Goal: Task Accomplishment & Management: Use online tool/utility

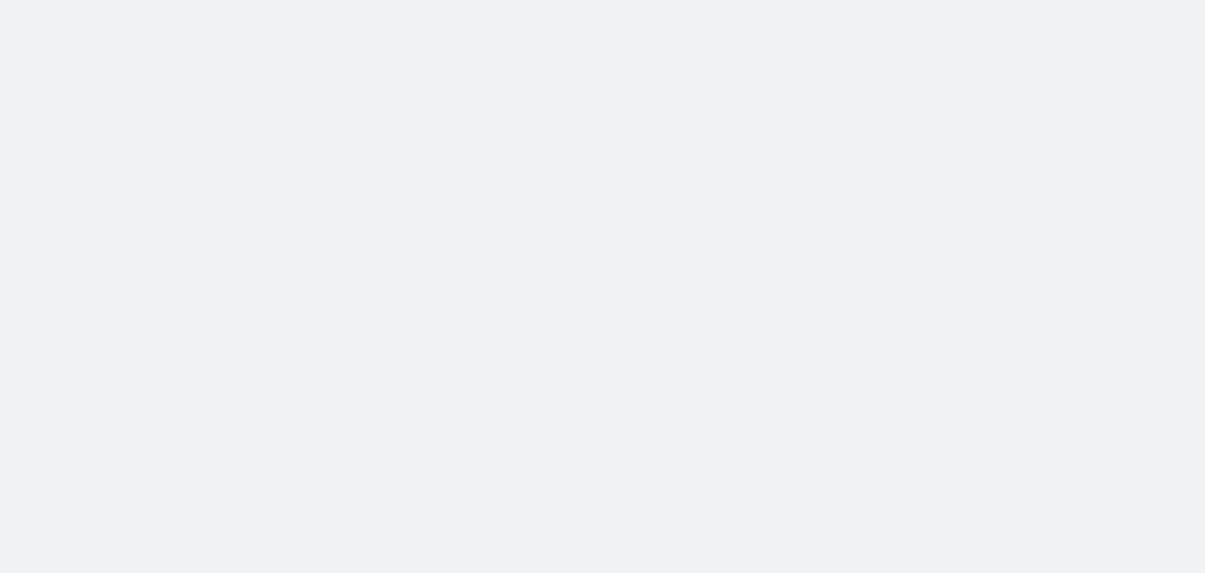
click at [115, 247] on body at bounding box center [602, 286] width 1205 height 573
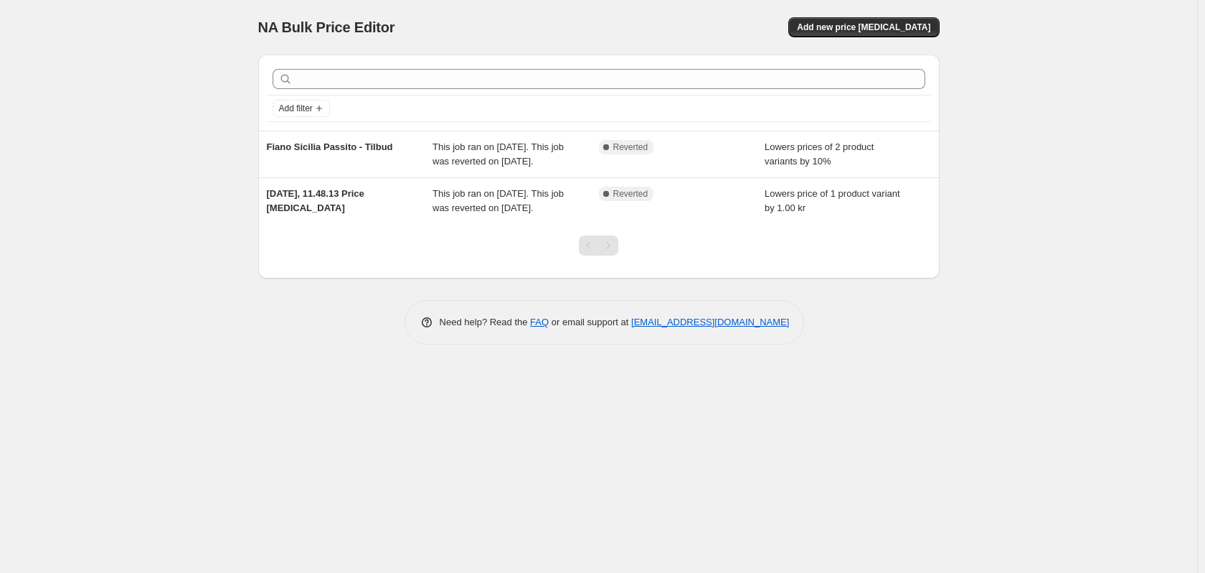
click at [174, 122] on div "NA Bulk Price Editor. This page is ready NA Bulk Price Editor Add new price cha…" at bounding box center [599, 286] width 1198 height 573
click at [870, 20] on button "Add new price [MEDICAL_DATA]" at bounding box center [864, 27] width 151 height 20
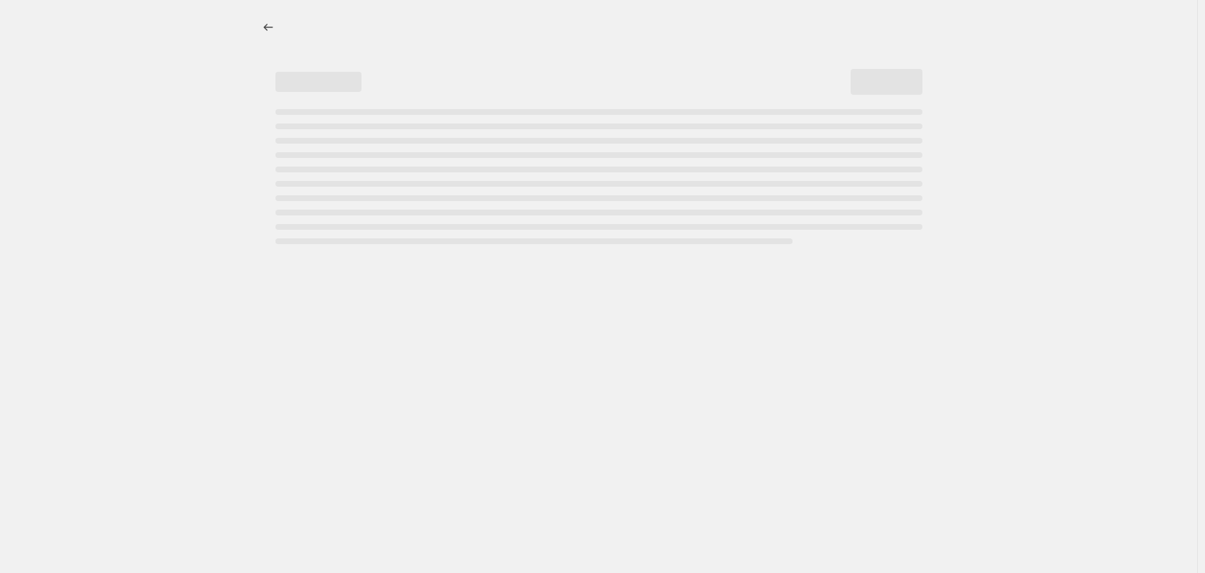
select select "percentage"
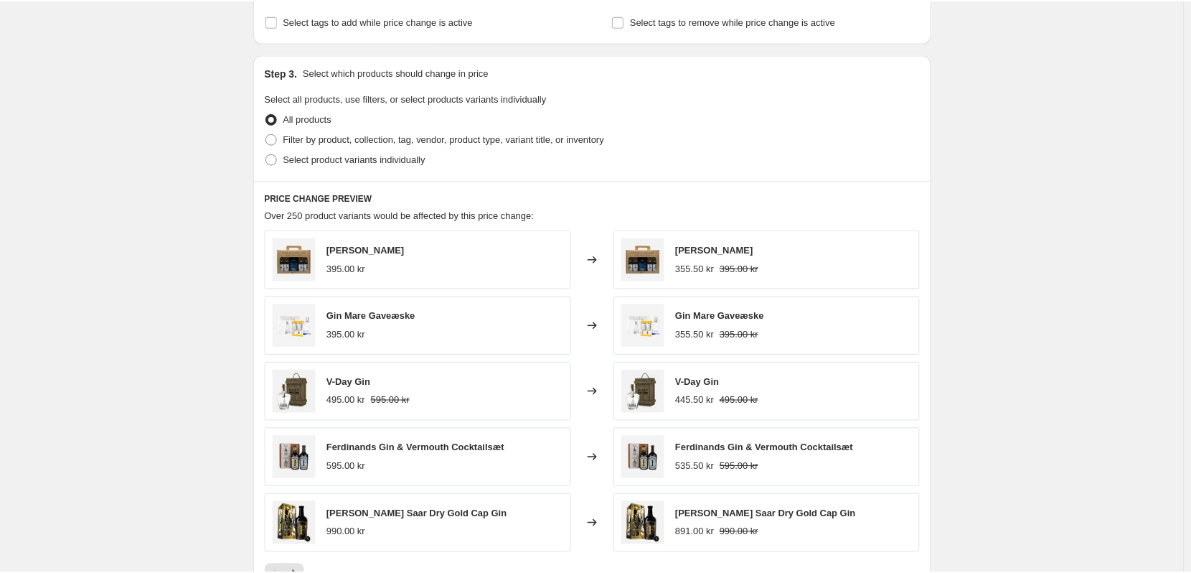
scroll to position [861, 0]
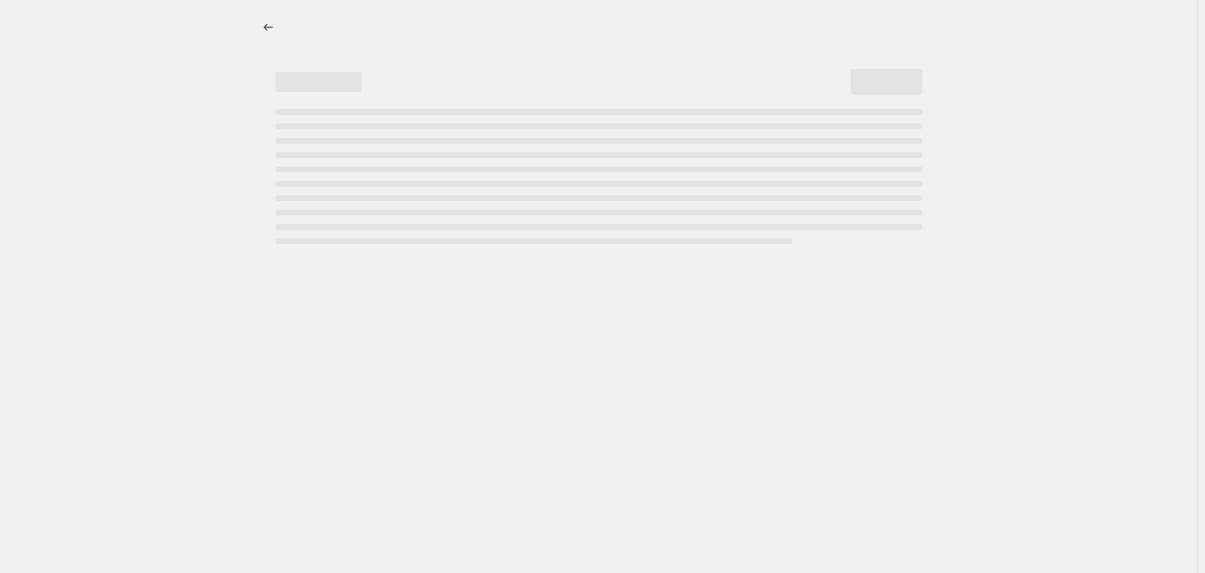
select select "percentage"
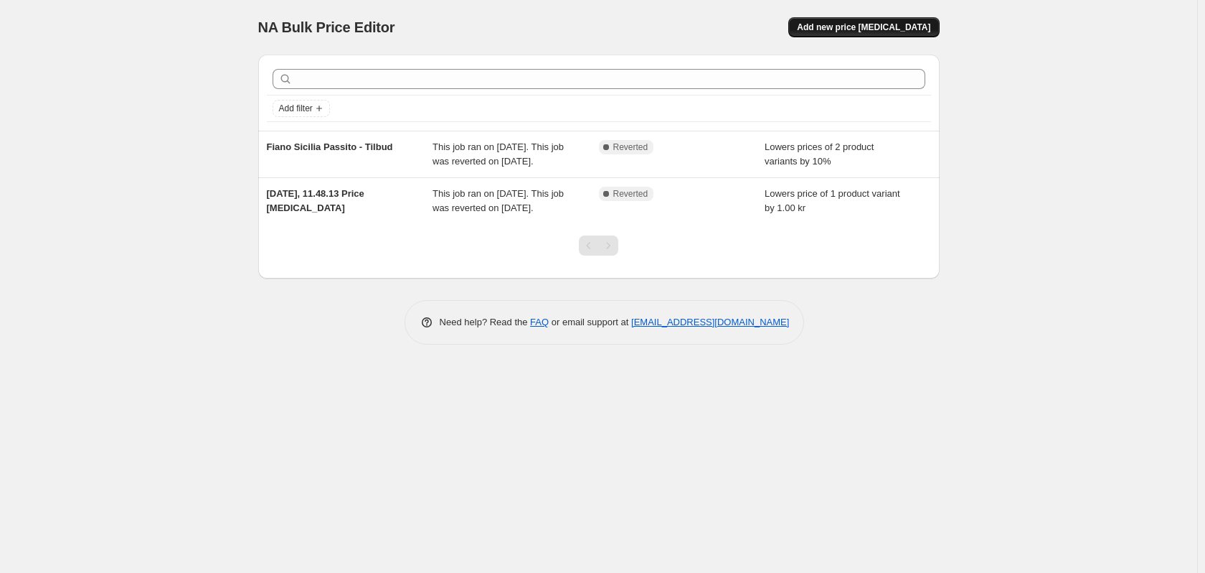
click at [856, 28] on span "Add new price change job" at bounding box center [863, 27] width 133 height 11
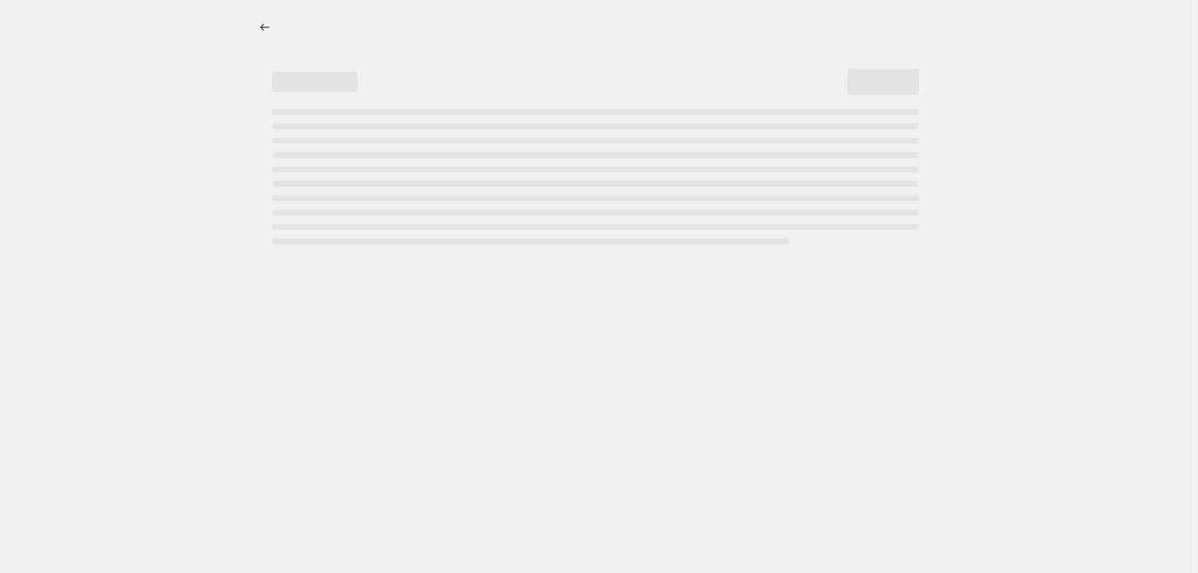
select select "percentage"
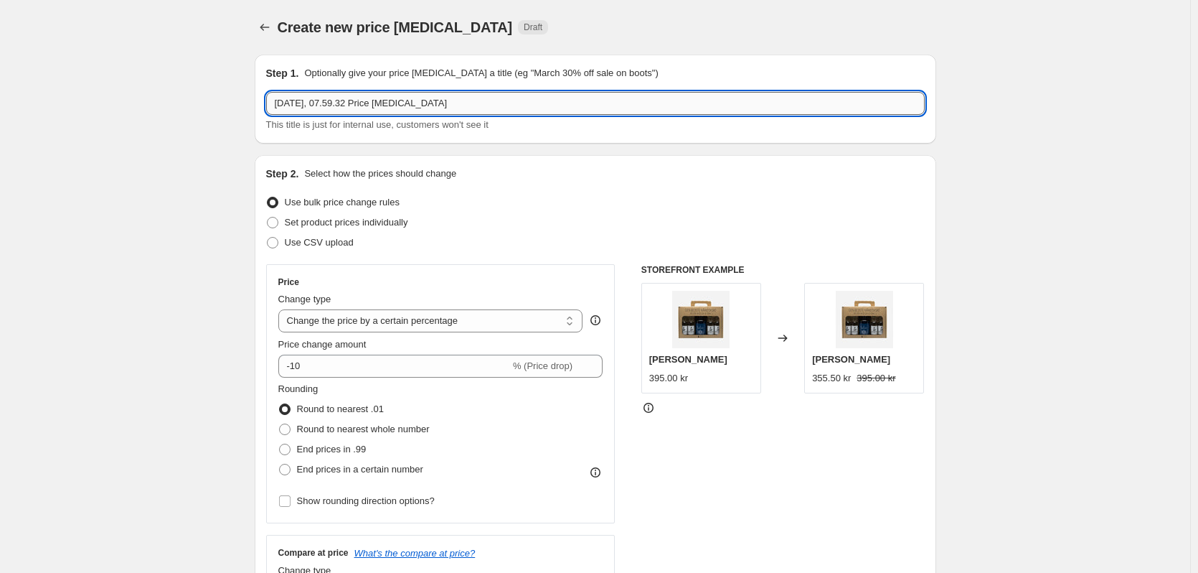
click at [466, 105] on input "16. sep. 2025, 07.59.32 Price change job" at bounding box center [595, 103] width 659 height 23
click at [351, 106] on input "16. sep. 2025, 07.59.32 Price change job" at bounding box center [595, 103] width 659 height 23
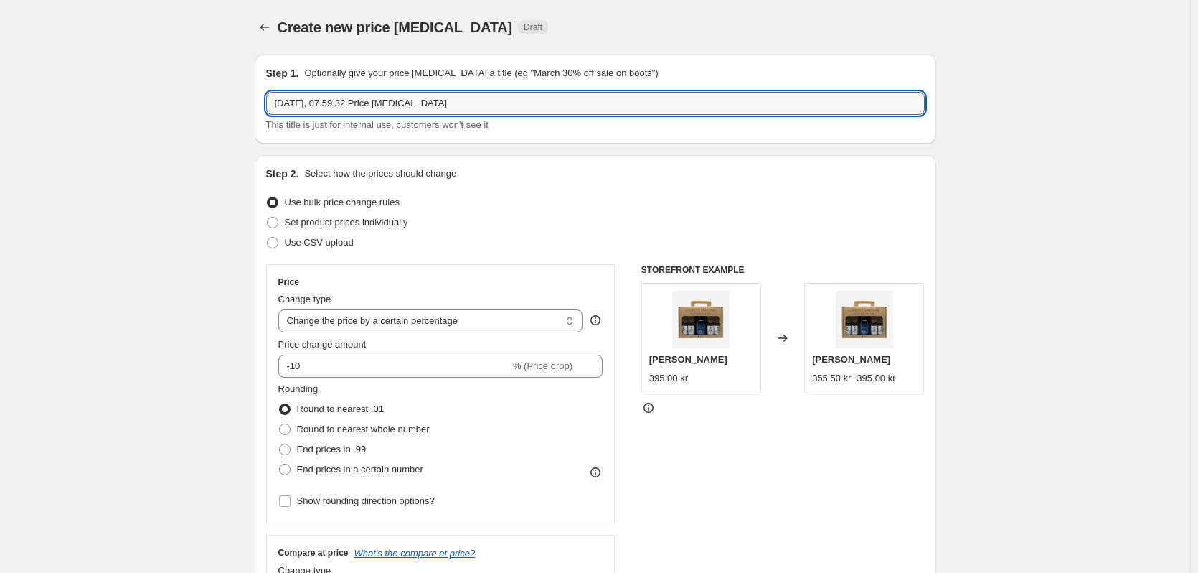
click at [351, 106] on input "16. sep. 2025, 07.59.32 Price change job" at bounding box center [595, 103] width 659 height 23
click at [354, 106] on input "16. sep. 2025, 07.59.32 Price change job" at bounding box center [595, 103] width 659 height 23
paste input "Alt skal væk: Flyttesalg fra 30 kr."
click at [452, 110] on input "Alt skal væk: Flyttesalg fra 30 kr." at bounding box center [595, 103] width 659 height 23
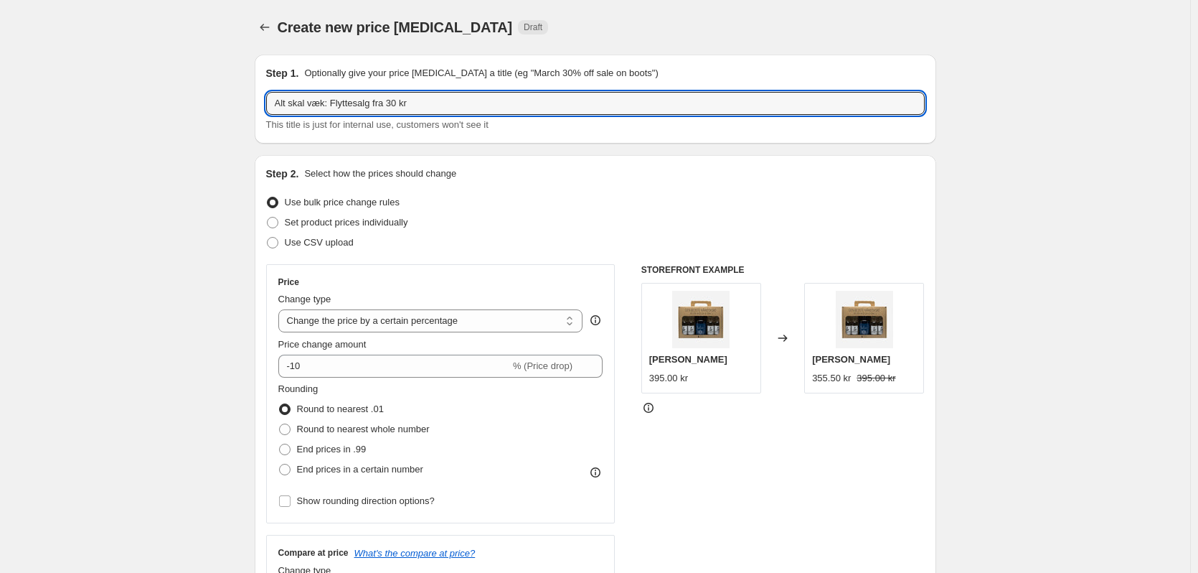
type input "Alt skal væk: Flyttesalg fra 30 kr"
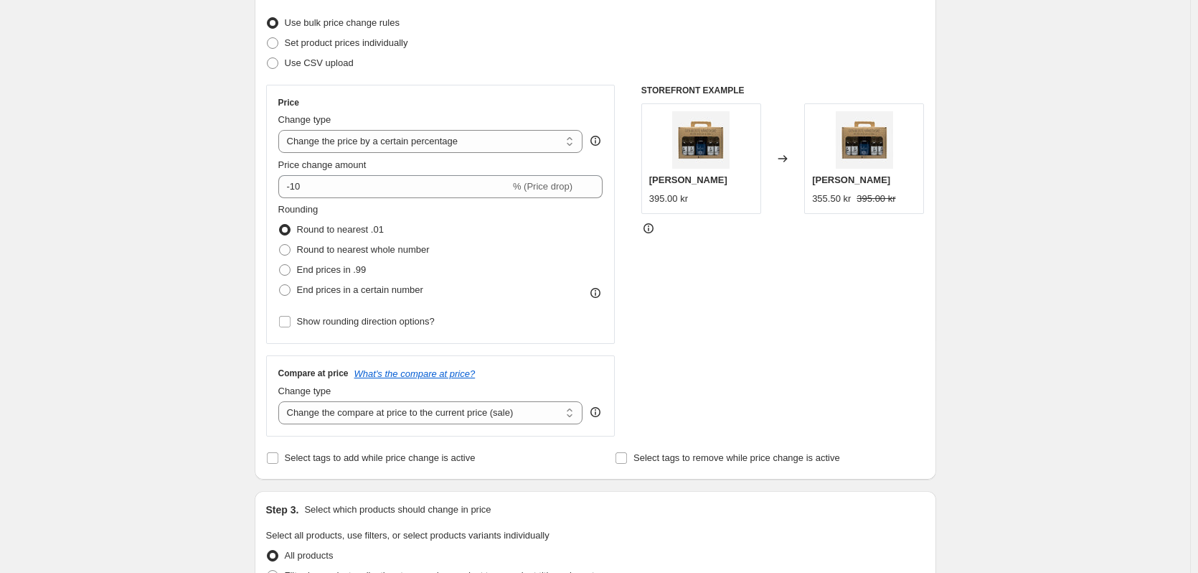
scroll to position [144, 0]
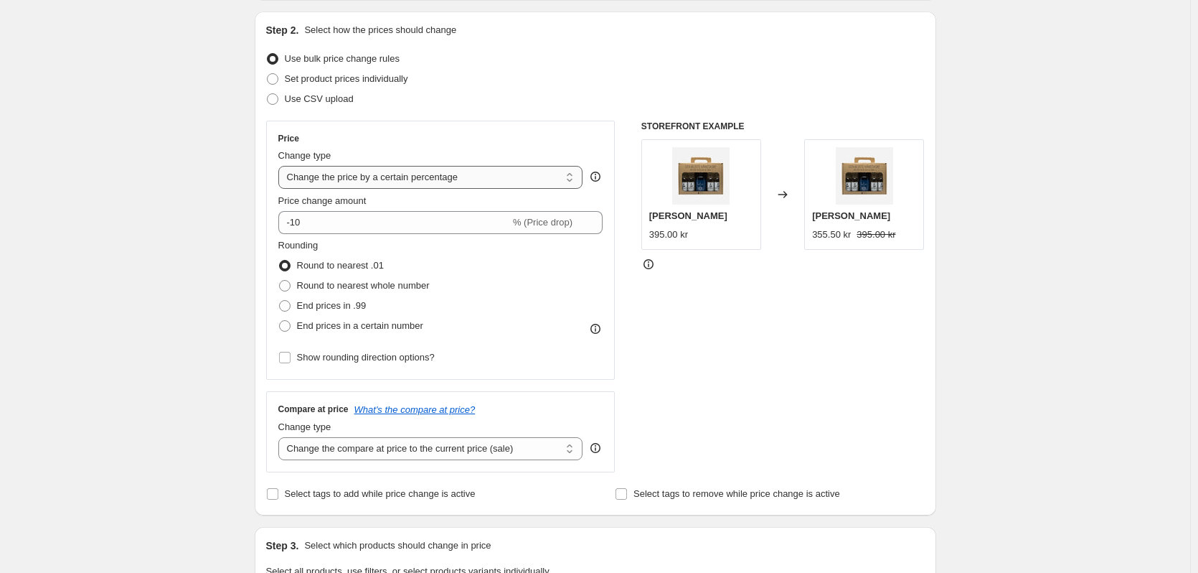
click at [527, 180] on select "Change the price to a certain amount Change the price by a certain amount Chang…" at bounding box center [430, 177] width 305 height 23
select select "to"
click at [281, 166] on select "Change the price to a certain amount Change the price by a certain amount Chang…" at bounding box center [430, 177] width 305 height 23
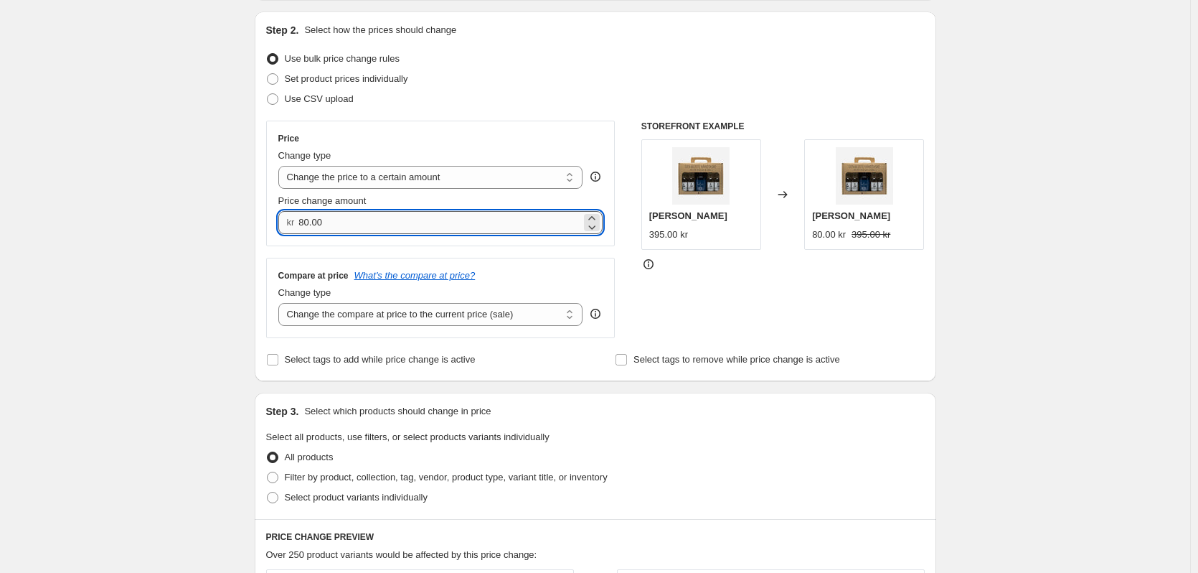
click at [494, 222] on input "80.00" at bounding box center [439, 222] width 283 height 23
drag, startPoint x: 375, startPoint y: 222, endPoint x: 303, endPoint y: 228, distance: 72.0
click at [303, 228] on input "80.00" at bounding box center [439, 222] width 283 height 23
type input "30.00"
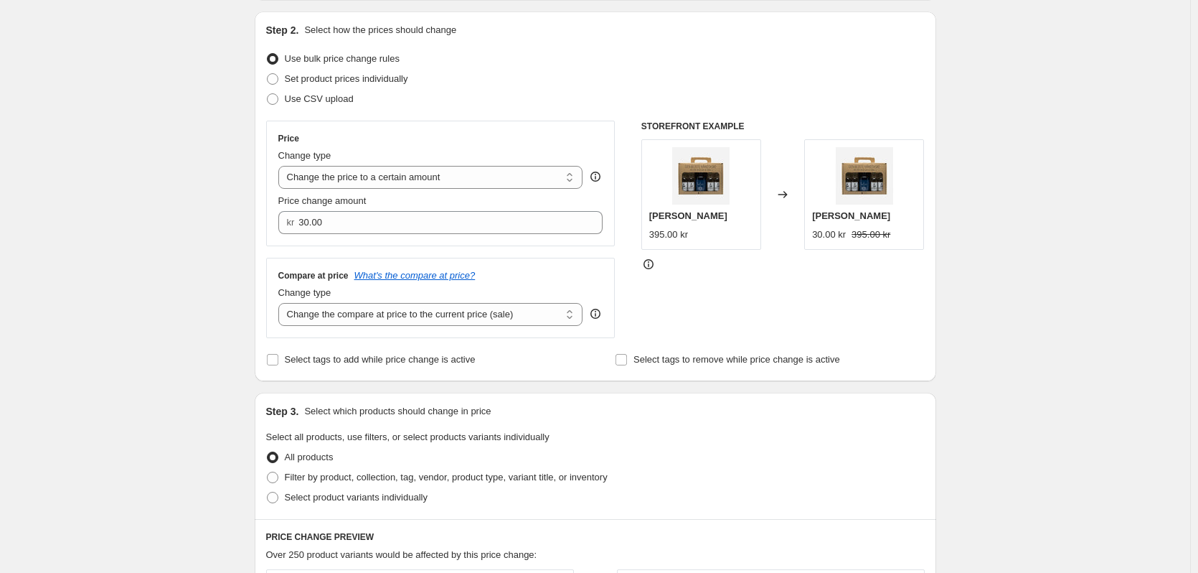
click at [204, 245] on div "Create new price change job. This page is ready Create new price change job Dra…" at bounding box center [595, 506] width 1190 height 1301
click at [711, 303] on div "STOREFRONT EXAMPLE Hernö Gin Gaveæske 395.00 kr Changed to Hernö Gin Gaveæske 3…" at bounding box center [782, 229] width 283 height 217
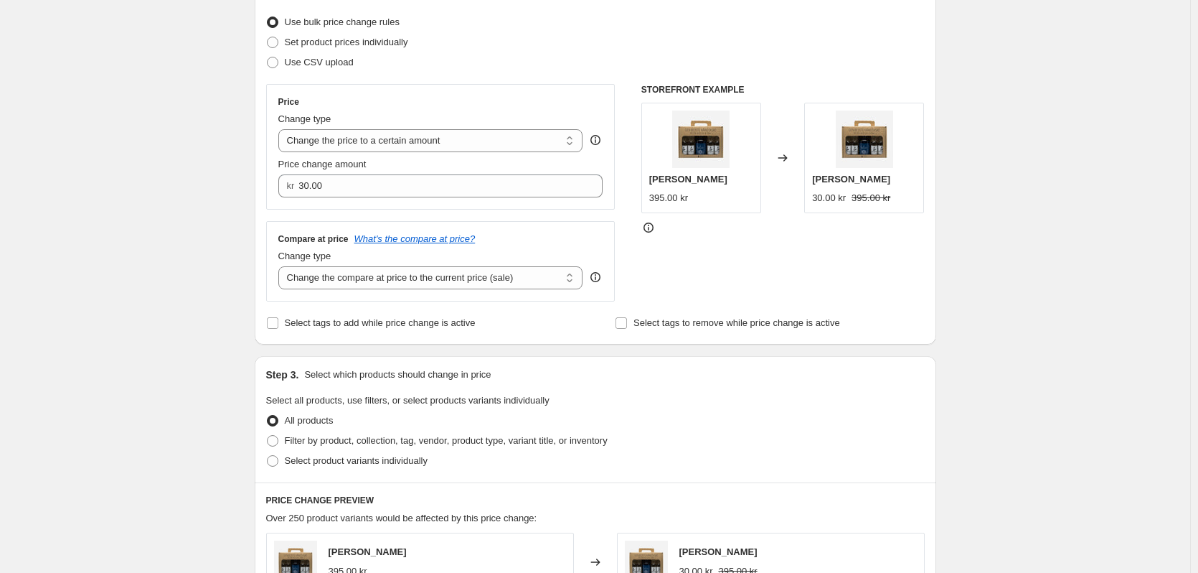
scroll to position [215, 0]
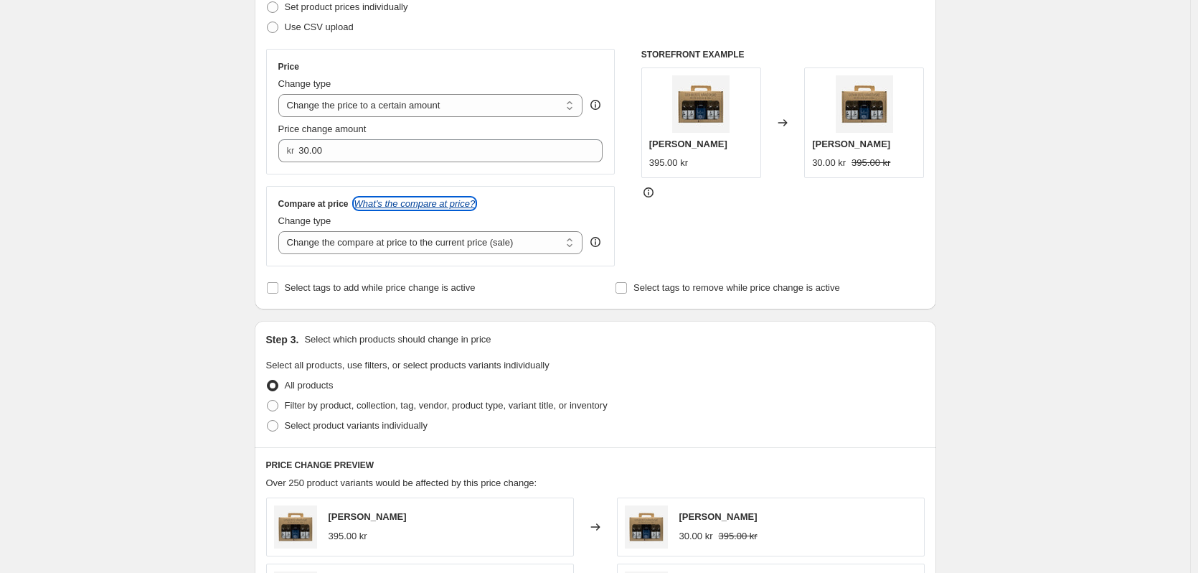
click at [440, 205] on icon "What's the compare at price?" at bounding box center [414, 203] width 121 height 11
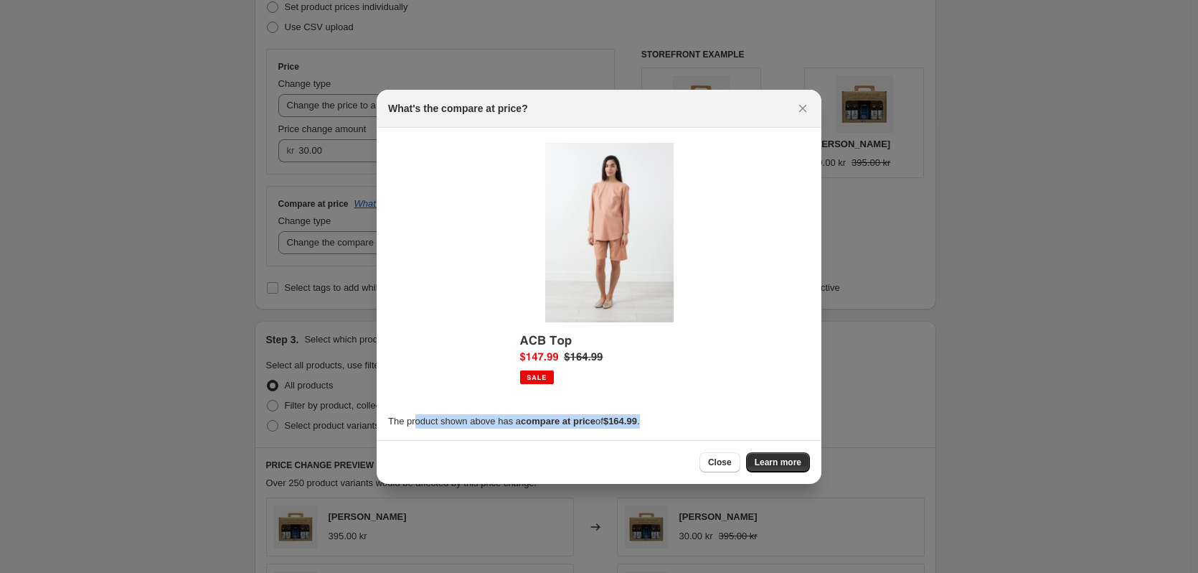
drag, startPoint x: 416, startPoint y: 417, endPoint x: 671, endPoint y: 428, distance: 255.0
click at [668, 428] on p "The product shown above has a compare at price of $164.99 ." at bounding box center [599, 421] width 422 height 14
click at [973, 418] on div at bounding box center [599, 286] width 1198 height 573
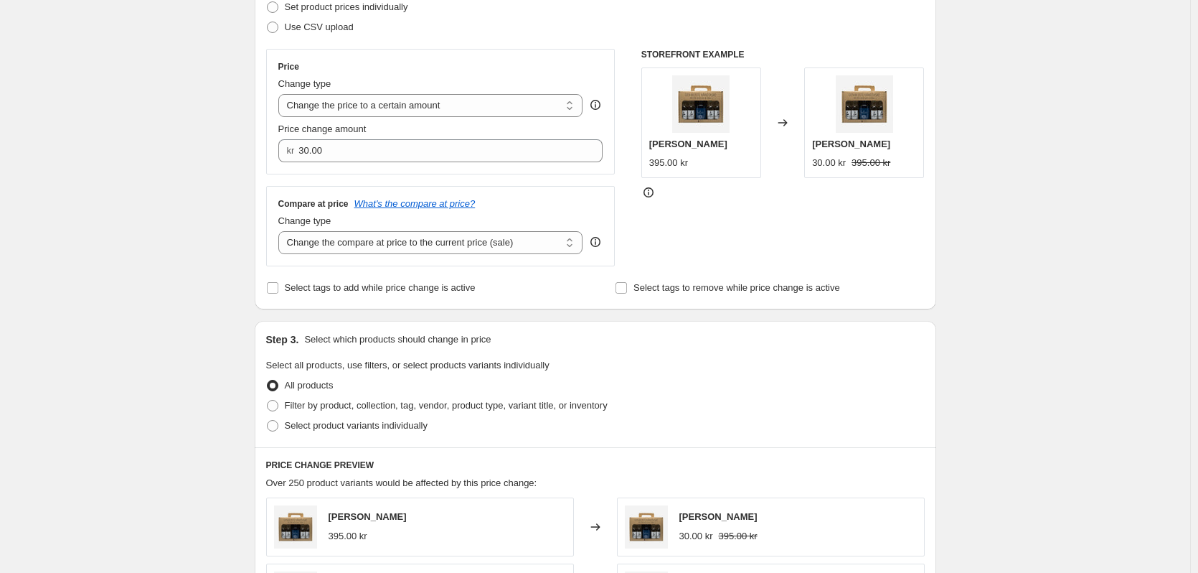
click at [601, 244] on icon at bounding box center [595, 242] width 14 height 14
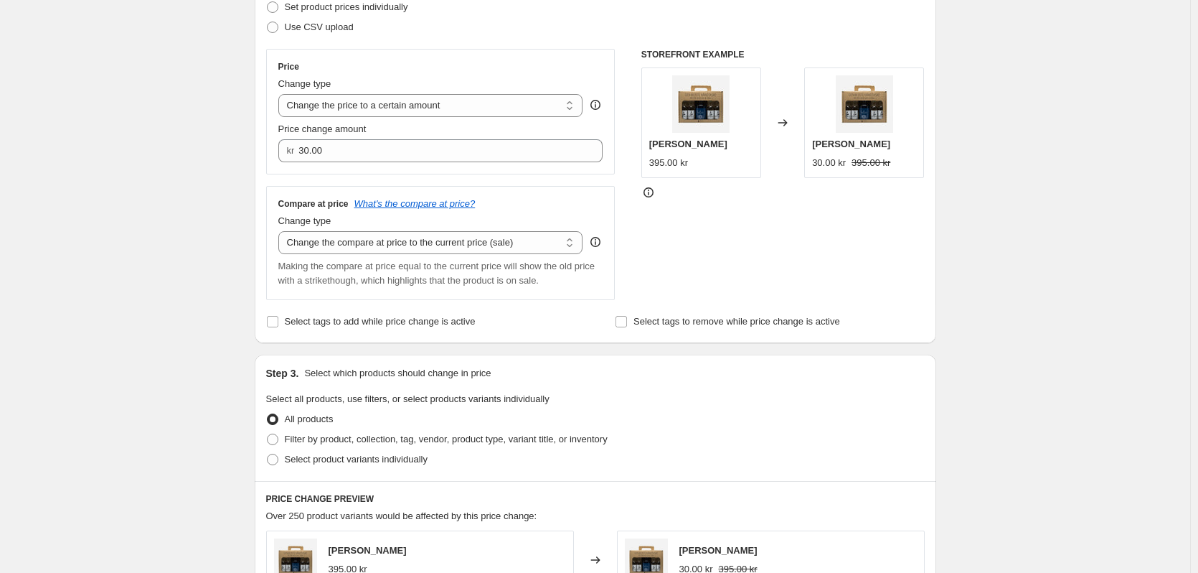
click at [601, 244] on icon at bounding box center [595, 242] width 14 height 14
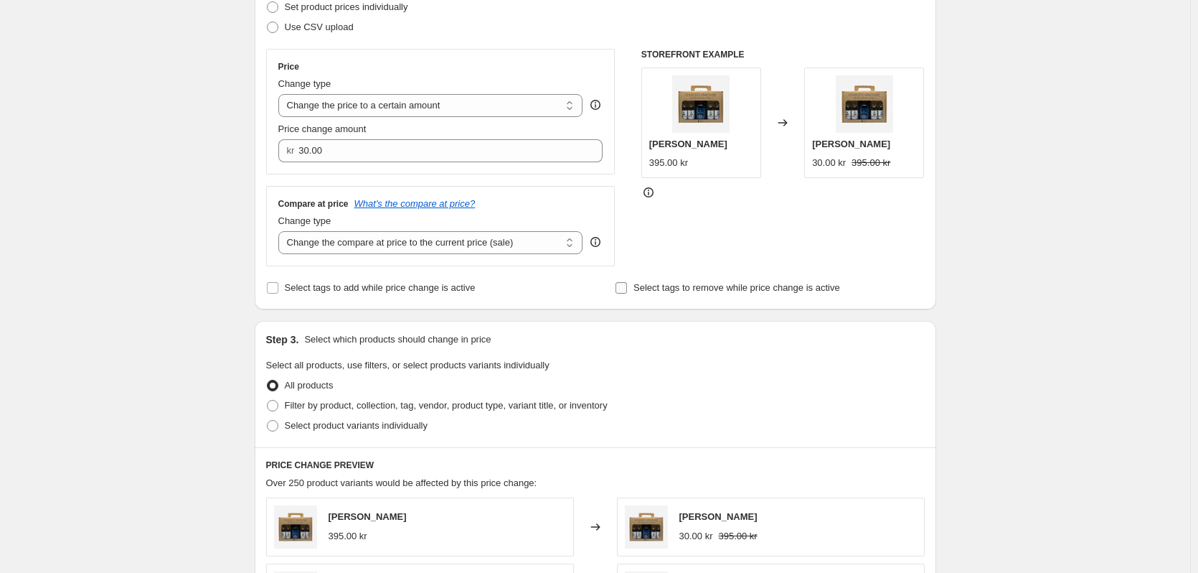
click at [621, 288] on input "Select tags to remove while price change is active" at bounding box center [621, 287] width 11 height 11
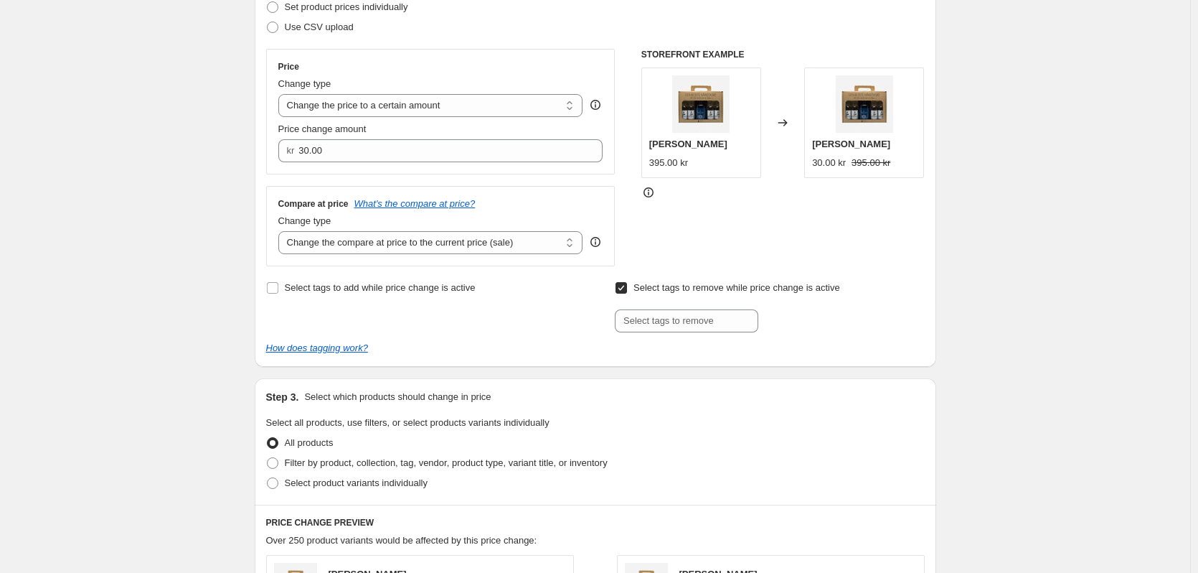
click at [621, 288] on input "Select tags to remove while price change is active" at bounding box center [621, 287] width 11 height 11
checkbox input "false"
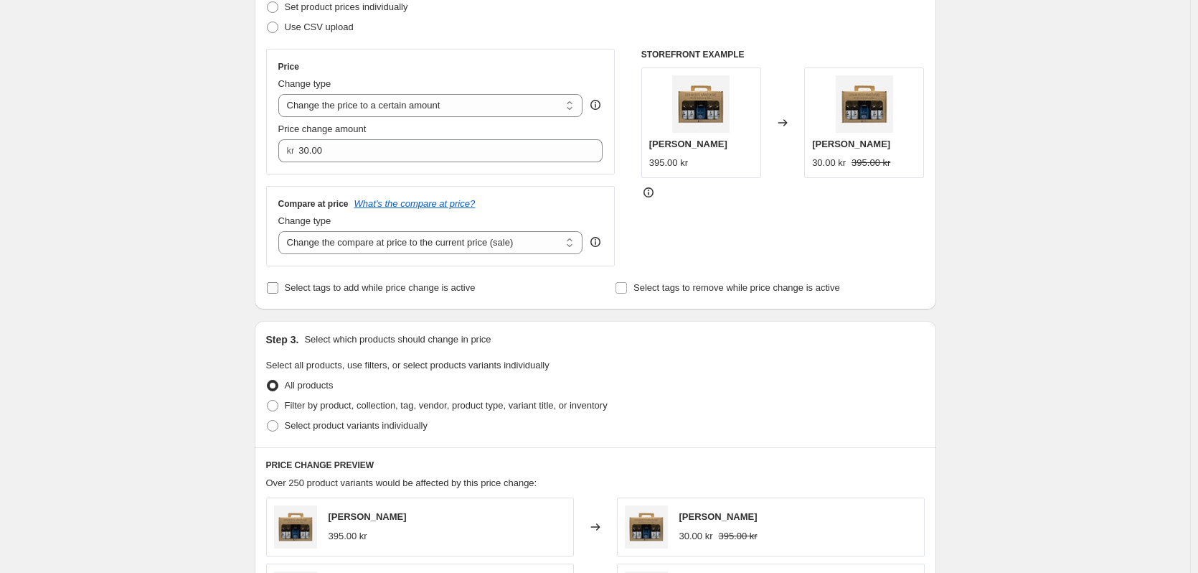
click at [276, 289] on input "Select tags to add while price change is active" at bounding box center [272, 287] width 11 height 11
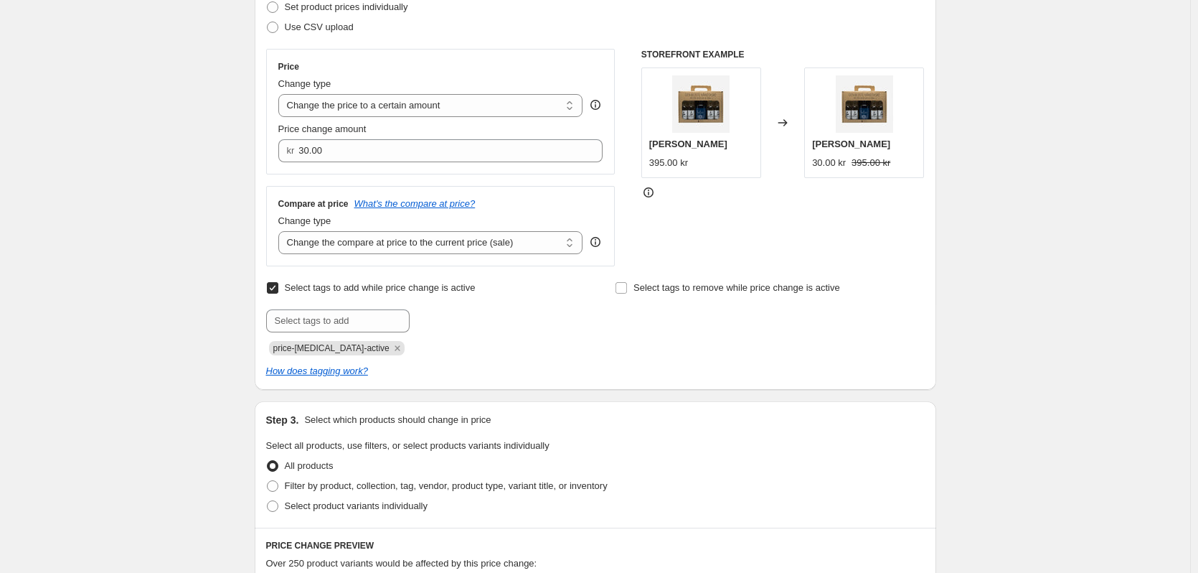
click at [276, 289] on input "Select tags to add while price change is active" at bounding box center [272, 287] width 11 height 11
checkbox input "false"
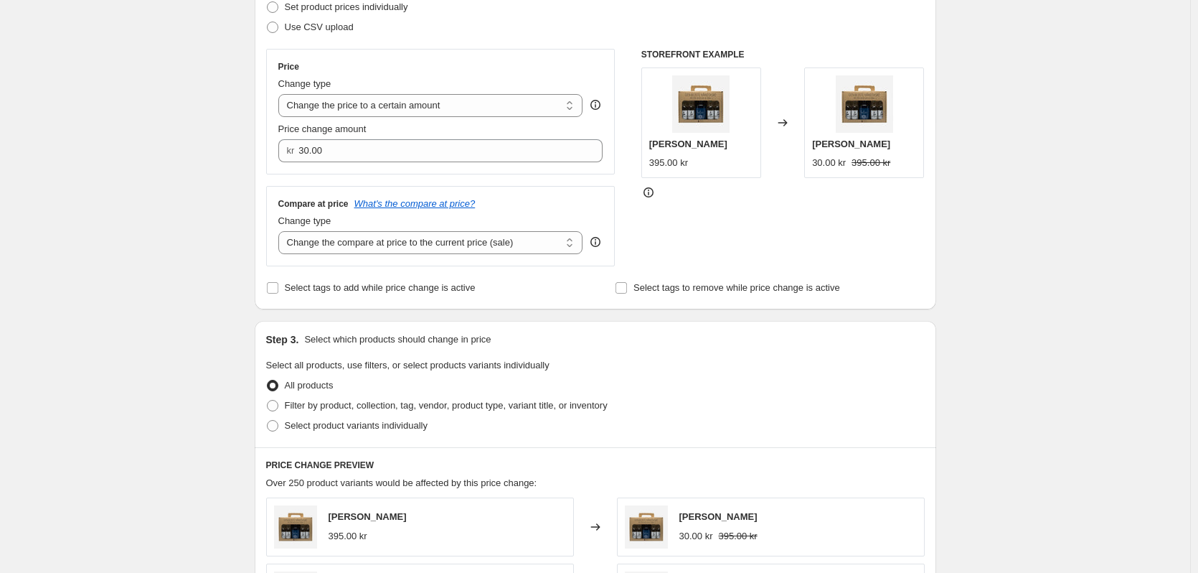
click at [237, 319] on div "Create new price change job. This page is ready Create new price change job Dra…" at bounding box center [595, 435] width 1190 height 1301
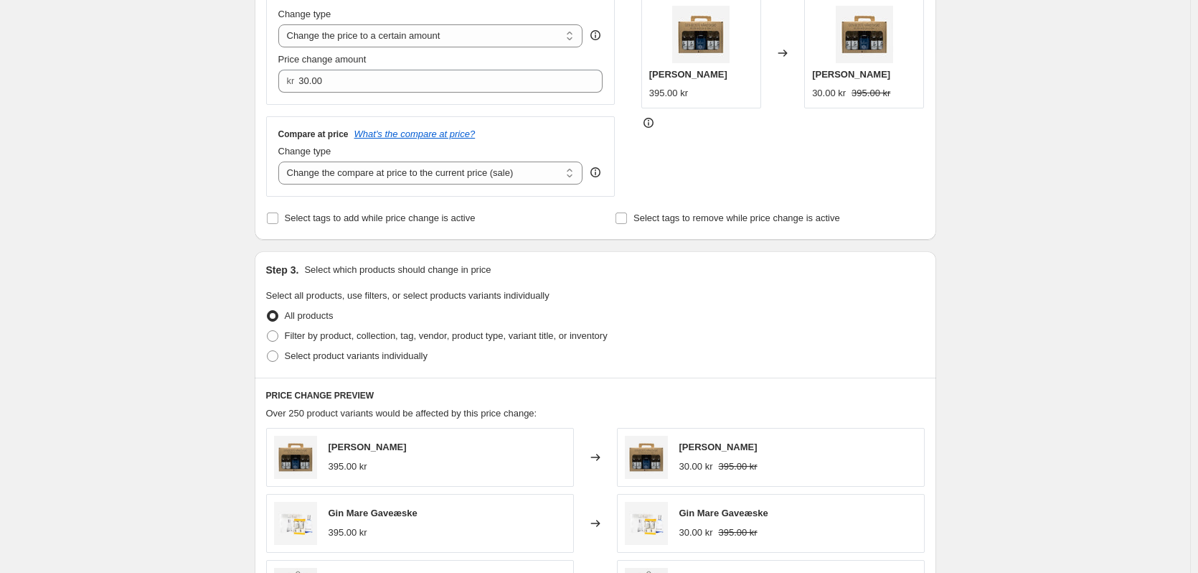
scroll to position [287, 0]
click at [494, 31] on select "Change the price to a certain amount Change the price by a certain amount Chang…" at bounding box center [430, 33] width 305 height 23
click at [1052, 314] on div "Create new price change job. This page is ready Create new price change job Dra…" at bounding box center [595, 363] width 1190 height 1301
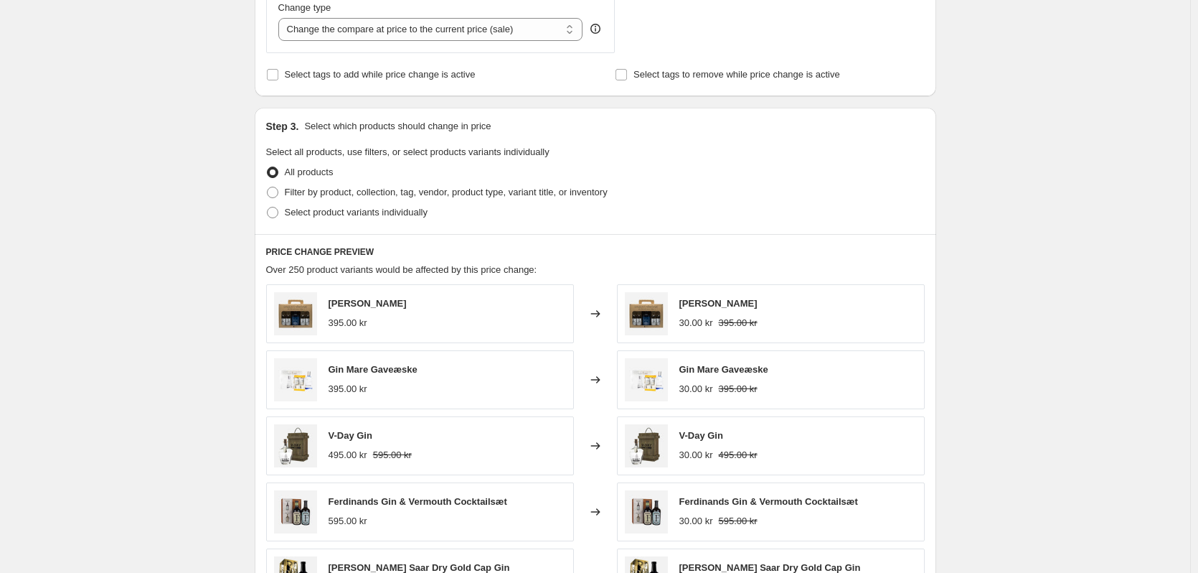
scroll to position [431, 0]
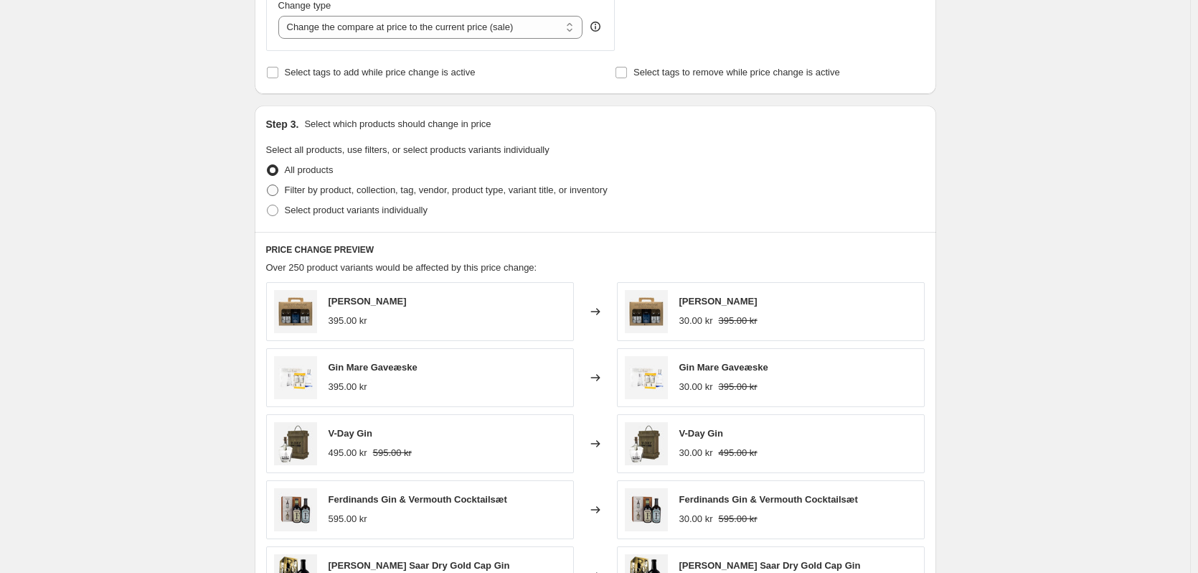
click at [277, 191] on span at bounding box center [272, 189] width 11 height 11
click at [268, 185] on input "Filter by product, collection, tag, vendor, product type, variant title, or inv…" at bounding box center [267, 184] width 1 height 1
radio input "true"
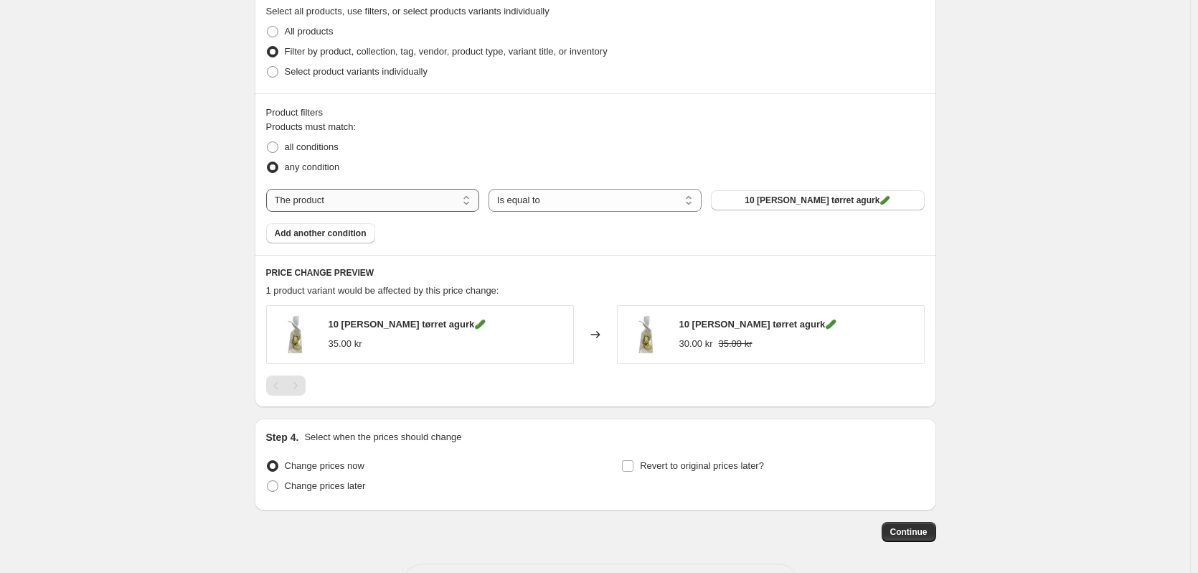
scroll to position [574, 0]
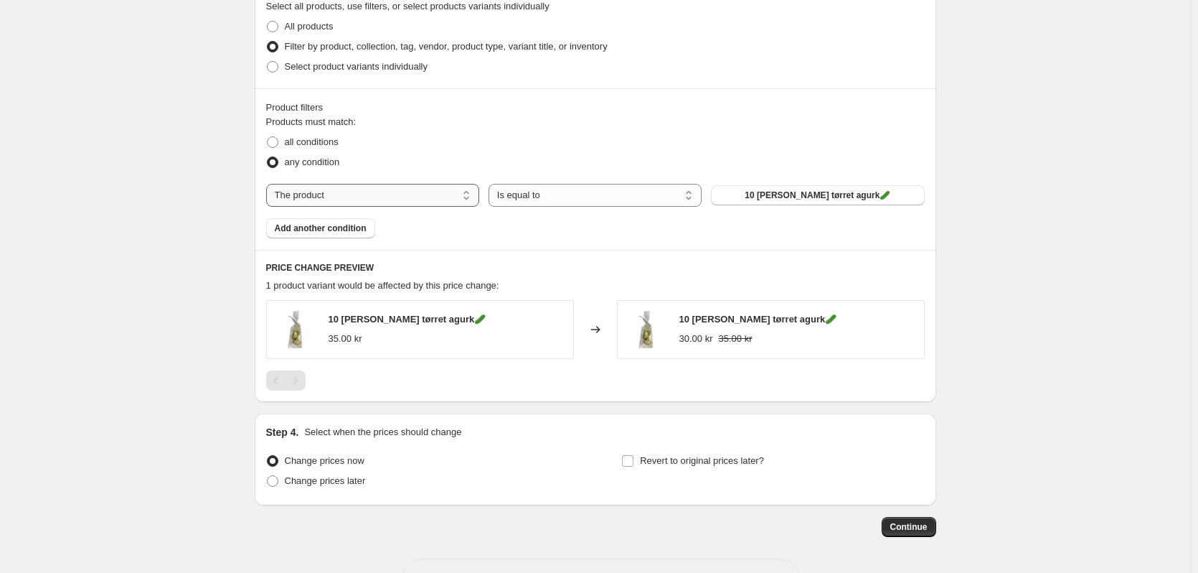
click at [391, 192] on select "The product The product's collection The product's tag The product's vendor The…" at bounding box center [372, 195] width 213 height 23
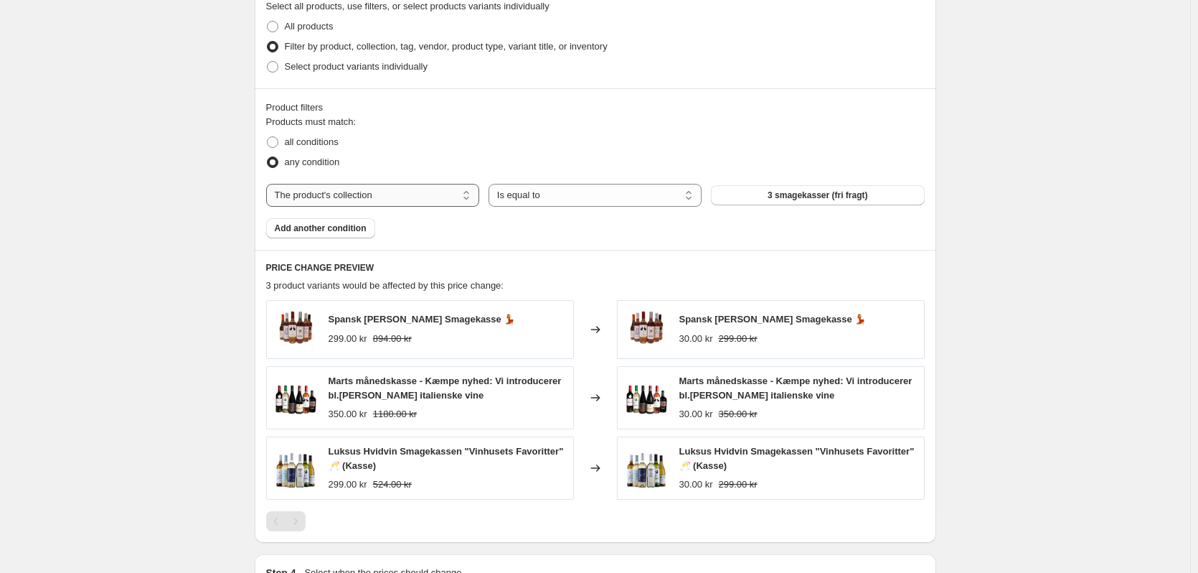
click at [428, 192] on select "The product The product's collection The product's tag The product's vendor The…" at bounding box center [372, 195] width 213 height 23
click at [562, 246] on div "Product filters Products must match: all conditions any condition The product T…" at bounding box center [596, 168] width 682 height 161
click at [765, 198] on button "3 smagekasser (fri fragt)" at bounding box center [817, 195] width 213 height 20
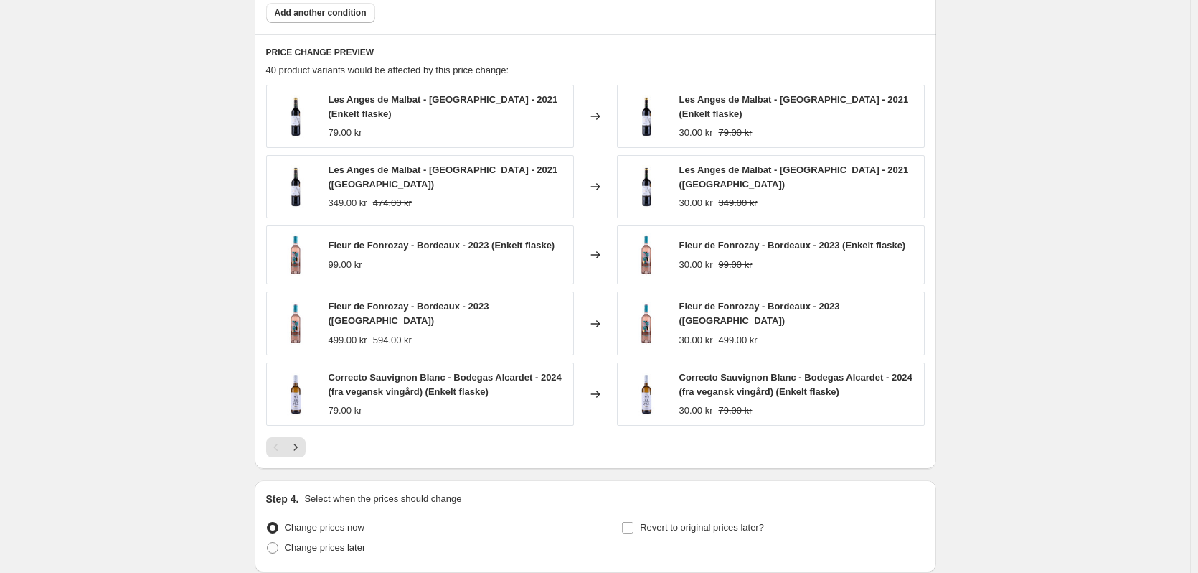
scroll to position [861, 0]
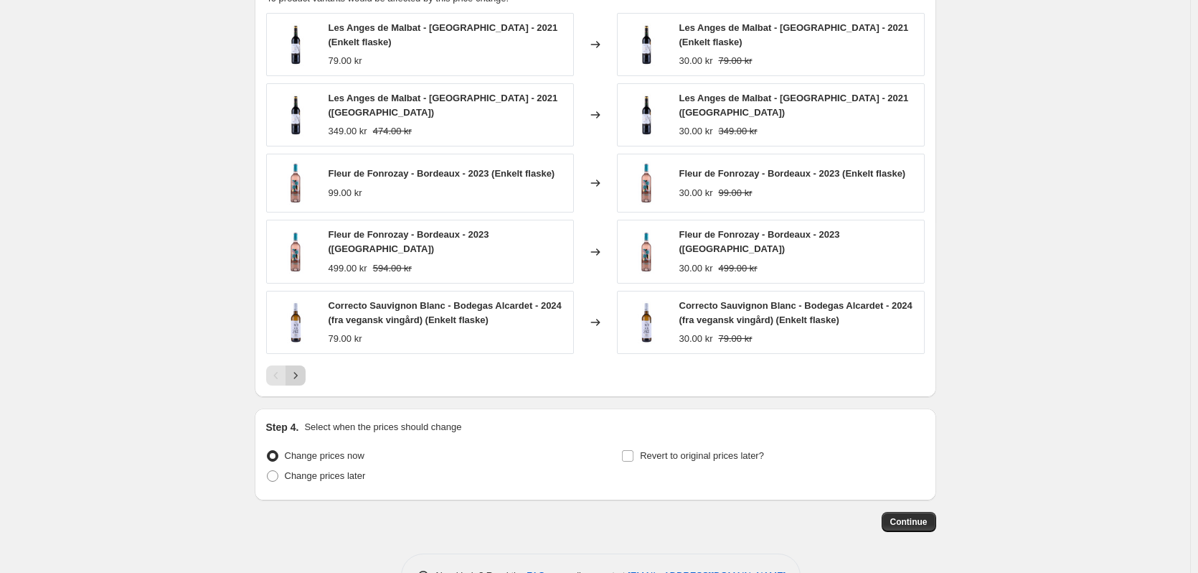
click at [297, 368] on icon "Next" at bounding box center [295, 375] width 14 height 14
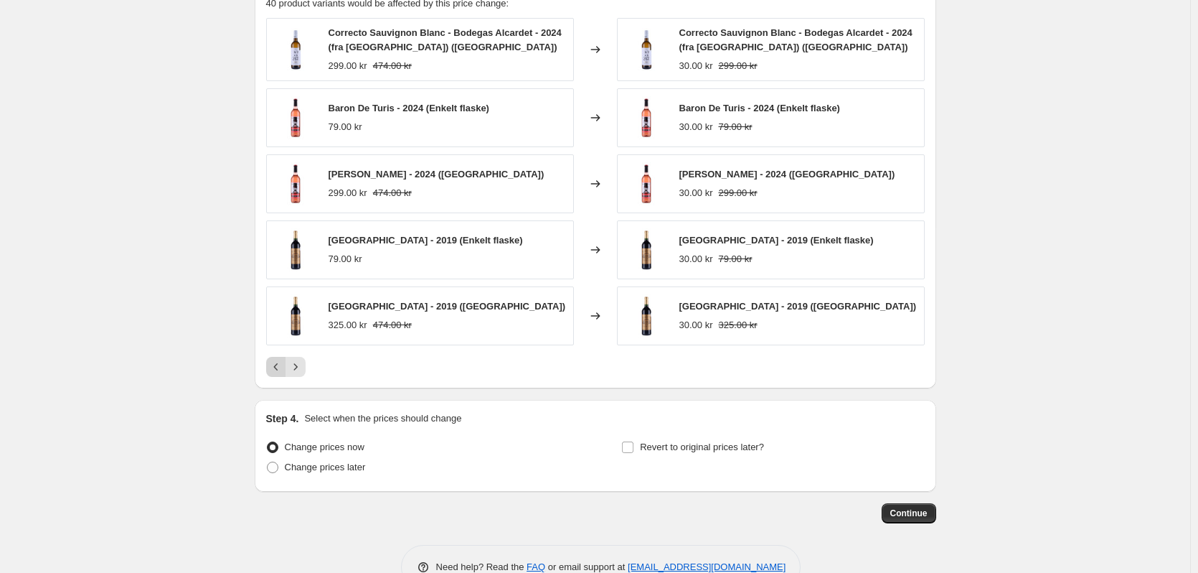
click at [273, 361] on icon "Previous" at bounding box center [276, 366] width 14 height 14
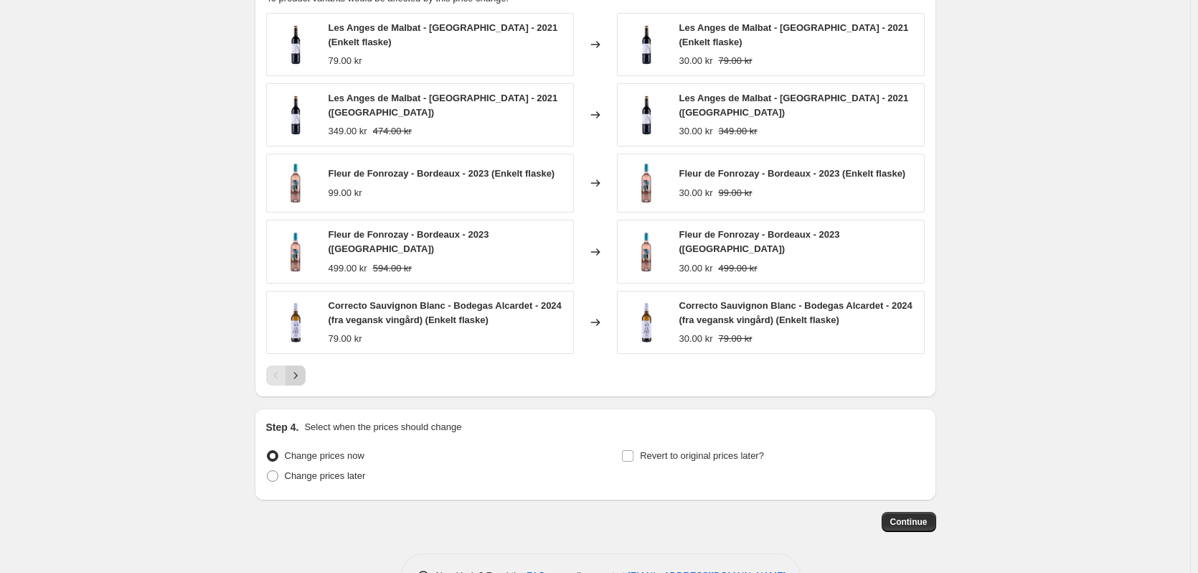
click at [298, 368] on icon "Next" at bounding box center [295, 375] width 14 height 14
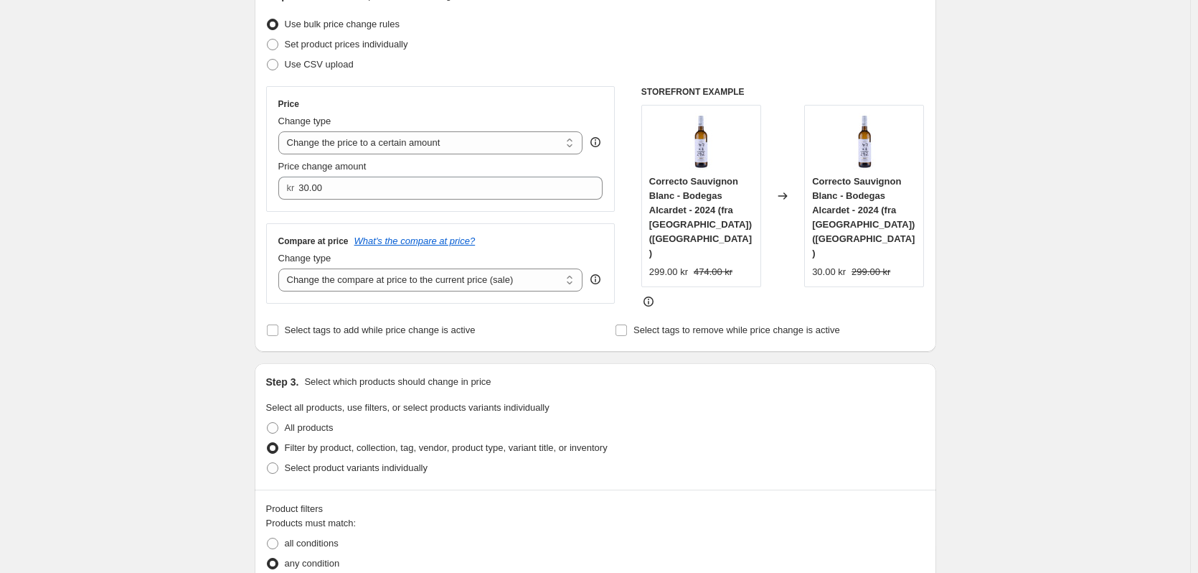
scroll to position [144, 0]
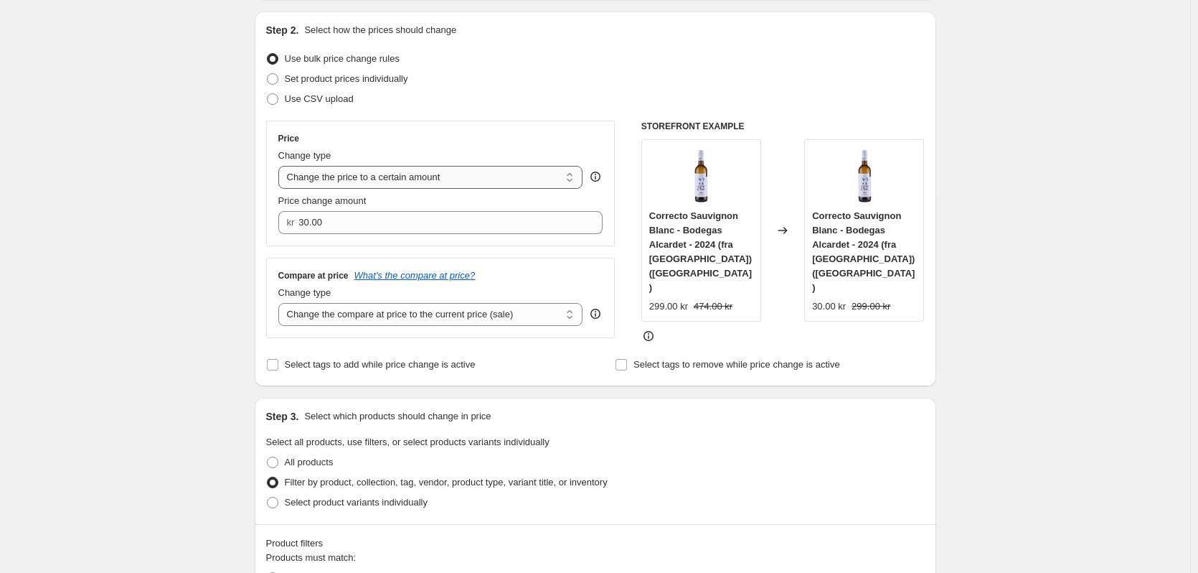
click at [519, 179] on select "Change the price to a certain amount Change the price by a certain amount Chang…" at bounding box center [430, 177] width 305 height 23
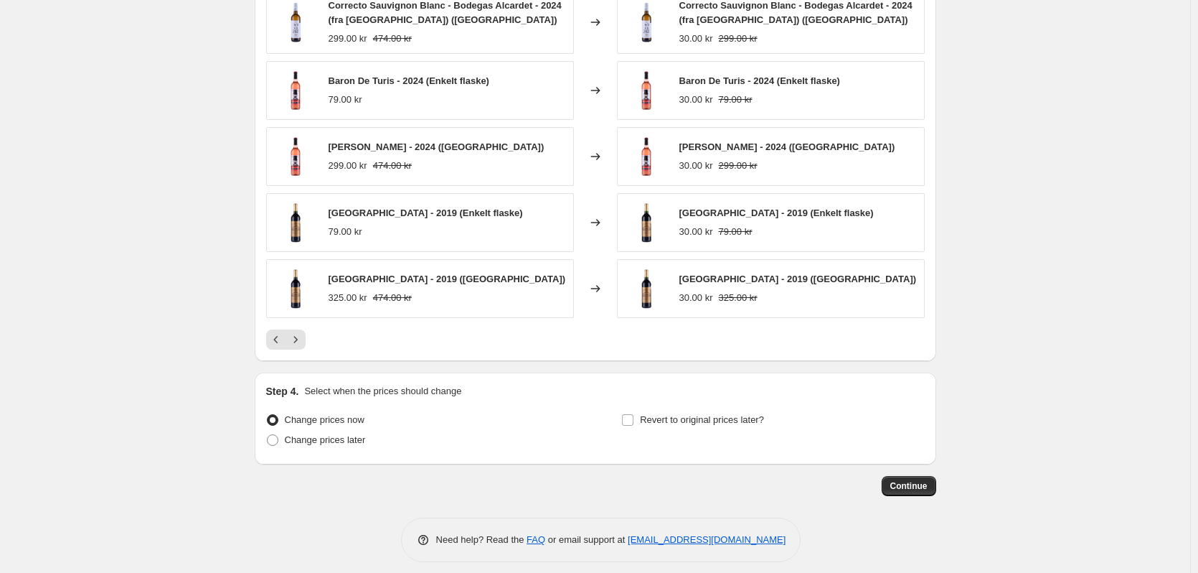
scroll to position [895, 0]
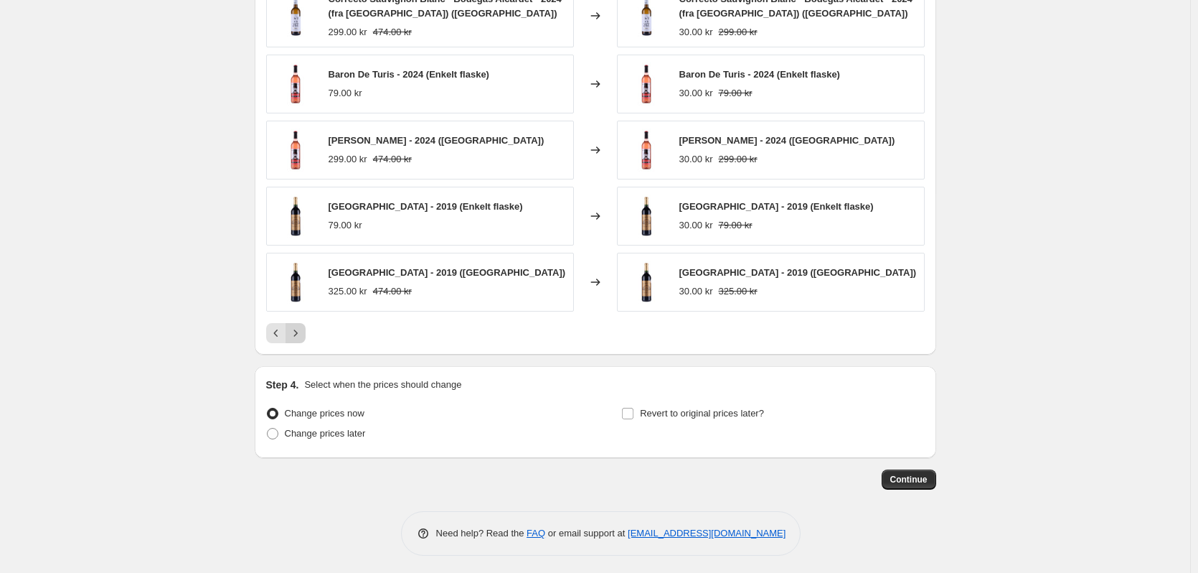
click at [303, 329] on icon "Next" at bounding box center [295, 333] width 14 height 14
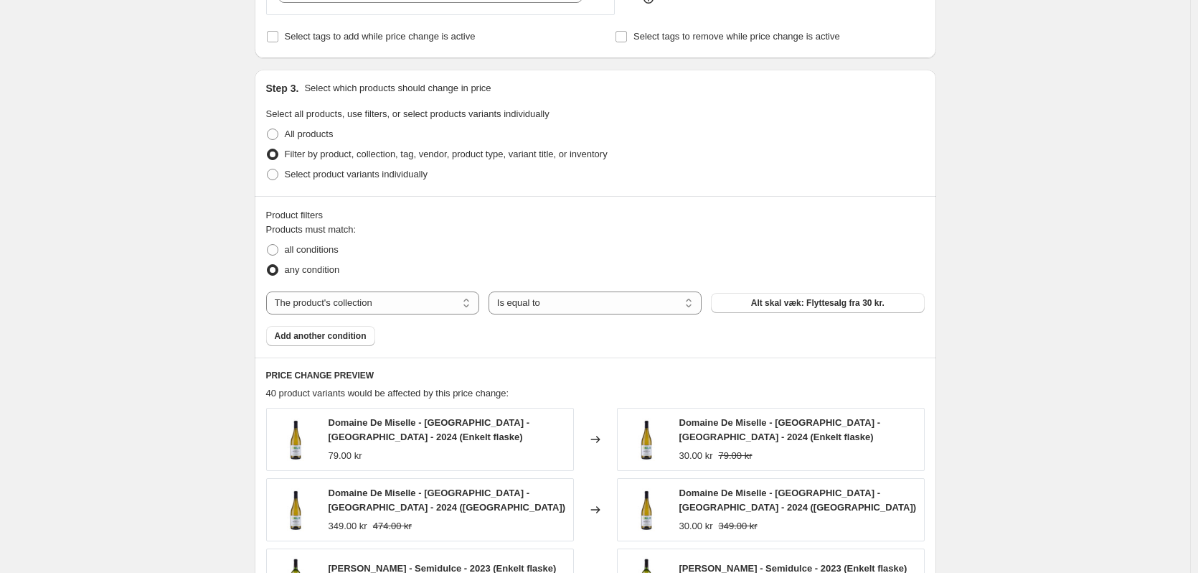
scroll to position [464, 0]
click at [547, 306] on select "Is equal to Is not equal to" at bounding box center [595, 304] width 213 height 23
drag, startPoint x: 547, startPoint y: 306, endPoint x: 575, endPoint y: 304, distance: 28.8
click at [547, 306] on select "Is equal to Is not equal to" at bounding box center [595, 304] width 213 height 23
click at [372, 308] on select "The product The product's collection The product's tag The product's vendor The…" at bounding box center [372, 304] width 213 height 23
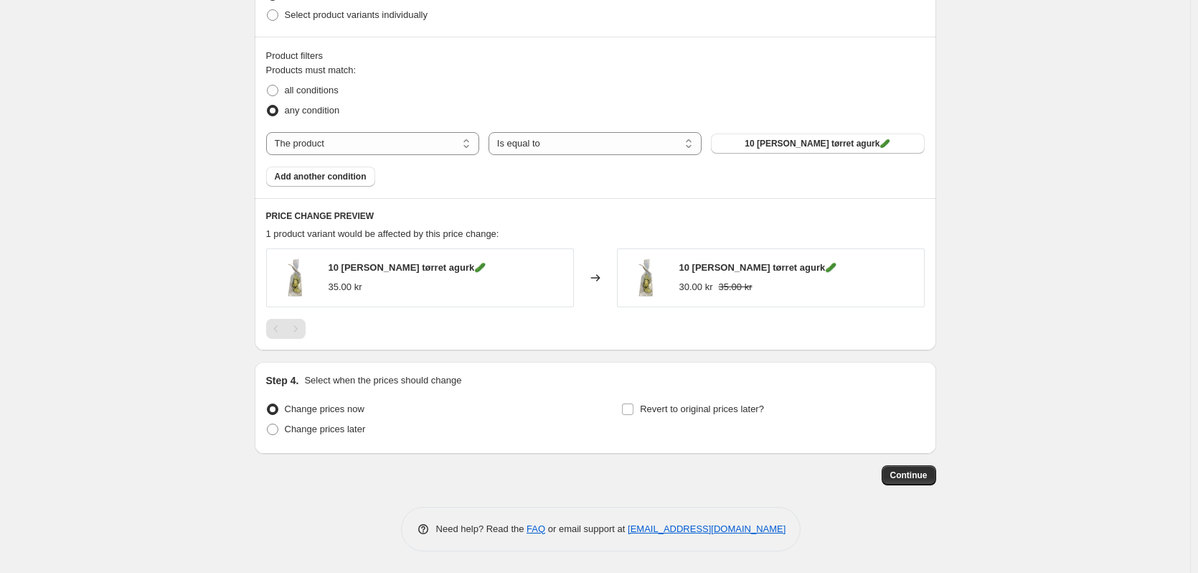
scroll to position [339, 0]
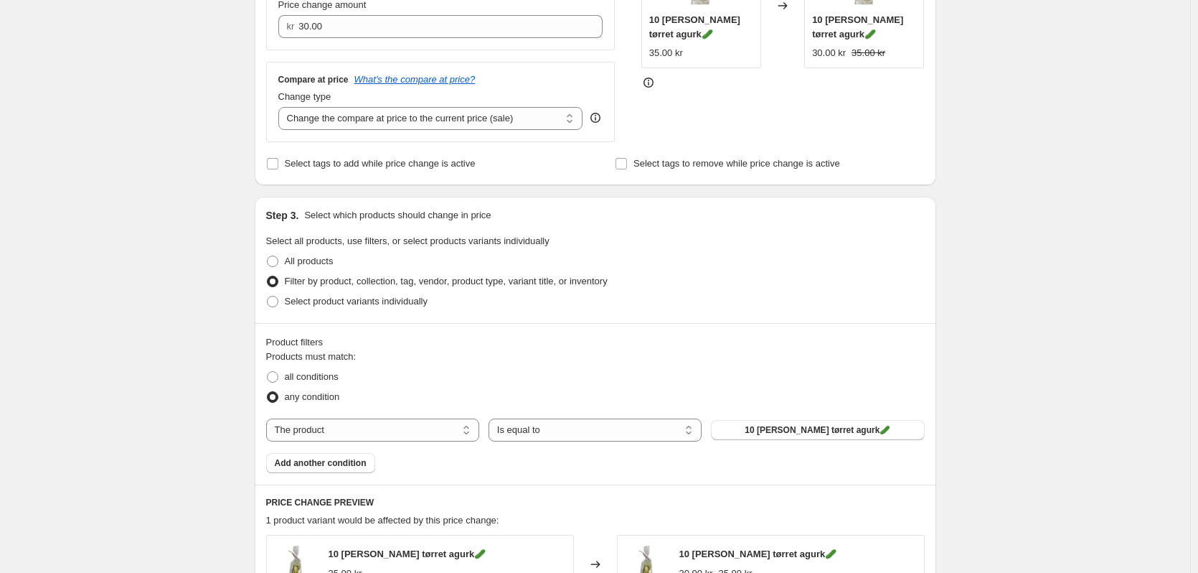
click at [413, 413] on div "Products must match: all conditions any condition The product The product's col…" at bounding box center [595, 410] width 659 height 123
click at [414, 420] on select "The product The product's collection The product's tag The product's vendor The…" at bounding box center [372, 429] width 213 height 23
select select "collection"
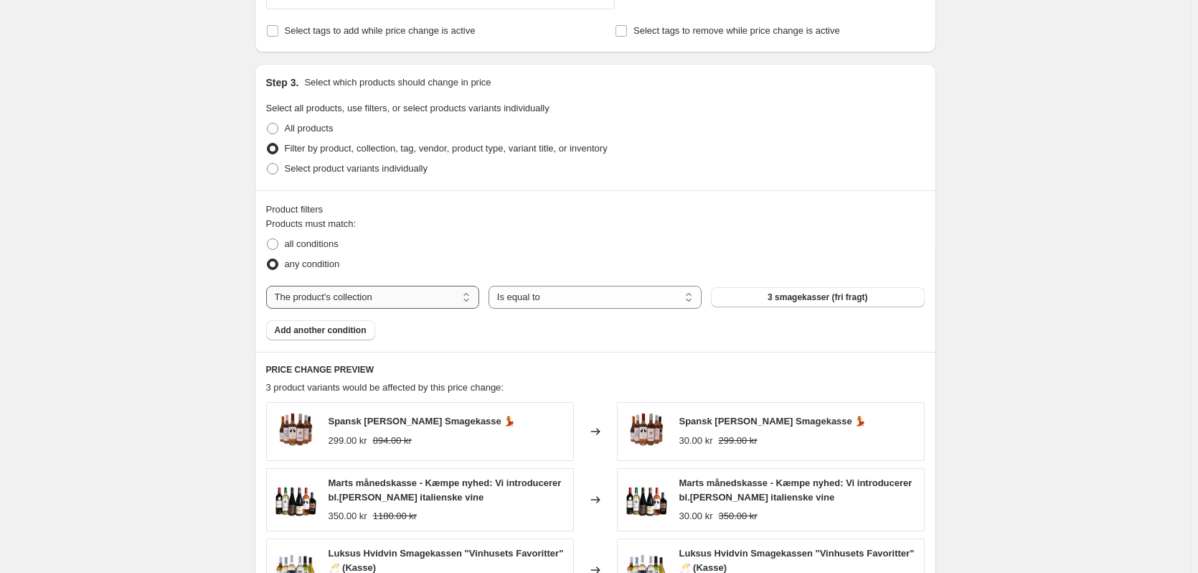
scroll to position [626, 0]
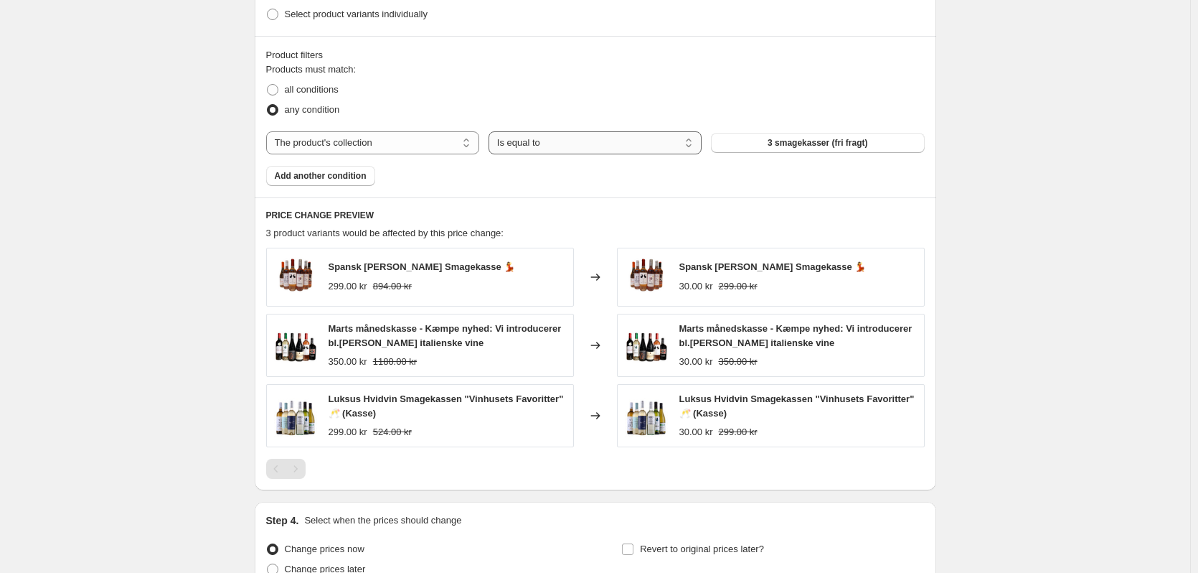
click at [537, 142] on select "Is equal to Is not equal to" at bounding box center [595, 142] width 213 height 23
click at [546, 140] on select "Is equal to Is not equal to" at bounding box center [595, 142] width 213 height 23
click at [837, 136] on button "3 smagekasser (fri fragt)" at bounding box center [817, 143] width 213 height 20
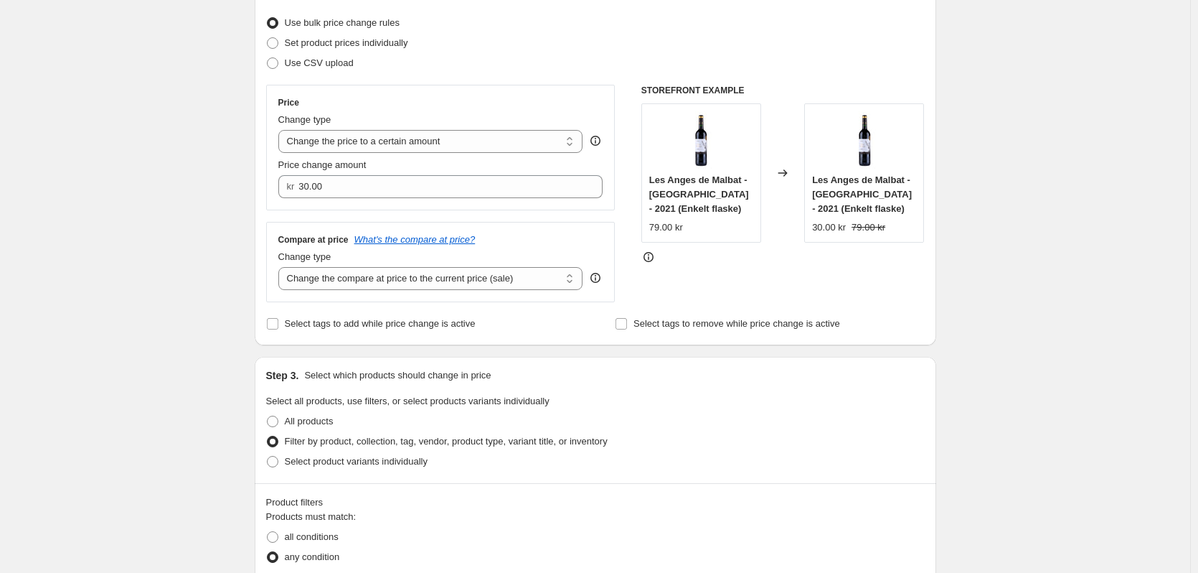
scroll to position [177, 0]
click at [432, 286] on select "Change the compare at price to the current price (sale) Change the compare at p…" at bounding box center [430, 280] width 305 height 23
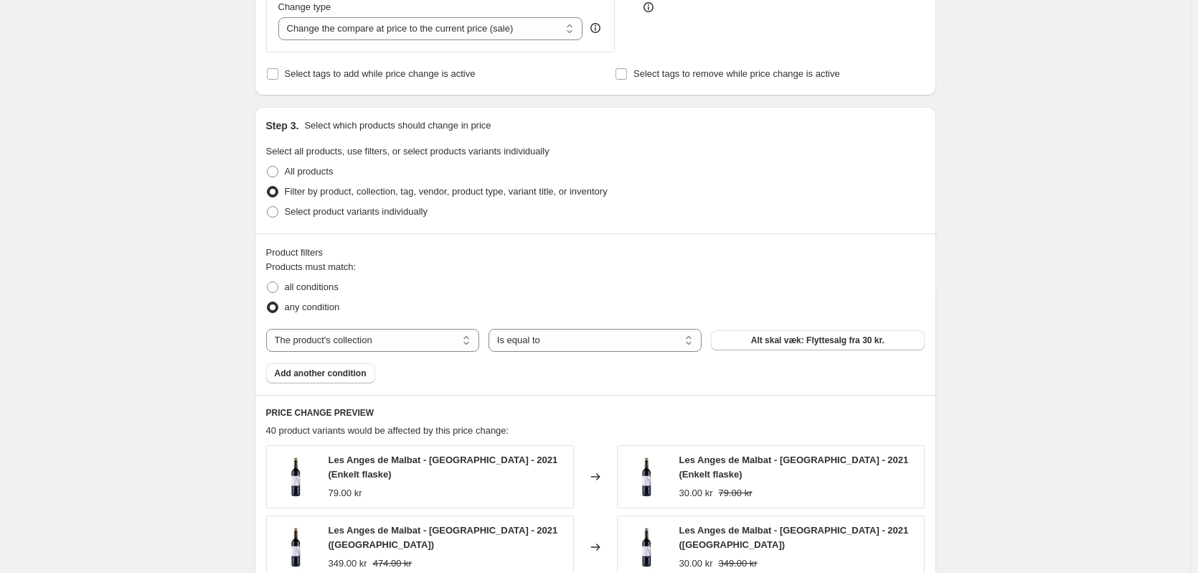
scroll to position [431, 0]
click at [349, 370] on span "Add another condition" at bounding box center [321, 371] width 92 height 11
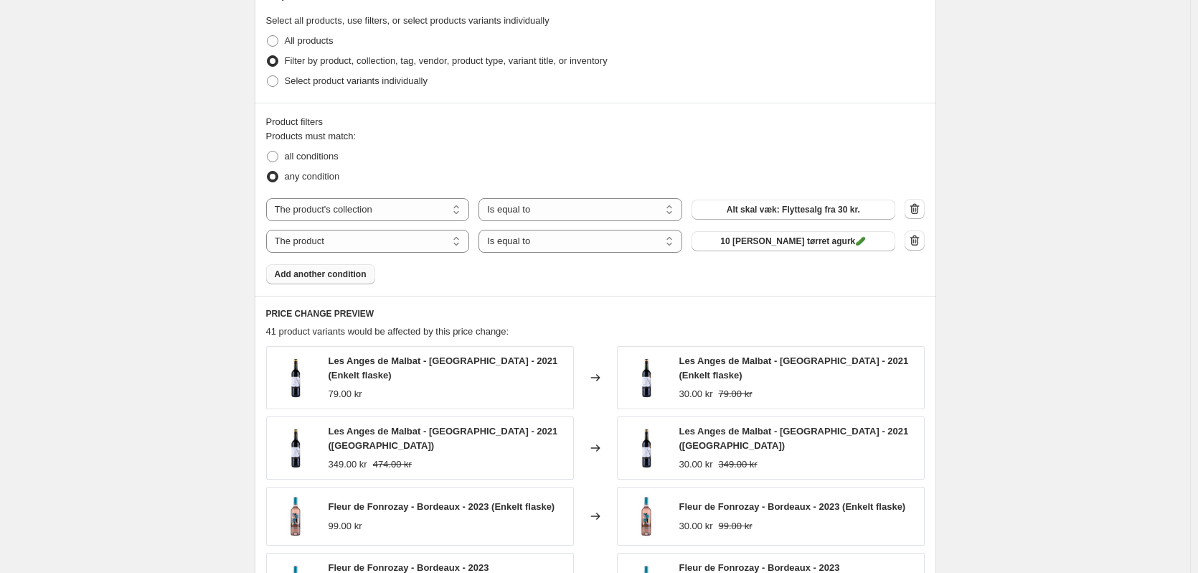
scroll to position [574, 0]
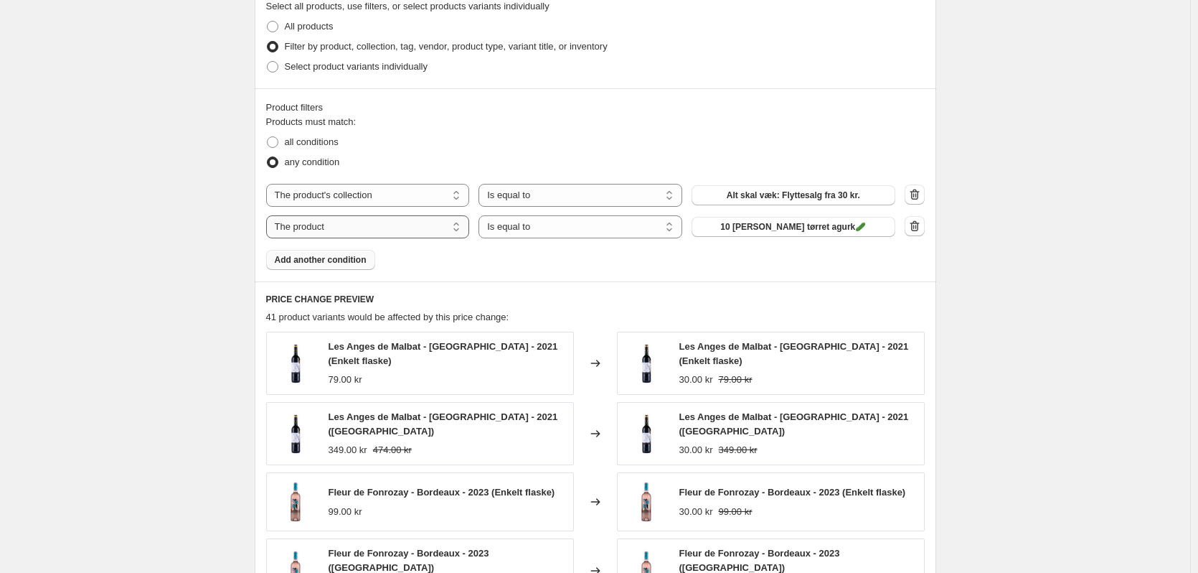
click at [438, 232] on select "The product The product's collection The product's tag The product's vendor The…" at bounding box center [368, 226] width 204 height 23
click at [433, 227] on select "The product The product's collection The product's tag The product's vendor The…" at bounding box center [368, 226] width 204 height 23
select select "product_type"
click at [540, 231] on select "Is equal to Is not equal to" at bounding box center [581, 226] width 204 height 23
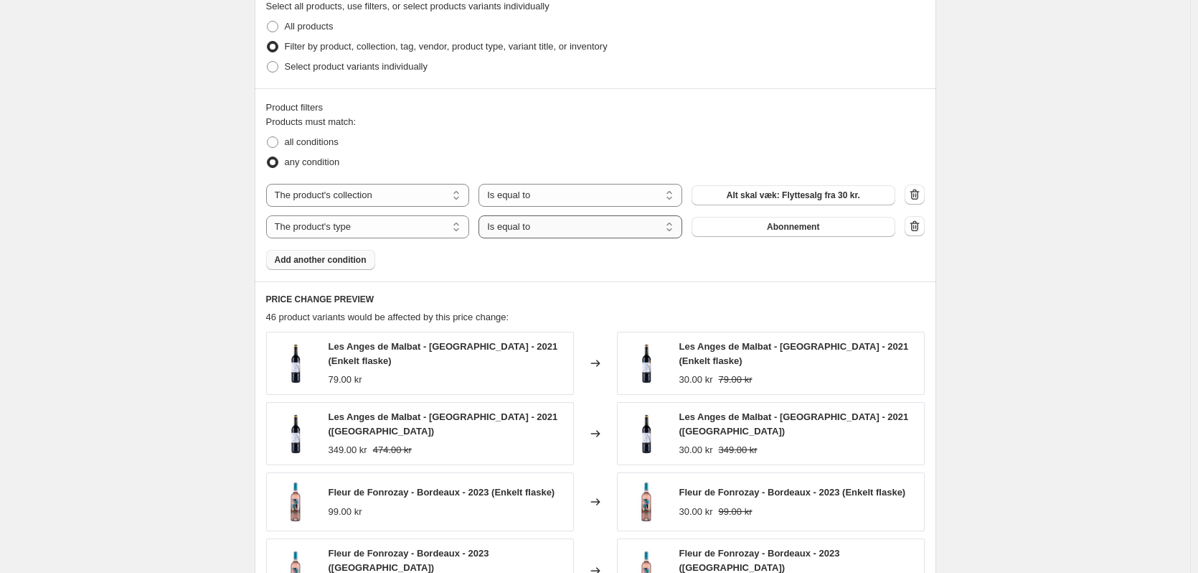
click at [540, 231] on select "Is equal to Is not equal to" at bounding box center [581, 226] width 204 height 23
click at [806, 232] on span "Abonnement" at bounding box center [793, 226] width 52 height 11
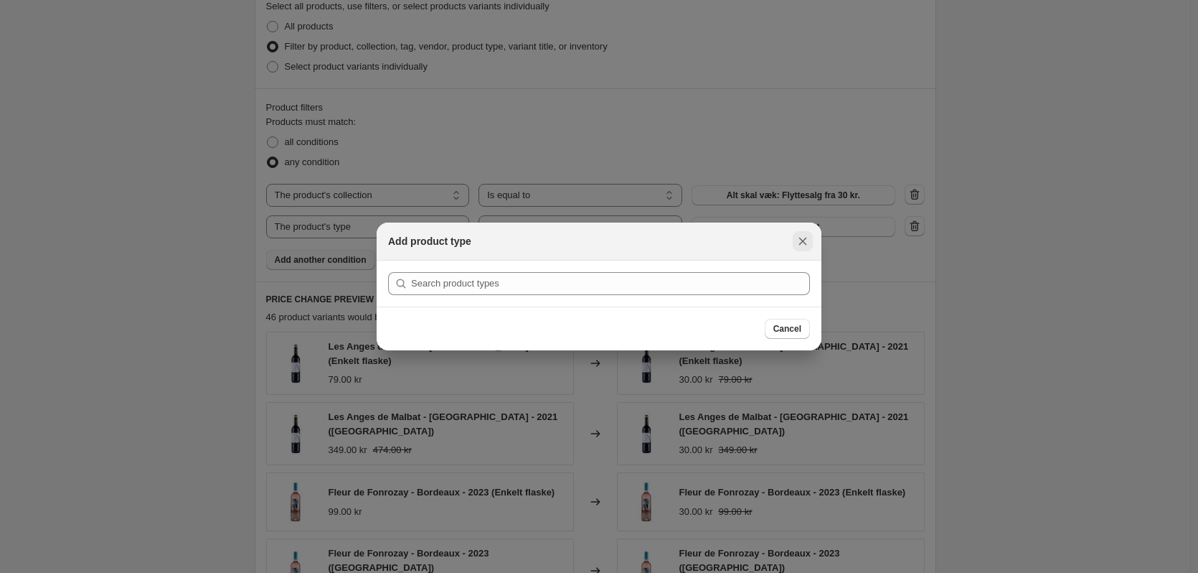
click at [799, 241] on icon "Close" at bounding box center [803, 241] width 14 height 14
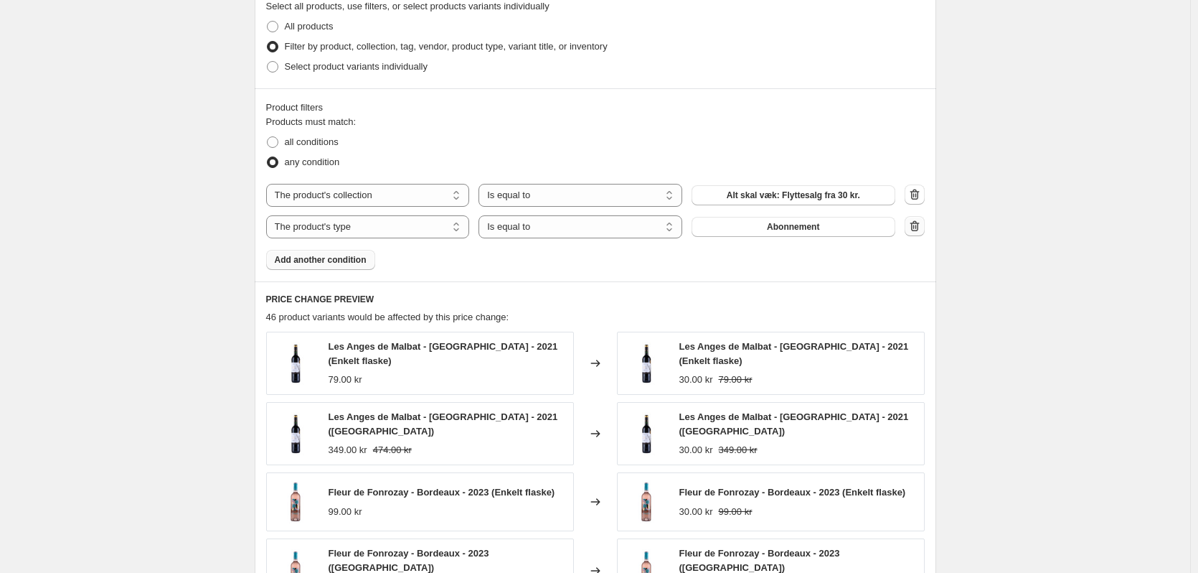
click at [920, 229] on icon "button" at bounding box center [915, 226] width 14 height 14
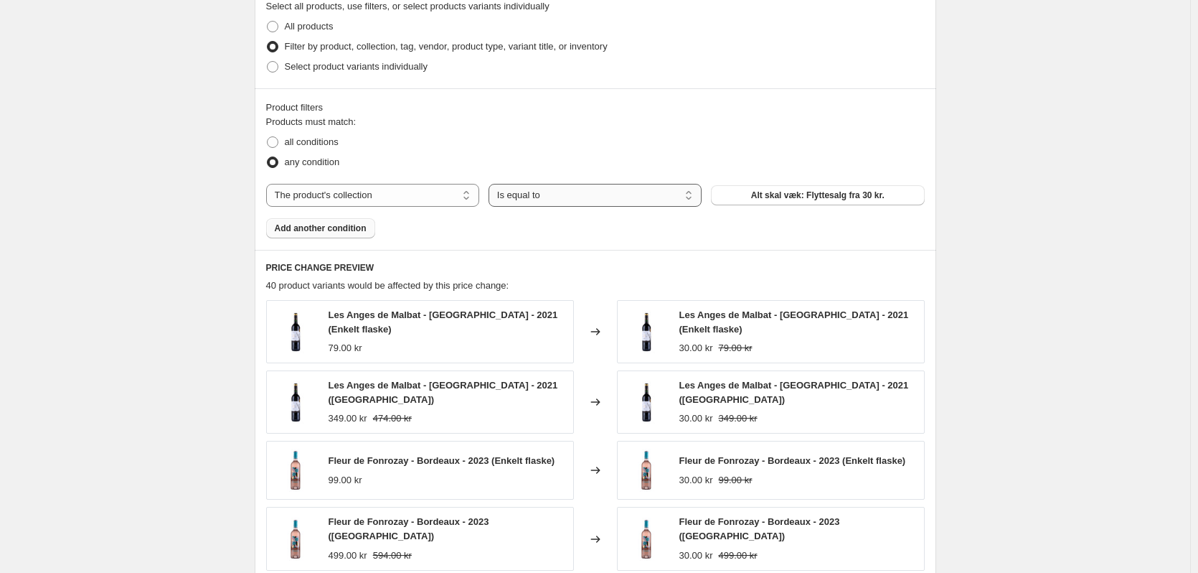
click at [613, 198] on select "Is equal to Is not equal to" at bounding box center [595, 195] width 213 height 23
click at [615, 196] on select "Is equal to Is not equal to" at bounding box center [595, 195] width 213 height 23
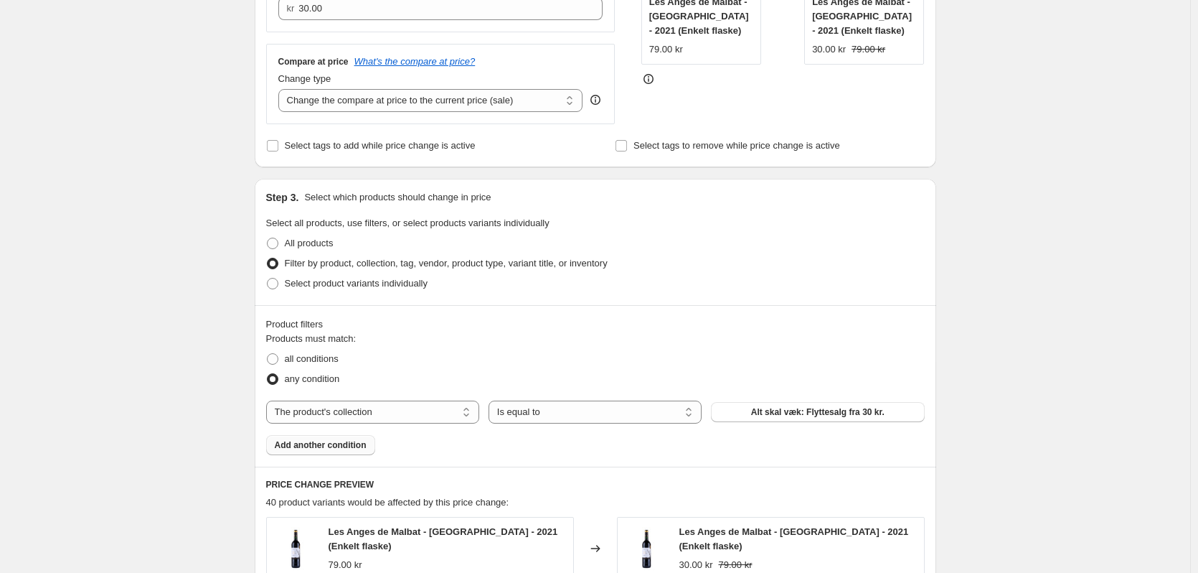
scroll to position [431, 0]
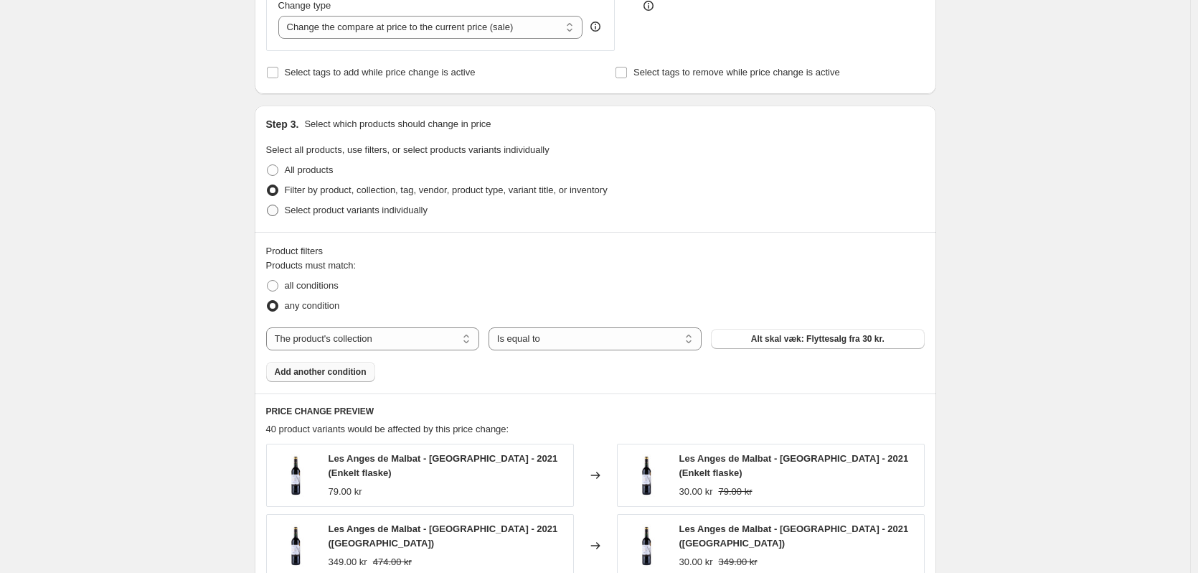
click at [278, 211] on span at bounding box center [272, 209] width 11 height 11
click at [268, 205] on input "Select product variants individually" at bounding box center [267, 204] width 1 height 1
radio input "true"
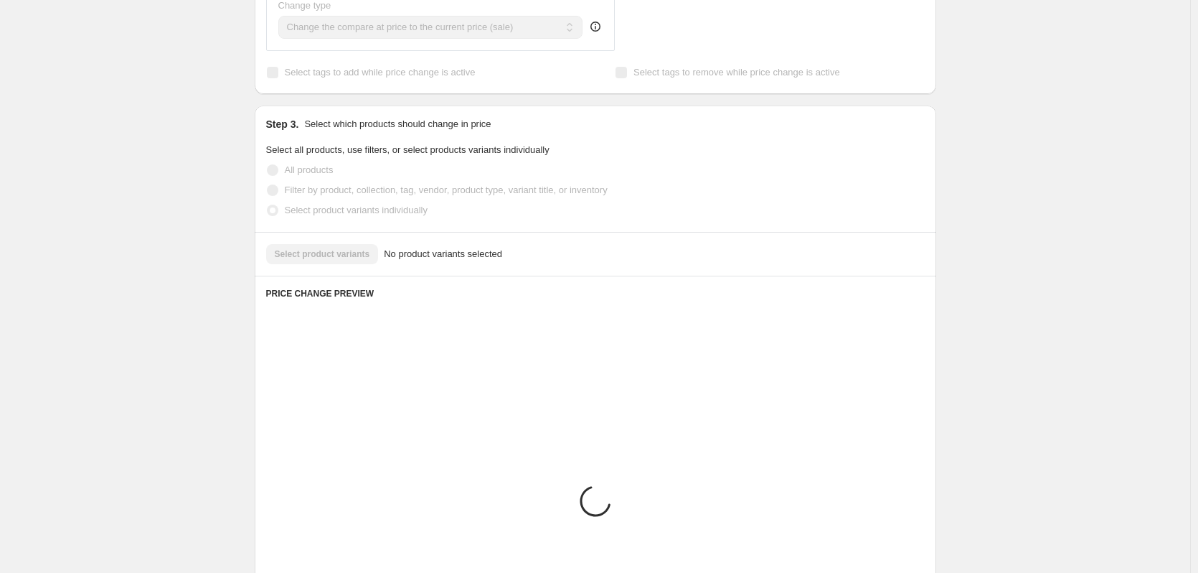
scroll to position [411, 0]
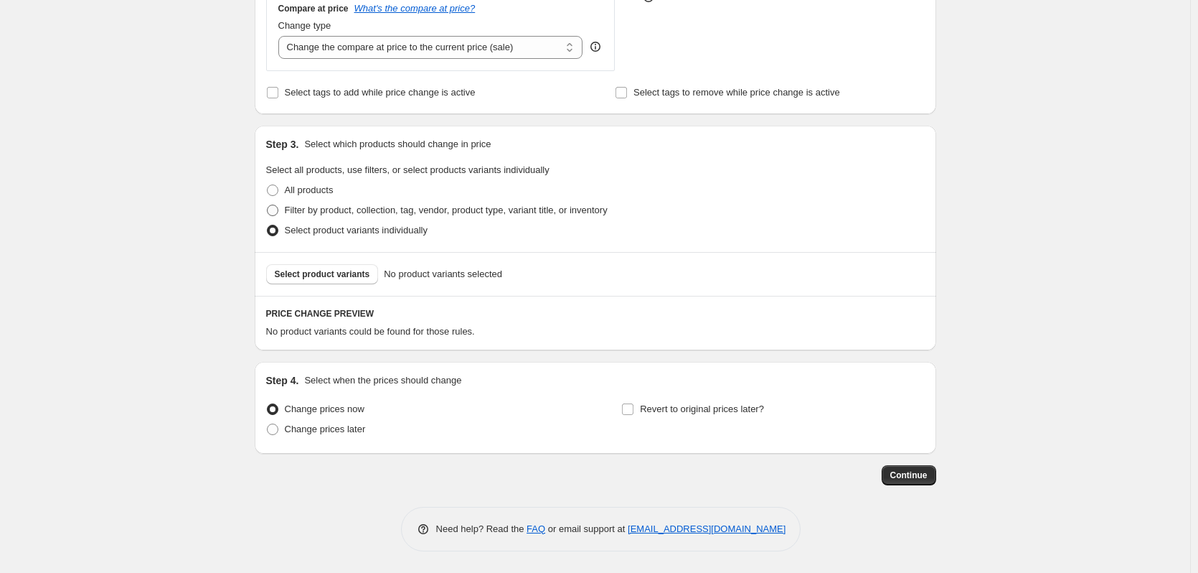
click at [274, 211] on span at bounding box center [272, 209] width 11 height 11
click at [268, 205] on input "Filter by product, collection, tag, vendor, product type, variant title, or inv…" at bounding box center [267, 204] width 1 height 1
radio input "true"
select select "collection"
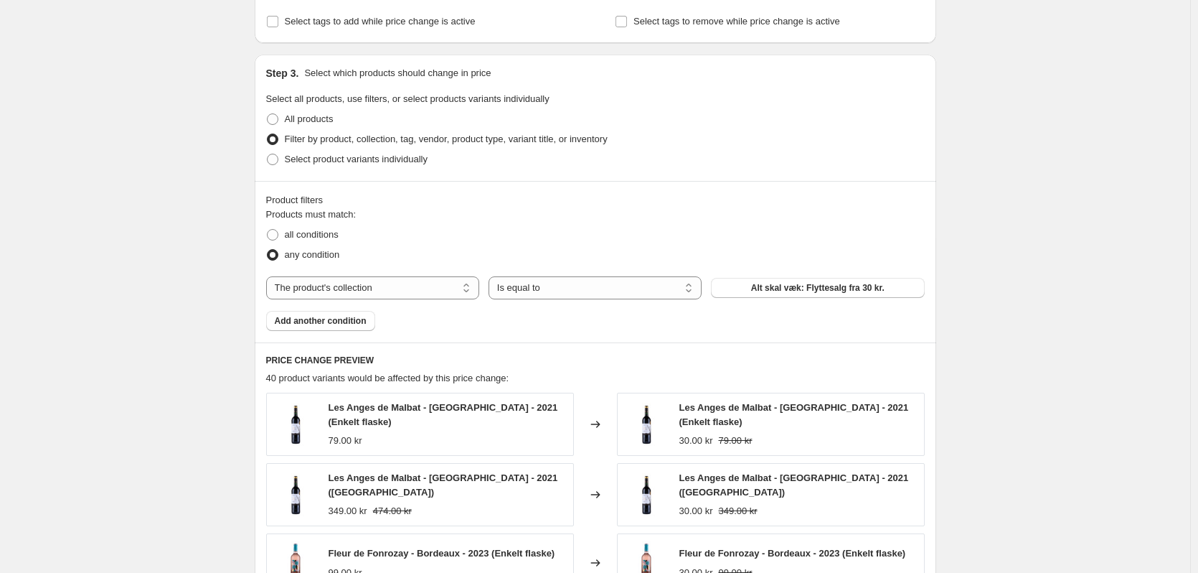
scroll to position [483, 0]
click at [341, 321] on span "Add another condition" at bounding box center [321, 319] width 92 height 11
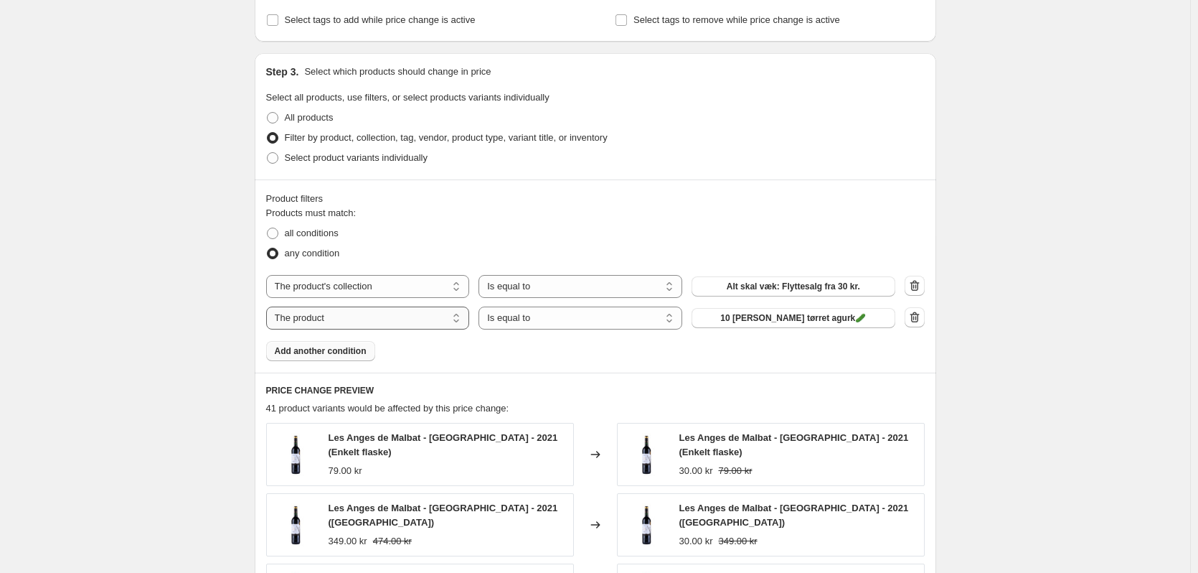
click at [395, 326] on select "The product The product's collection The product's tag The product's vendor The…" at bounding box center [368, 317] width 204 height 23
select select "product_type"
click at [563, 321] on select "Is equal to Is not equal to" at bounding box center [581, 317] width 204 height 23
click at [847, 321] on button "Abonnement" at bounding box center [794, 318] width 204 height 20
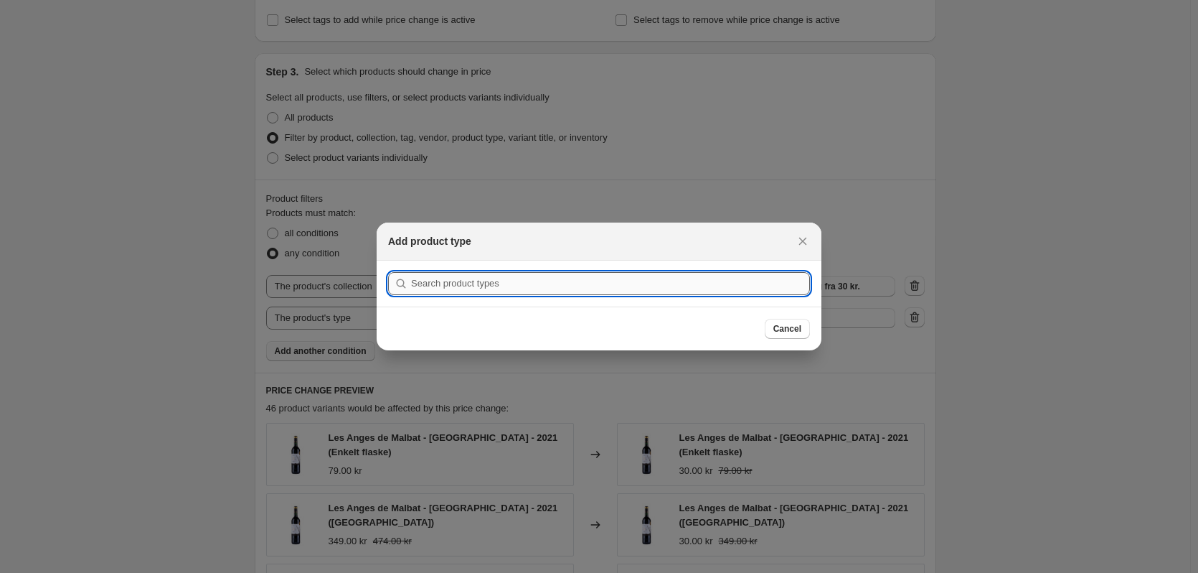
click at [690, 279] on input ":r2v:" at bounding box center [610, 283] width 399 height 23
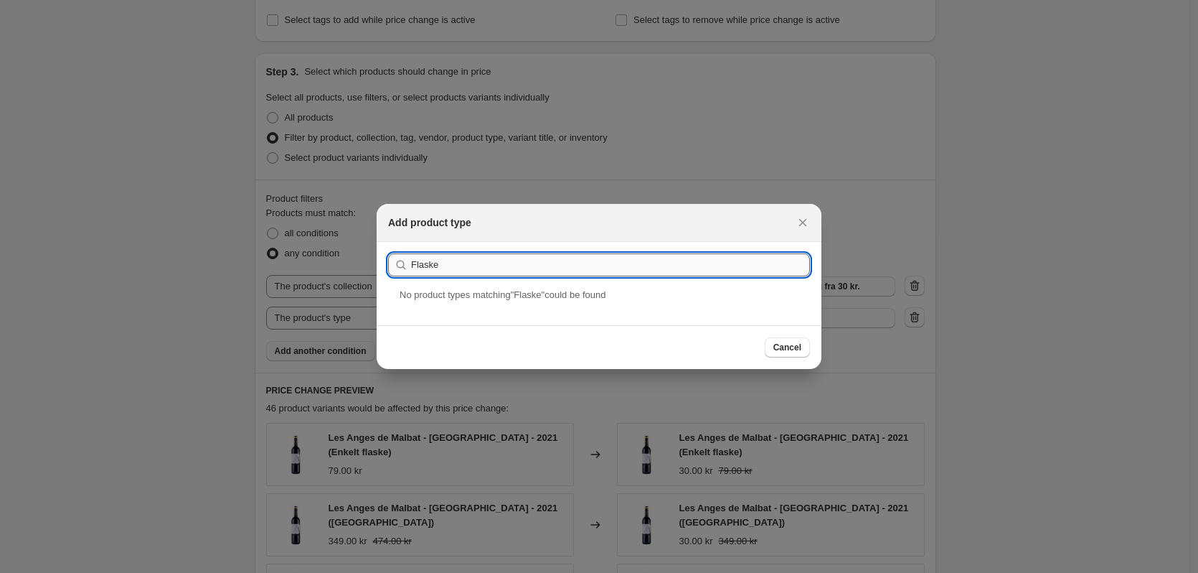
click at [415, 269] on input "Flaske" at bounding box center [610, 264] width 399 height 23
type input "flaske"
click at [388, 242] on button "Submit" at bounding box center [408, 249] width 41 height 15
click at [1097, 410] on div at bounding box center [599, 286] width 1198 height 573
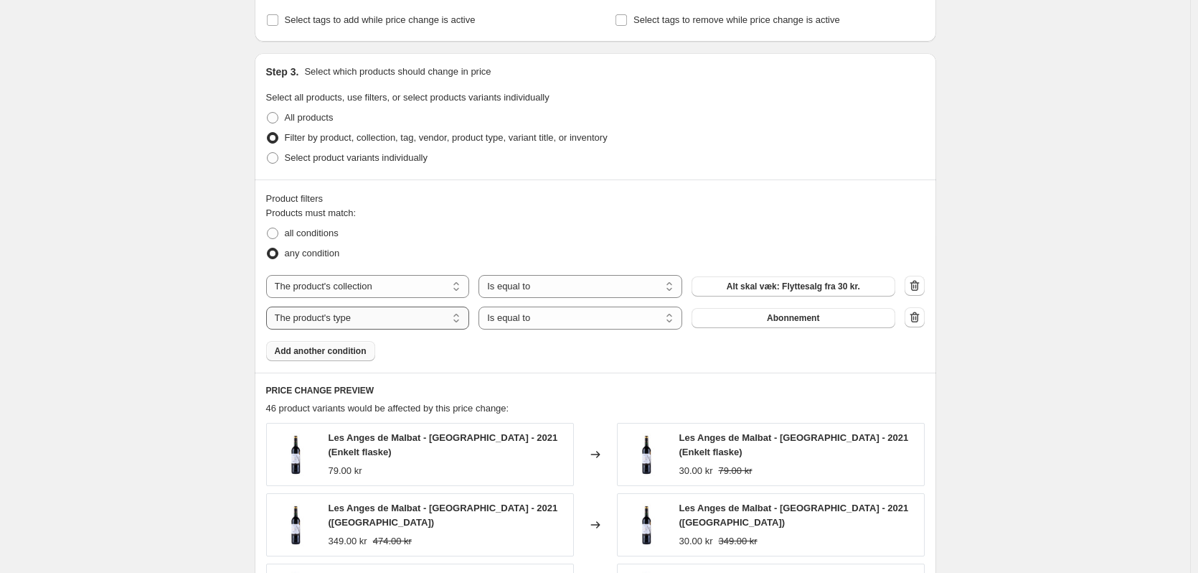
click at [375, 314] on select "The product The product's collection The product's tag The product's vendor The…" at bounding box center [368, 317] width 204 height 23
click at [564, 322] on select "Is equal to Is not equal to" at bounding box center [581, 317] width 204 height 23
drag, startPoint x: 560, startPoint y: 316, endPoint x: 662, endPoint y: 316, distance: 101.9
click at [561, 316] on select "Is equal to Is not equal to" at bounding box center [581, 317] width 204 height 23
click at [793, 313] on button "10 skiver tørret agurk🥒" at bounding box center [794, 318] width 204 height 20
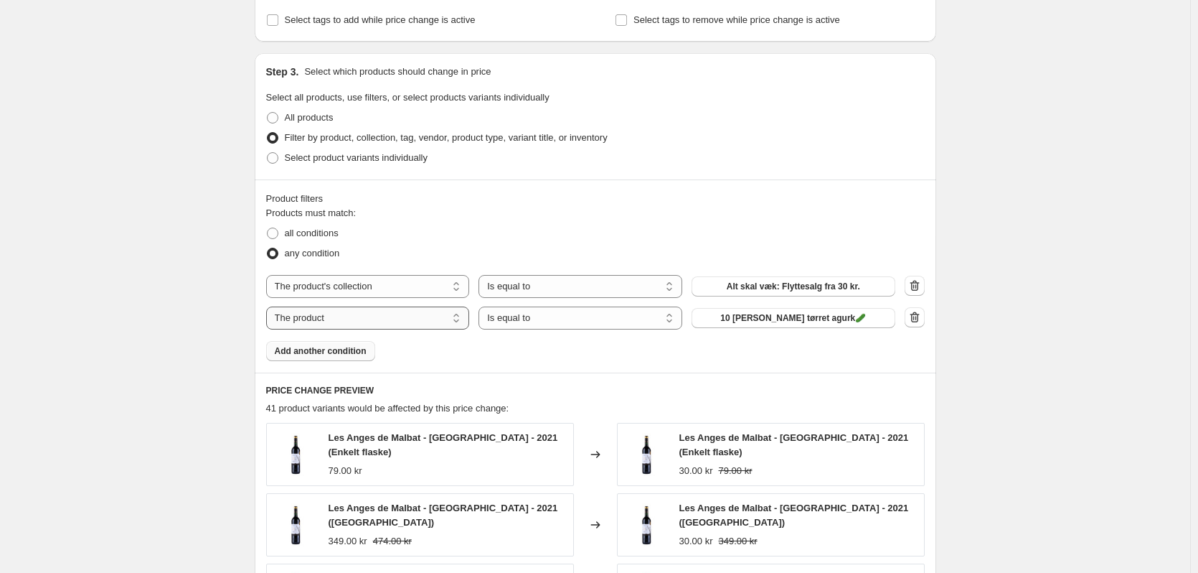
click at [415, 317] on select "The product The product's collection The product's tag The product's vendor The…" at bounding box center [368, 317] width 204 height 23
select select "product_type"
click at [540, 319] on select "Is equal to Is not equal to" at bounding box center [581, 317] width 204 height 23
drag, startPoint x: 540, startPoint y: 319, endPoint x: 547, endPoint y: 320, distance: 7.2
click at [540, 319] on select "Is equal to Is not equal to" at bounding box center [581, 317] width 204 height 23
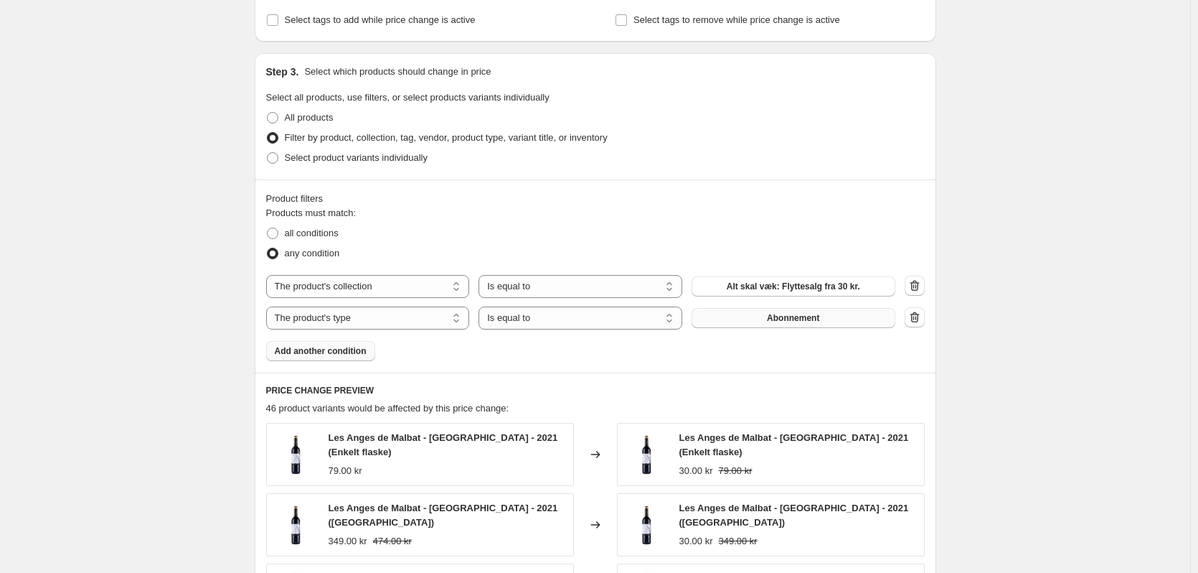
click at [786, 327] on button "Abonnement" at bounding box center [794, 318] width 204 height 20
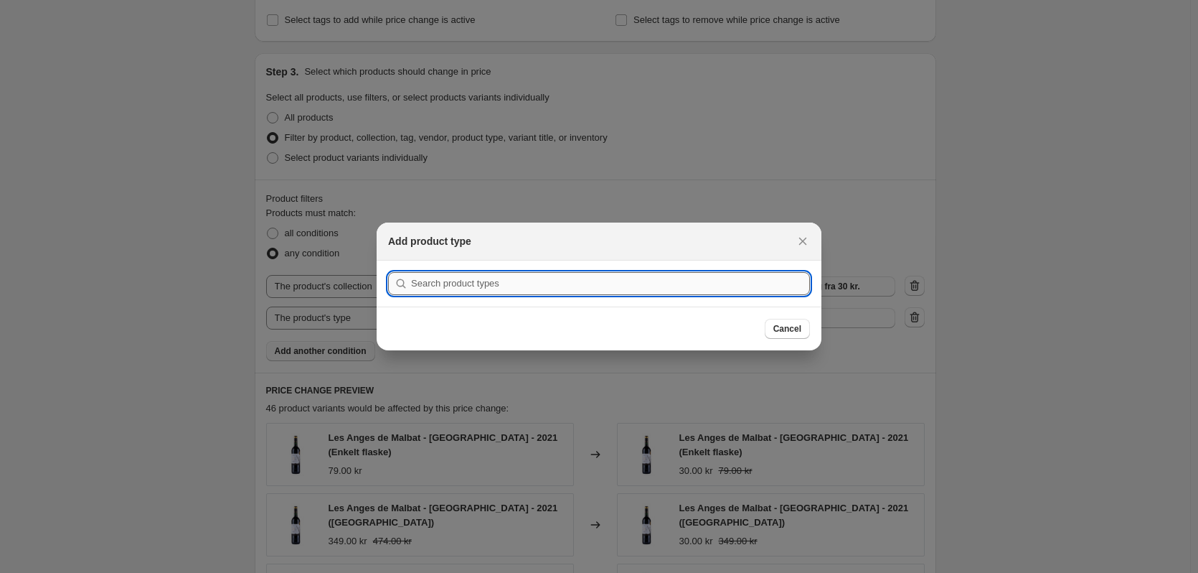
click at [601, 289] on input ":r33:" at bounding box center [610, 283] width 399 height 23
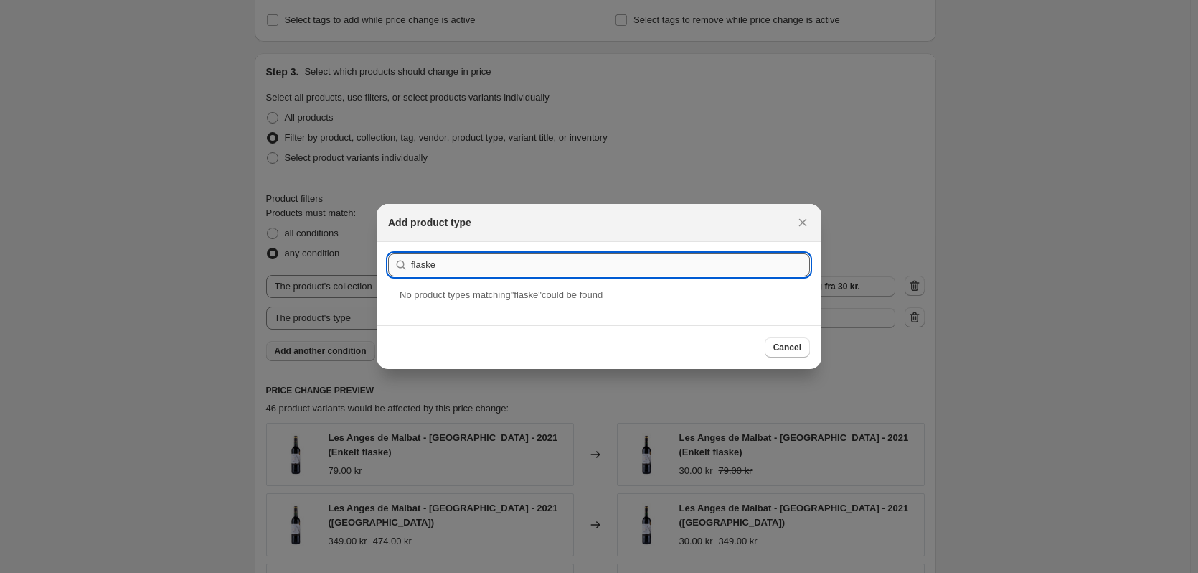
type input "flaske"
click at [388, 242] on button "Submit" at bounding box center [408, 249] width 41 height 15
click at [804, 220] on icon "Close" at bounding box center [803, 222] width 14 height 14
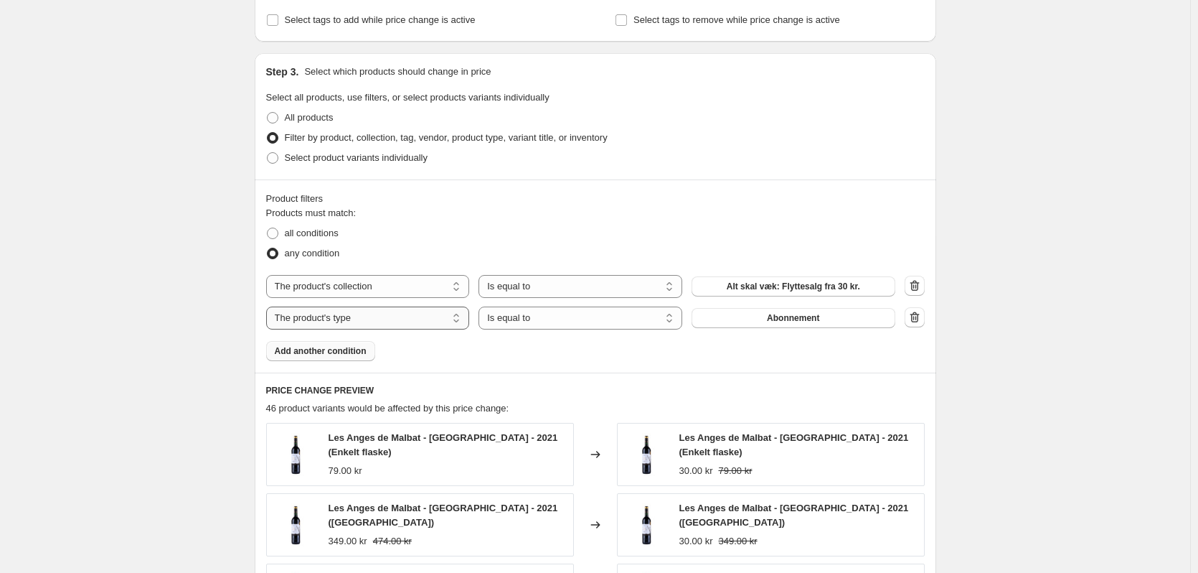
click at [413, 326] on select "The product The product's collection The product's tag The product's vendor The…" at bounding box center [368, 317] width 204 height 23
select select "title"
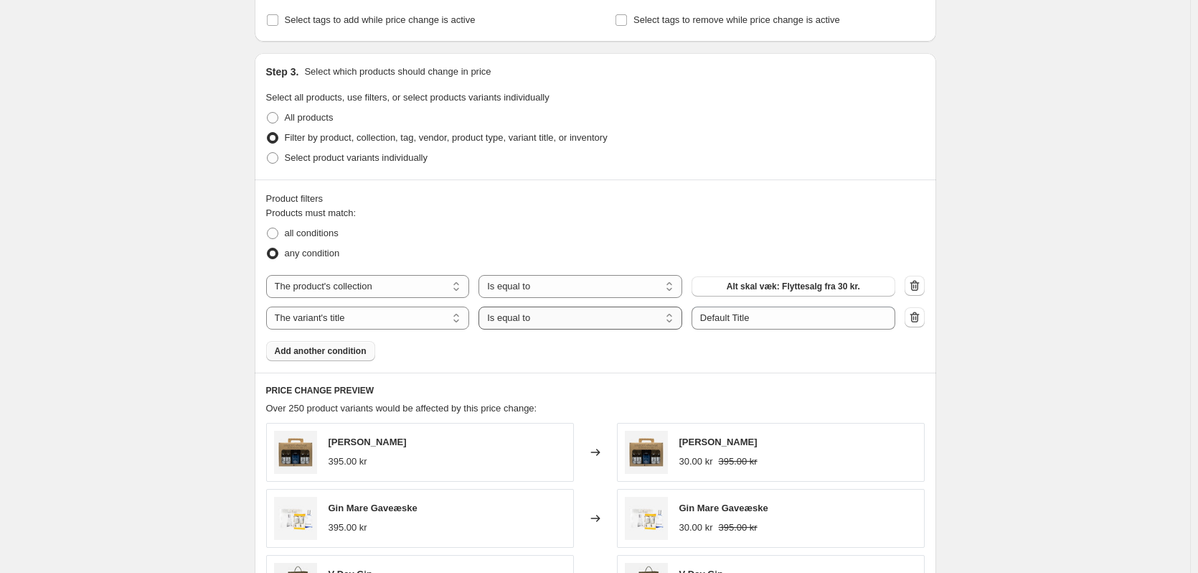
click at [572, 323] on select "Is equal to Is not equal to Contains" at bounding box center [581, 317] width 204 height 23
click at [552, 324] on select "Is equal to Is not equal to Contains" at bounding box center [581, 317] width 204 height 23
click at [730, 320] on input "Default Title" at bounding box center [794, 317] width 204 height 23
click at [738, 320] on input "Default Title" at bounding box center [794, 317] width 204 height 23
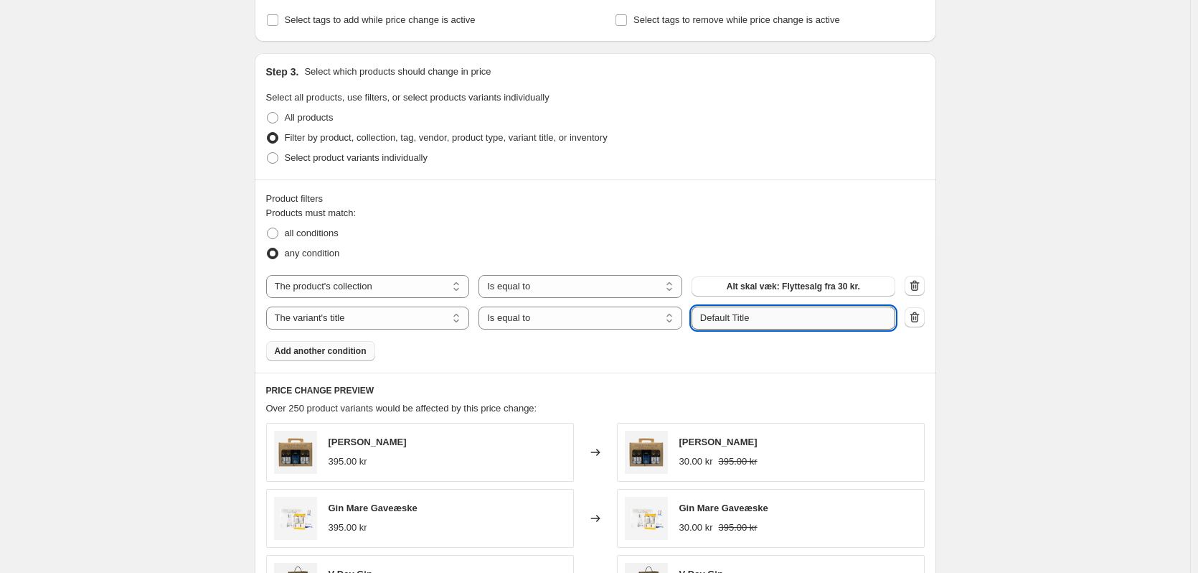
click at [738, 320] on input "Default Title" at bounding box center [794, 317] width 204 height 23
drag, startPoint x: 738, startPoint y: 320, endPoint x: 690, endPoint y: 327, distance: 47.9
click at [690, 327] on div "The product The product's collection The product's tag The product's vendor The…" at bounding box center [580, 317] width 629 height 23
type input "kasse"
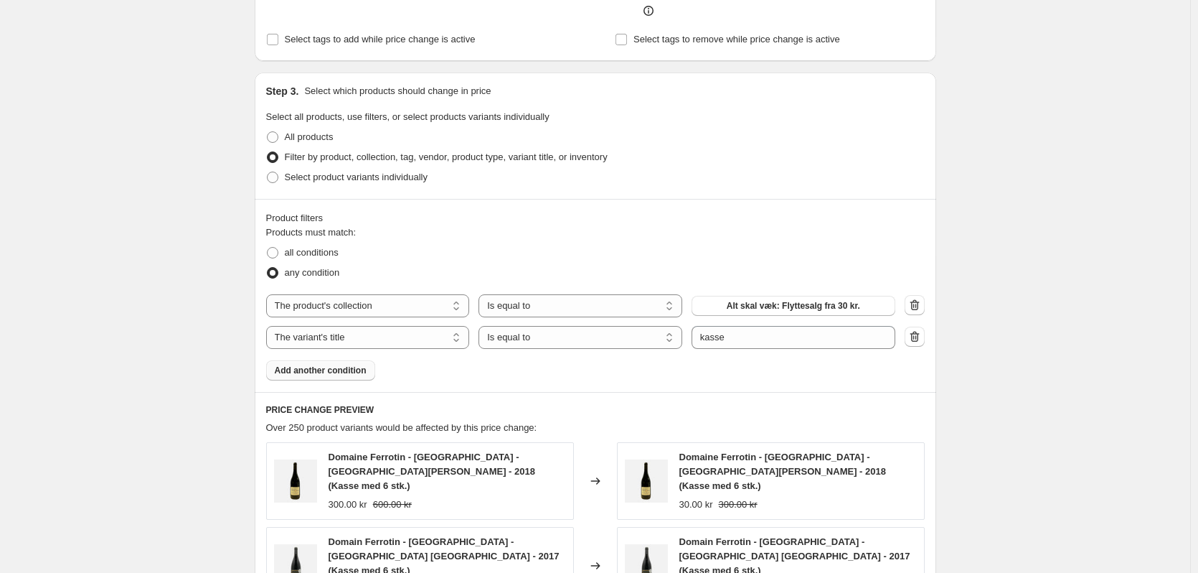
click at [921, 329] on icon "button" at bounding box center [915, 336] width 14 height 14
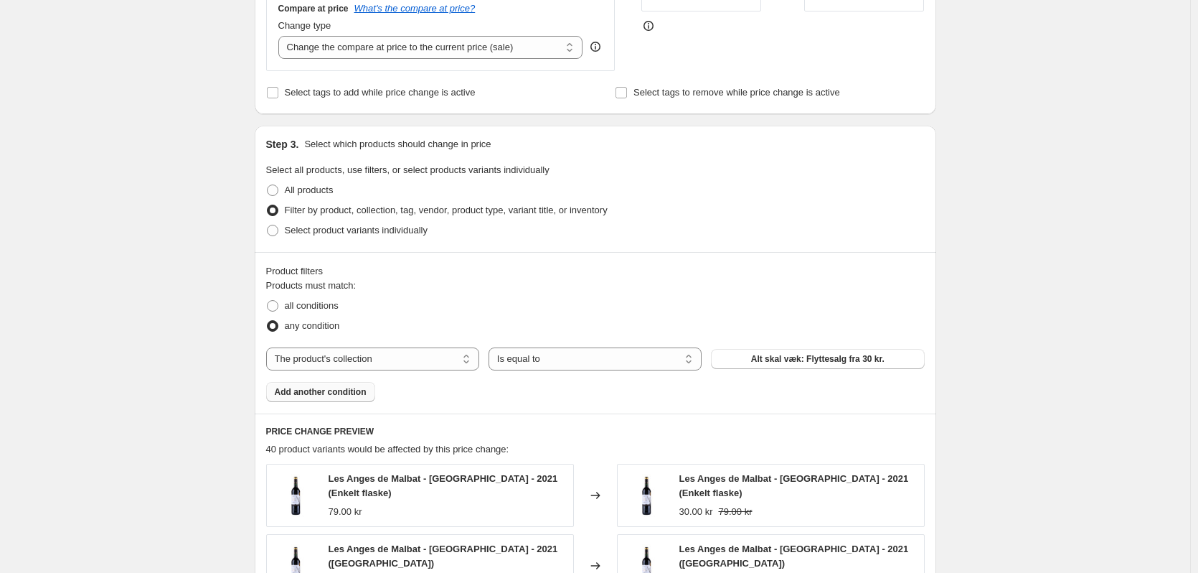
scroll to position [411, 0]
click at [148, 486] on div "Create new price change job. This page is ready Create new price change job Dra…" at bounding box center [595, 329] width 1190 height 1480
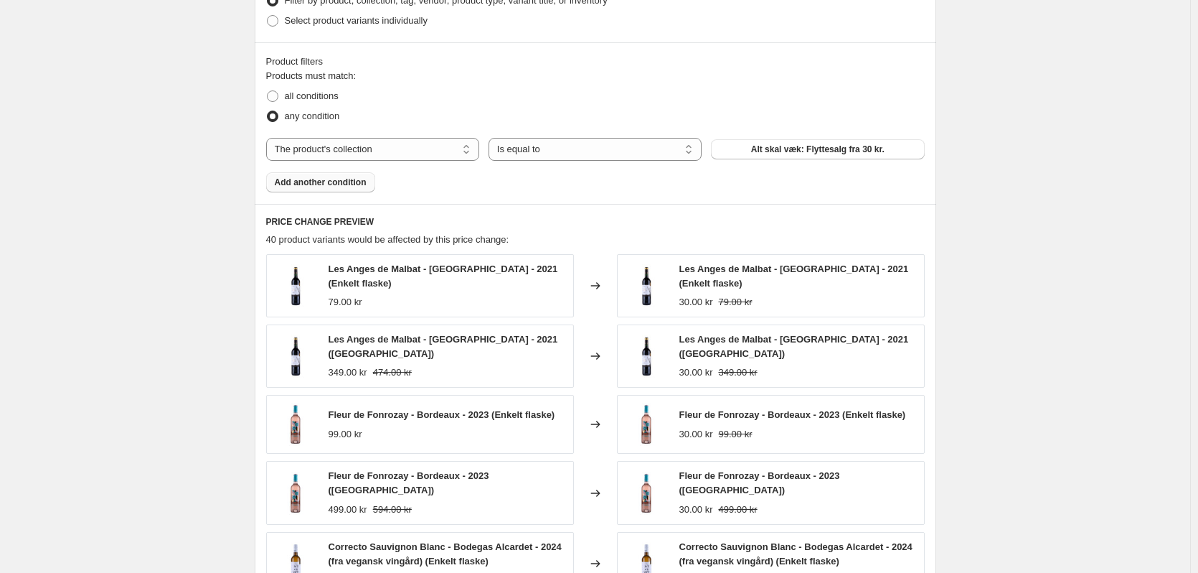
scroll to position [626, 0]
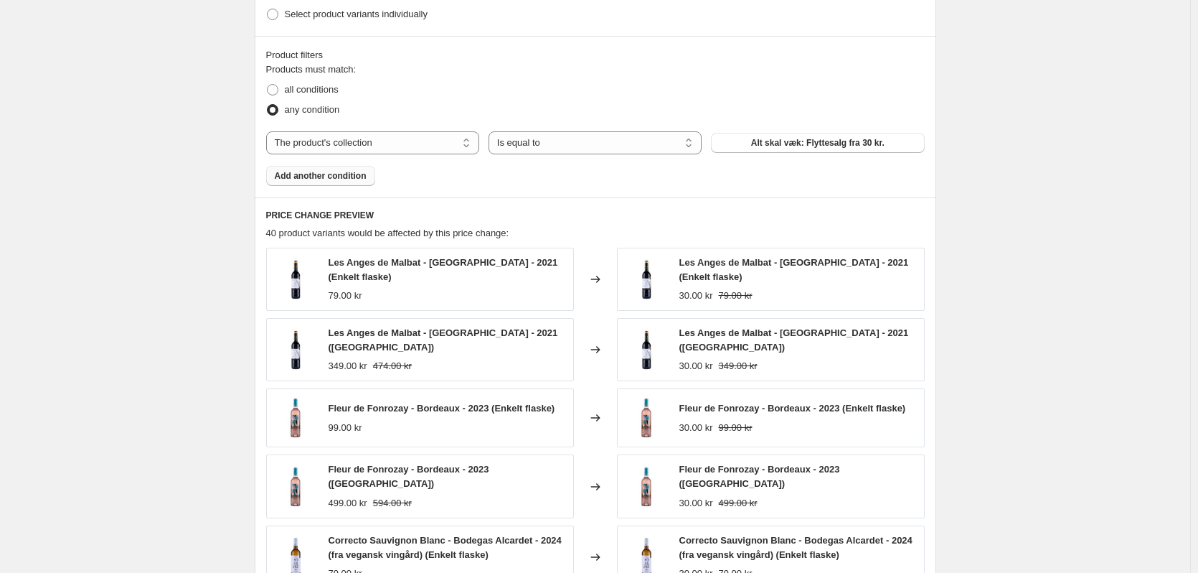
click at [598, 347] on icon at bounding box center [595, 349] width 14 height 14
click at [380, 339] on span "Les Anges de Malbat - Bordeaux - 2021 (Kasse)" at bounding box center [444, 339] width 230 height 25
click at [436, 339] on span "Les Anges de Malbat - Bordeaux - 2021 (Kasse)" at bounding box center [444, 339] width 230 height 25
click at [495, 362] on div "Les Anges de Malbat - Bordeaux - 2021 (Kasse) 349.00 kr 474.00 kr" at bounding box center [420, 349] width 308 height 63
click at [717, 359] on div "30.00 kr 349.00 kr" at bounding box center [799, 366] width 238 height 14
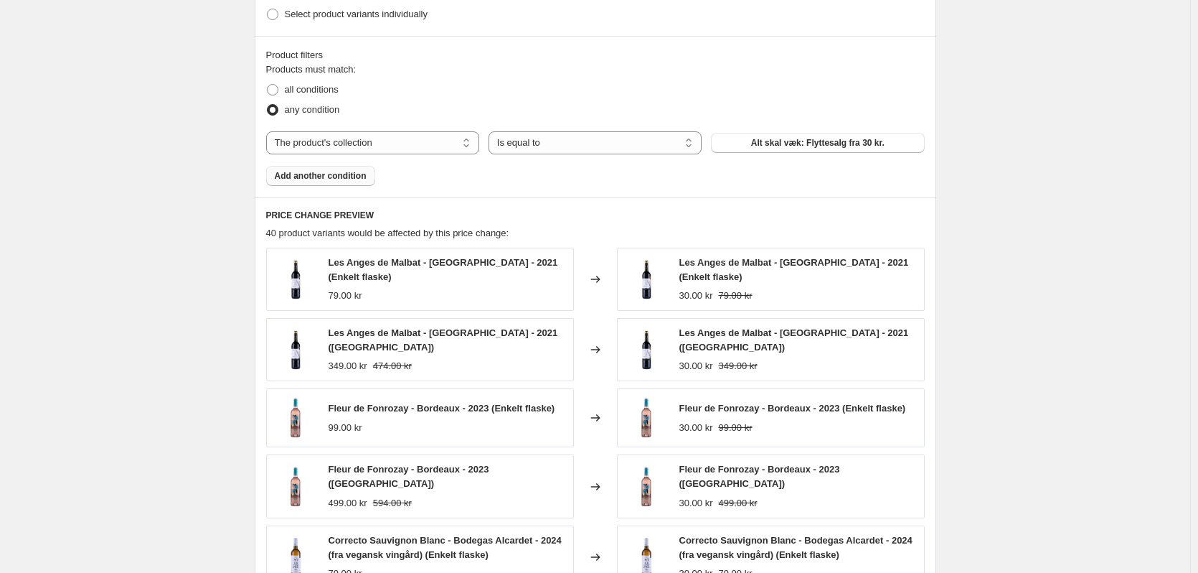
click at [324, 171] on button "Add another condition" at bounding box center [320, 176] width 109 height 20
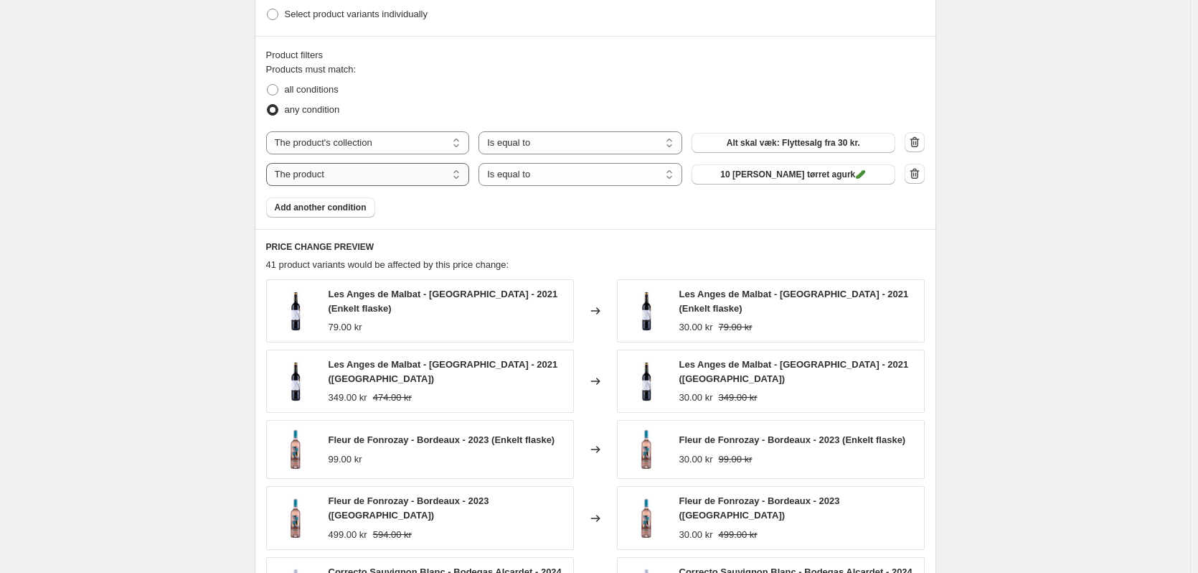
click at [390, 177] on select "The product The product's collection The product's tag The product's vendor The…" at bounding box center [368, 174] width 204 height 23
select select "title"
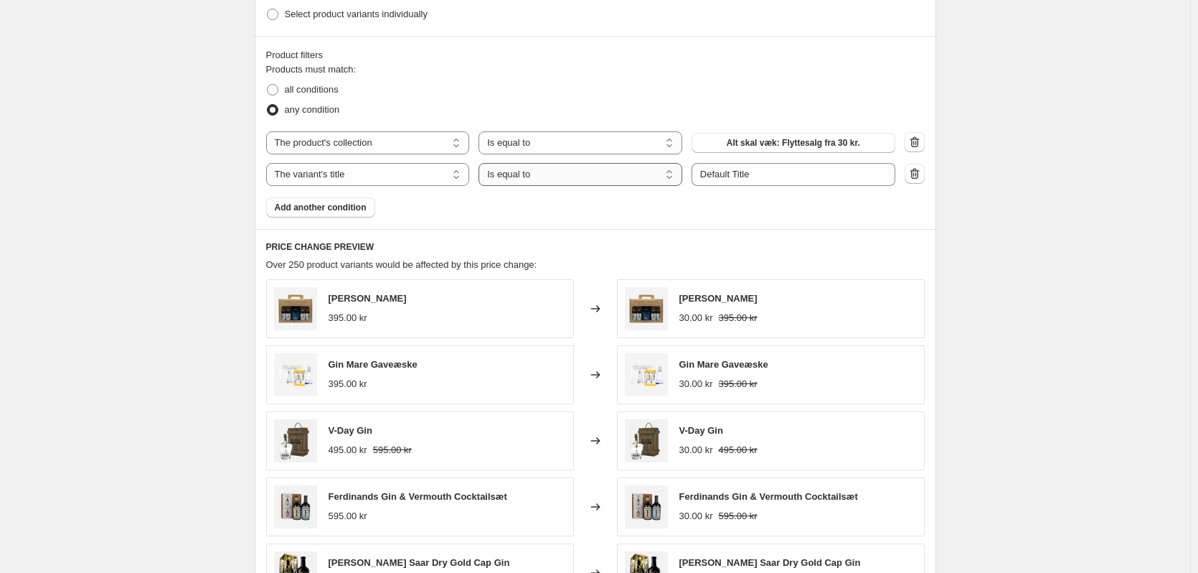
click at [554, 175] on select "Is equal to Is not equal to Contains" at bounding box center [581, 174] width 204 height 23
select select "contains"
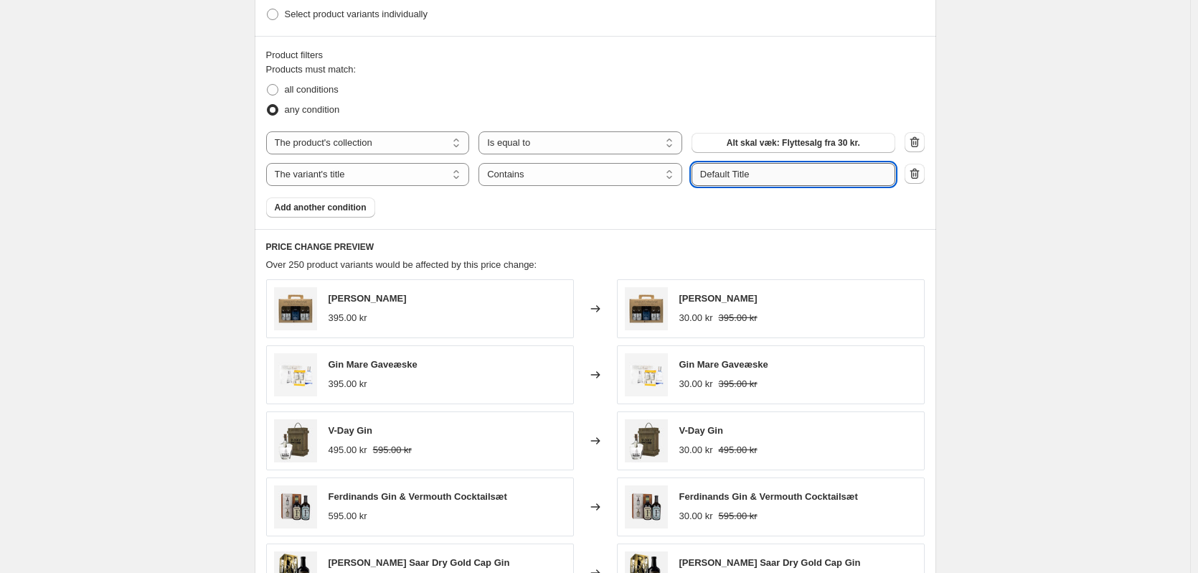
click at [765, 179] on input "Default Title" at bounding box center [794, 174] width 204 height 23
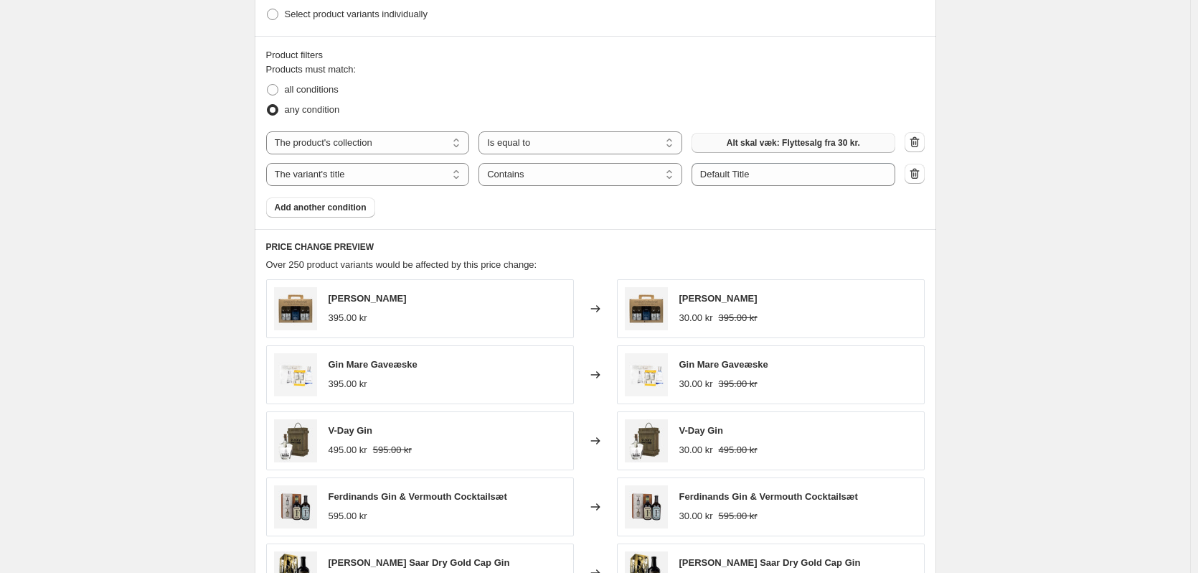
click at [776, 152] on button "Alt skal væk: Flyttesalg fra 30 kr." at bounding box center [794, 143] width 204 height 20
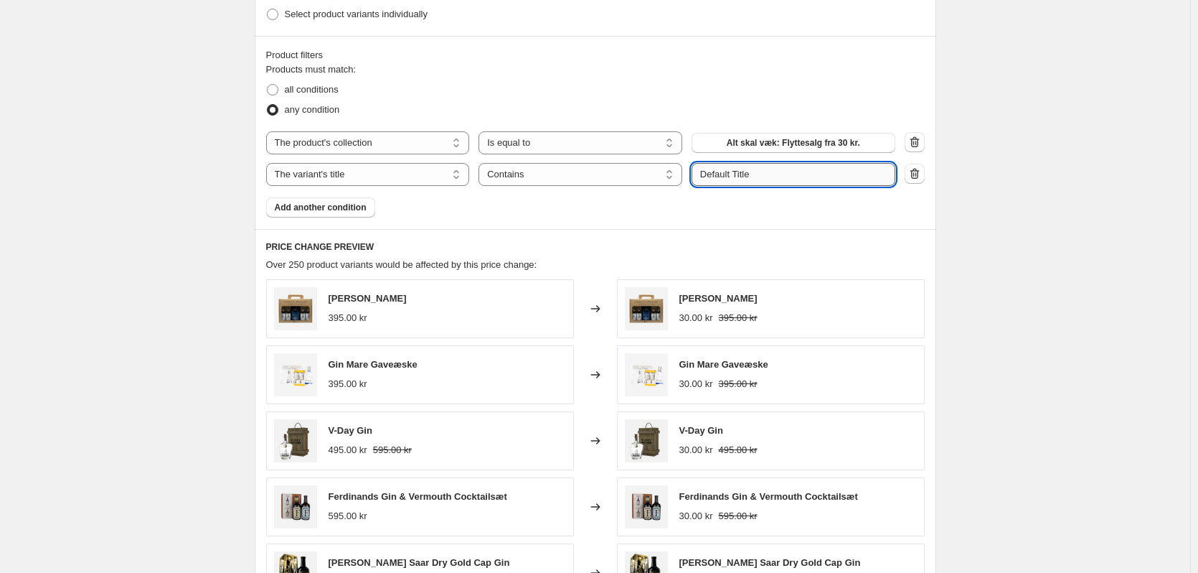
click at [779, 173] on input "Default Title" at bounding box center [794, 174] width 204 height 23
type input "flaske"
click at [934, 221] on div "Product filters Products must match: all conditions any condition The product T…" at bounding box center [596, 132] width 682 height 193
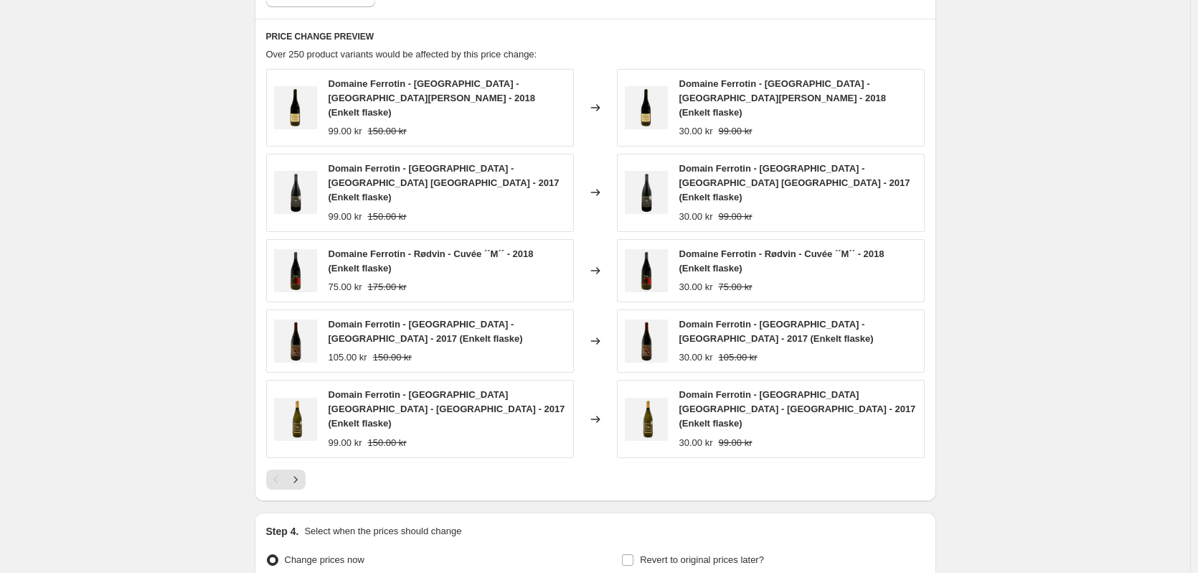
scroll to position [483, 0]
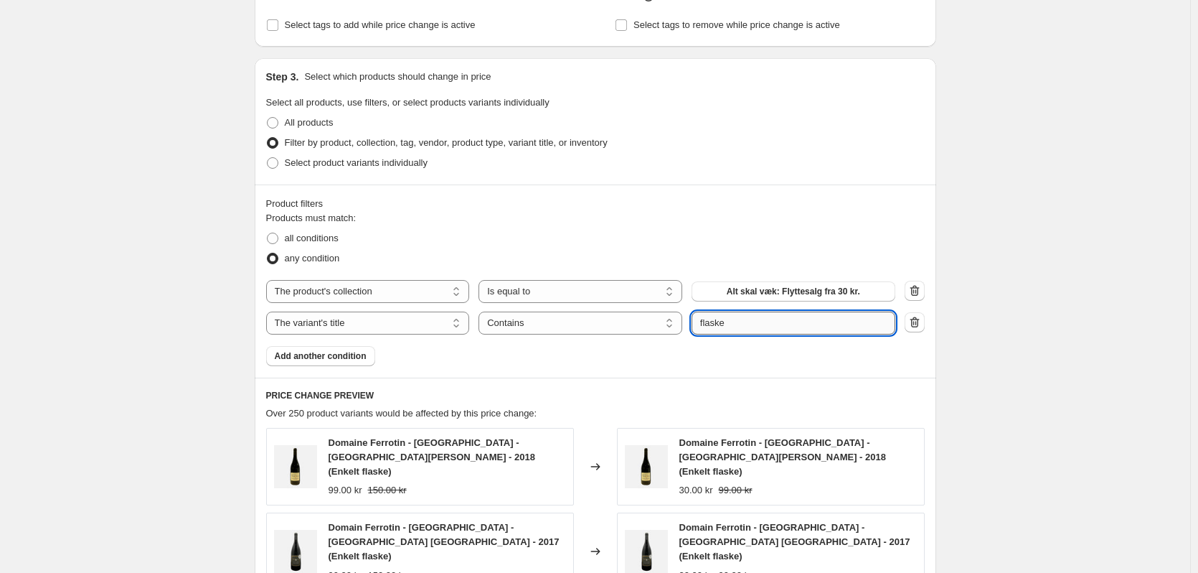
click at [756, 311] on input "flaske" at bounding box center [794, 322] width 204 height 23
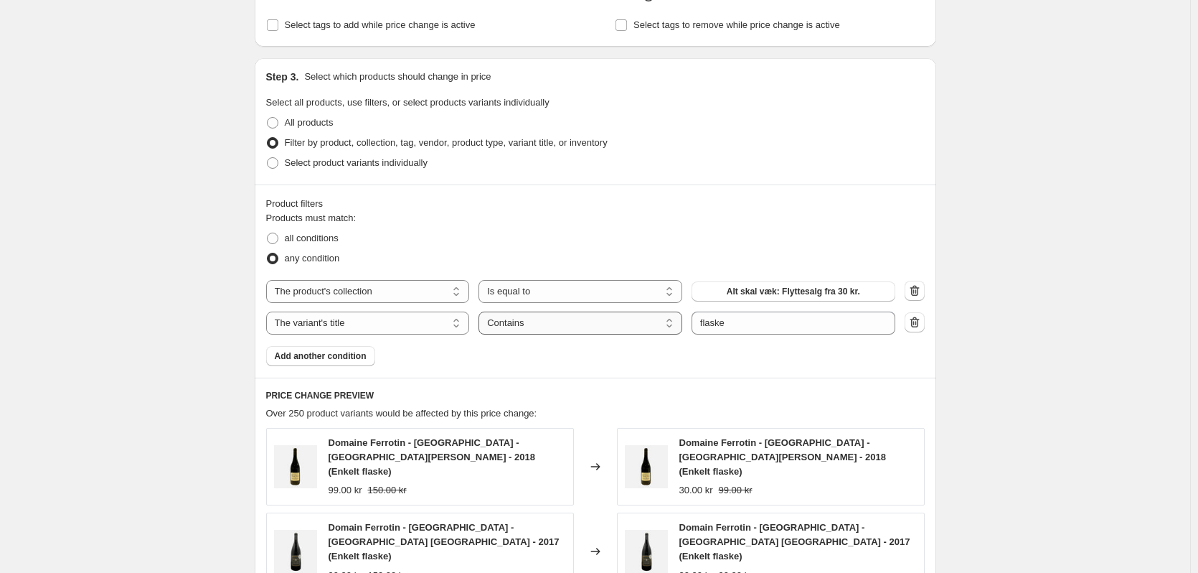
click at [640, 325] on select "Is equal to Is not equal to Contains" at bounding box center [581, 322] width 204 height 23
select select "equal"
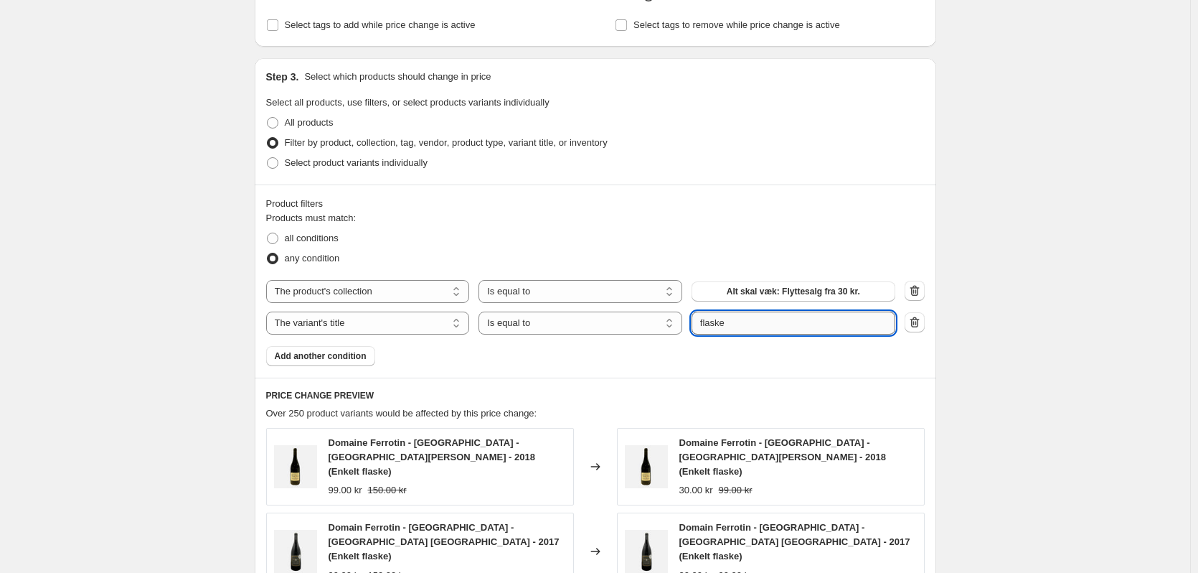
click at [766, 323] on input "flaske" at bounding box center [794, 322] width 204 height 23
paste input "Enkelt"
type input "Enkelt flaske"
click at [692, 58] on button "Submit" at bounding box center [712, 65] width 41 height 15
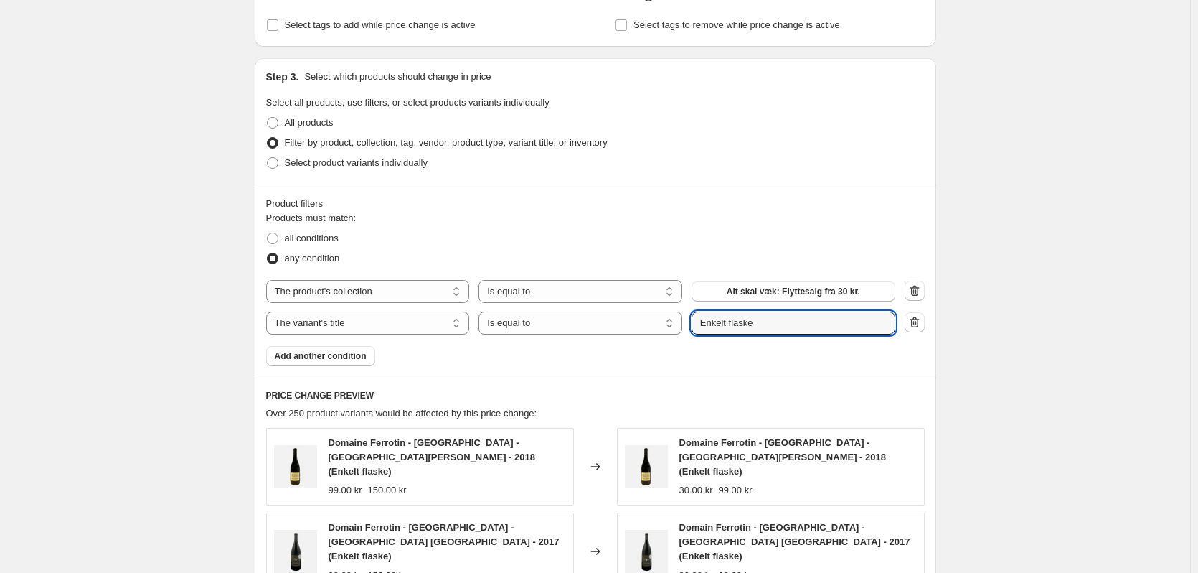
click at [1033, 375] on div "Create new price change job. This page is ready Create new price change job Dra…" at bounding box center [595, 299] width 1190 height 1565
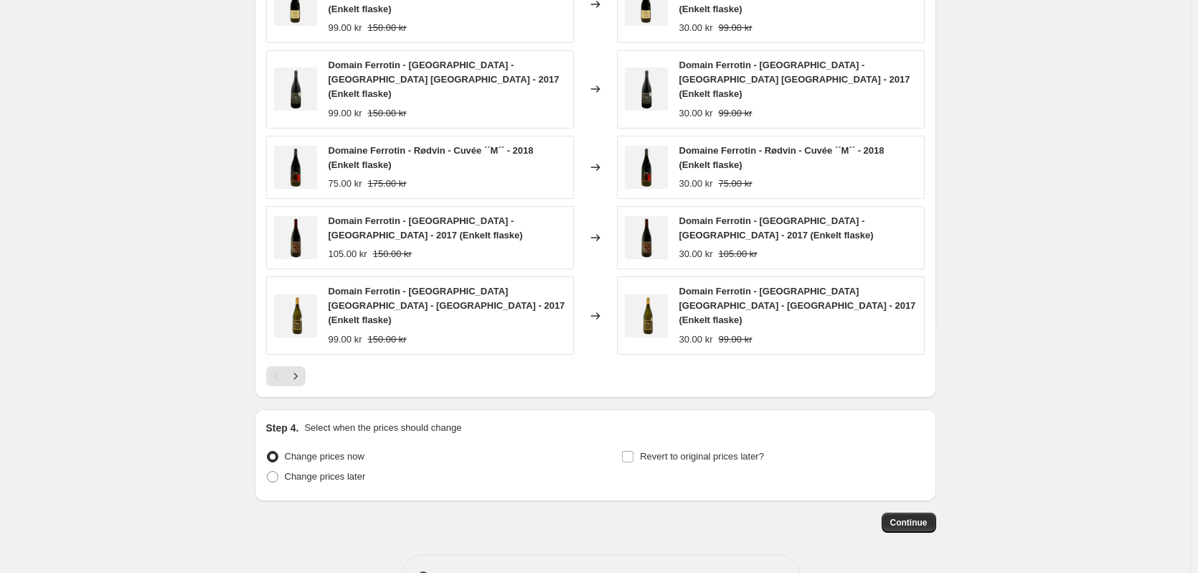
click at [307, 340] on div "PRICE CHANGE PREVIEW Over 250 product variants would be affected by this price …" at bounding box center [596, 155] width 682 height 481
click at [304, 366] on button "Next" at bounding box center [296, 376] width 20 height 20
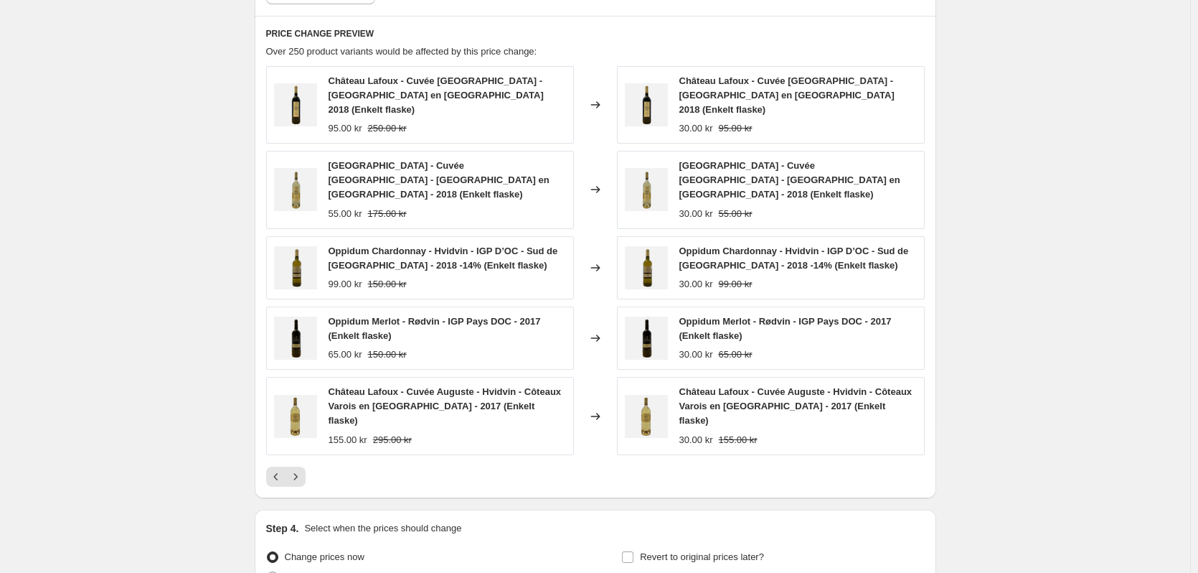
scroll to position [586, 0]
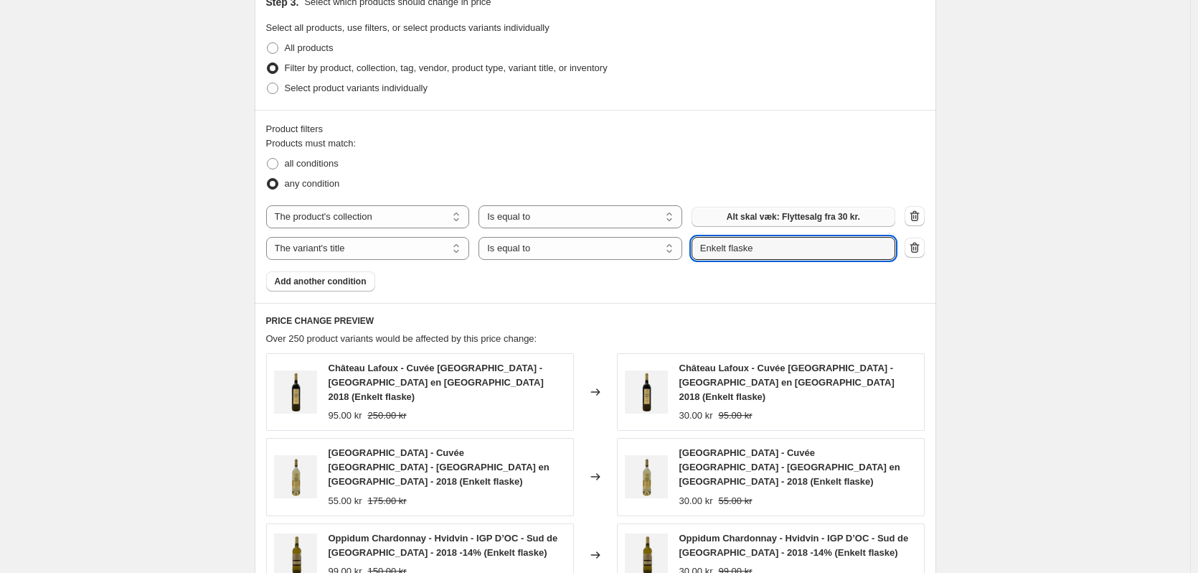
click at [867, 207] on button "Alt skal væk: Flyttesalg fra 30 kr." at bounding box center [794, 217] width 204 height 20
click at [1032, 356] on div "Create new price change job. This page is ready Create new price change job Dra…" at bounding box center [595, 211] width 1190 height 1594
click at [344, 276] on span "Add another condition" at bounding box center [321, 281] width 92 height 11
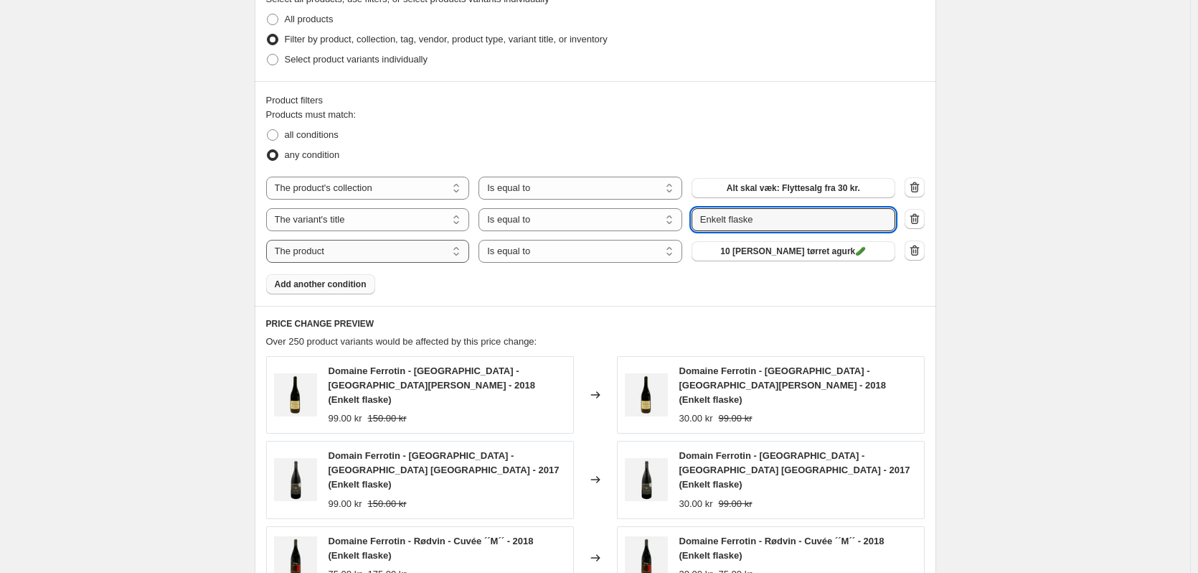
click at [384, 253] on select "The product The product's collection The product's tag The product's vendor The…" at bounding box center [368, 251] width 204 height 23
select select "collection"
click at [791, 250] on span "3 smagekasser (fri fragt)" at bounding box center [793, 250] width 100 height 11
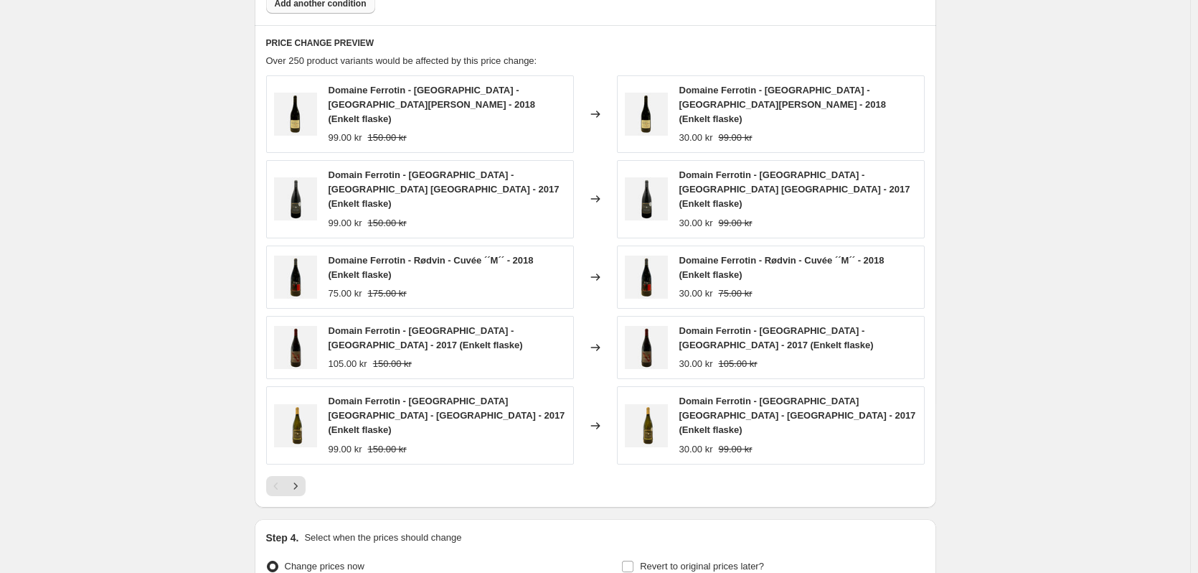
scroll to position [873, 0]
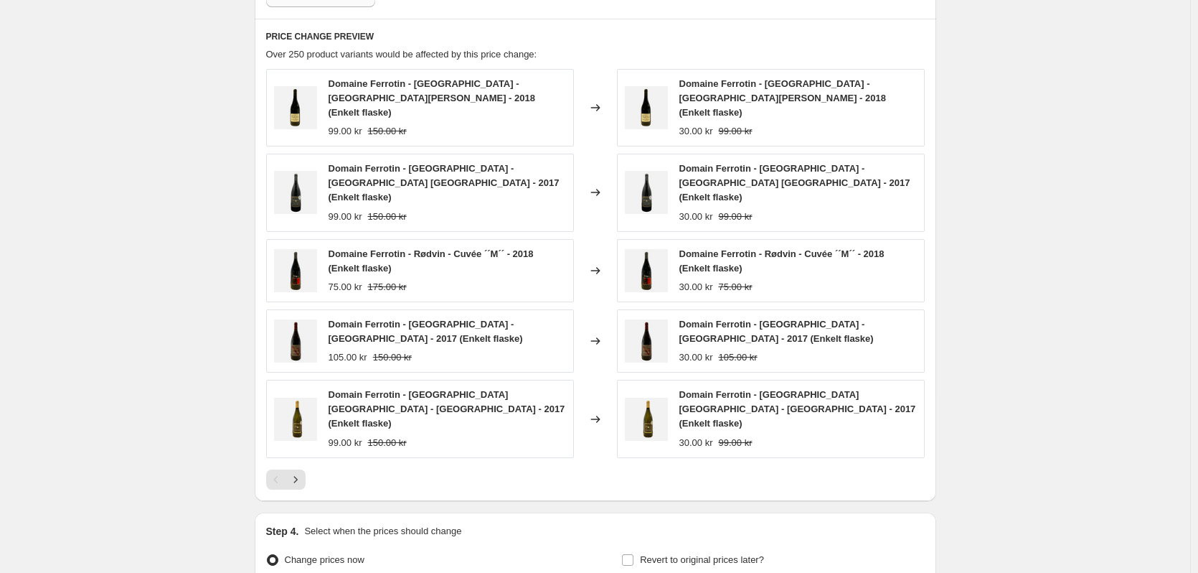
click at [301, 472] on icon "Next" at bounding box center [295, 479] width 14 height 14
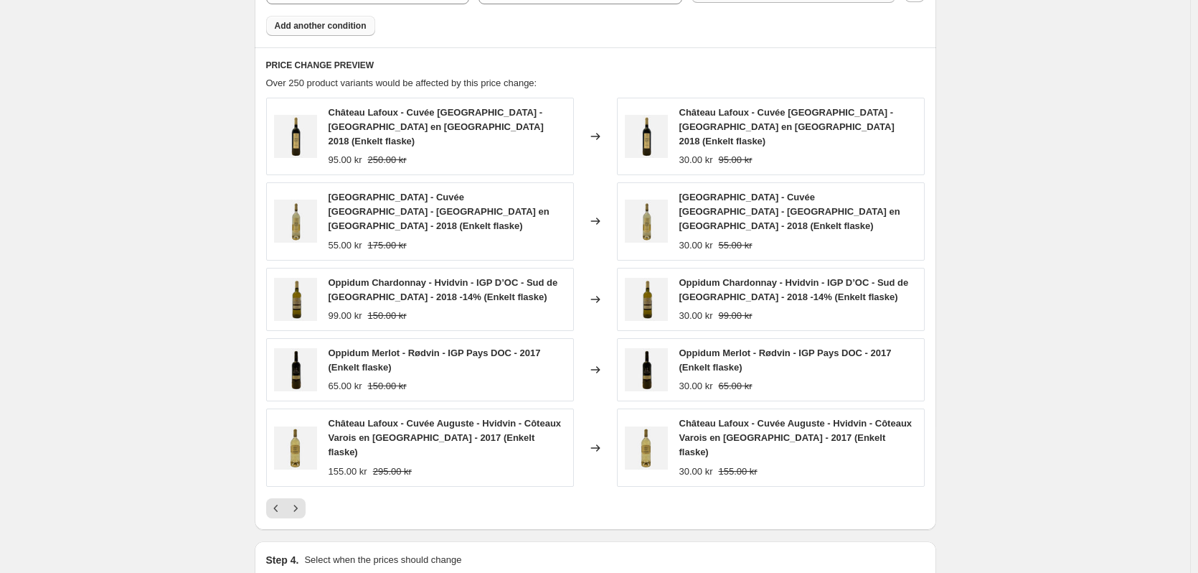
drag, startPoint x: 276, startPoint y: 418, endPoint x: 281, endPoint y: 431, distance: 13.2
click at [278, 420] on div "Château Lafoux - Cuvée Château - Rødvin - Côteaux Varois en Provence 2018 (Enke…" at bounding box center [595, 308] width 659 height 420
click at [281, 501] on icon "Previous" at bounding box center [276, 508] width 14 height 14
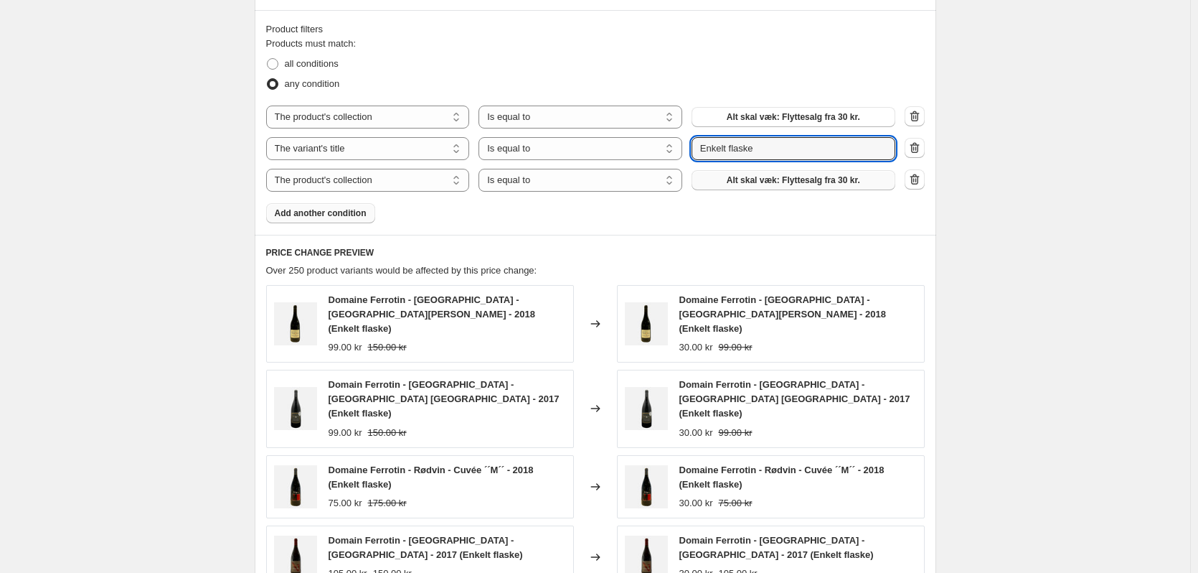
scroll to position [658, 0]
click at [917, 179] on icon "button" at bounding box center [915, 178] width 14 height 14
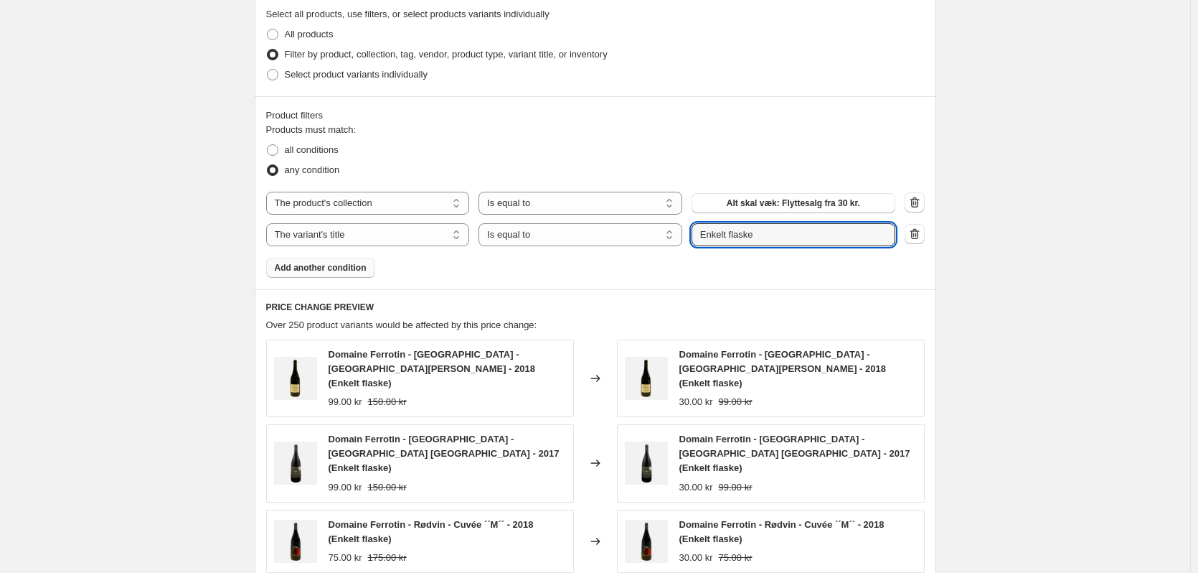
scroll to position [574, 0]
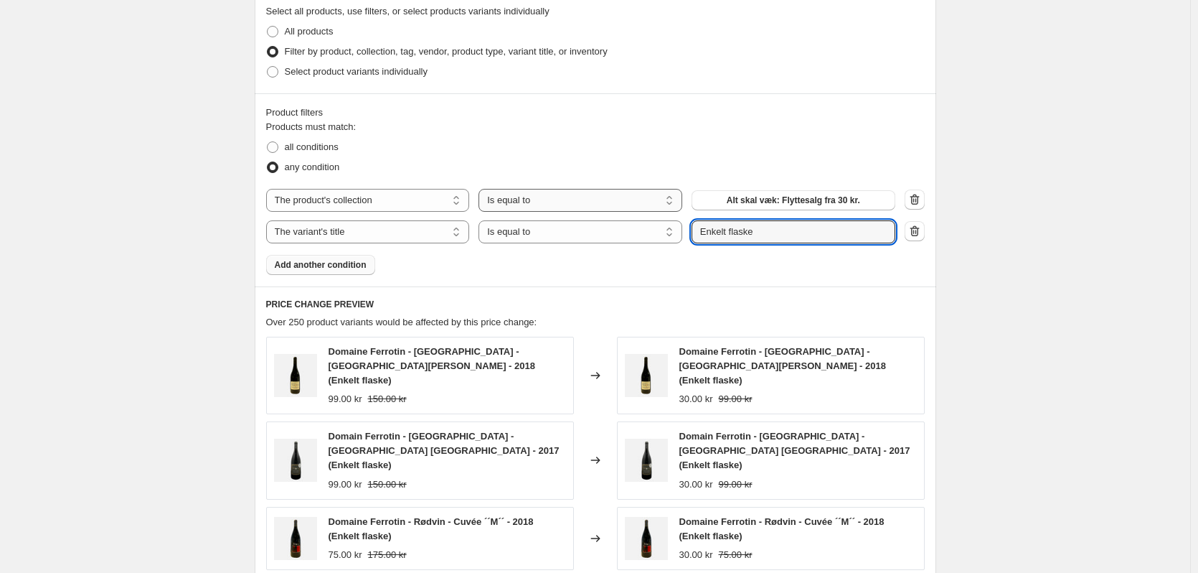
click at [619, 200] on select "Is equal to Is not equal to" at bounding box center [581, 200] width 204 height 23
click at [637, 159] on div "any condition" at bounding box center [595, 167] width 659 height 20
click at [332, 259] on span "Add another condition" at bounding box center [321, 264] width 92 height 11
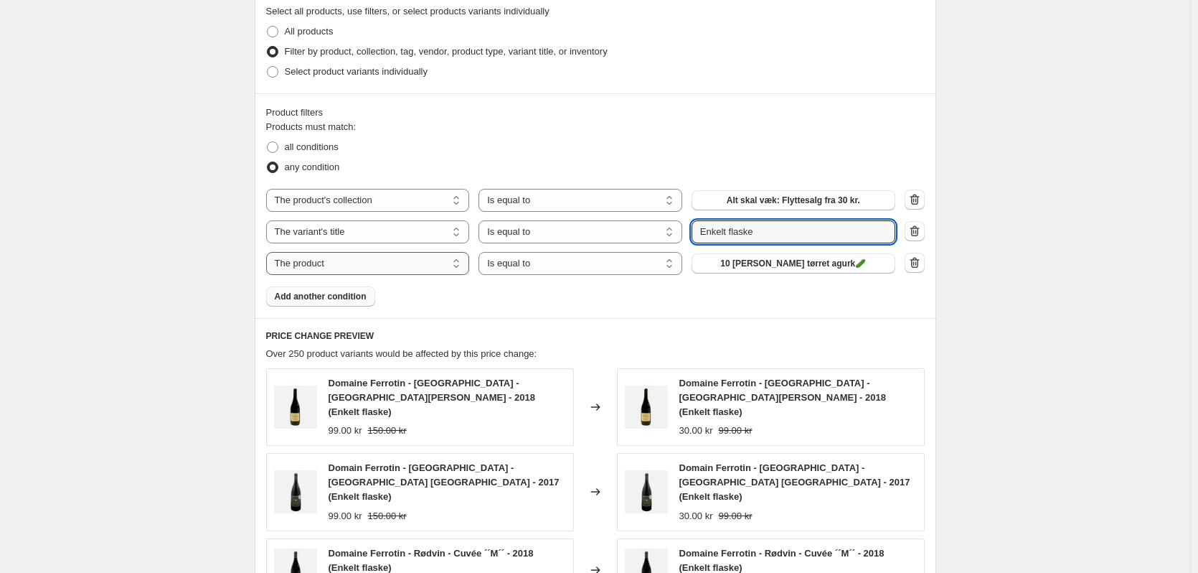
click at [391, 270] on select "The product The product's collection The product's tag The product's vendor The…" at bounding box center [368, 263] width 204 height 23
select select "tag"
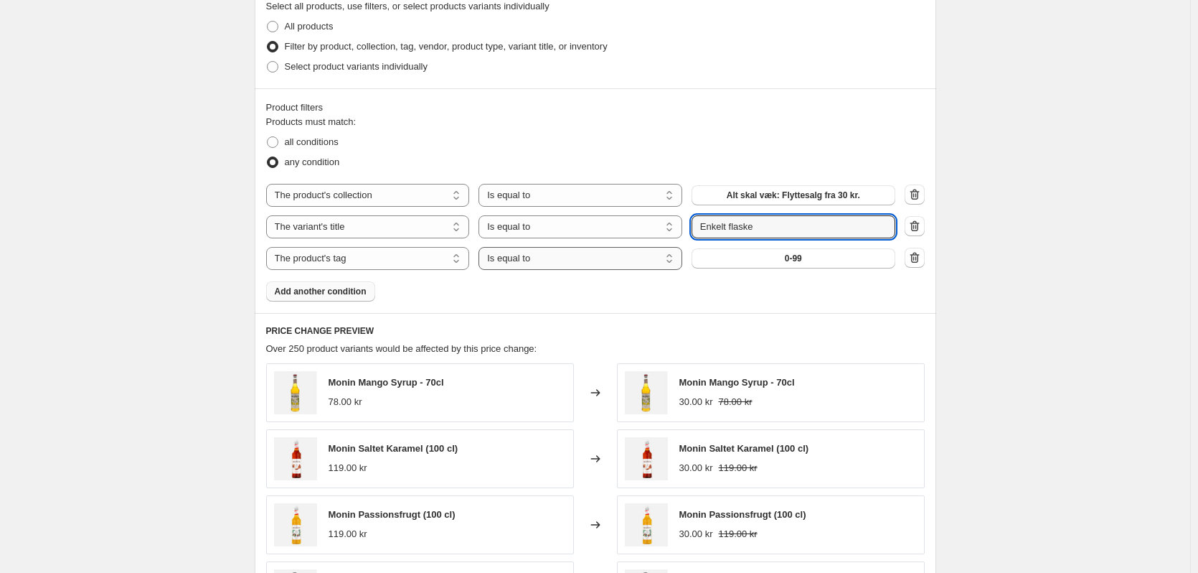
click at [593, 266] on select "Is equal to Is not equal to" at bounding box center [581, 258] width 204 height 23
drag, startPoint x: 571, startPoint y: 263, endPoint x: 619, endPoint y: 264, distance: 47.4
click at [571, 263] on select "Is equal to Is not equal to" at bounding box center [581, 258] width 204 height 23
click at [710, 261] on button "0-99" at bounding box center [794, 258] width 204 height 20
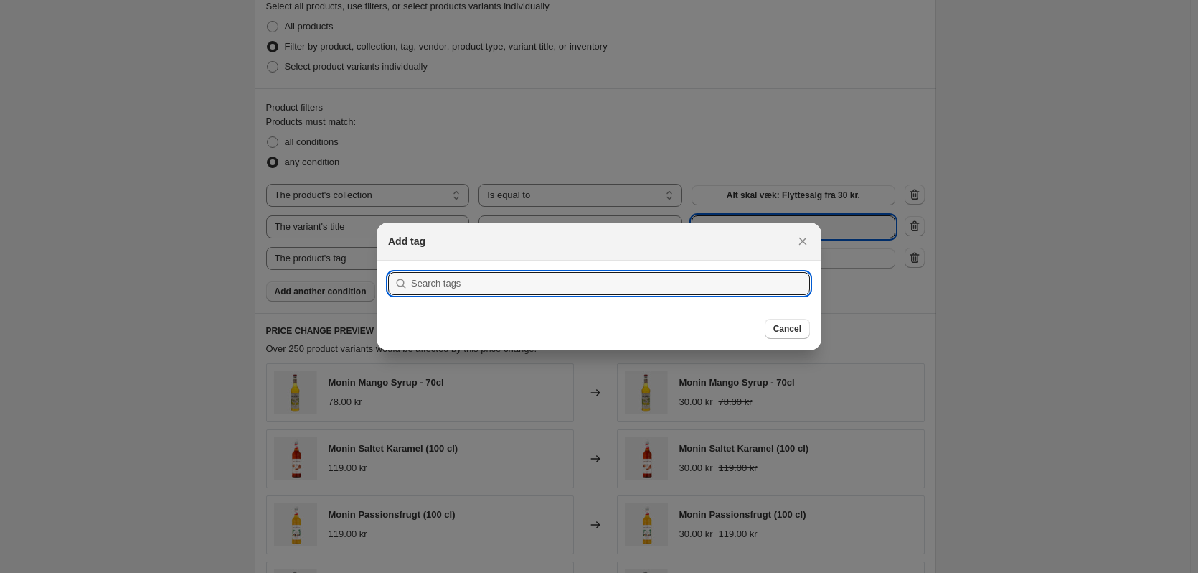
click at [606, 298] on section "Submit" at bounding box center [599, 283] width 445 height 46
click at [606, 292] on input ":r3f:" at bounding box center [610, 283] width 399 height 23
click at [608, 293] on input ":r3f:" at bounding box center [610, 283] width 399 height 23
click at [451, 279] on input ":r3f:" at bounding box center [610, 283] width 399 height 23
type input "30 kr."
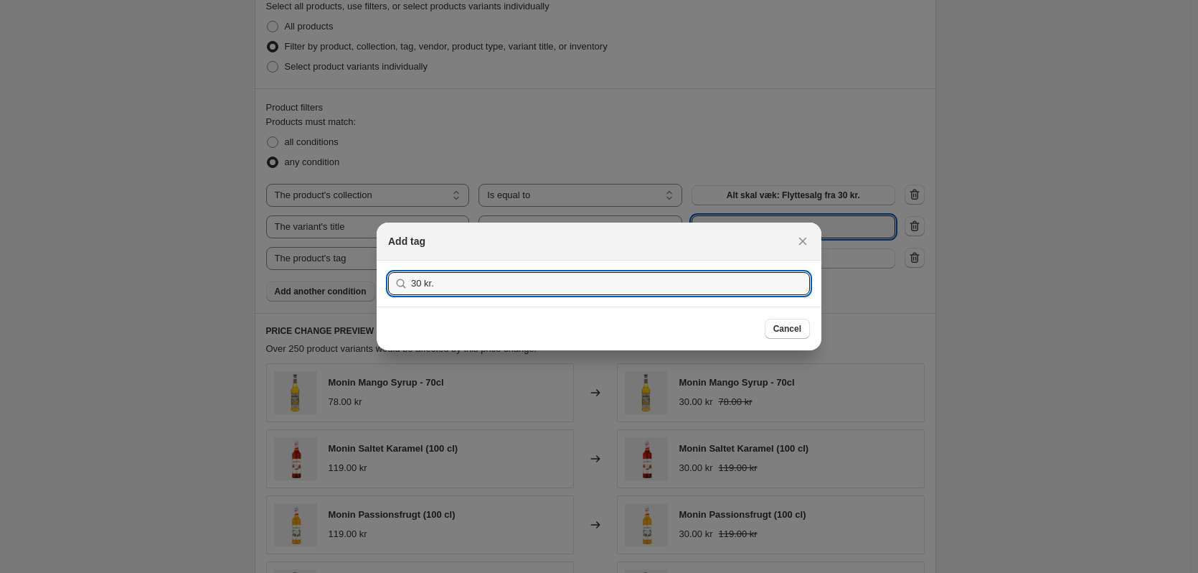
click at [1112, 336] on div at bounding box center [599, 286] width 1198 height 573
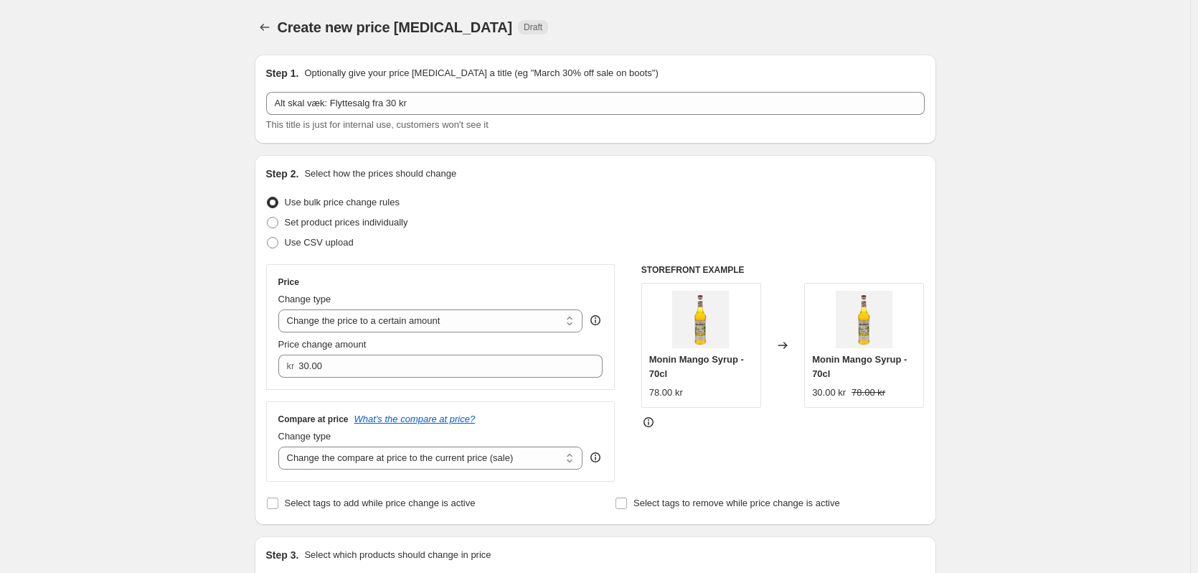
scroll to position [574, 0]
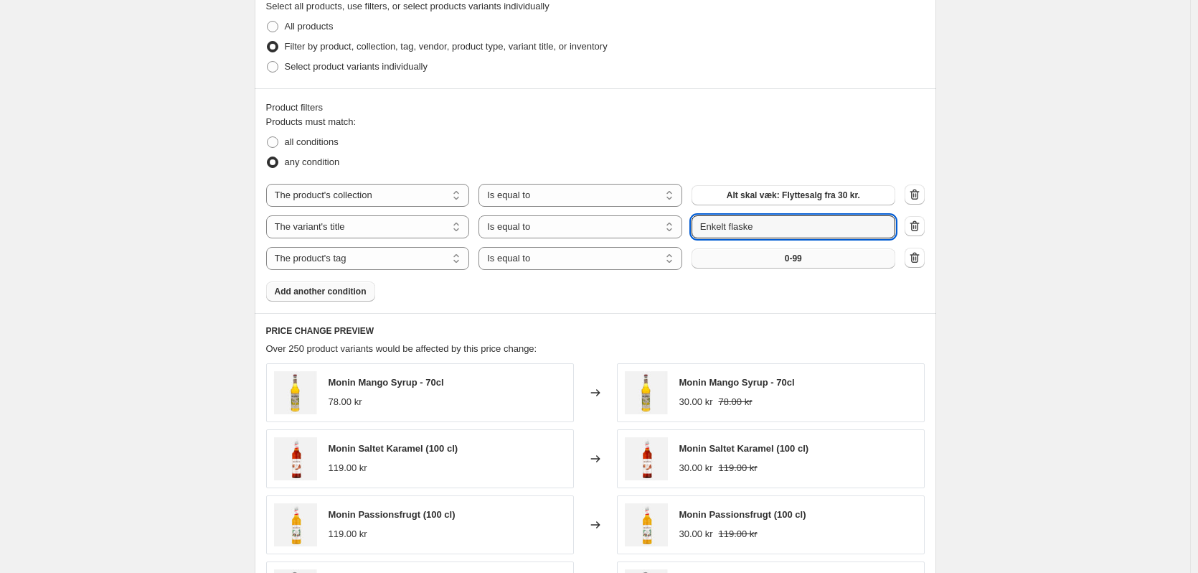
click at [782, 265] on button "0-99" at bounding box center [794, 258] width 204 height 20
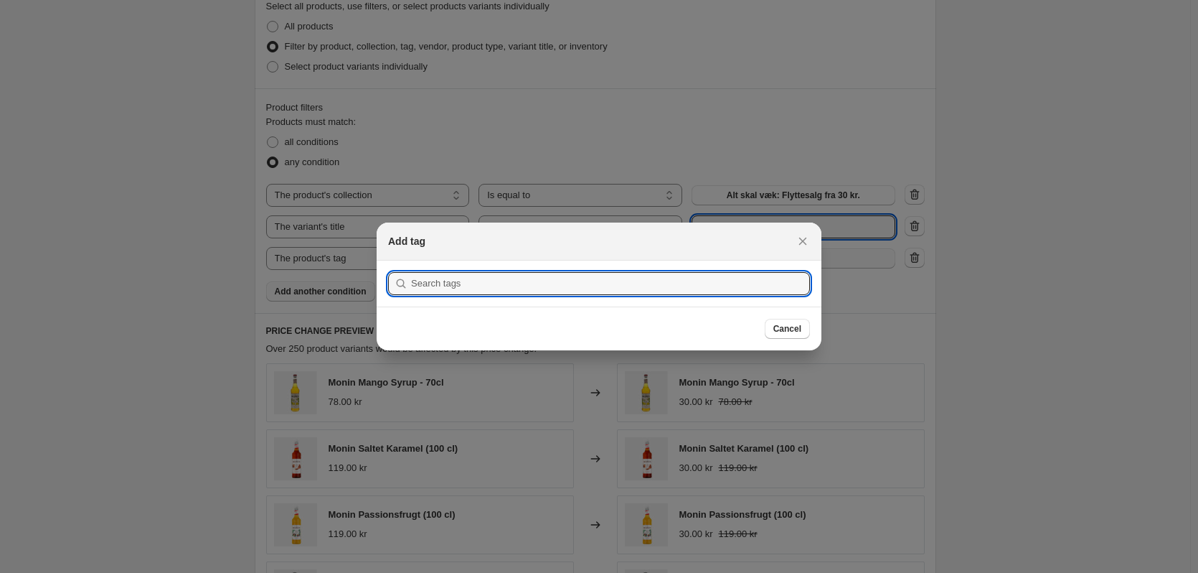
scroll to position [0, 0]
click at [686, 269] on section "Submit" at bounding box center [599, 283] width 445 height 46
click at [670, 282] on input ":r3f:" at bounding box center [610, 283] width 399 height 23
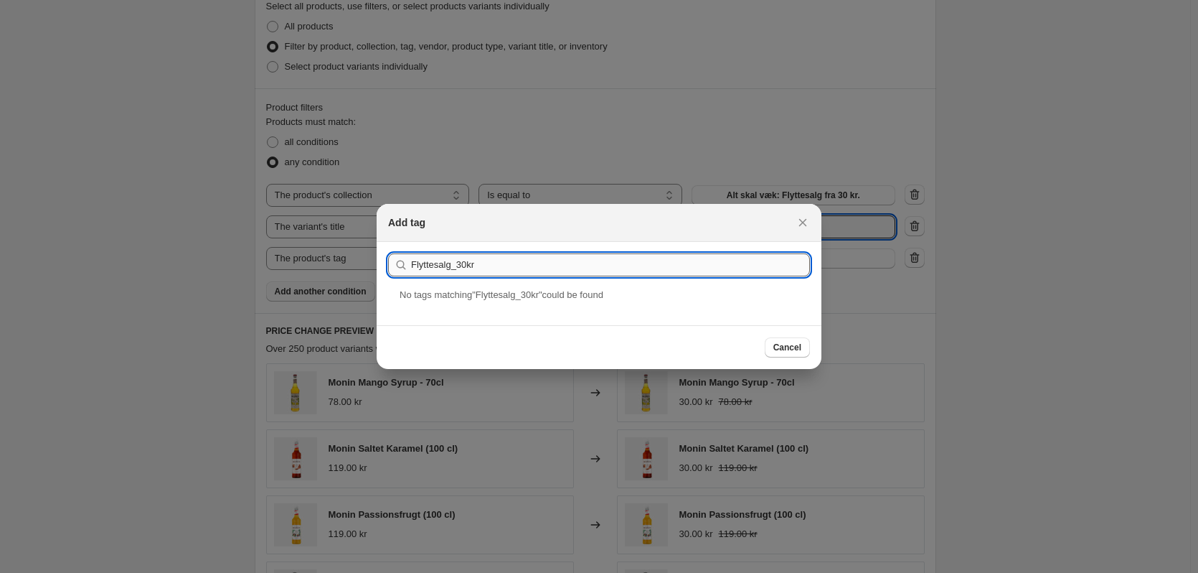
click at [582, 268] on input "Flyttesalg_30kr" at bounding box center [610, 264] width 399 height 23
type input "Flyttesalg_30kr"
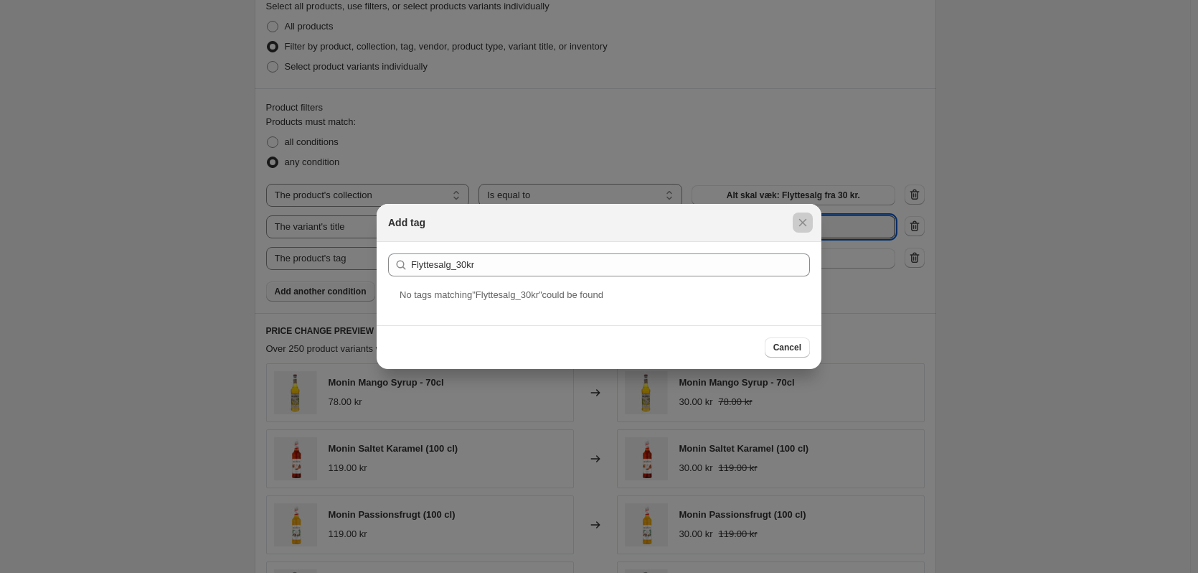
click at [995, 365] on div at bounding box center [599, 286] width 1198 height 573
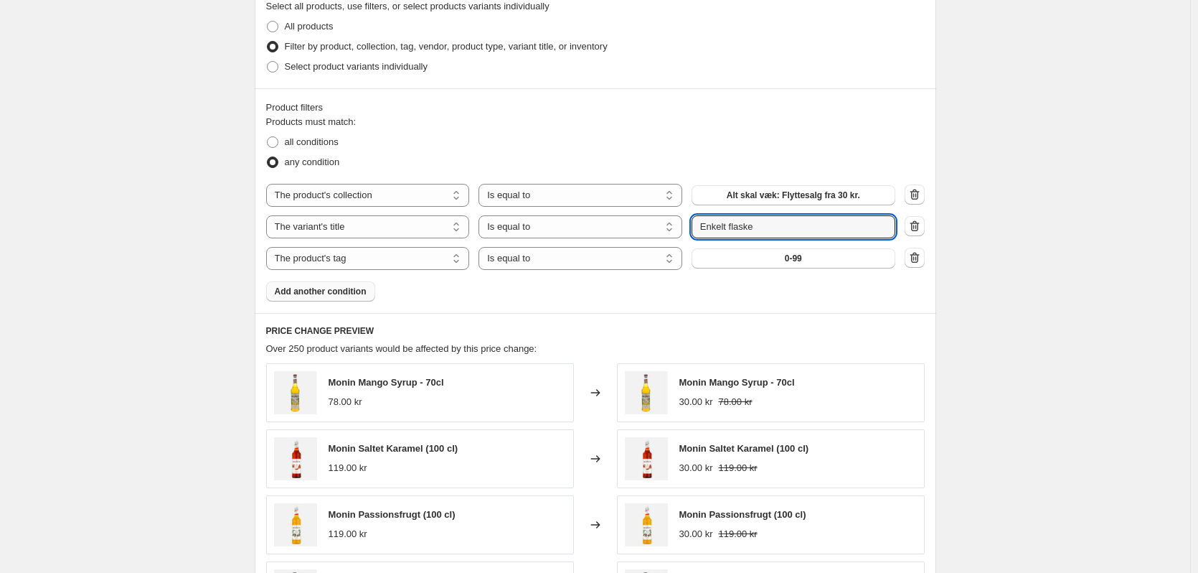
drag, startPoint x: 47, startPoint y: 93, endPoint x: 84, endPoint y: 103, distance: 38.5
click at [47, 93] on div "Create new price change job. This page is ready Create new price change job Dra…" at bounding box center [595, 188] width 1190 height 1525
click at [754, 272] on div "Products must match: all conditions any condition The product The product's col…" at bounding box center [595, 208] width 659 height 187
click at [760, 256] on button "0-99" at bounding box center [794, 258] width 204 height 20
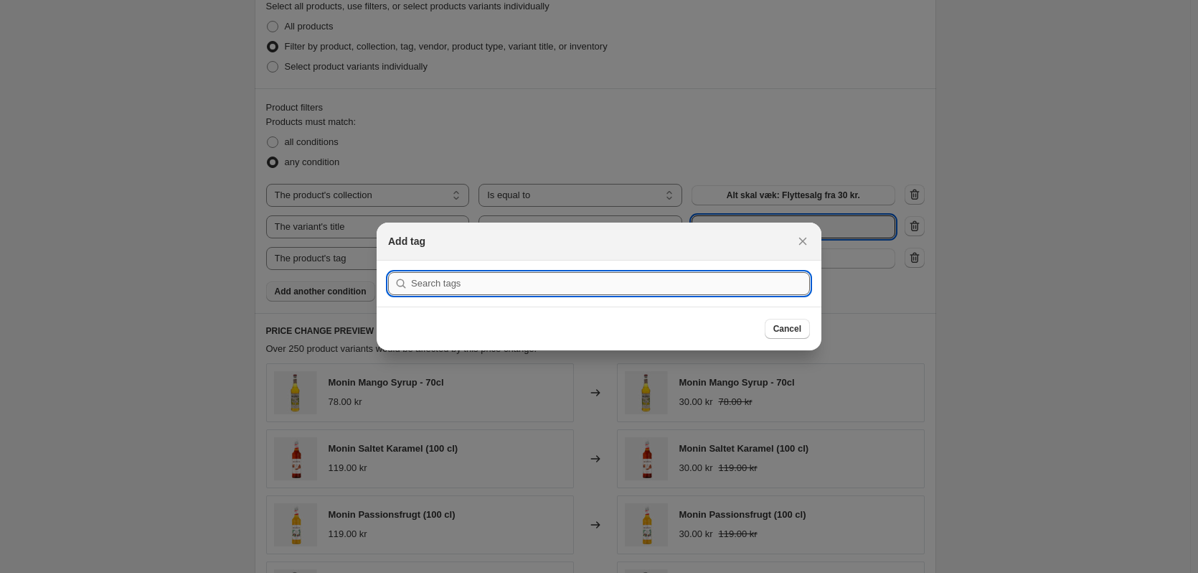
click at [720, 289] on input ":r3f:" at bounding box center [610, 283] width 399 height 23
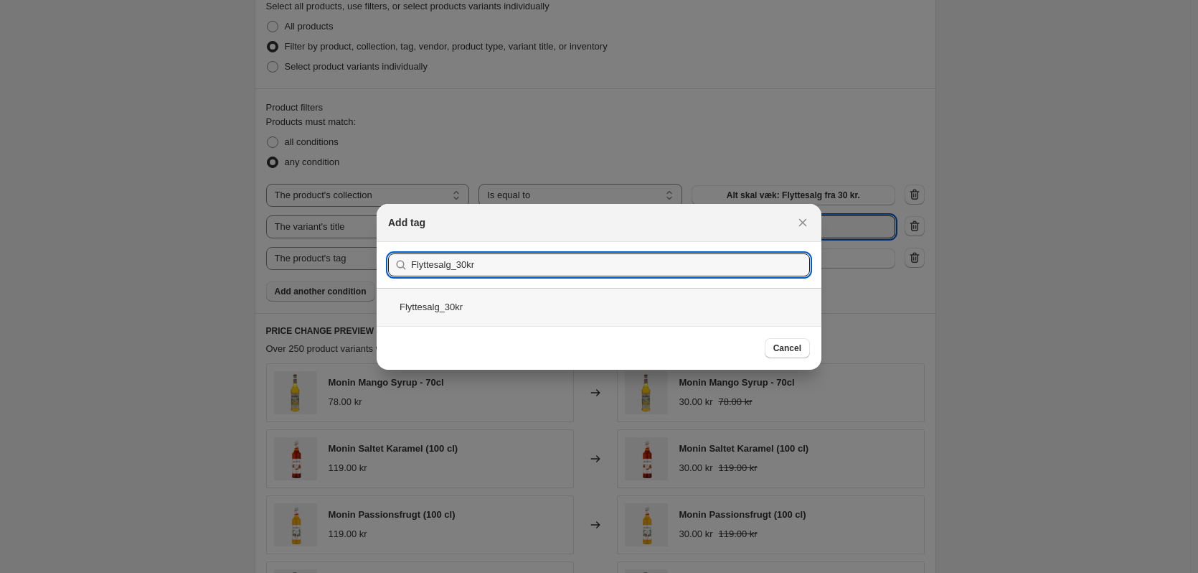
type input "Flyttesalg_30kr"
click at [545, 313] on div "Flyttesalg_30kr" at bounding box center [599, 307] width 445 height 38
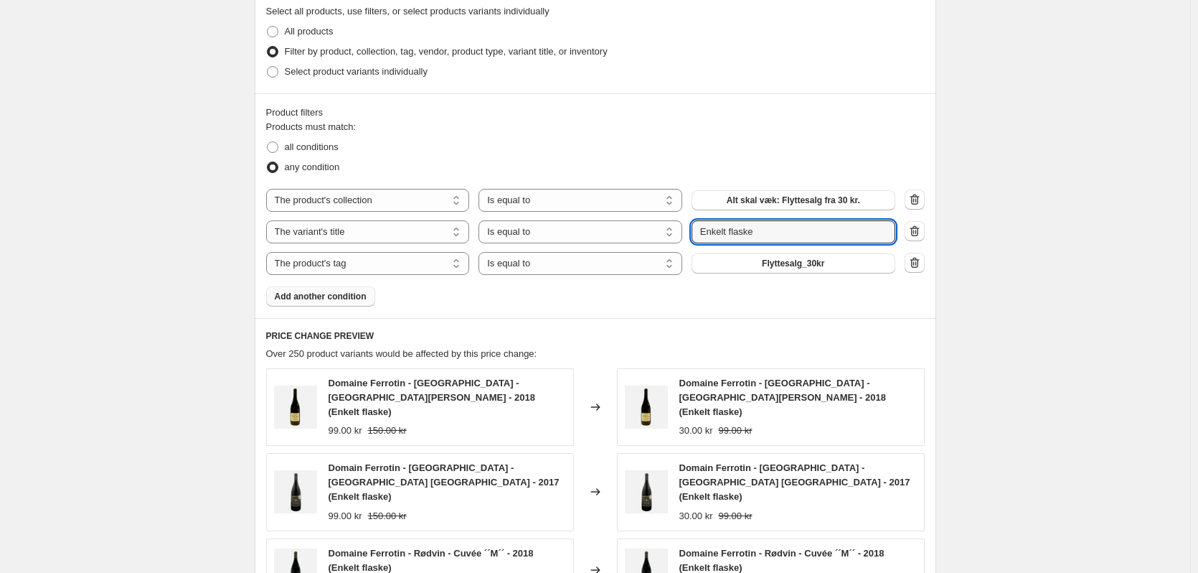
click at [995, 408] on div "Create new price change job. This page is ready Create new price change job Dra…" at bounding box center [595, 224] width 1190 height 1597
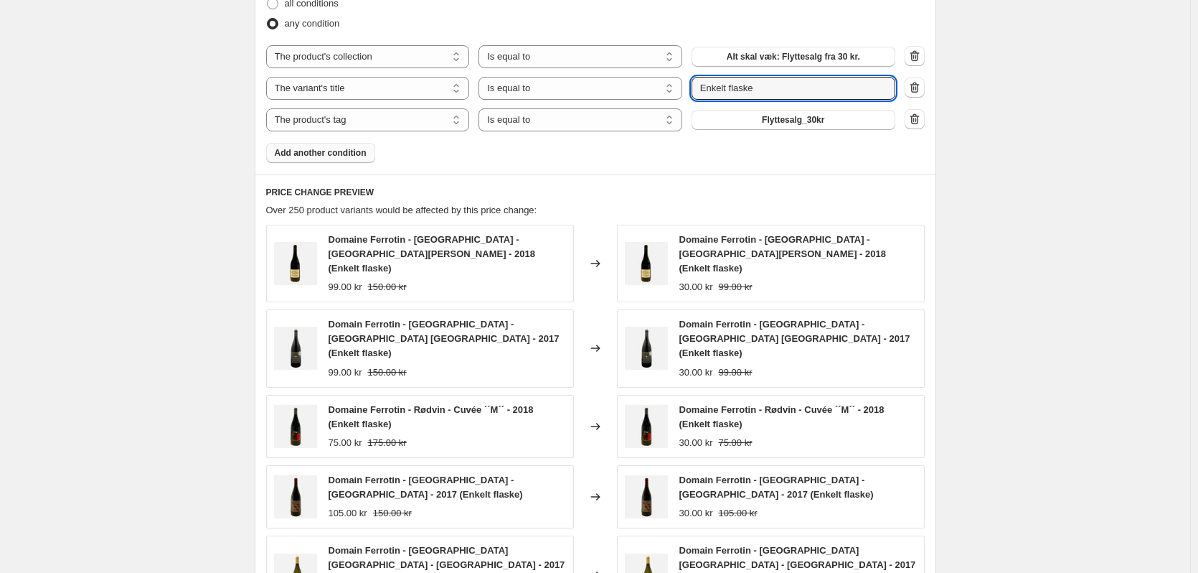
scroll to position [977, 0]
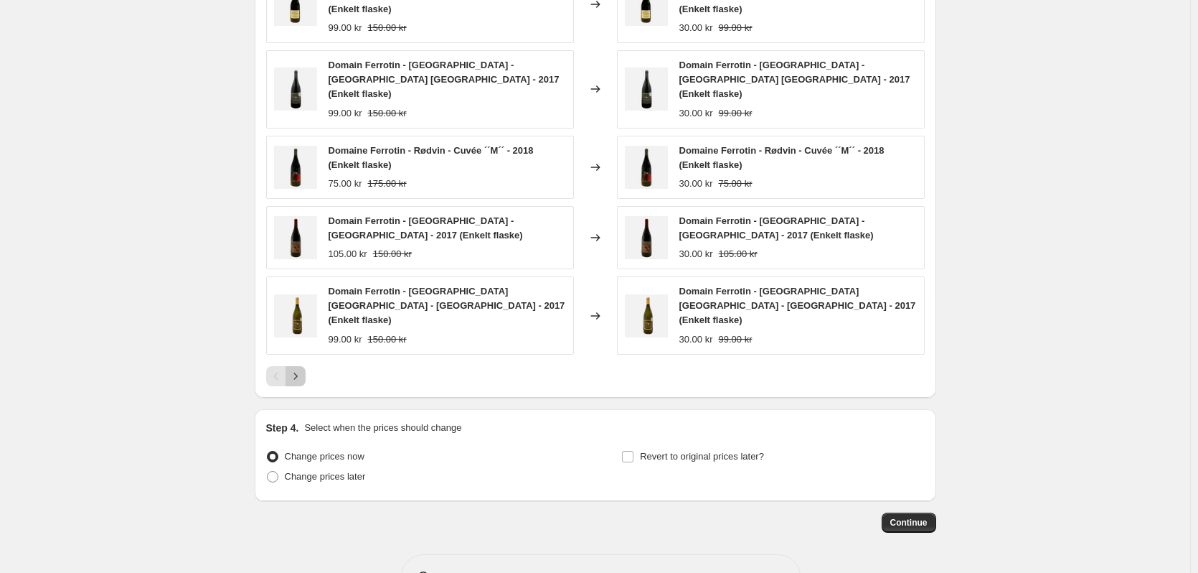
click at [296, 369] on icon "Next" at bounding box center [295, 376] width 14 height 14
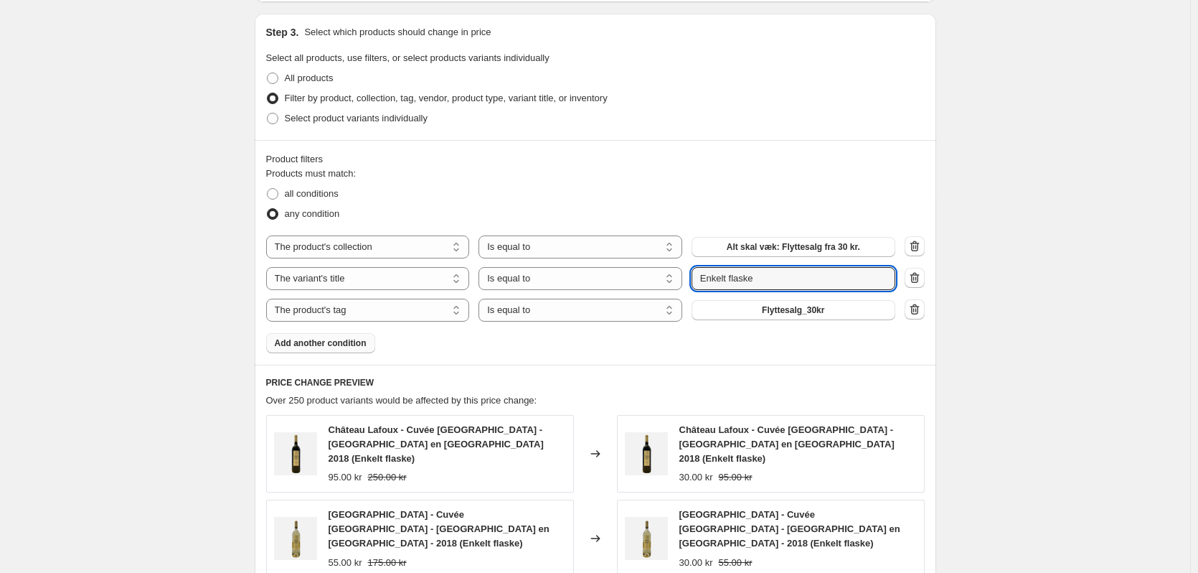
scroll to position [546, 0]
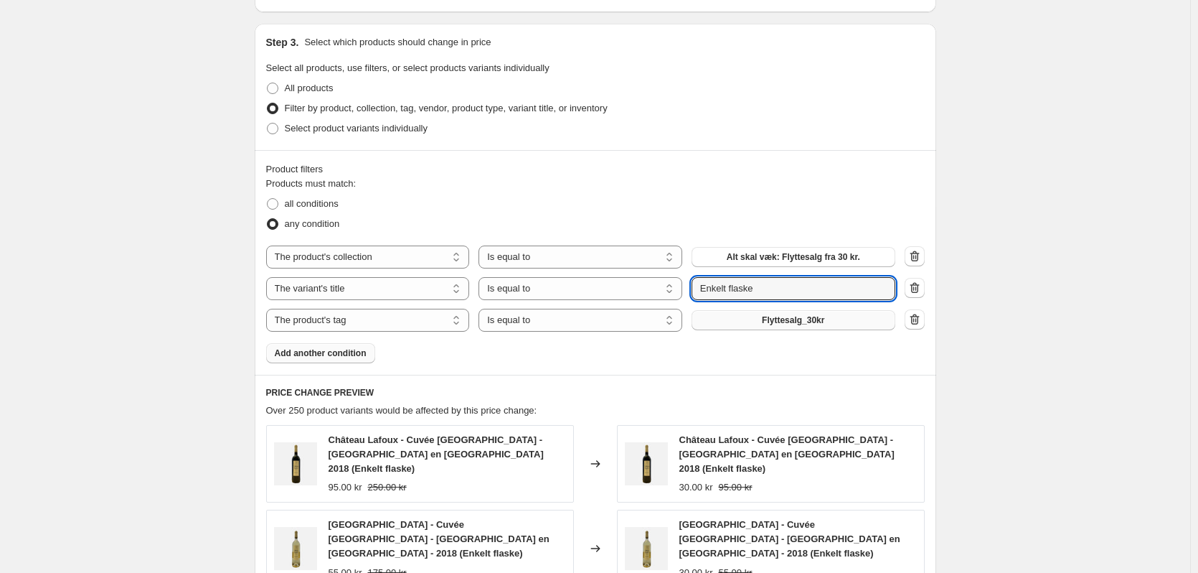
click at [822, 314] on span "Flyttesalg_30kr" at bounding box center [793, 319] width 62 height 11
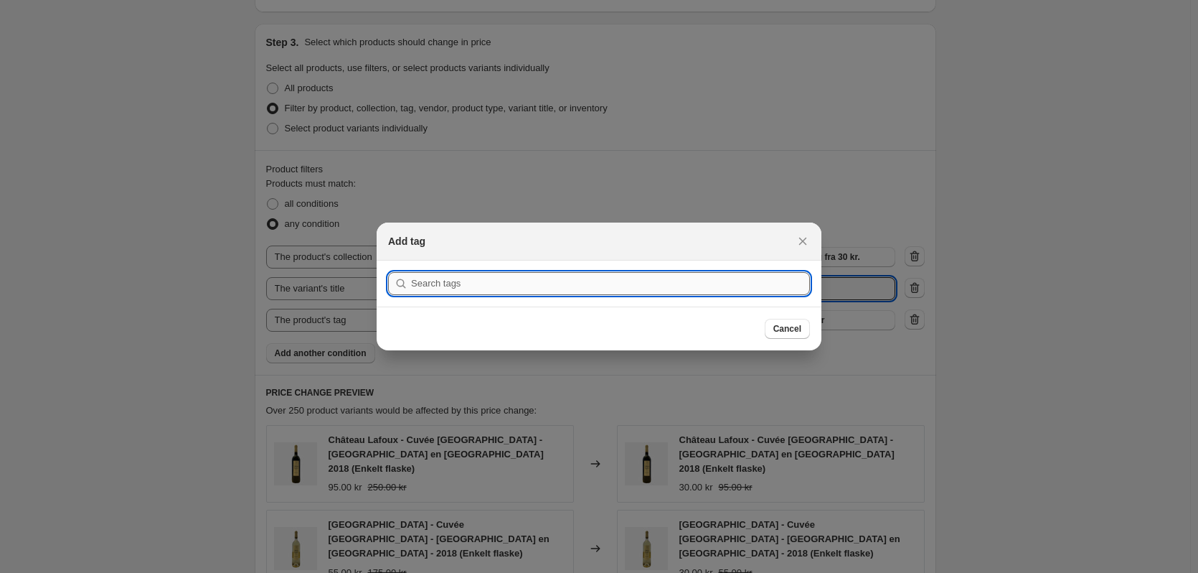
click at [652, 284] on input ":r3f:" at bounding box center [610, 283] width 399 height 23
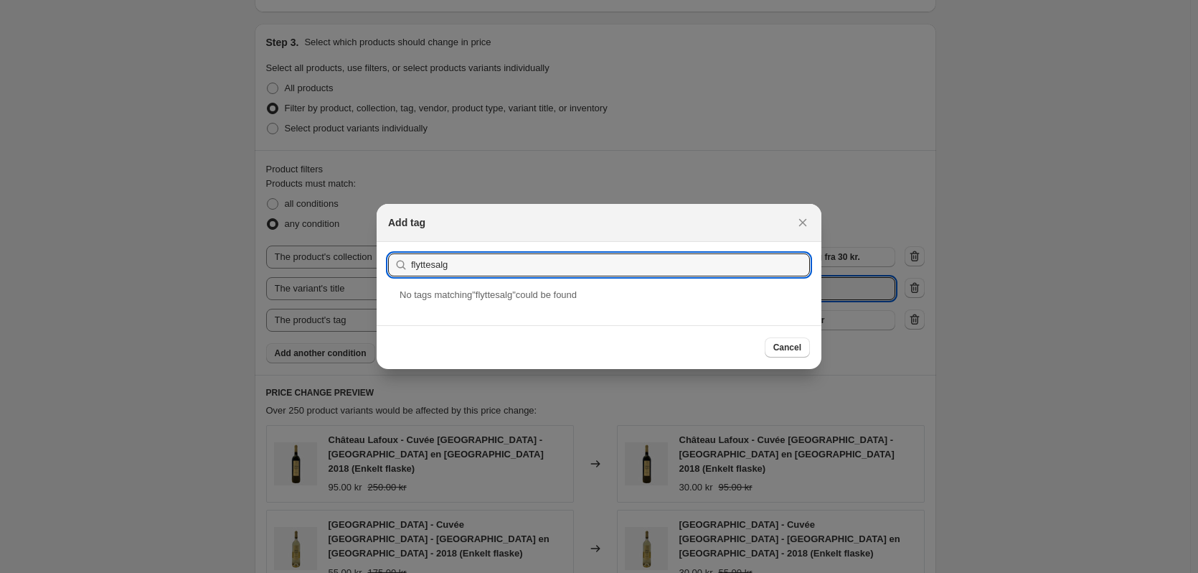
type input "flyttesalg"
click at [484, 273] on input "flyttesalg" at bounding box center [610, 264] width 399 height 23
paste input ":r3f:"
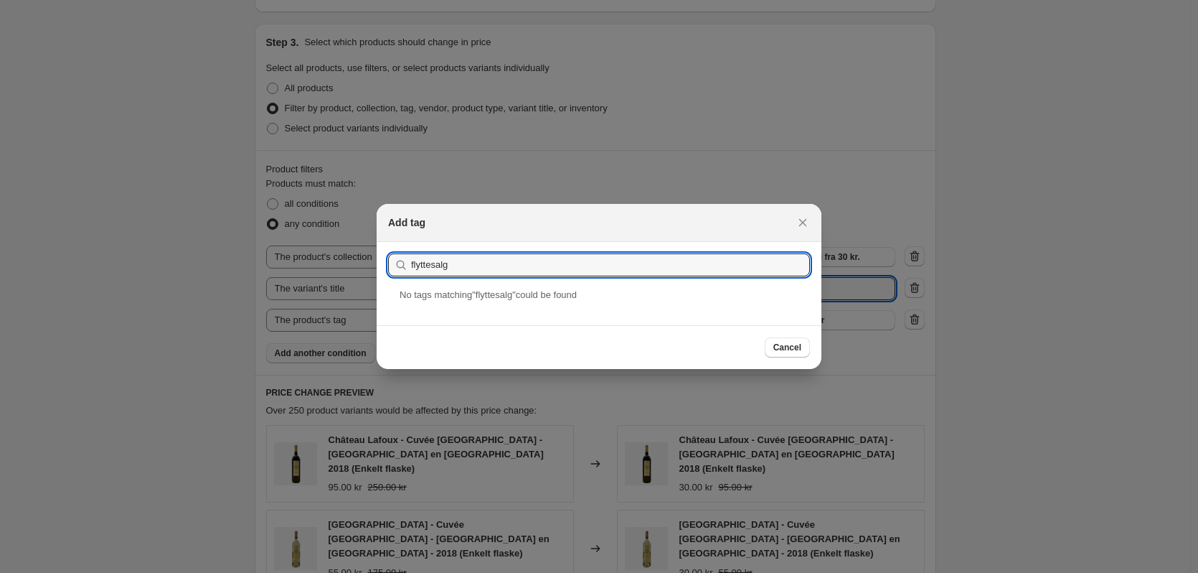
drag, startPoint x: 575, startPoint y: 266, endPoint x: 207, endPoint y: 239, distance: 369.8
click at [433, 265] on input ":r3f:" at bounding box center [610, 264] width 399 height 23
paste input "flyttesalg"
type input "flyttesalg"
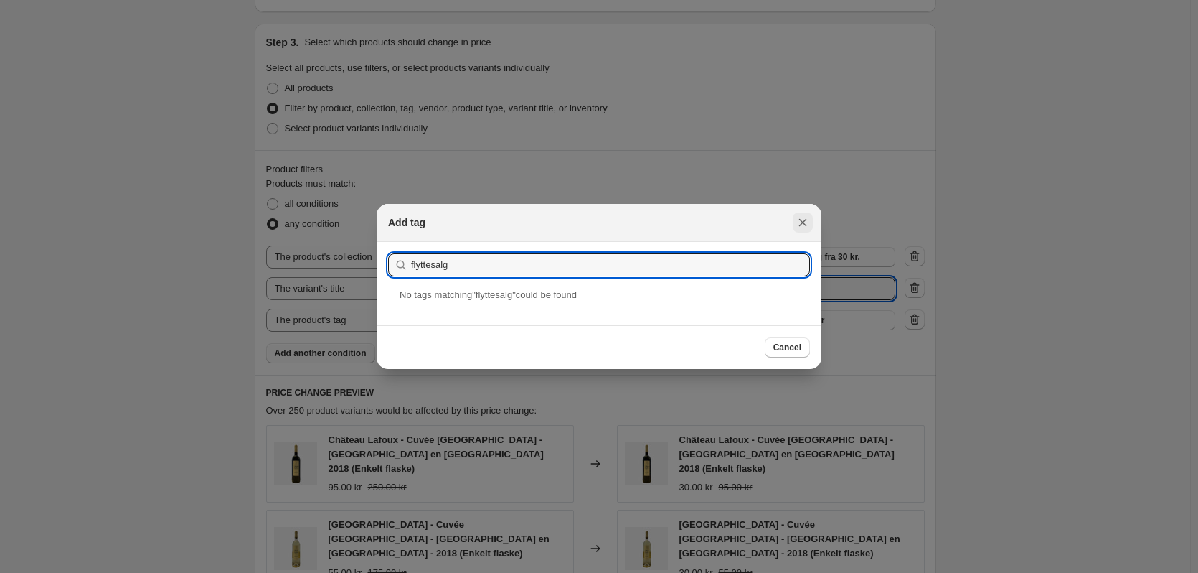
click at [801, 215] on icon "Close" at bounding box center [803, 222] width 14 height 14
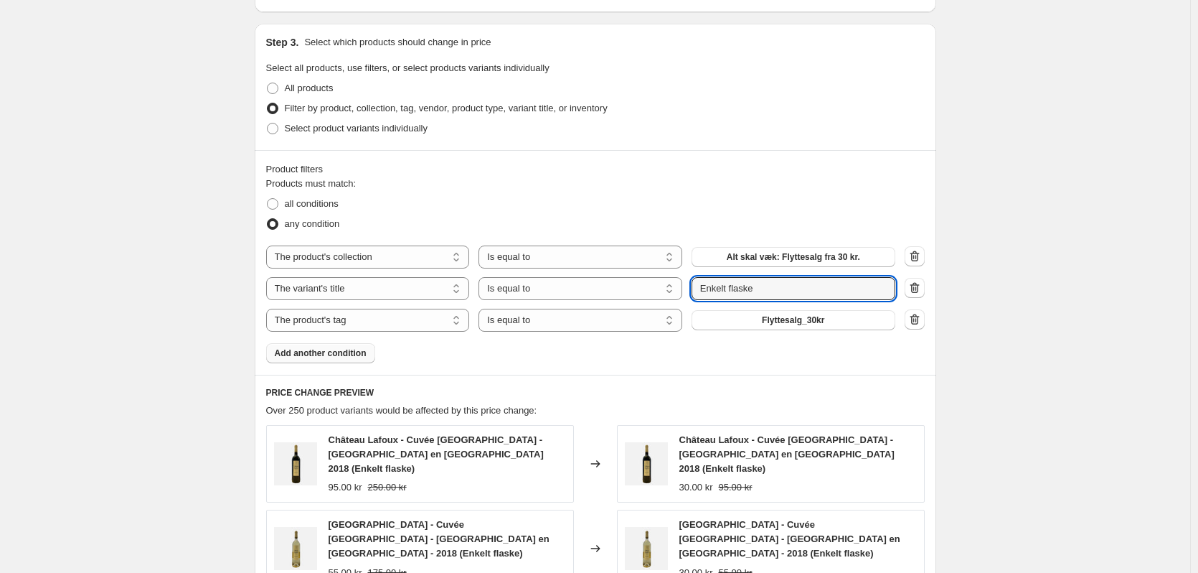
click at [1109, 339] on div "Create new price change job. This page is ready Create new price change job Dra…" at bounding box center [595, 266] width 1190 height 1625
click at [809, 314] on span "Flyttesalg_30kr" at bounding box center [793, 319] width 62 height 11
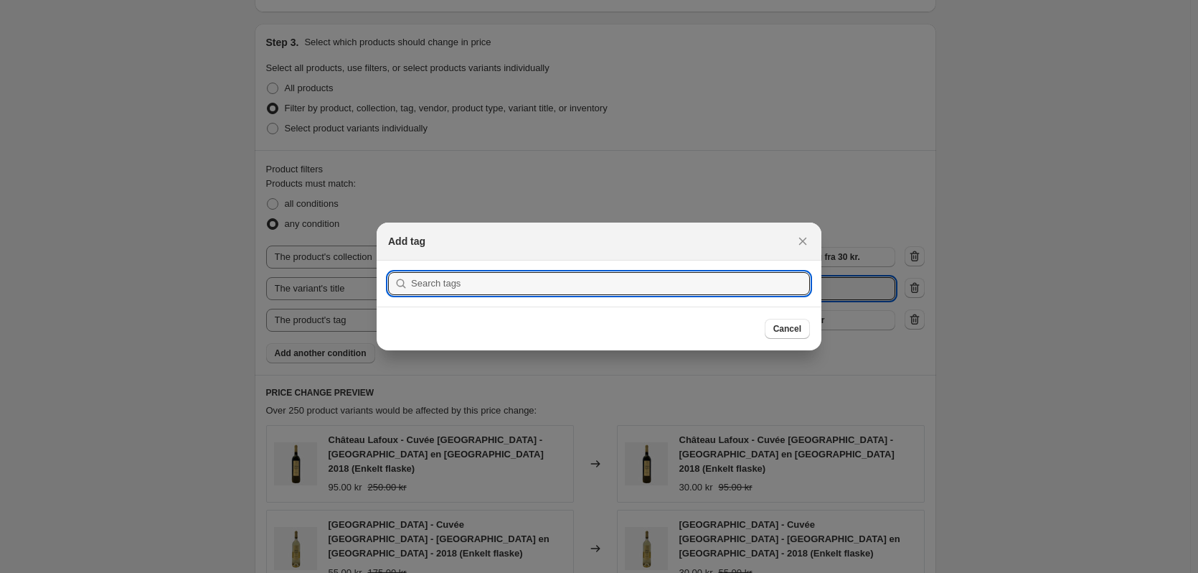
click at [505, 271] on section "Submit" at bounding box center [599, 283] width 445 height 46
click at [501, 282] on input ":r3f:" at bounding box center [610, 283] width 399 height 23
paste input "flyttesalg"
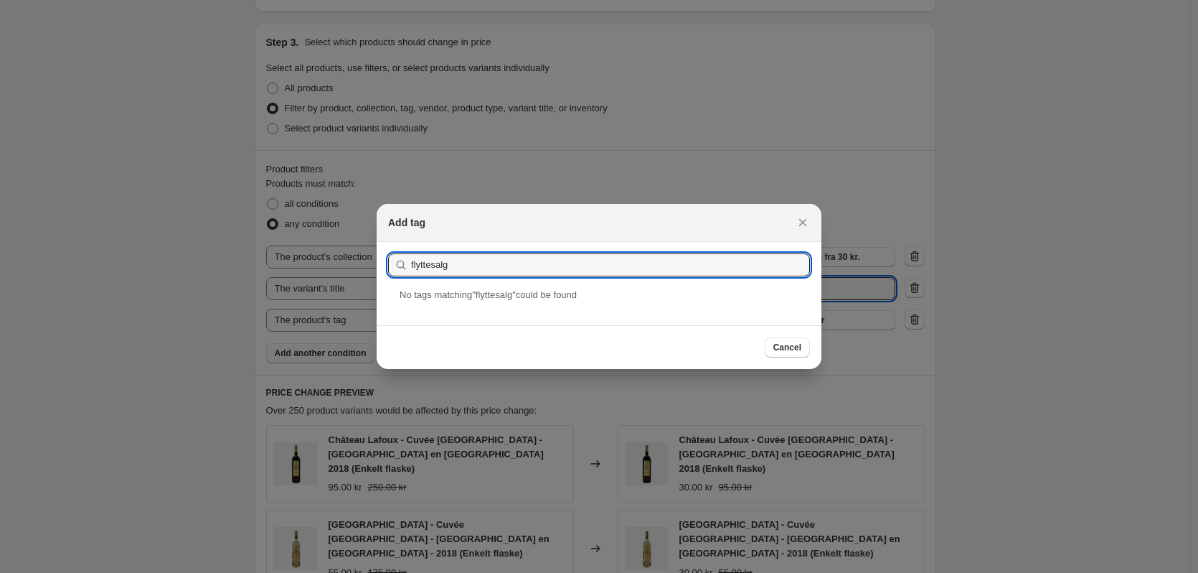
type input "flyttesalg"
click at [1125, 396] on div at bounding box center [599, 286] width 1198 height 573
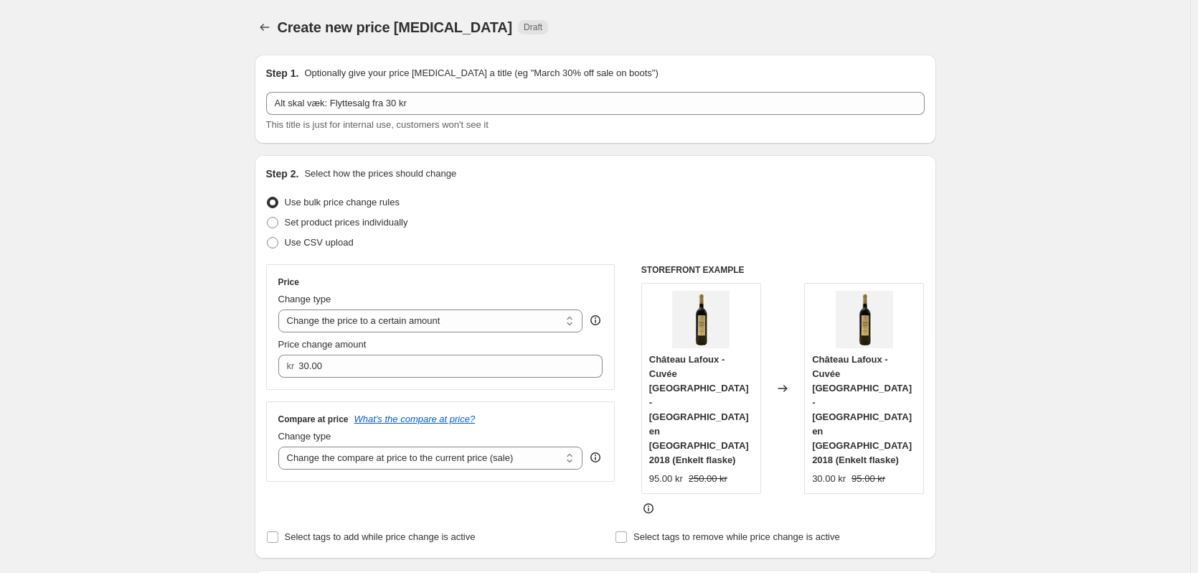
scroll to position [546, 0]
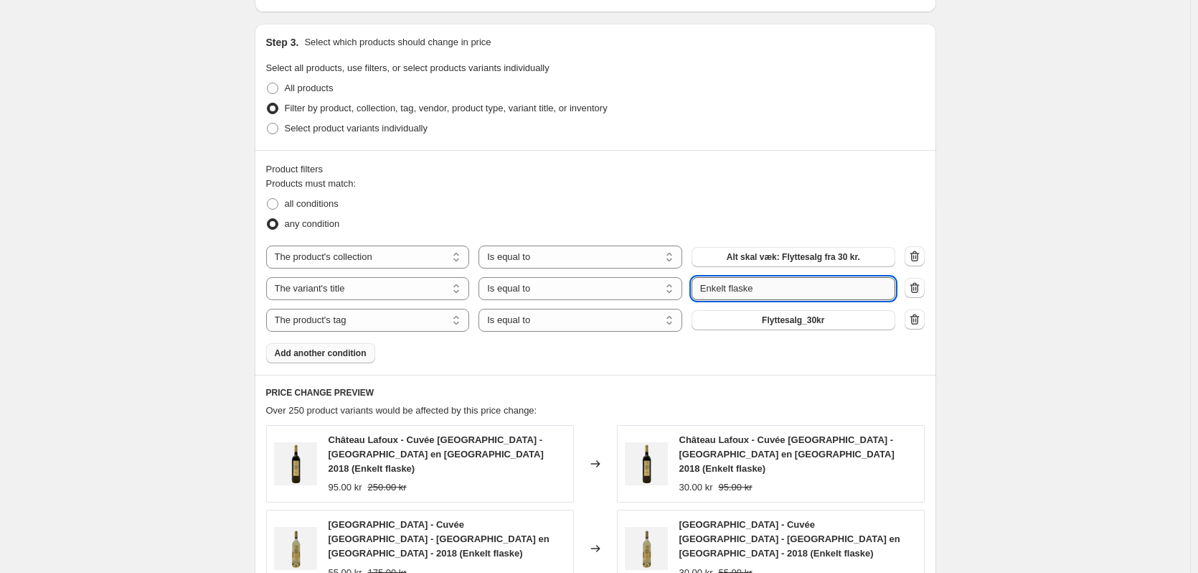
click at [773, 277] on input "Enkelt flaske" at bounding box center [794, 288] width 204 height 23
click at [819, 314] on span "Flyttesalg_30kr" at bounding box center [793, 319] width 62 height 11
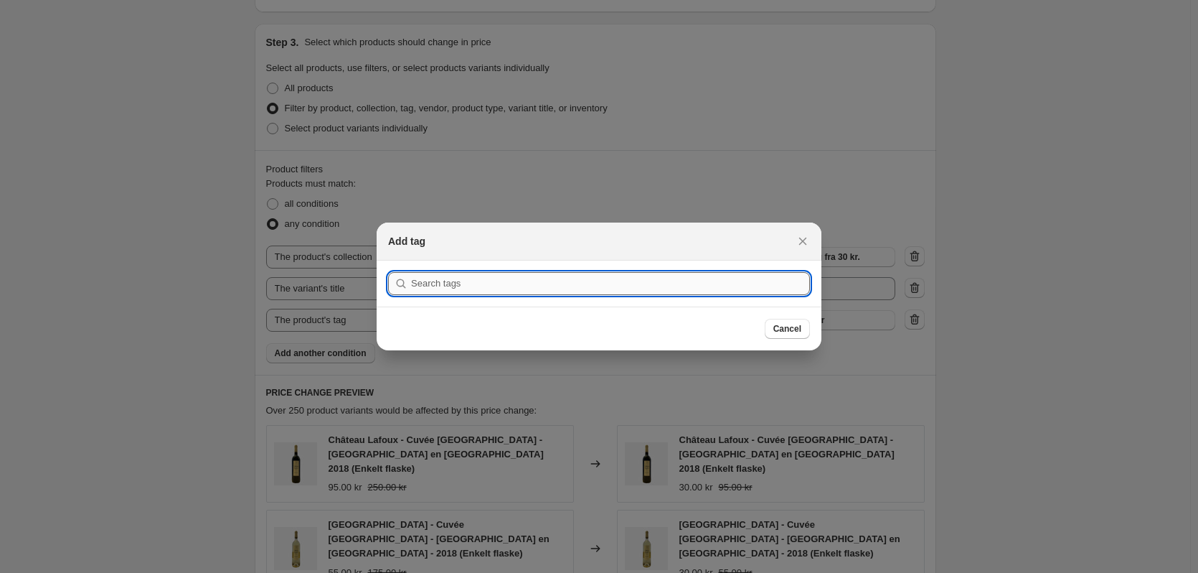
click at [751, 280] on input ":r3f:" at bounding box center [610, 283] width 399 height 23
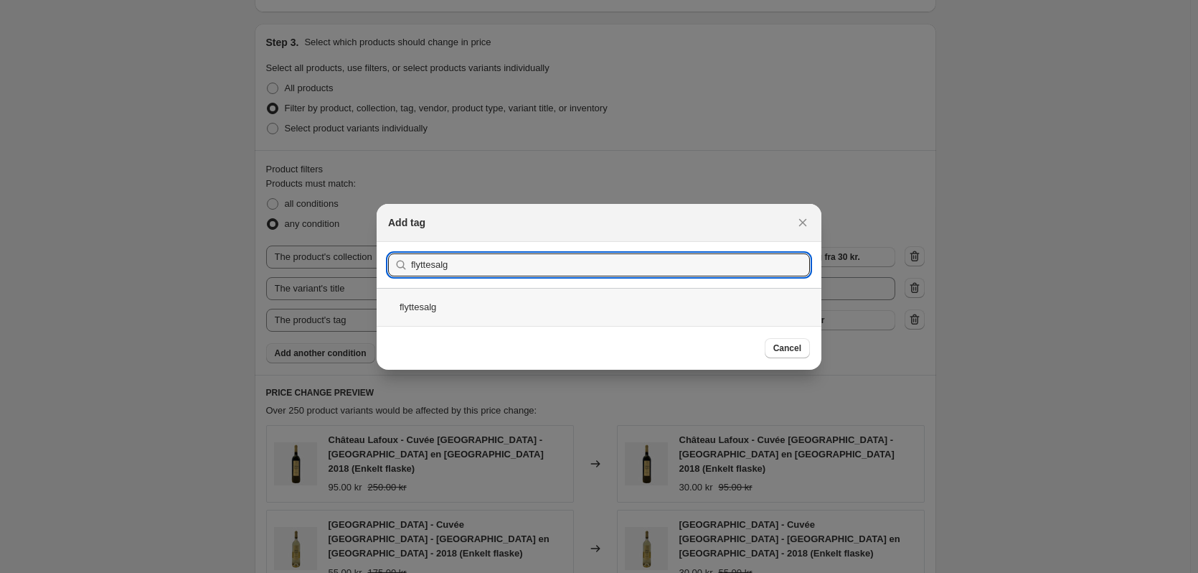
type input "flyttesalg"
click at [469, 306] on div "flyttesalg" at bounding box center [599, 307] width 445 height 38
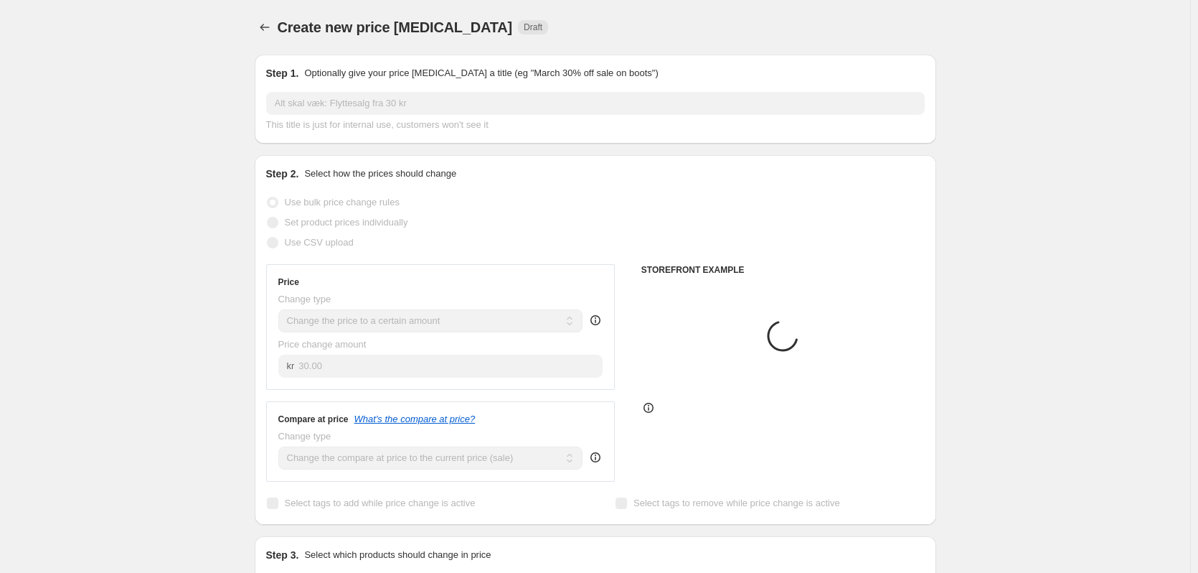
scroll to position [546, 0]
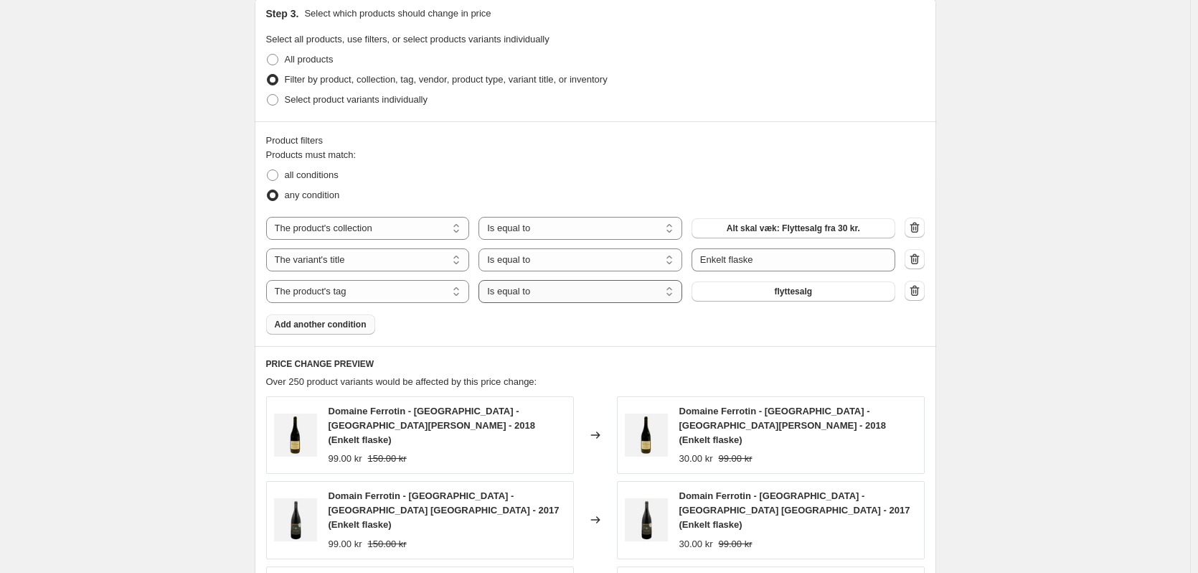
click at [544, 293] on select "Is equal to Is not equal to" at bounding box center [581, 291] width 204 height 23
click at [1156, 423] on div "Create new price change job. This page is ready Create new price change job Dra…" at bounding box center [595, 252] width 1190 height 1597
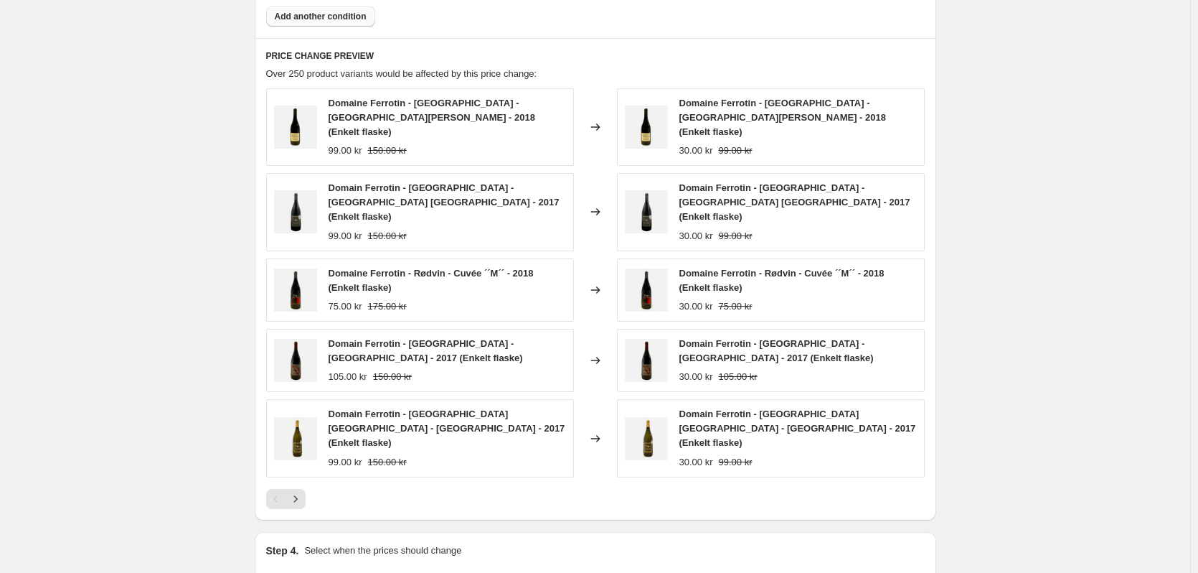
scroll to position [618, 0]
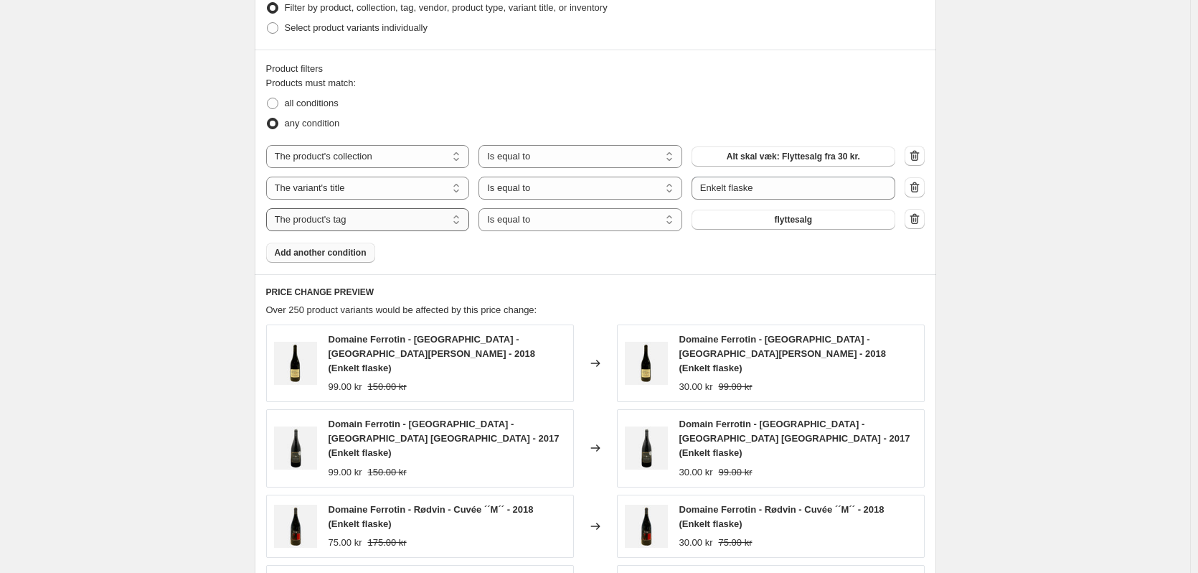
click at [368, 217] on select "The product The product's collection The product's tag The product's vendor The…" at bounding box center [368, 219] width 204 height 23
click at [269, 208] on select "The product The product's collection The product's tag The product's vendor The…" at bounding box center [368, 219] width 204 height 23
click at [400, 210] on select "The product The product's collection The product's tag The product's vendor The…" at bounding box center [368, 219] width 204 height 23
click at [920, 312] on div "Over 250 product variants would be affected by this price change:" at bounding box center [595, 310] width 659 height 14
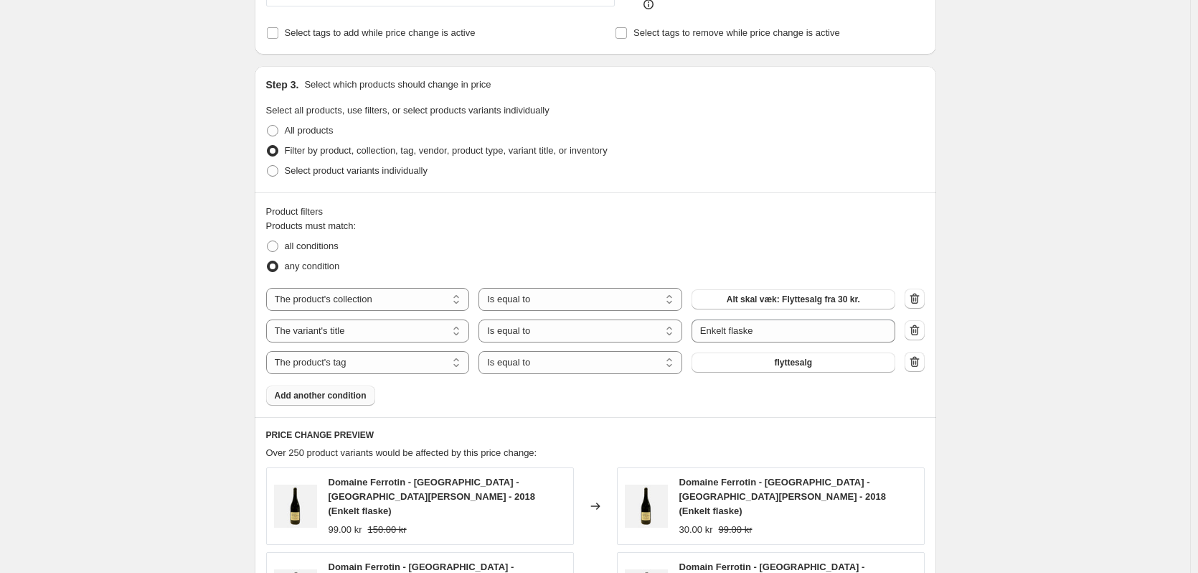
scroll to position [474, 0]
click at [275, 170] on span at bounding box center [272, 171] width 11 height 11
click at [268, 166] on input "Select product variants individually" at bounding box center [267, 166] width 1 height 1
radio input "true"
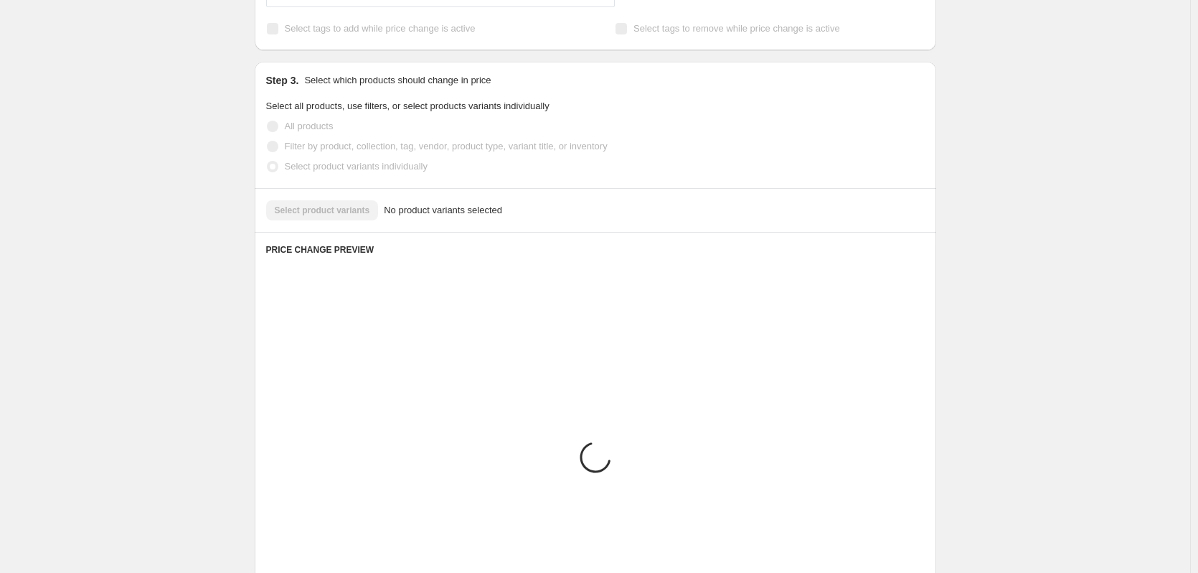
scroll to position [411, 0]
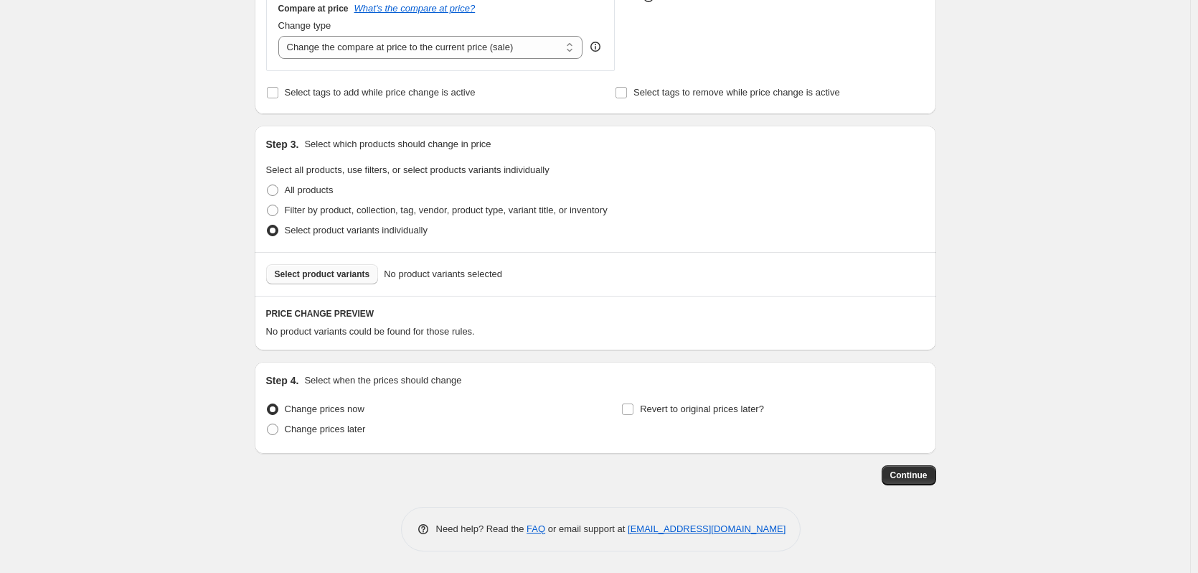
click at [349, 280] on span "Select product variants" at bounding box center [322, 273] width 95 height 11
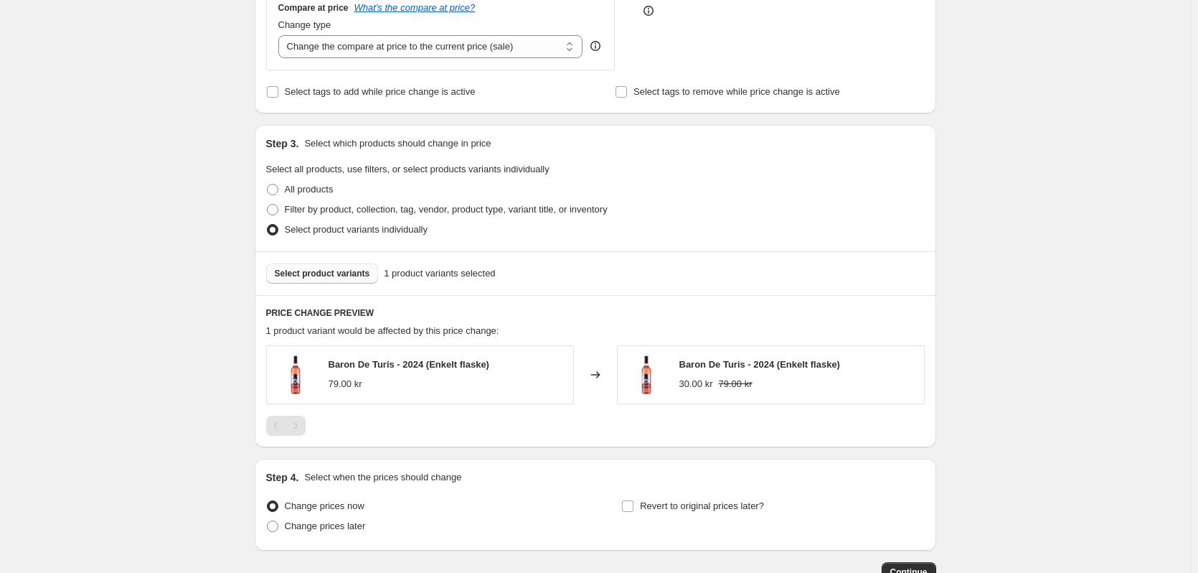
click at [319, 271] on span "Select product variants" at bounding box center [322, 273] width 95 height 11
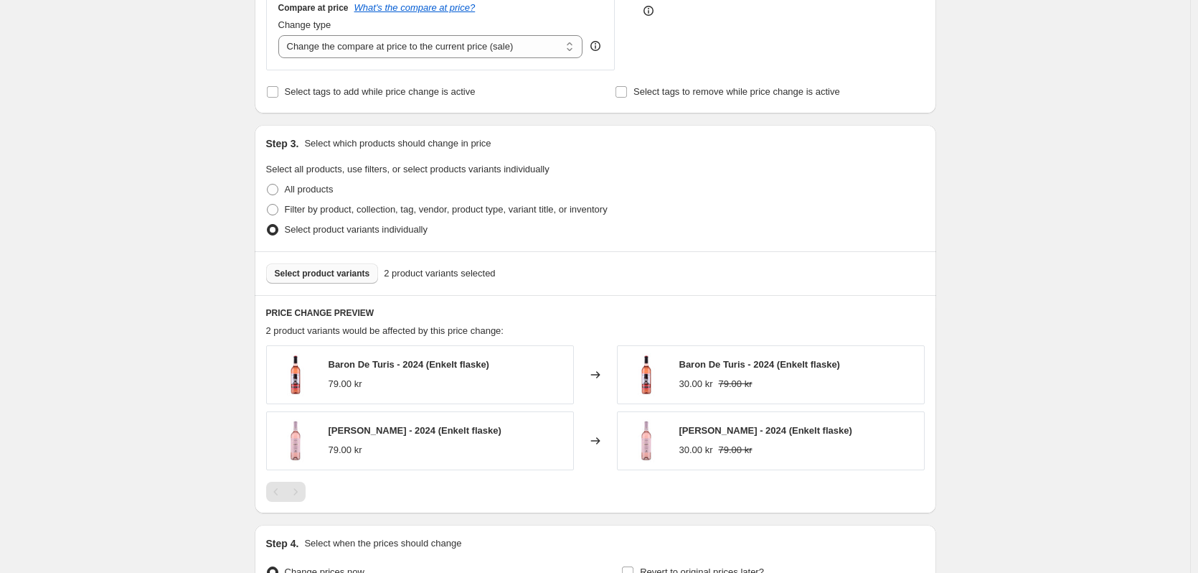
click at [353, 278] on span "Select product variants" at bounding box center [322, 273] width 95 height 11
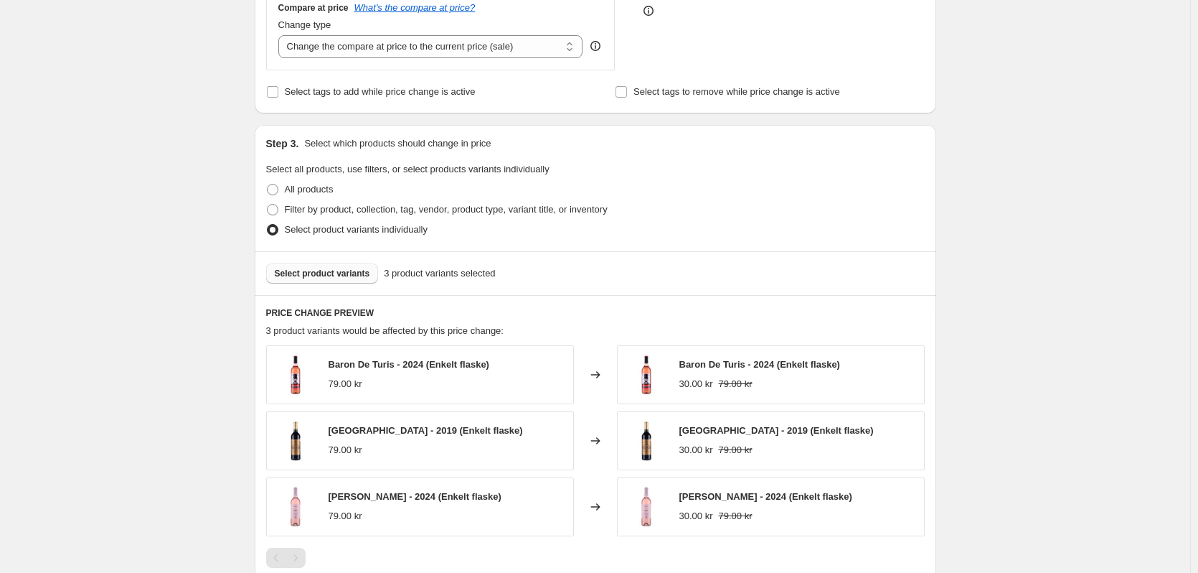
click at [329, 276] on span "Select product variants" at bounding box center [322, 273] width 95 height 11
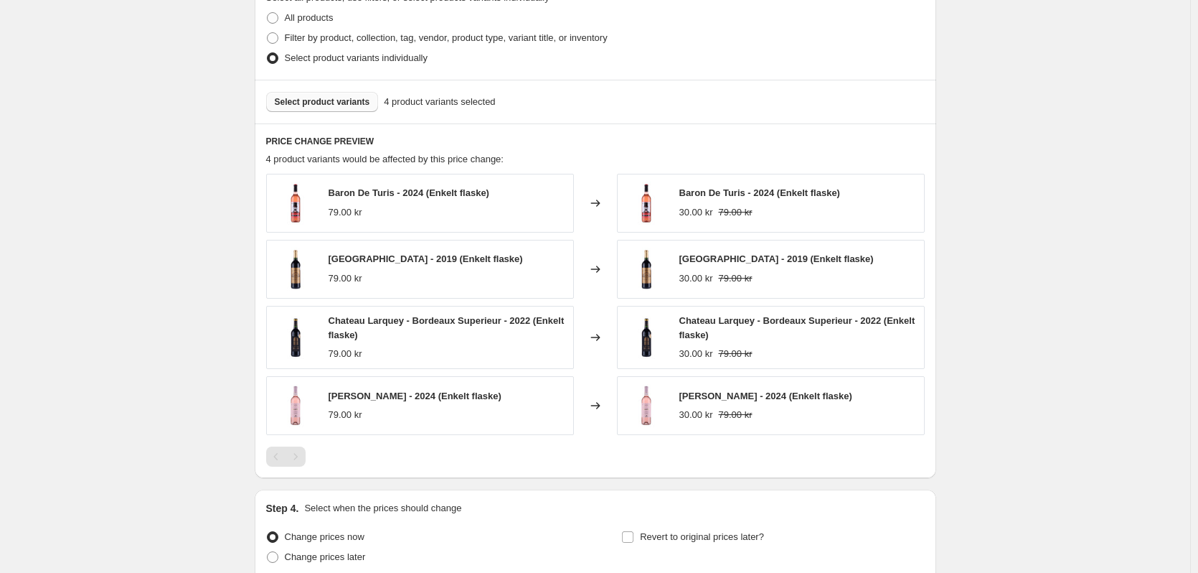
scroll to position [568, 0]
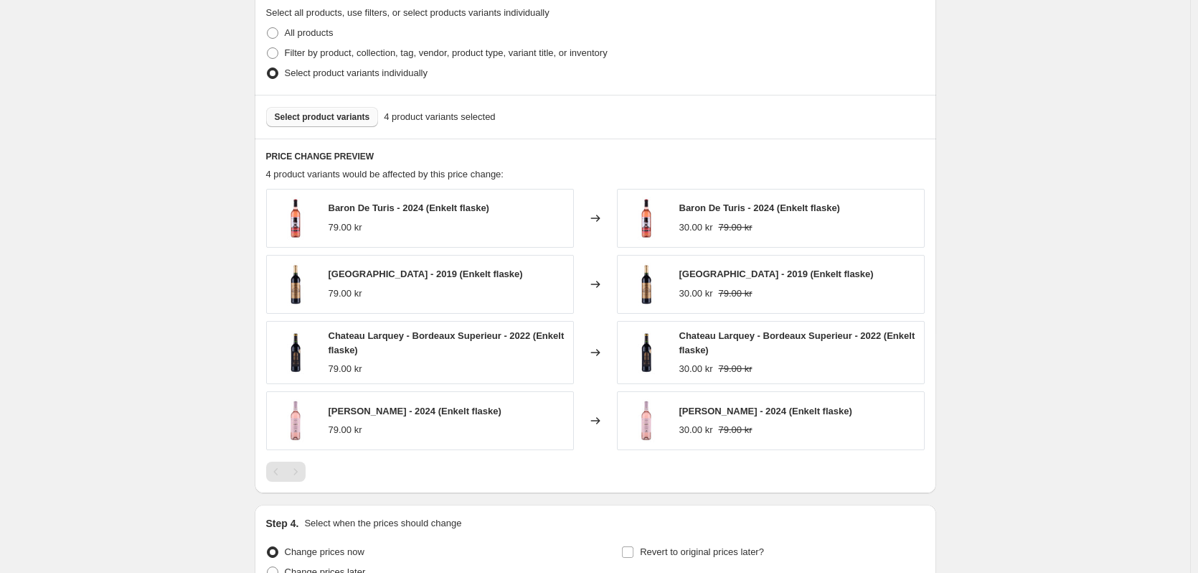
click at [350, 119] on span "Select product variants" at bounding box center [322, 116] width 95 height 11
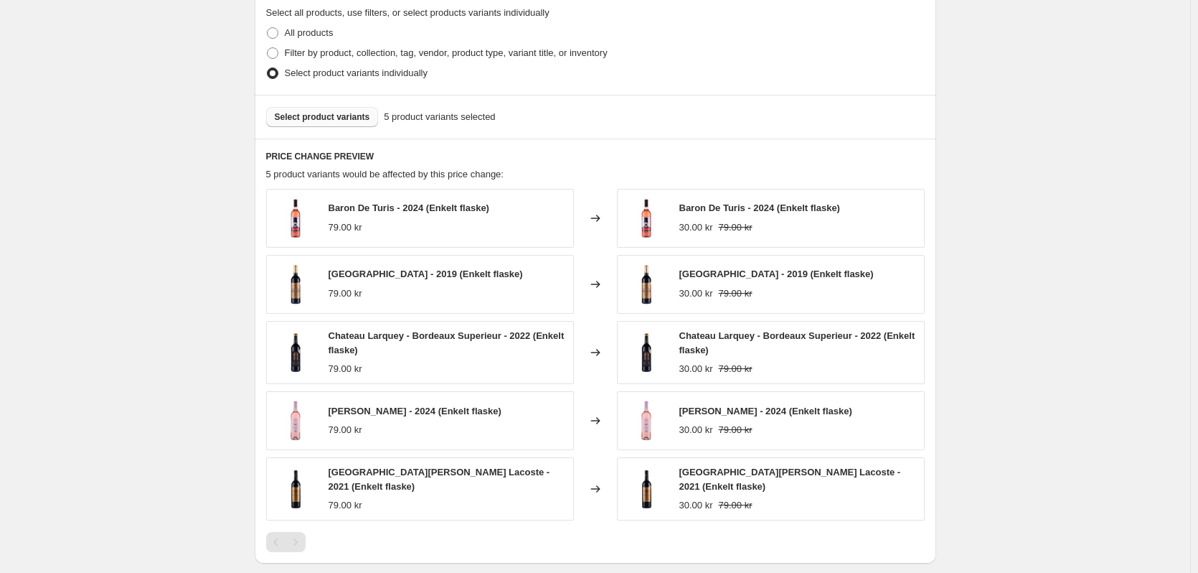
click at [359, 113] on span "Select product variants" at bounding box center [322, 116] width 95 height 11
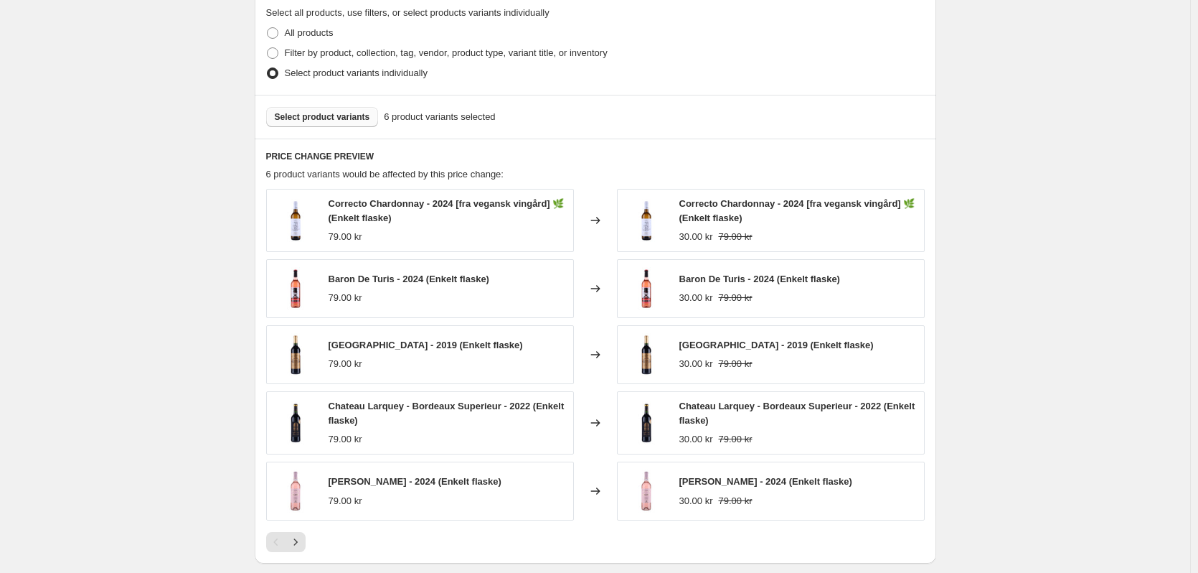
click at [355, 123] on button "Select product variants" at bounding box center [322, 117] width 113 height 20
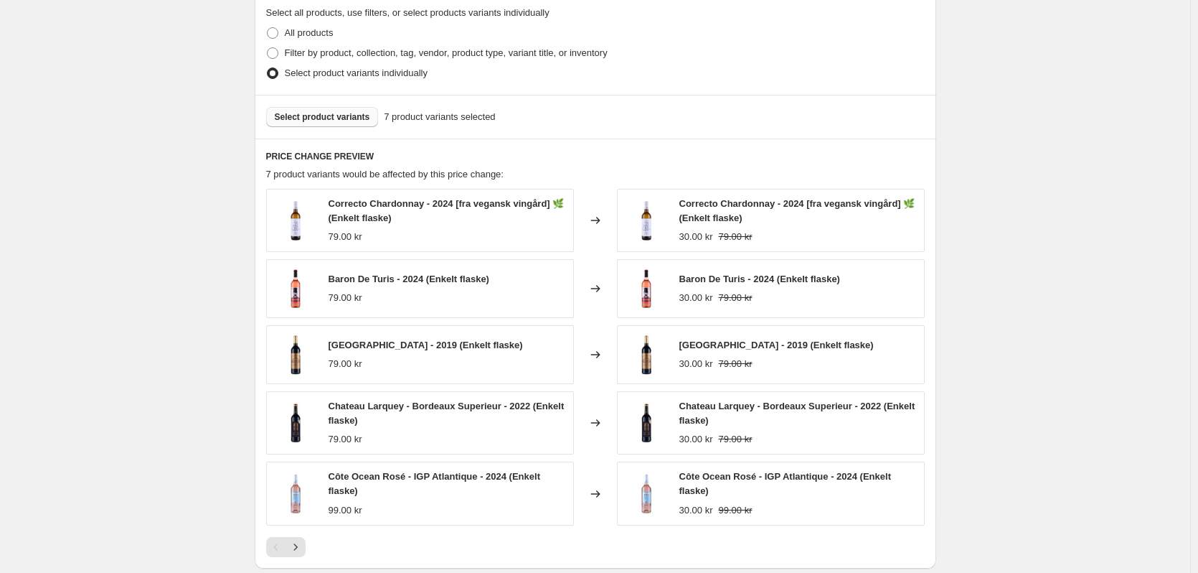
click at [340, 119] on span "Select product variants" at bounding box center [322, 116] width 95 height 11
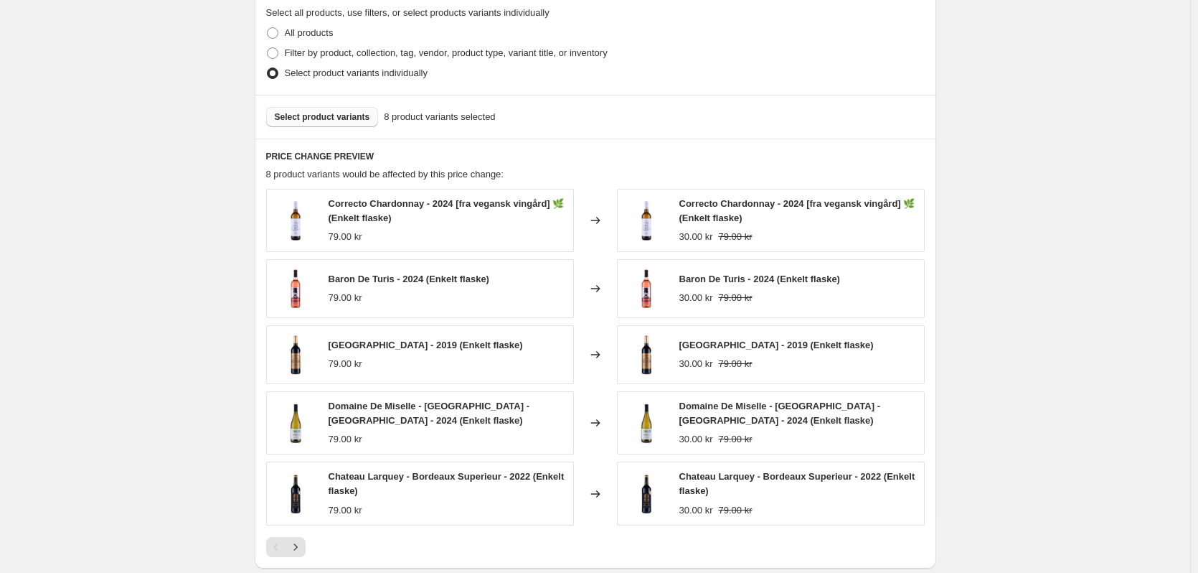
click at [337, 121] on span "Select product variants" at bounding box center [322, 116] width 95 height 11
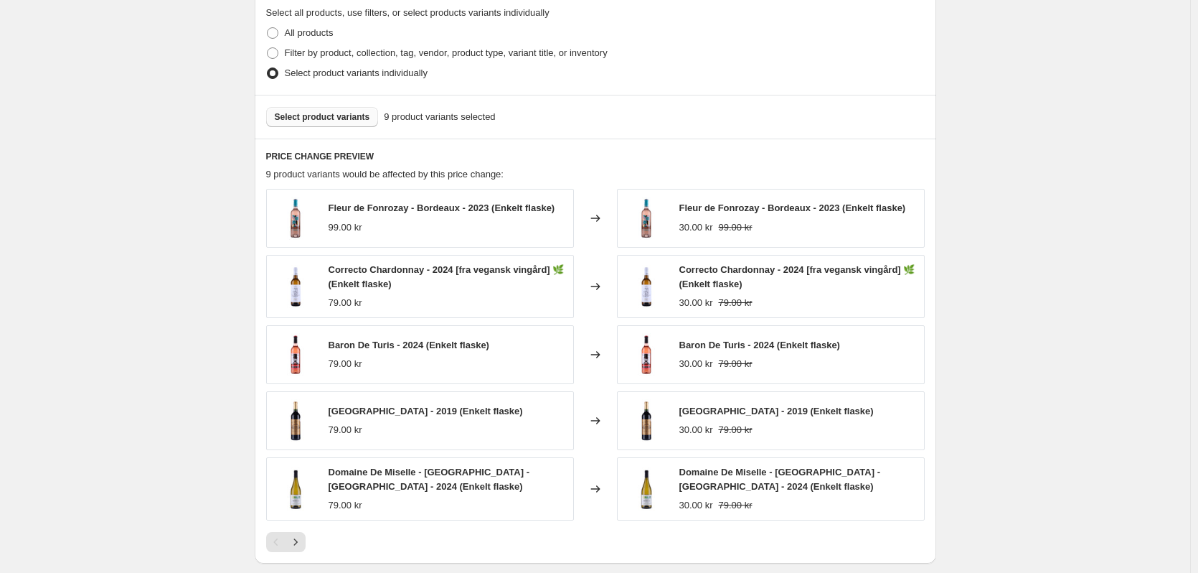
click at [321, 123] on span "Select product variants" at bounding box center [322, 116] width 95 height 11
click at [331, 117] on span "Select product variants" at bounding box center [322, 116] width 95 height 11
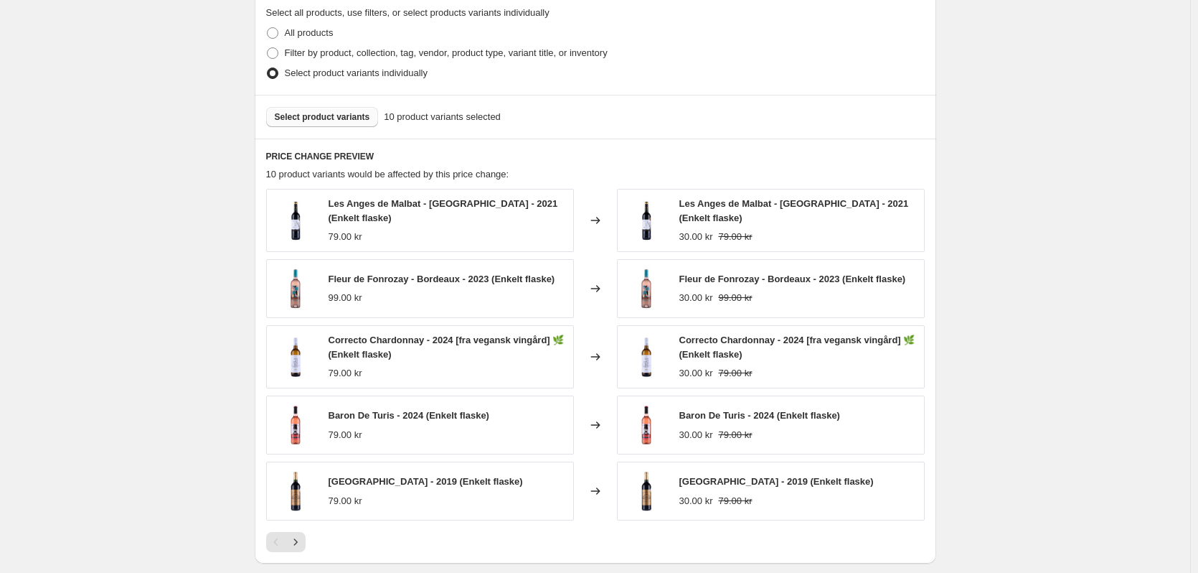
click at [321, 121] on span "Select product variants" at bounding box center [322, 116] width 95 height 11
click at [335, 118] on span "Select product variants" at bounding box center [322, 116] width 95 height 11
click at [288, 114] on span "Select product variants" at bounding box center [322, 116] width 95 height 11
click at [304, 115] on span "Select product variants" at bounding box center [322, 116] width 95 height 11
click at [363, 126] on button "Select product variants" at bounding box center [322, 117] width 113 height 20
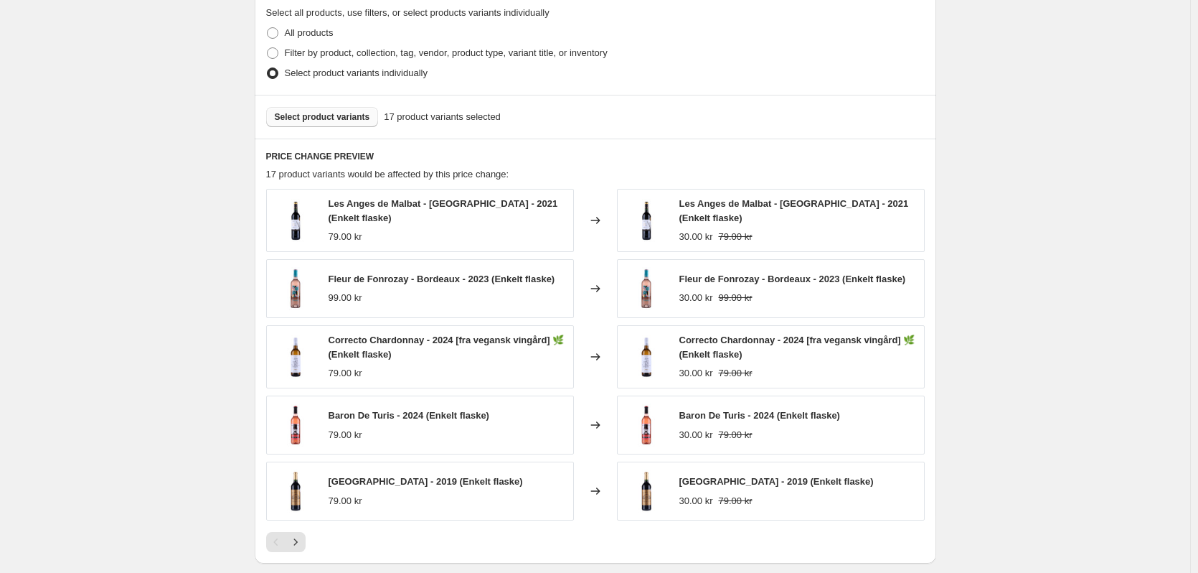
click at [328, 115] on span "Select product variants" at bounding box center [322, 116] width 95 height 11
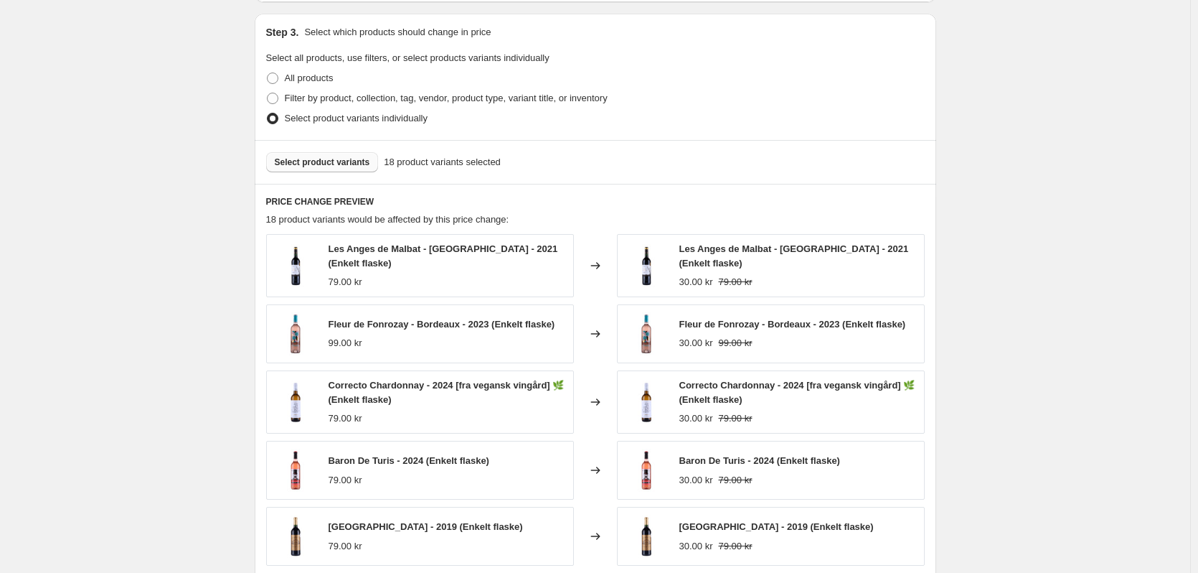
scroll to position [777, 0]
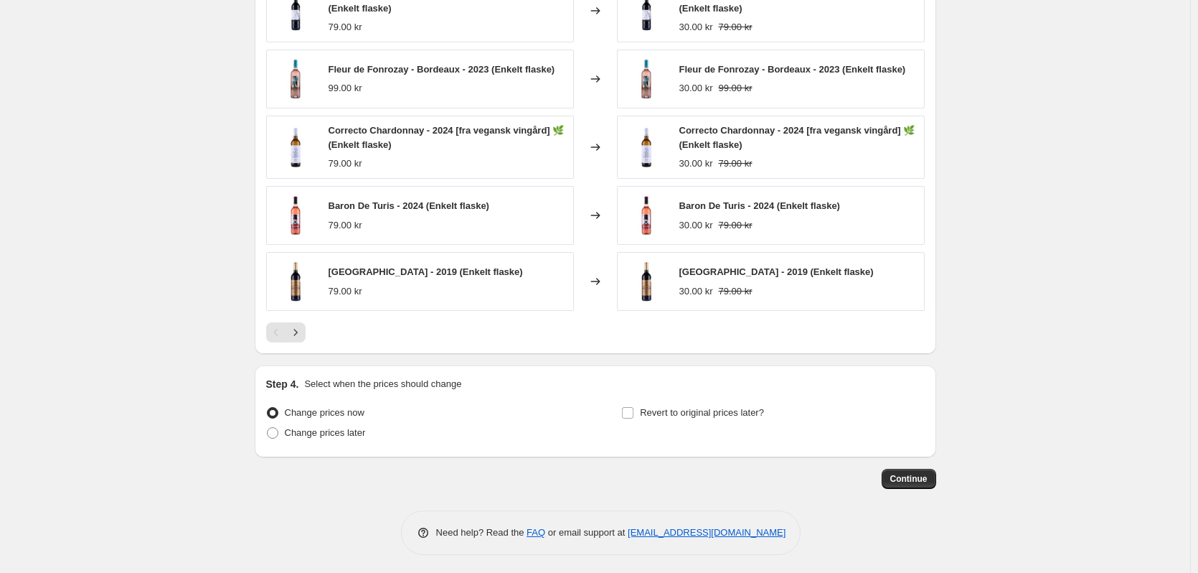
click at [298, 342] on div "PRICE CHANGE PREVIEW 18 product variants would be affected by this price change…" at bounding box center [596, 141] width 682 height 425
click at [301, 334] on icon "Next" at bounding box center [295, 332] width 14 height 14
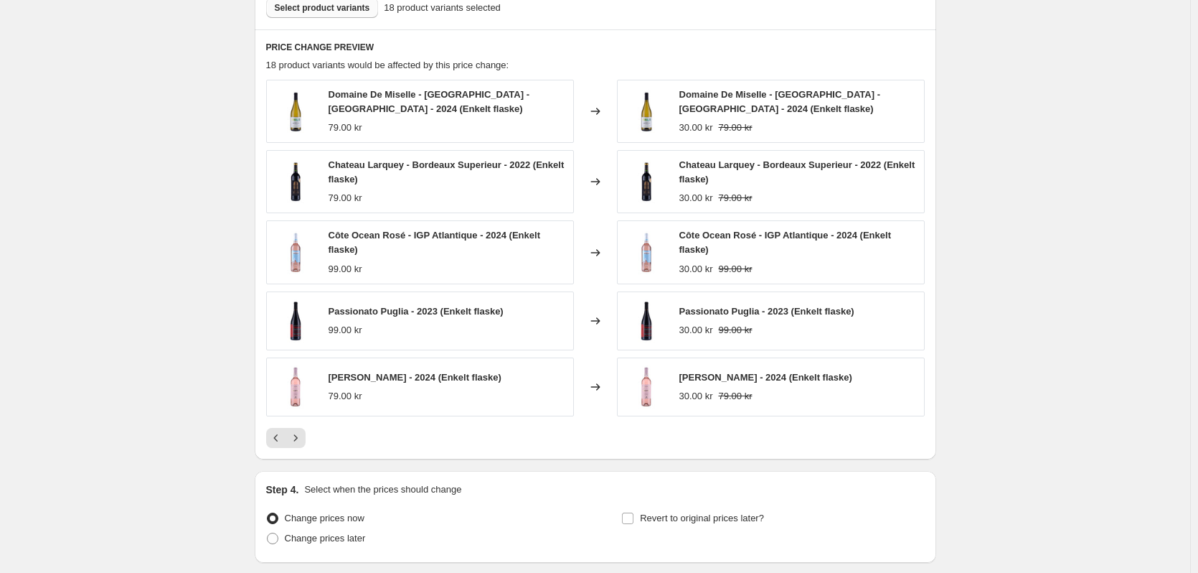
scroll to position [634, 0]
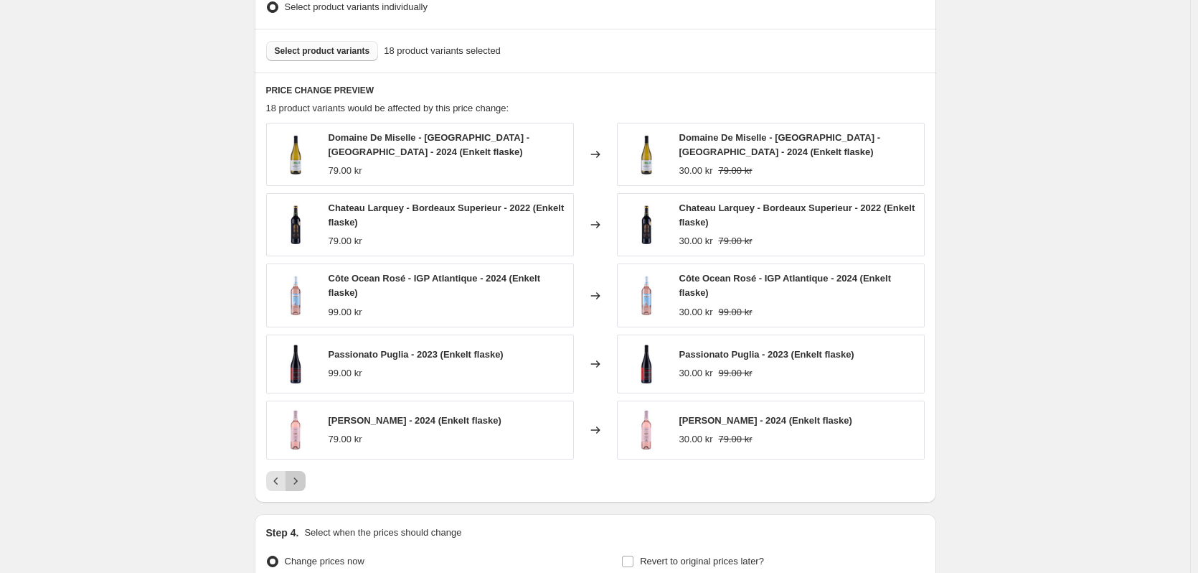
click at [306, 480] on button "Next" at bounding box center [296, 481] width 20 height 20
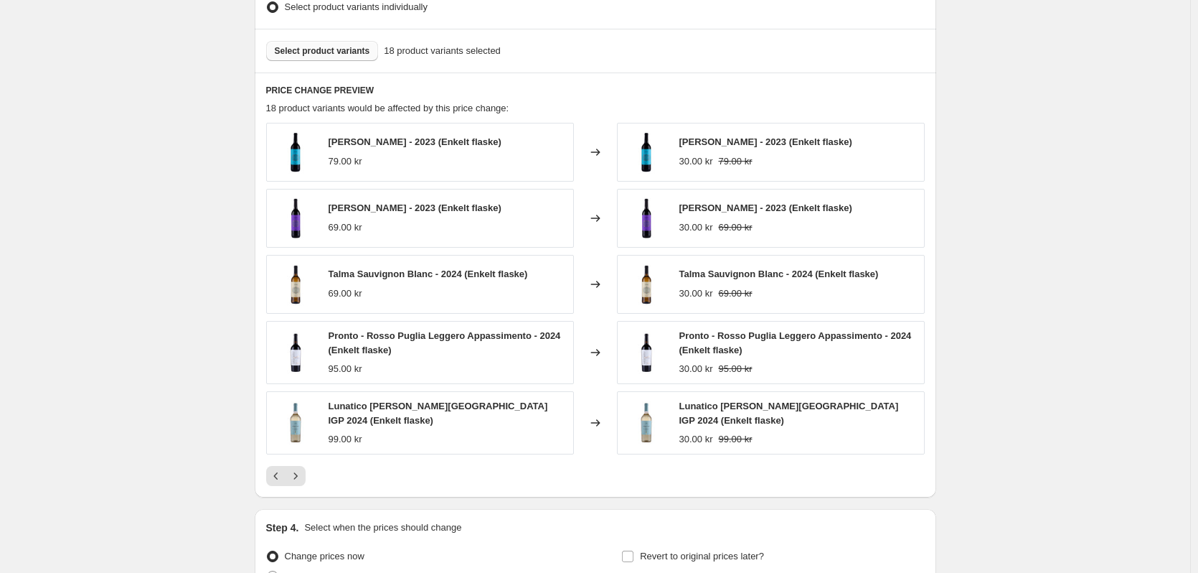
click at [324, 54] on span "Select product variants" at bounding box center [322, 50] width 95 height 11
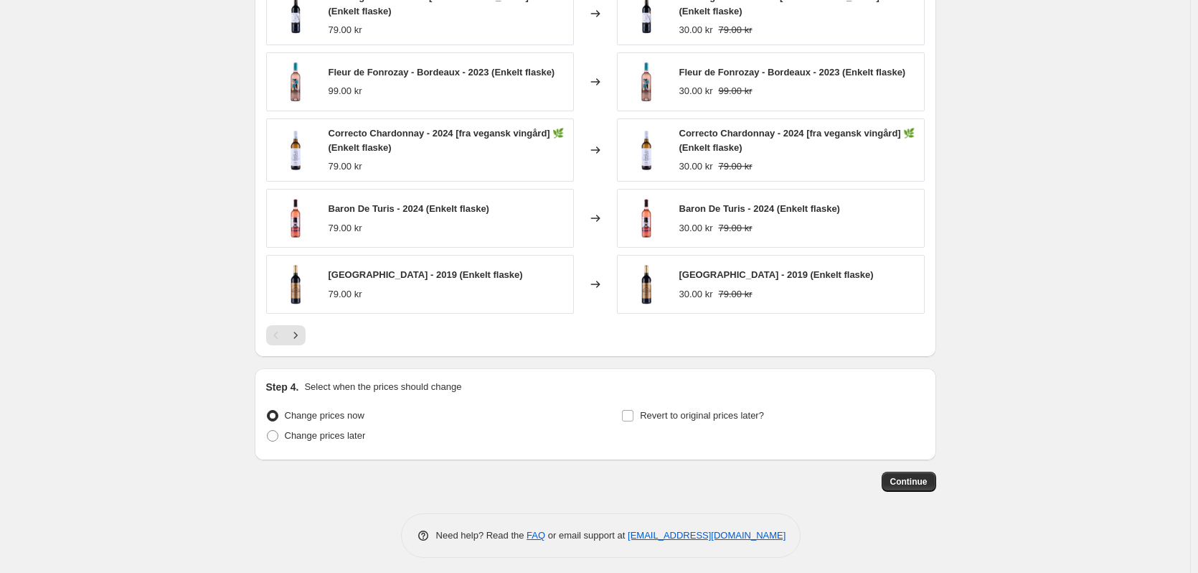
scroll to position [777, 0]
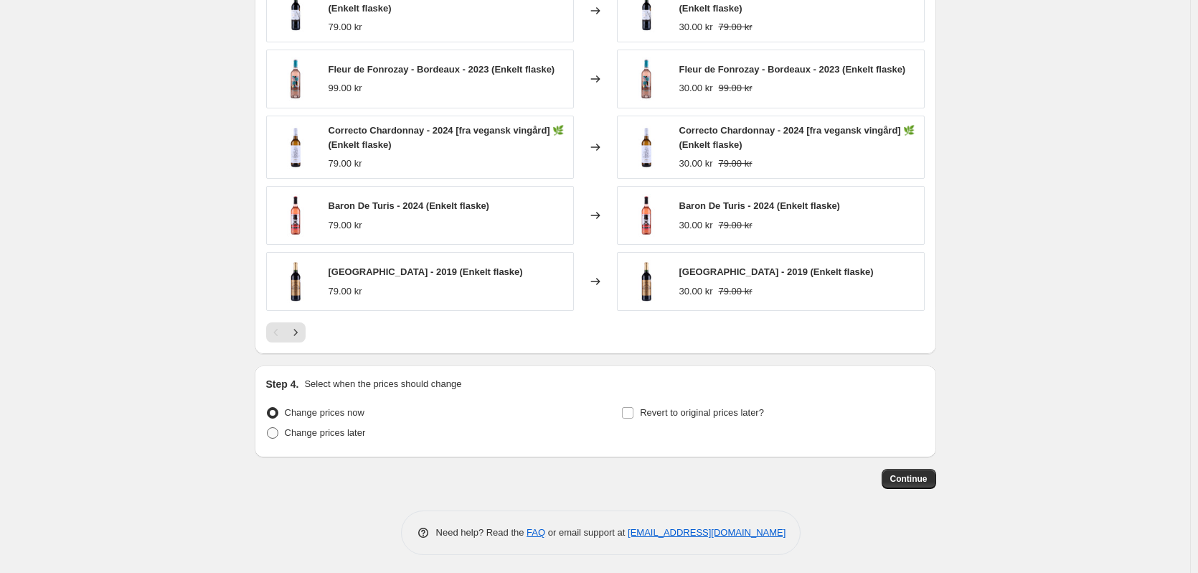
click at [275, 433] on span at bounding box center [272, 432] width 11 height 11
click at [268, 428] on input "Change prices later" at bounding box center [267, 427] width 1 height 1
radio input "true"
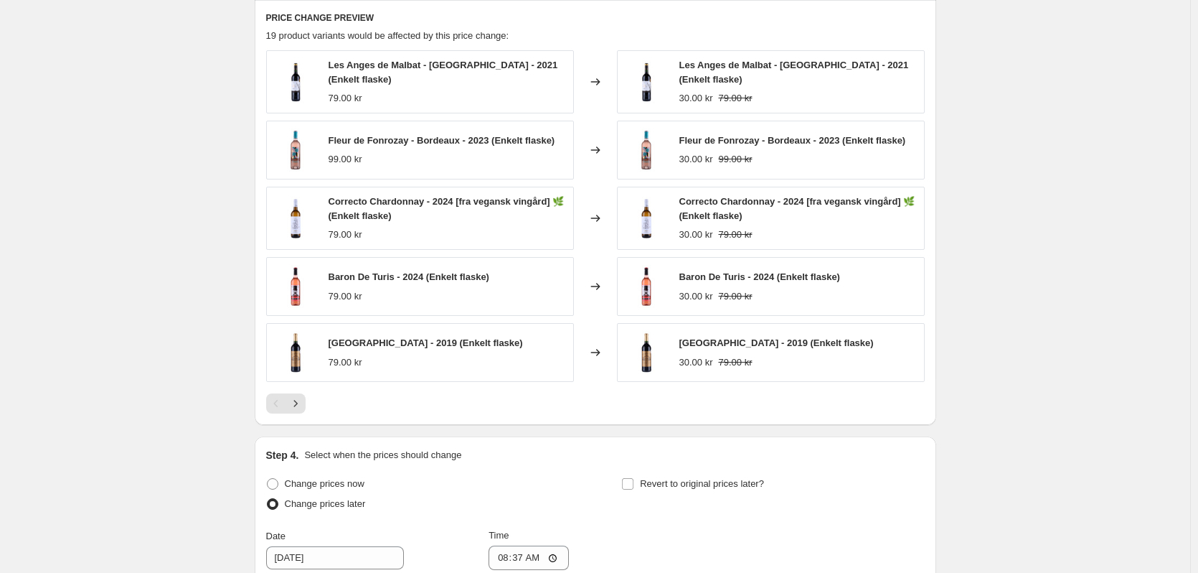
scroll to position [705, 0]
click at [296, 405] on icon "Next" at bounding box center [295, 404] width 14 height 14
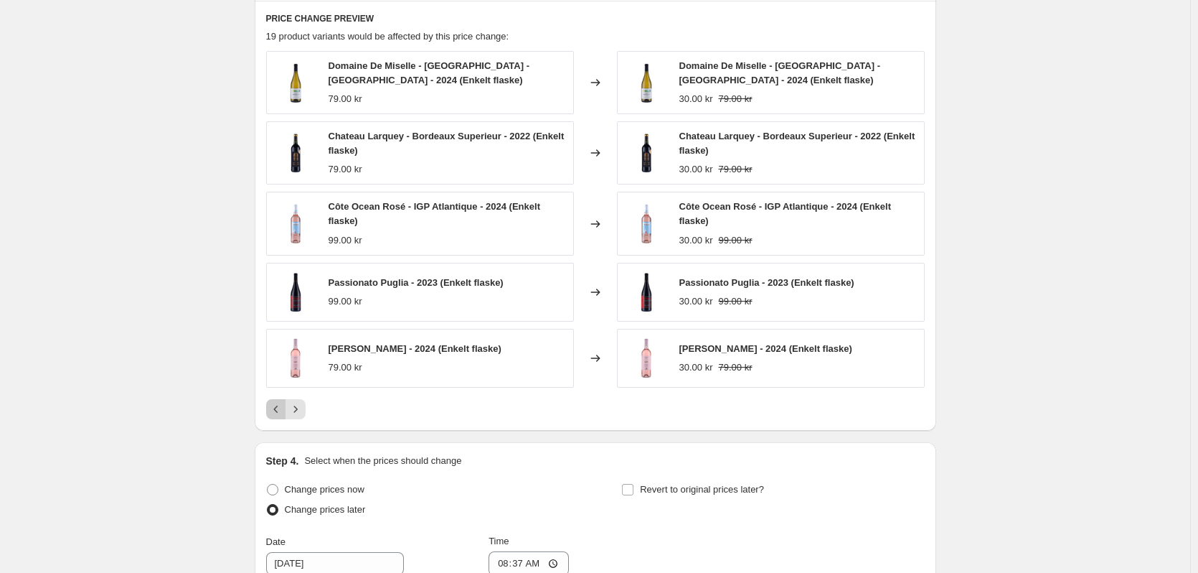
click at [274, 403] on icon "Previous" at bounding box center [276, 409] width 14 height 14
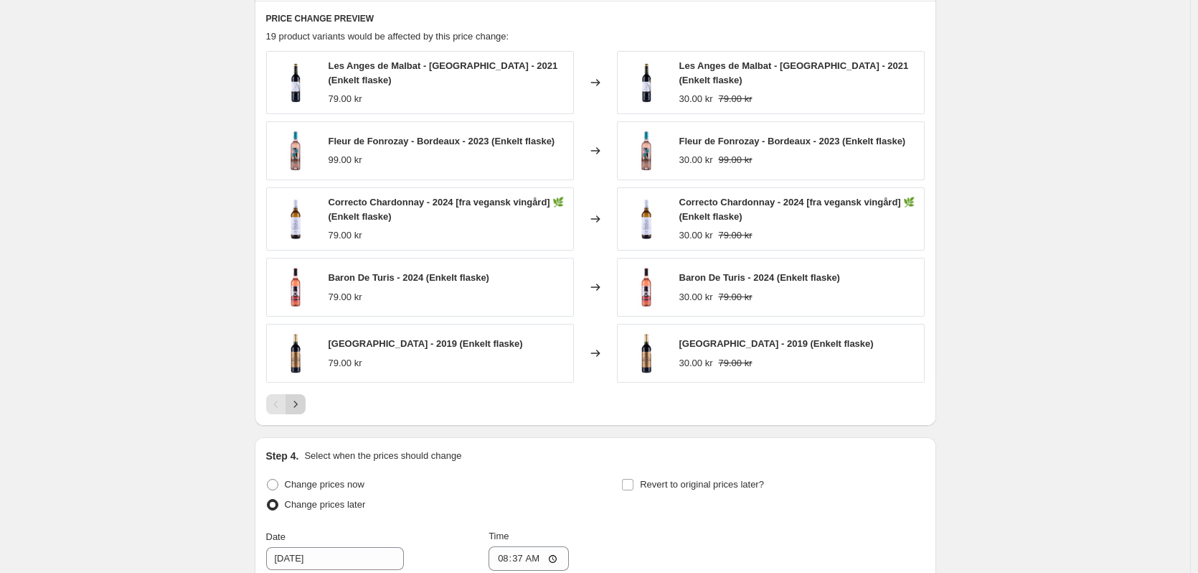
click at [300, 405] on icon "Next" at bounding box center [295, 404] width 14 height 14
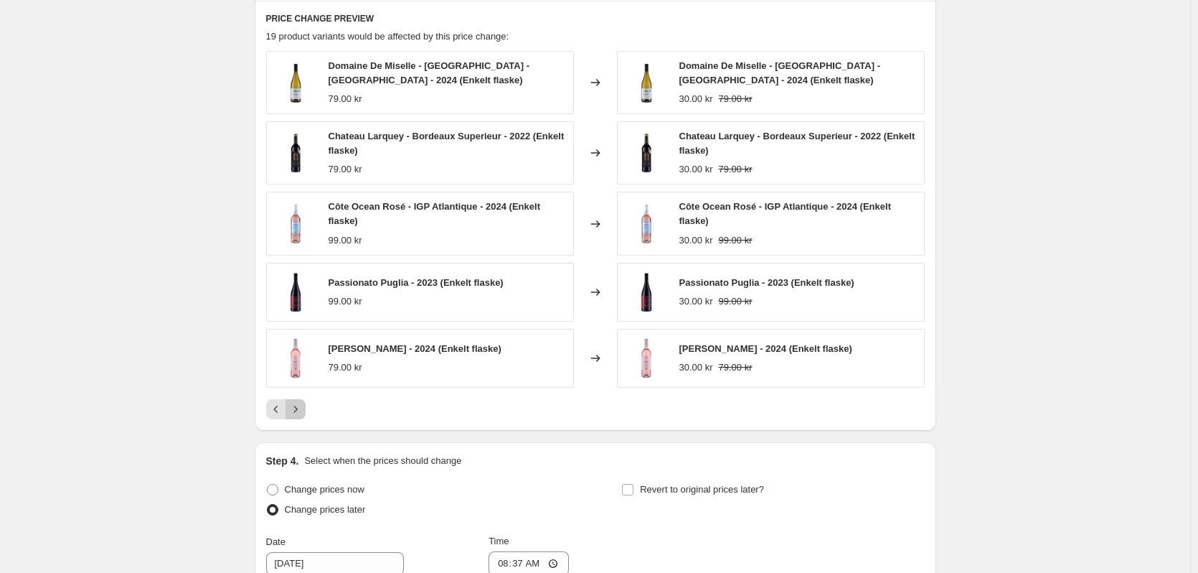
click at [300, 405] on icon "Next" at bounding box center [295, 409] width 14 height 14
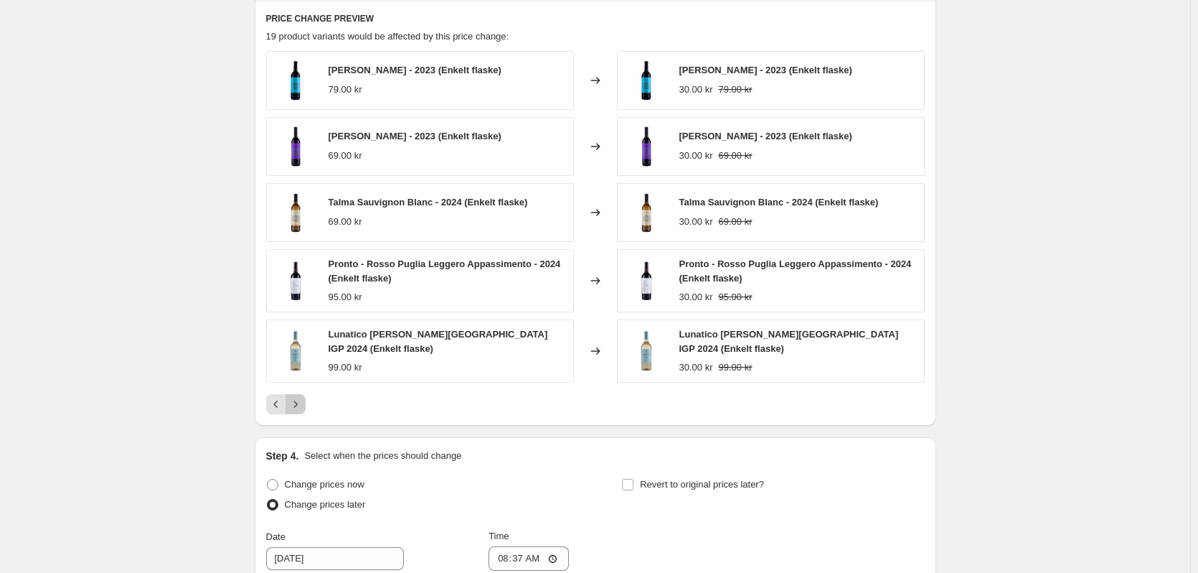
click at [300, 405] on icon "Next" at bounding box center [295, 404] width 14 height 14
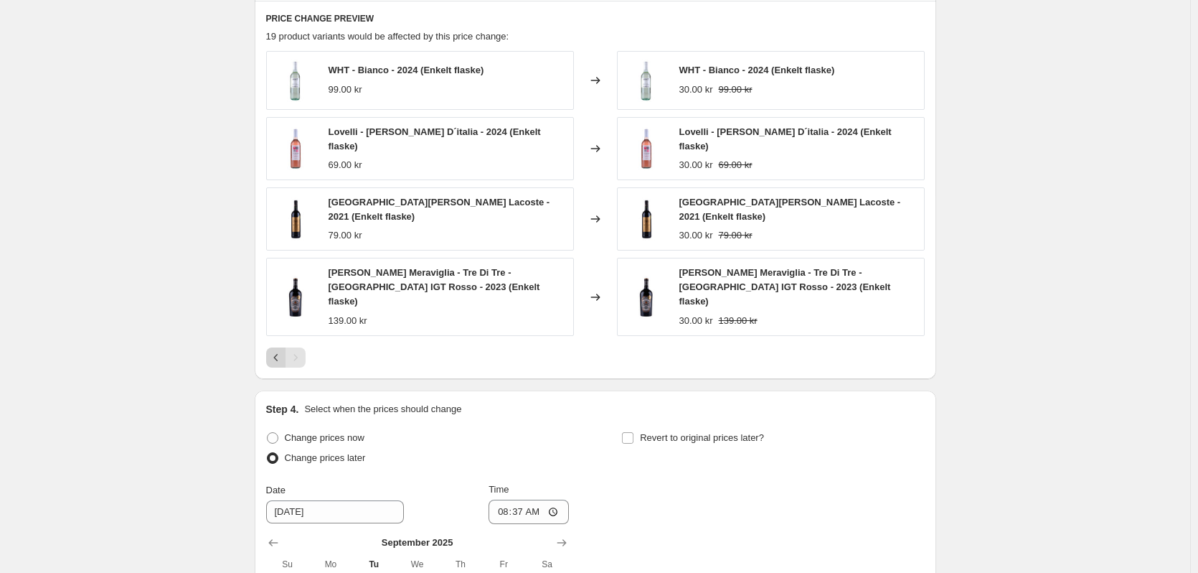
click at [275, 350] on icon "Previous" at bounding box center [276, 357] width 14 height 14
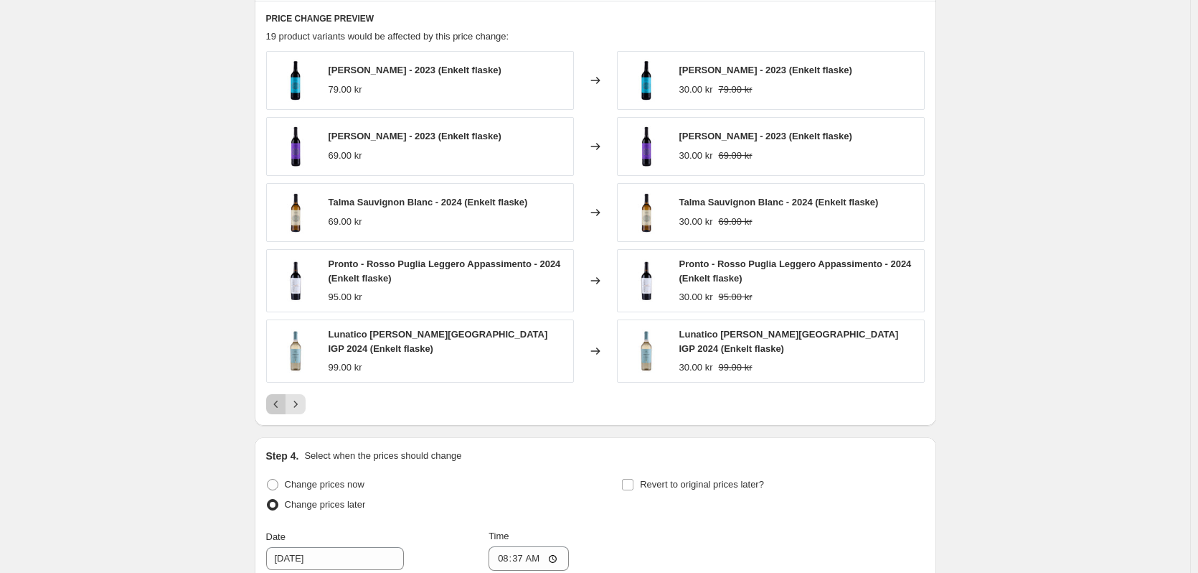
click at [283, 403] on icon "Previous" at bounding box center [276, 404] width 14 height 14
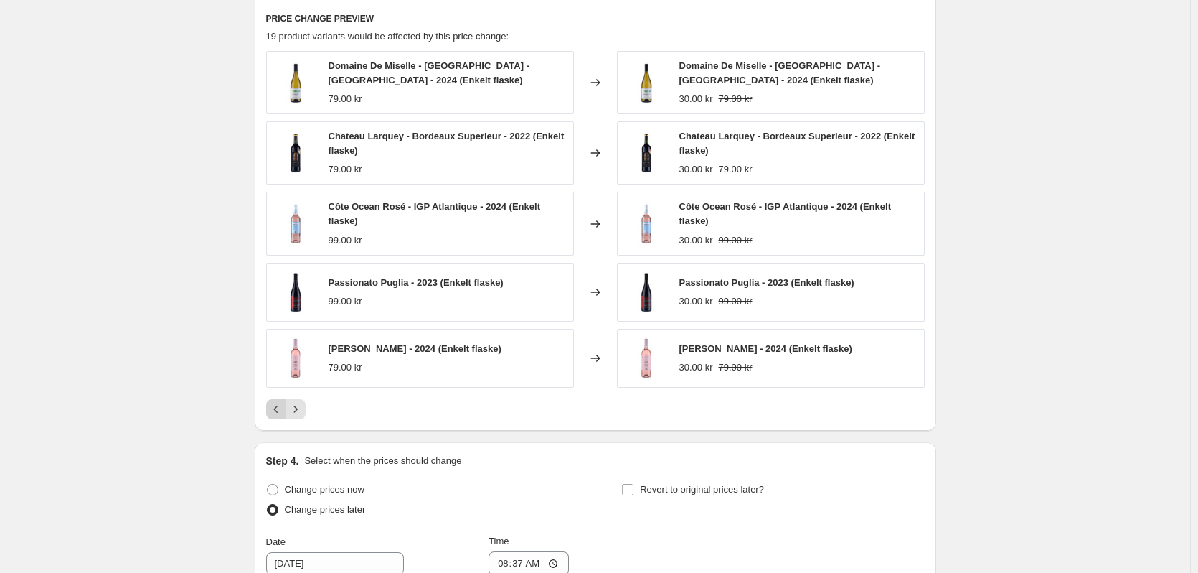
click at [284, 401] on button "Previous" at bounding box center [276, 409] width 20 height 20
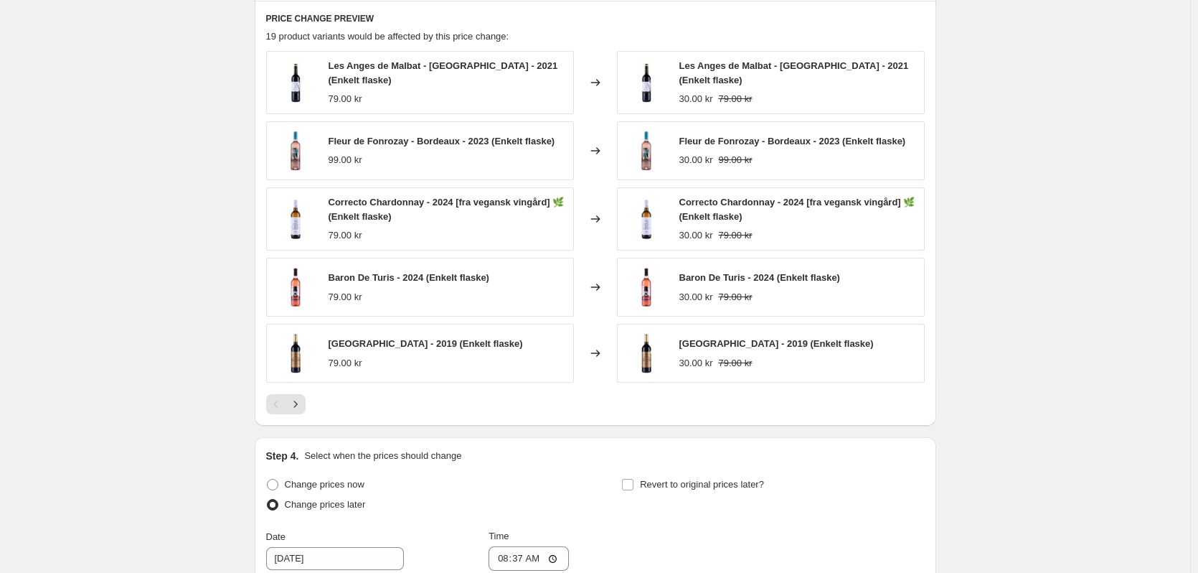
click at [284, 399] on div "Pagination" at bounding box center [276, 404] width 20 height 20
click at [301, 398] on icon "Next" at bounding box center [295, 404] width 14 height 14
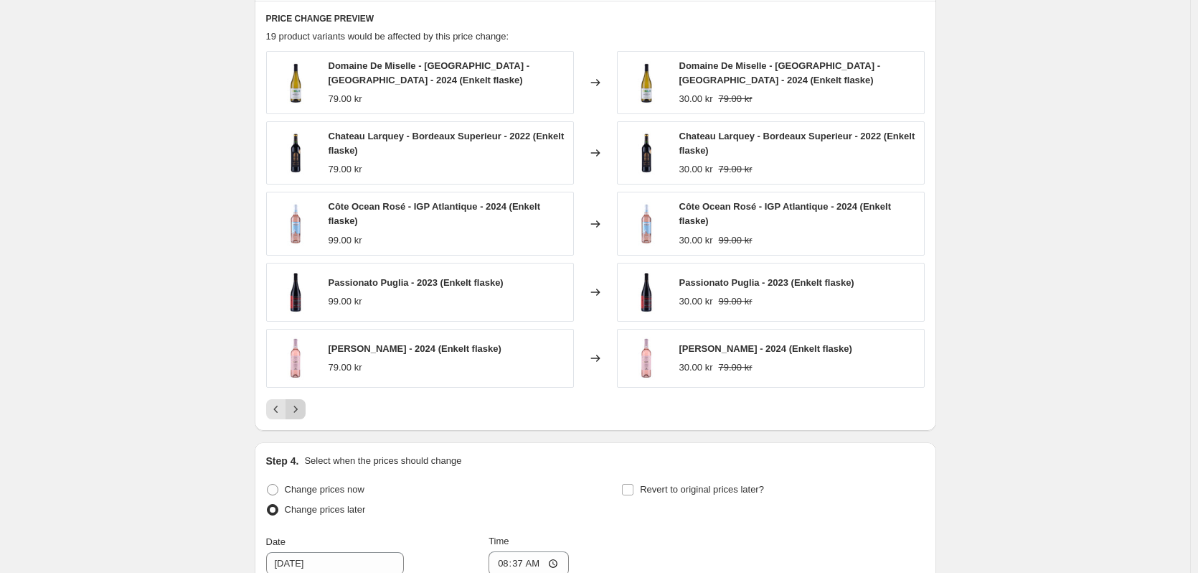
click at [301, 398] on div "Domaine De Miselle - Colombard - Gros Manseng - 2024 (Enkelt flaske) 79.00 kr C…" at bounding box center [595, 235] width 659 height 368
click at [275, 406] on icon "Previous" at bounding box center [276, 409] width 14 height 14
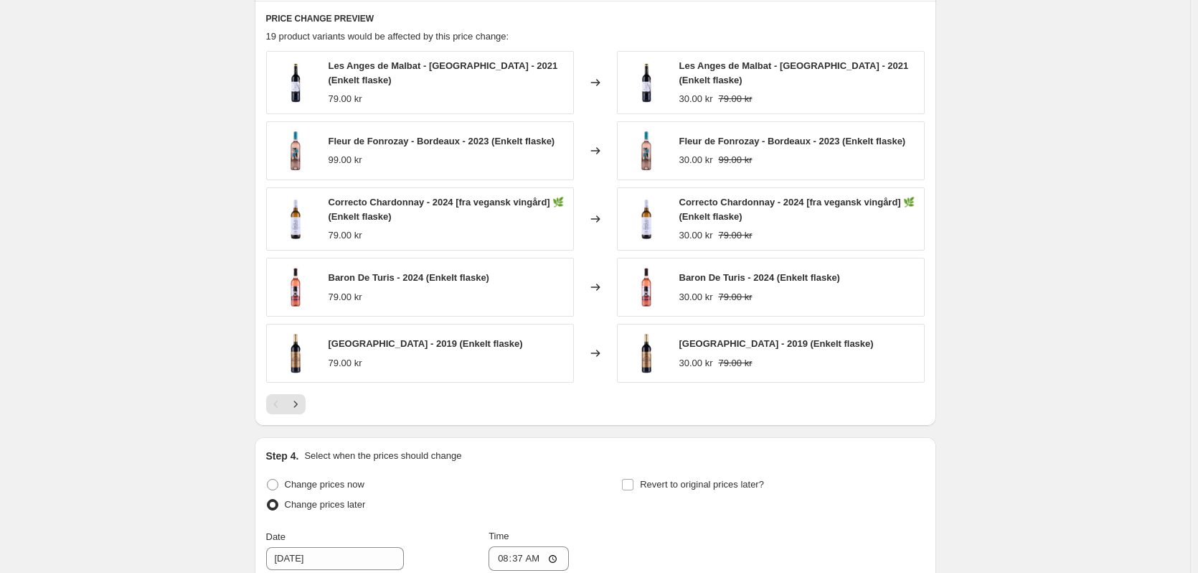
click at [276, 406] on div "Pagination" at bounding box center [276, 404] width 20 height 20
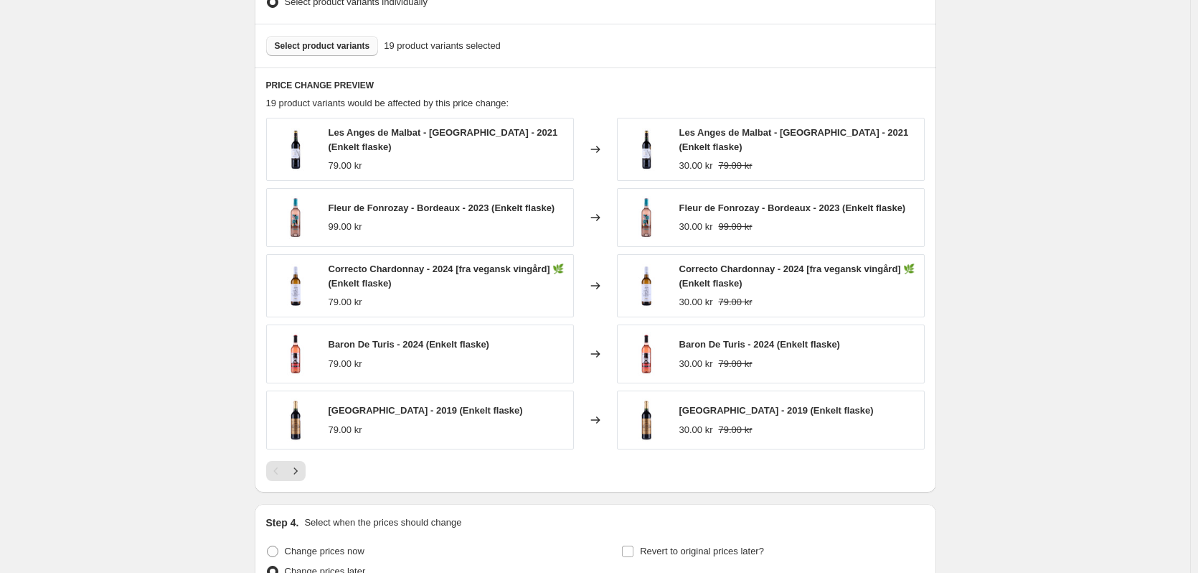
scroll to position [634, 0]
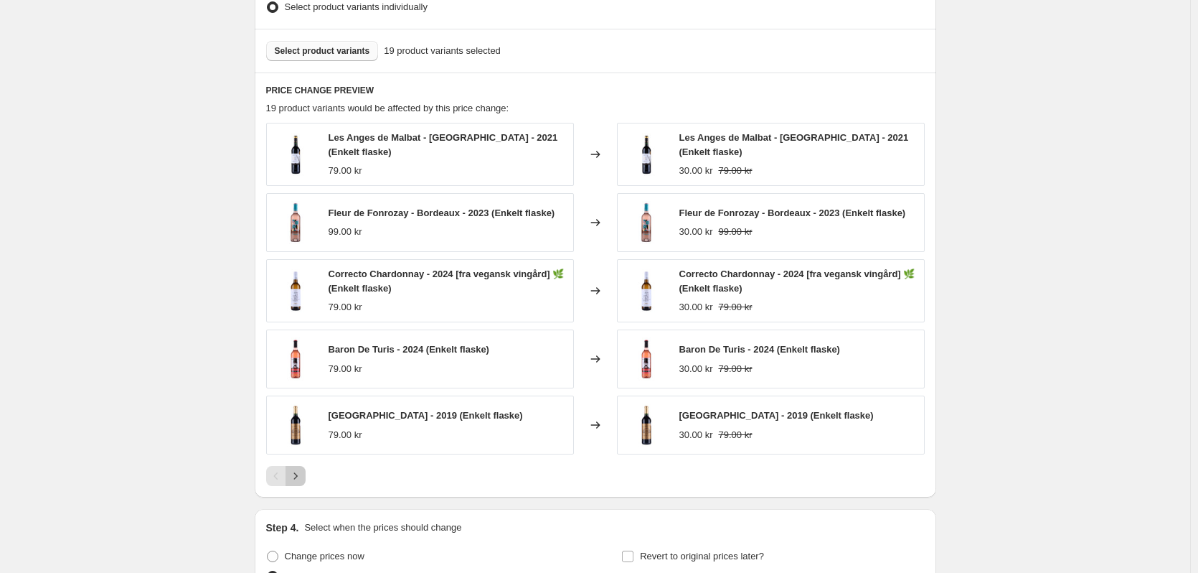
click at [303, 476] on icon "Next" at bounding box center [295, 476] width 14 height 14
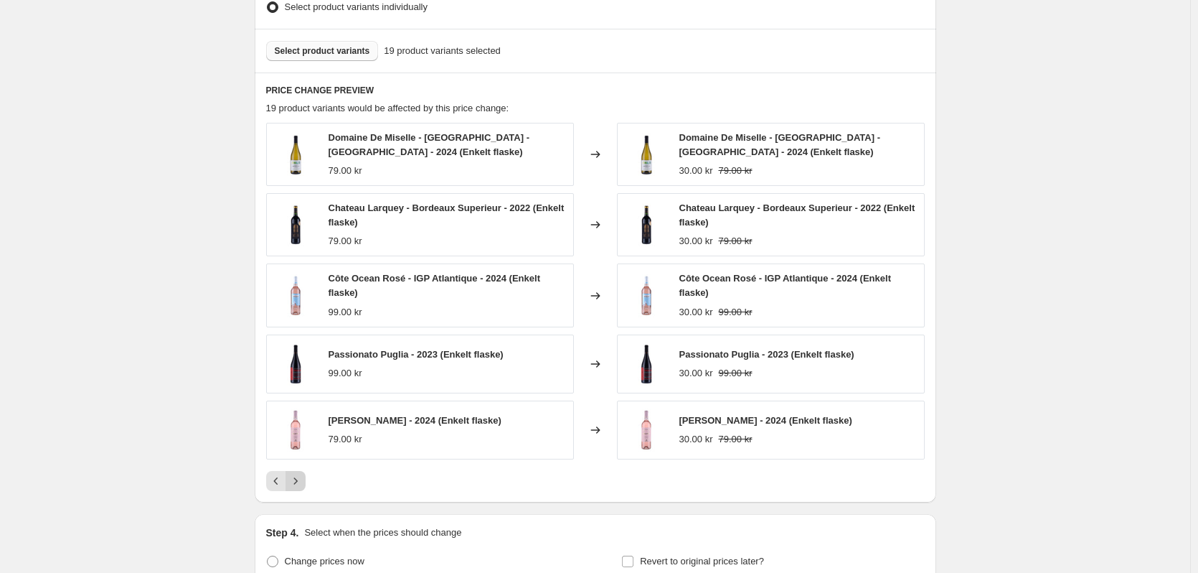
click at [303, 476] on icon "Next" at bounding box center [295, 481] width 14 height 14
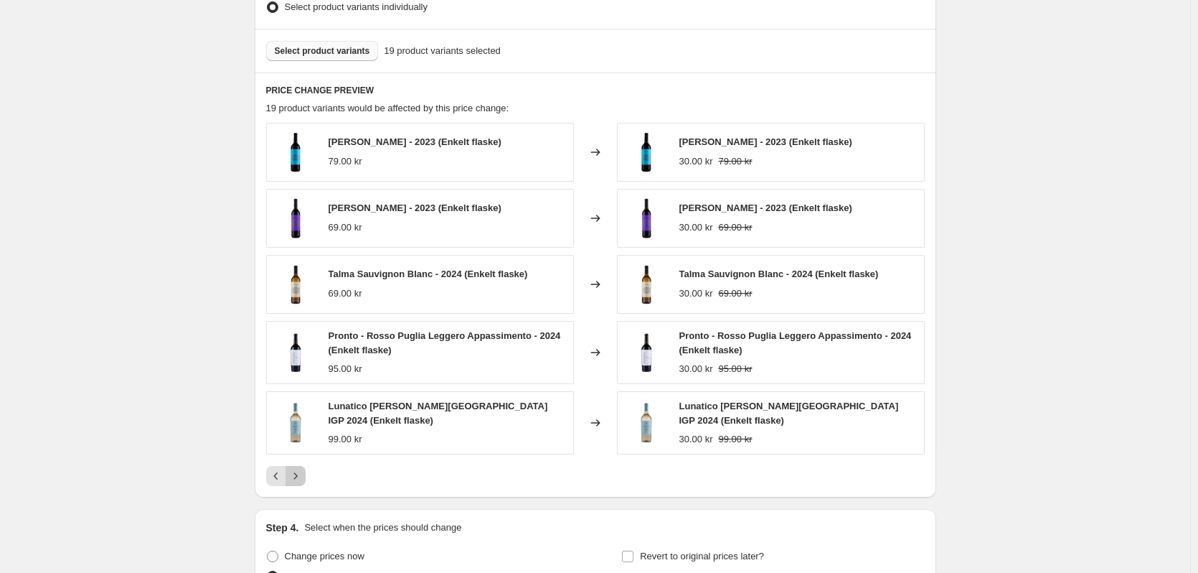
click at [301, 476] on icon "Next" at bounding box center [295, 476] width 14 height 14
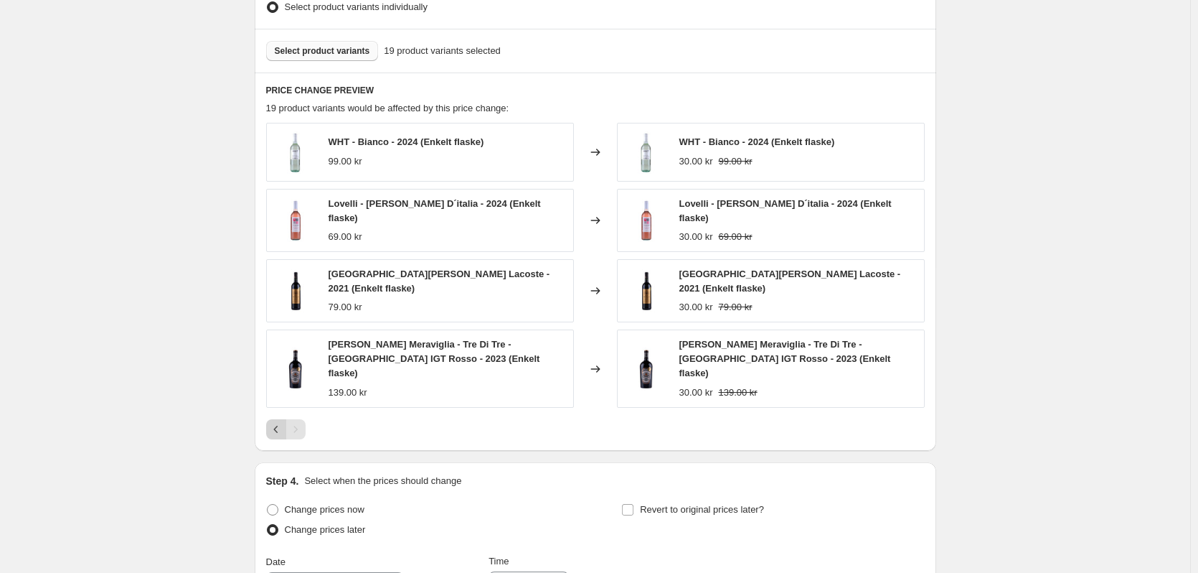
click at [278, 425] on icon "Previous" at bounding box center [275, 428] width 4 height 7
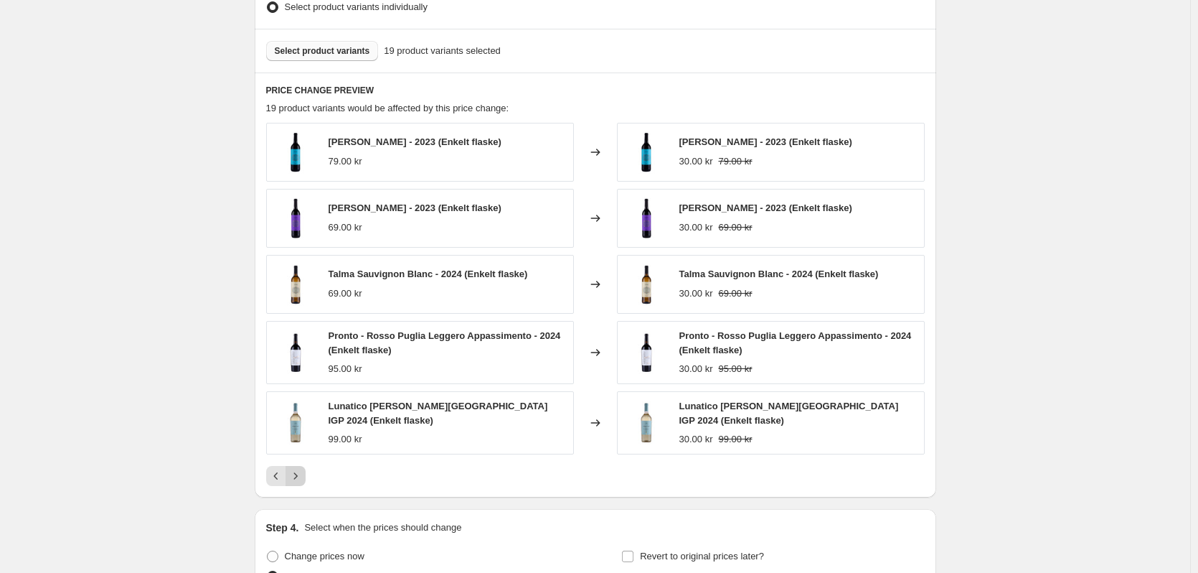
click at [303, 469] on icon "Next" at bounding box center [295, 476] width 14 height 14
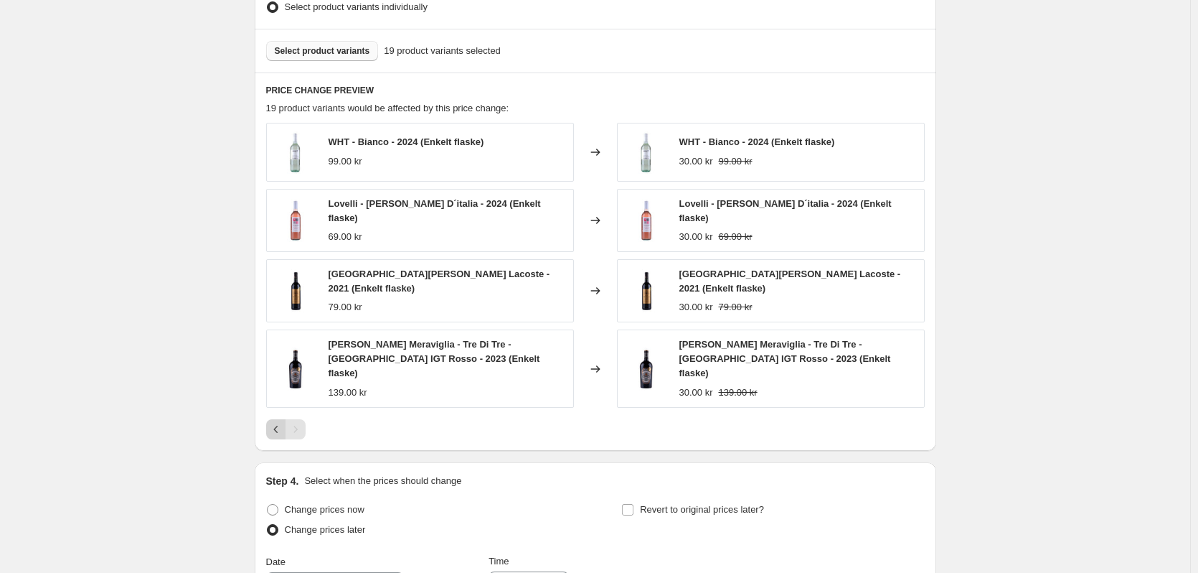
click at [278, 422] on icon "Previous" at bounding box center [276, 429] width 14 height 14
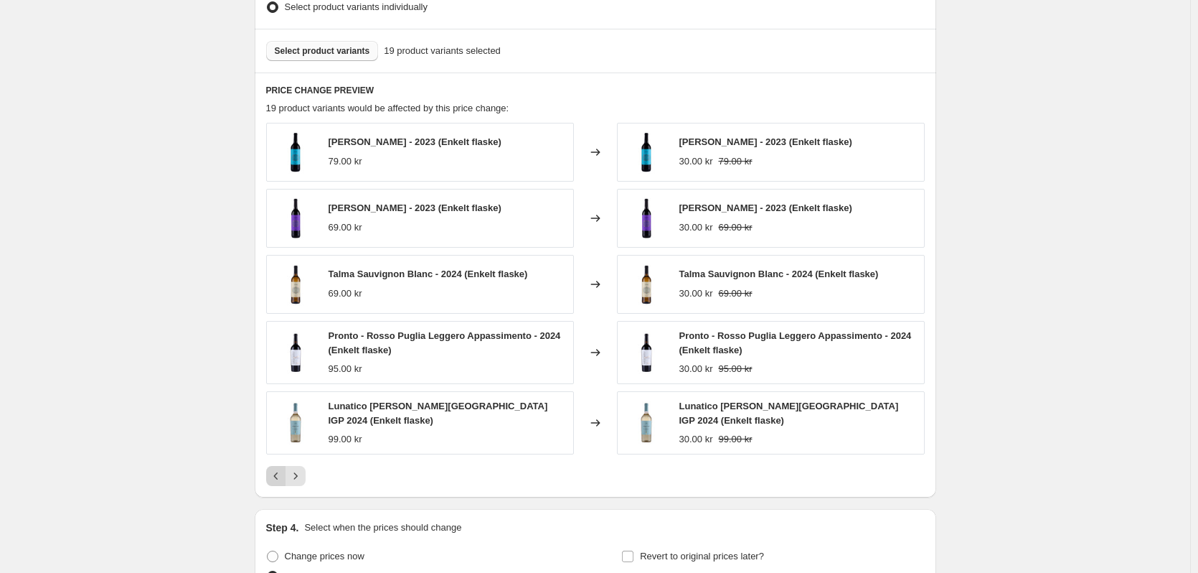
click at [279, 472] on icon "Previous" at bounding box center [276, 476] width 14 height 14
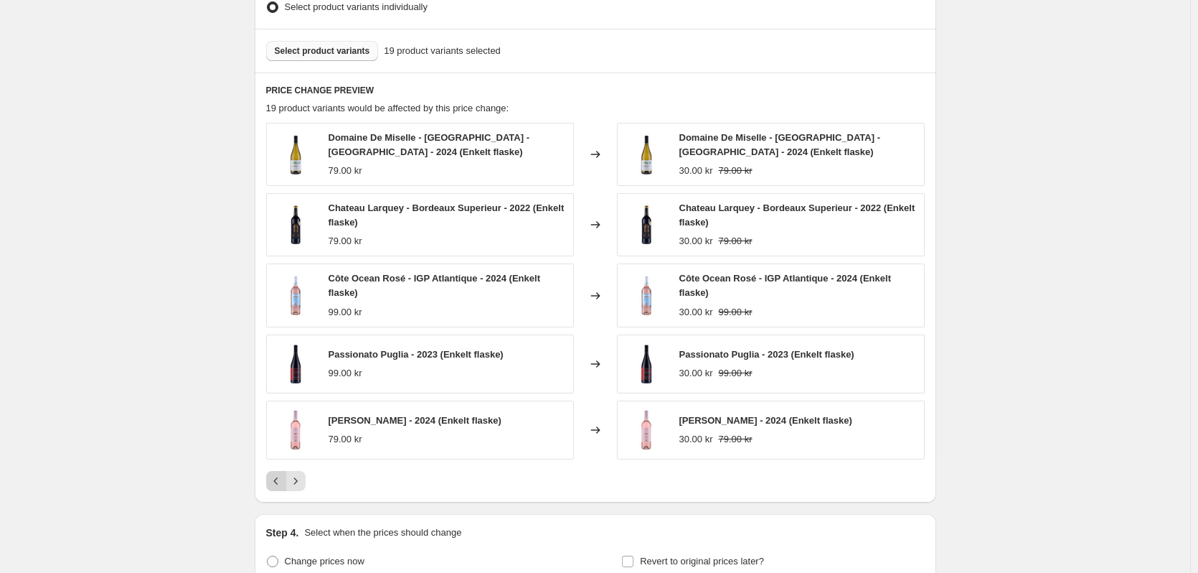
click at [280, 472] on button "Previous" at bounding box center [276, 481] width 20 height 20
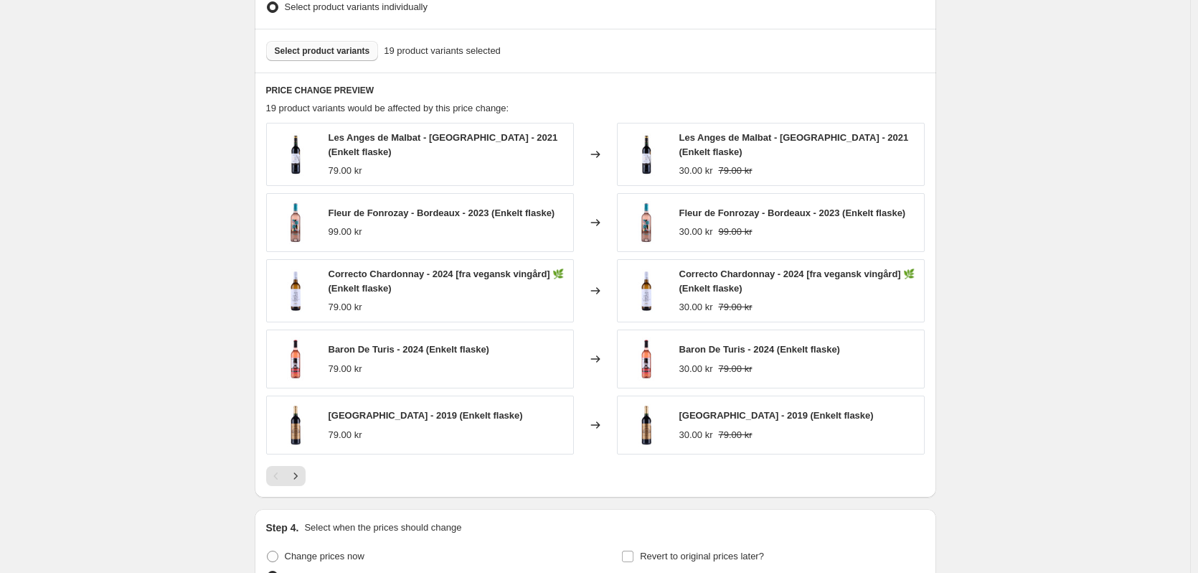
click at [276, 476] on div "Pagination" at bounding box center [276, 476] width 20 height 20
click at [296, 476] on icon "Next" at bounding box center [295, 476] width 14 height 14
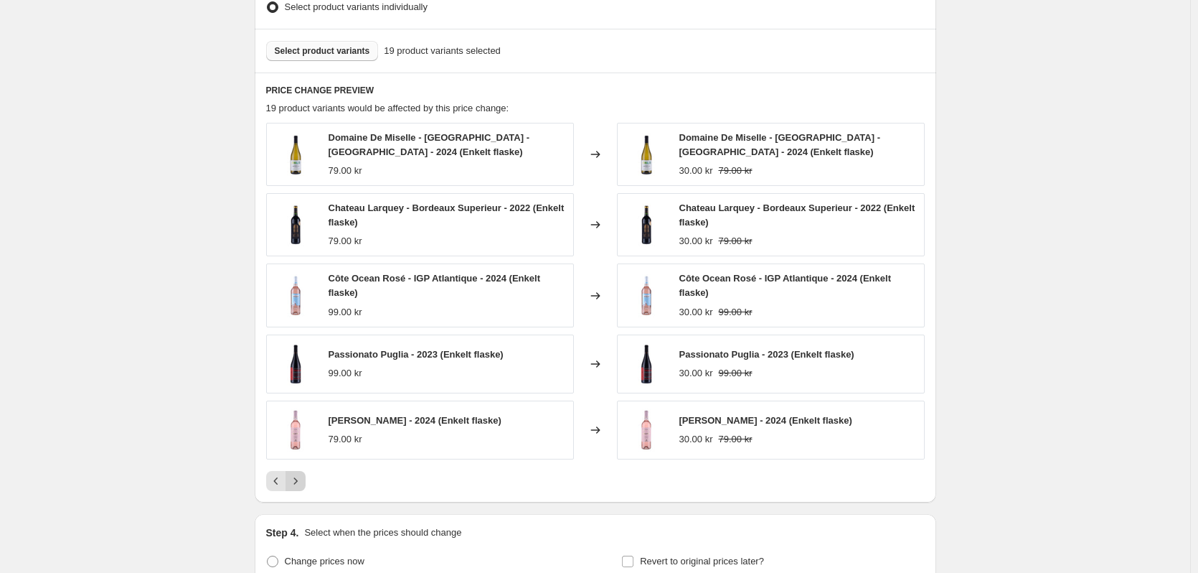
click at [296, 476] on icon "Next" at bounding box center [295, 481] width 14 height 14
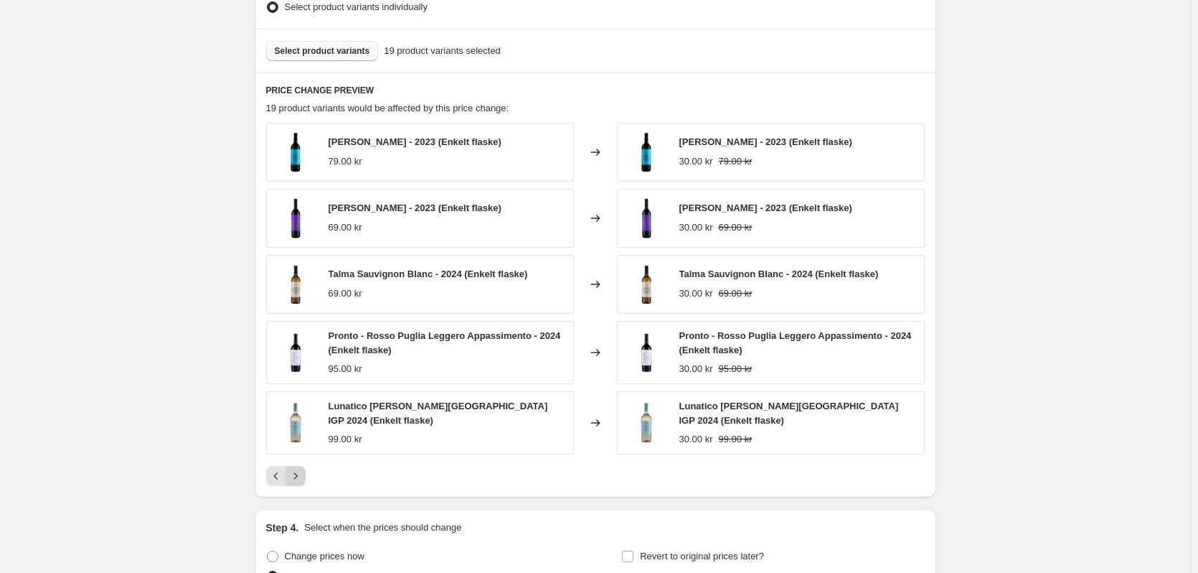
click at [296, 476] on icon "Next" at bounding box center [295, 476] width 14 height 14
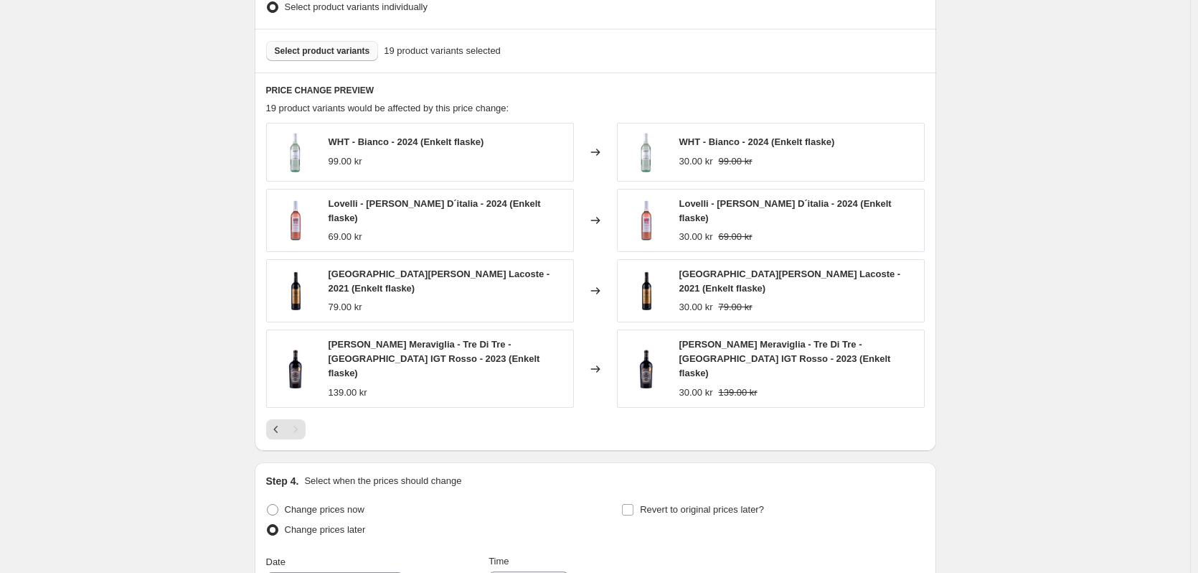
click at [337, 44] on button "Select product variants" at bounding box center [322, 51] width 113 height 20
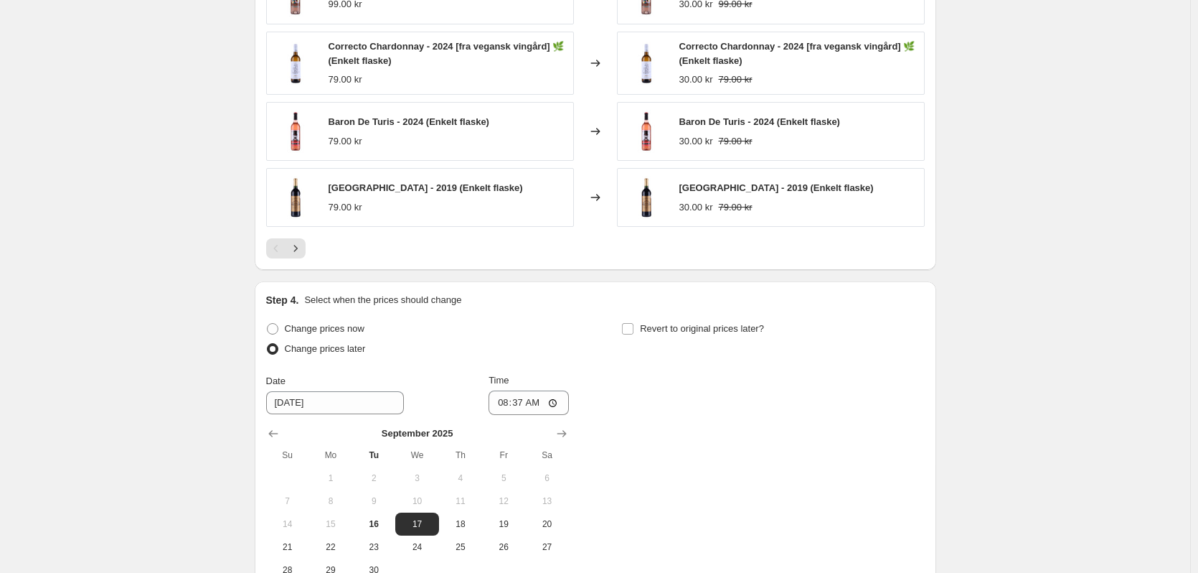
scroll to position [921, 0]
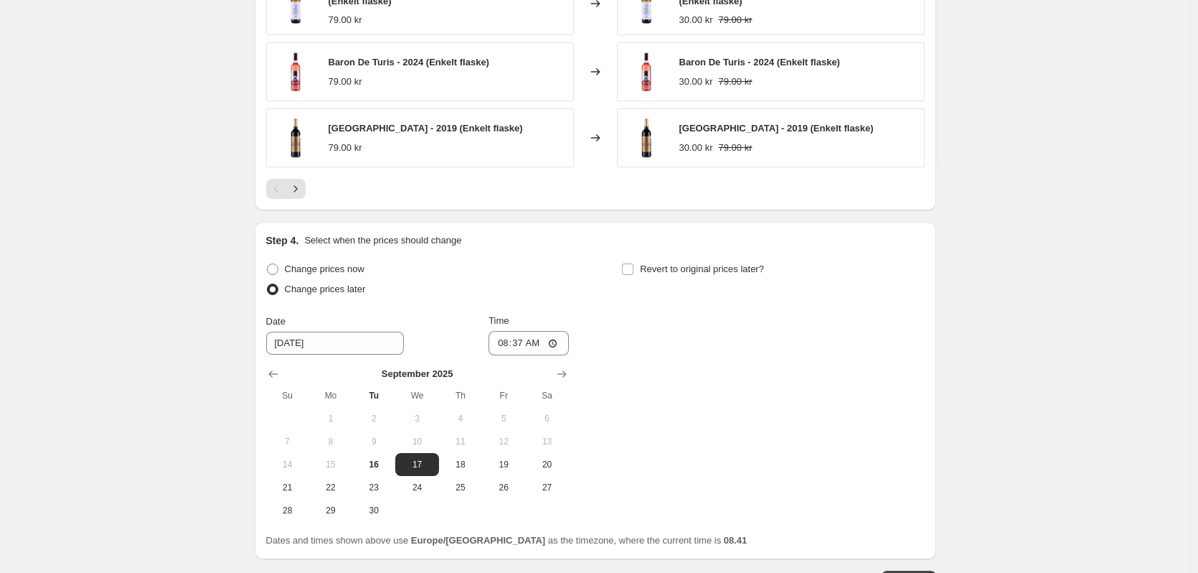
click at [925, 382] on div "Change prices now Change prices later Date 9/17/2025 Time 08:37 September 2025 …" at bounding box center [595, 390] width 659 height 263
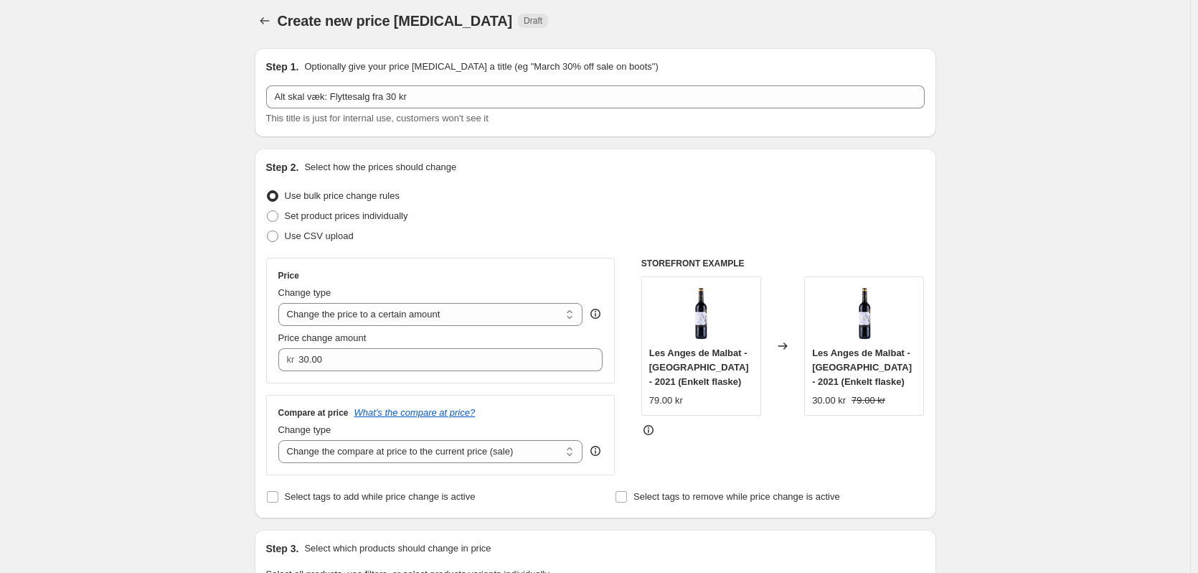
scroll to position [0, 0]
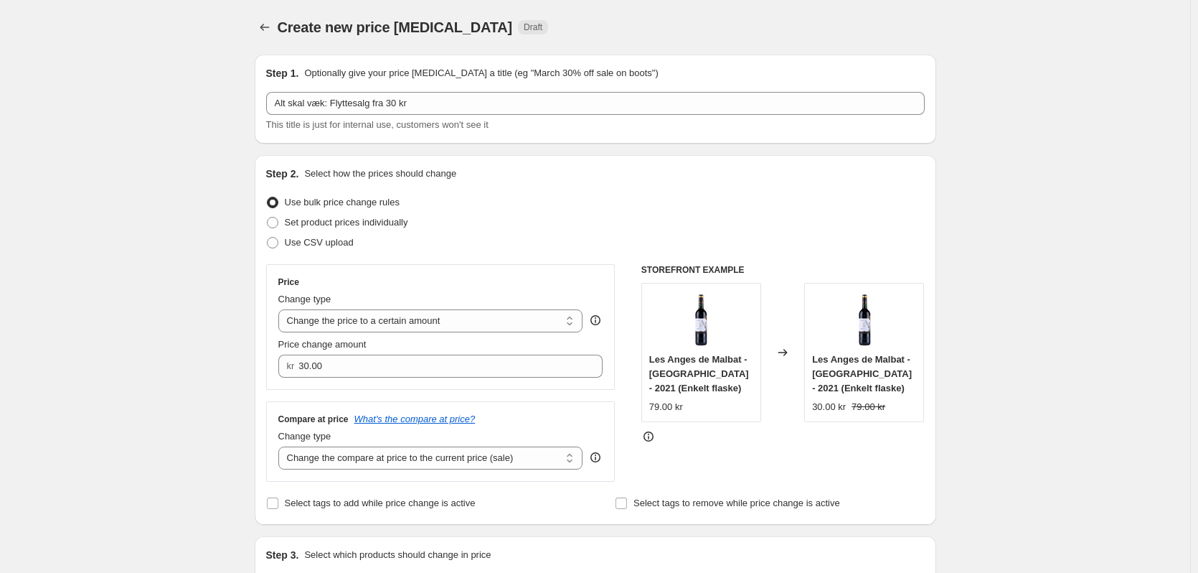
click at [700, 265] on h6 "STOREFRONT EXAMPLE" at bounding box center [782, 269] width 283 height 11
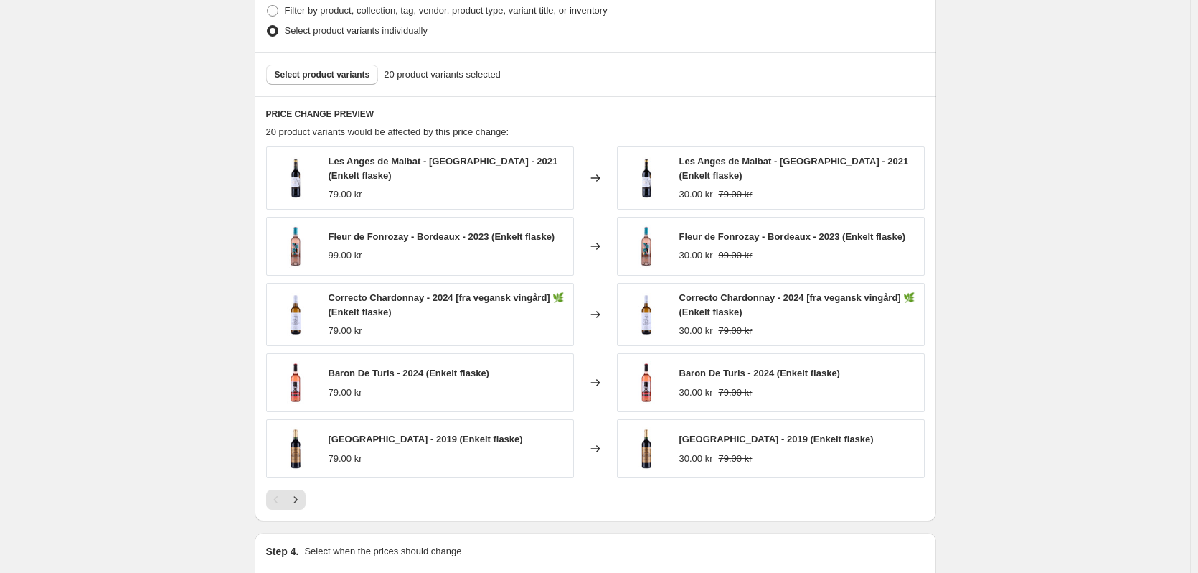
scroll to position [646, 0]
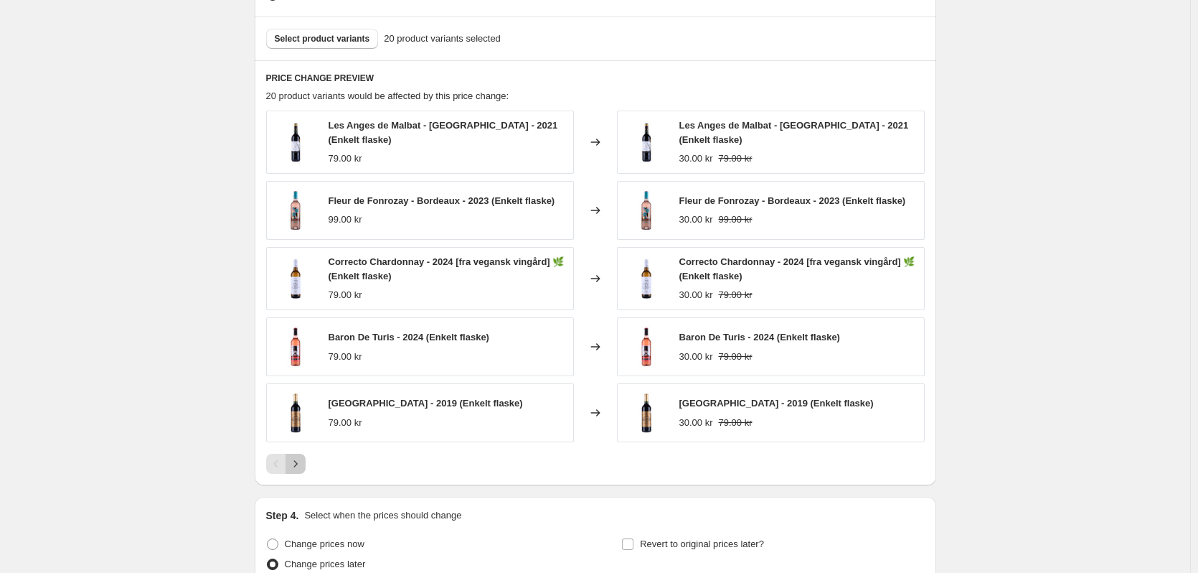
click at [297, 461] on icon "Next" at bounding box center [295, 464] width 4 height 6
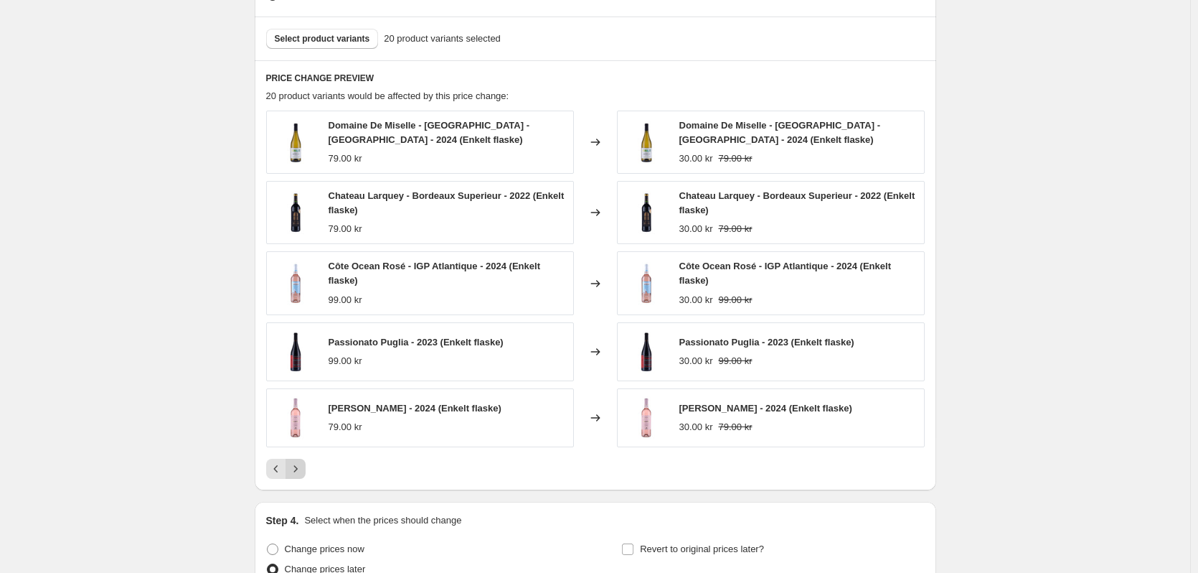
click at [296, 466] on icon "Next" at bounding box center [295, 468] width 14 height 14
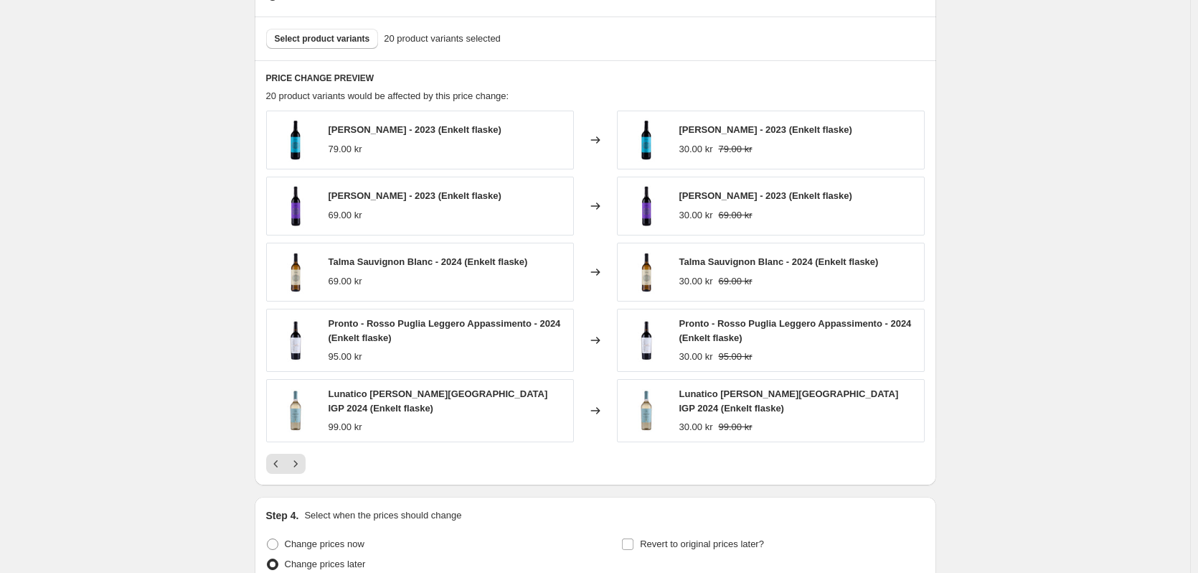
click at [299, 466] on icon "Next" at bounding box center [295, 463] width 14 height 14
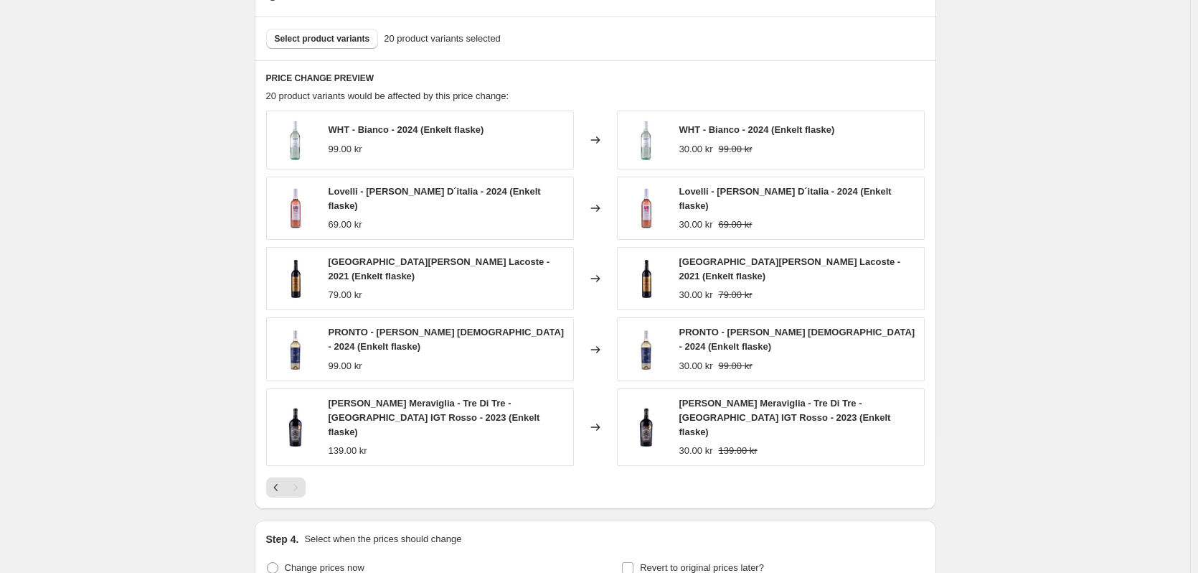
click at [301, 477] on div "Pagination" at bounding box center [296, 487] width 20 height 20
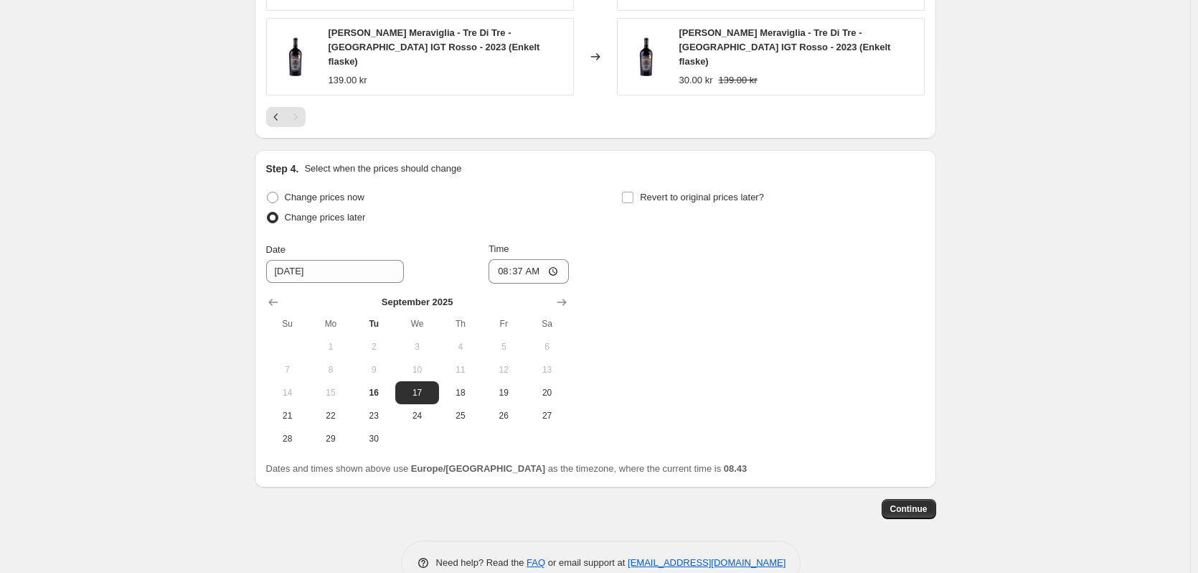
scroll to position [1022, 0]
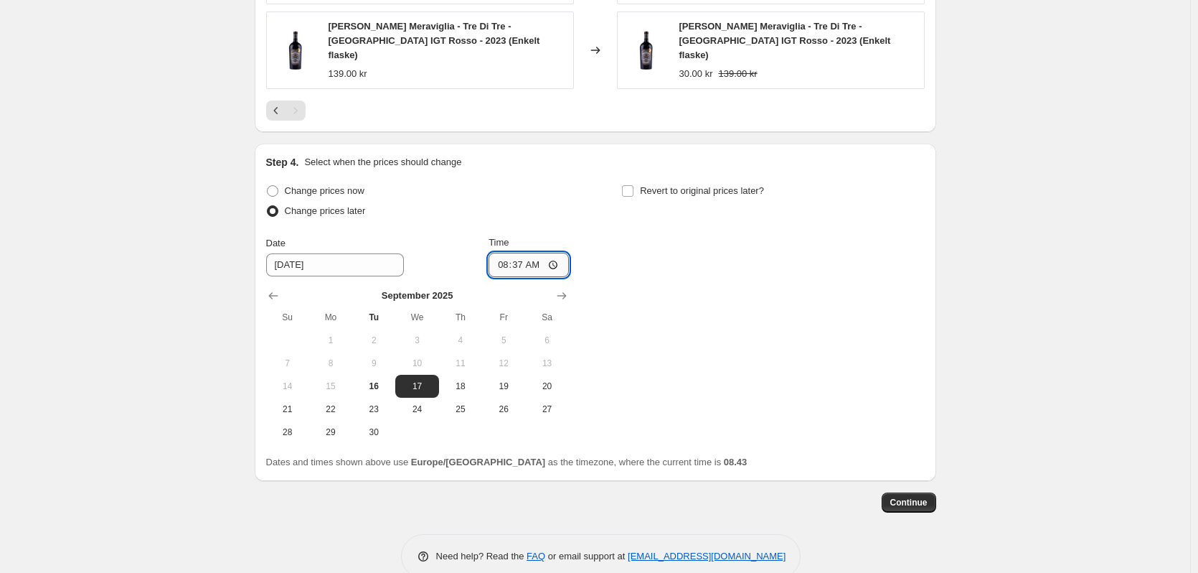
click at [546, 253] on input "08:37" at bounding box center [529, 265] width 80 height 24
click at [568, 253] on input "08:37" at bounding box center [529, 265] width 80 height 24
click at [557, 253] on input "08:37" at bounding box center [529, 265] width 80 height 24
click at [734, 275] on div "Change prices now Change prices later Date 9/17/2025 Time 08:37 September 2025 …" at bounding box center [595, 312] width 659 height 263
click at [427, 380] on span "17" at bounding box center [417, 385] width 32 height 11
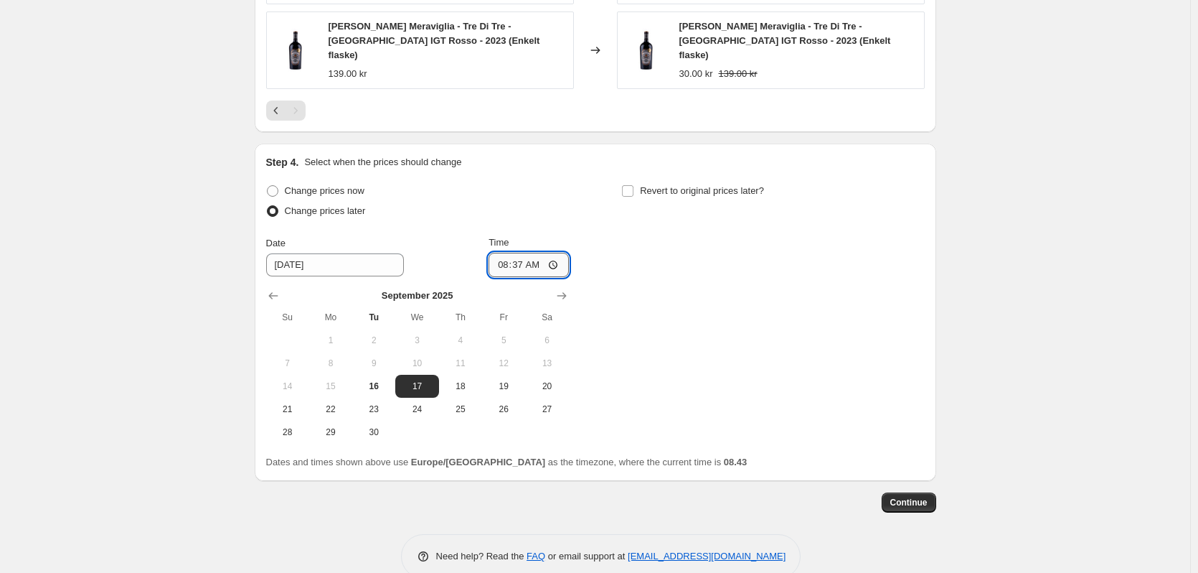
click at [542, 253] on input "08:37" at bounding box center [529, 265] width 80 height 24
click at [560, 253] on input "08:37" at bounding box center [529, 265] width 80 height 24
click at [693, 281] on div "Change prices now Change prices later Date 9/17/2025 Time 08:37 September 2025 …" at bounding box center [595, 312] width 659 height 263
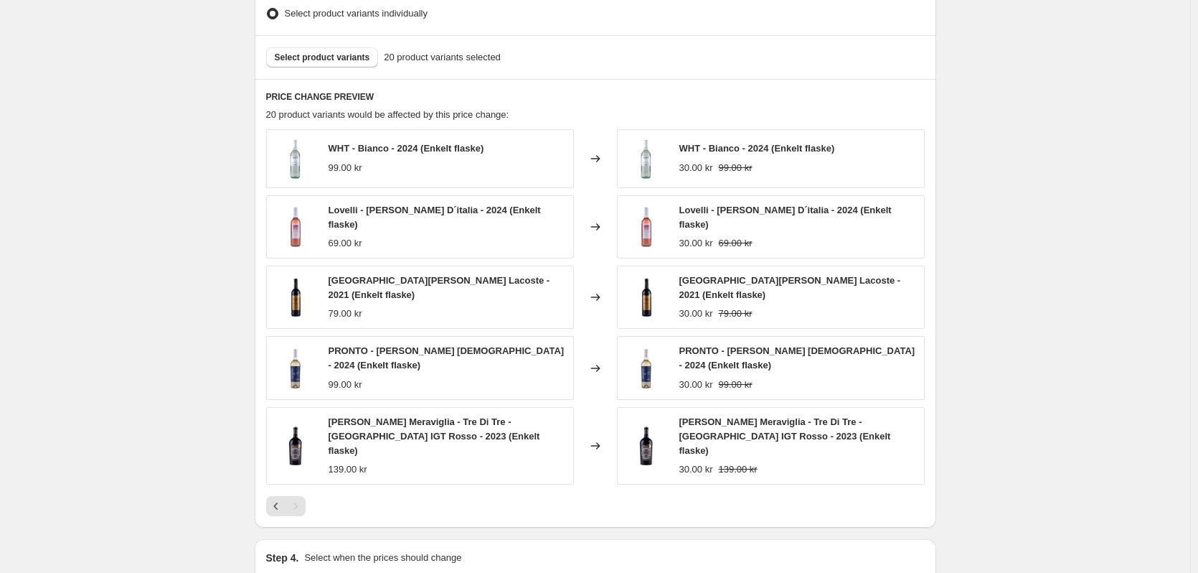
scroll to position [789, 0]
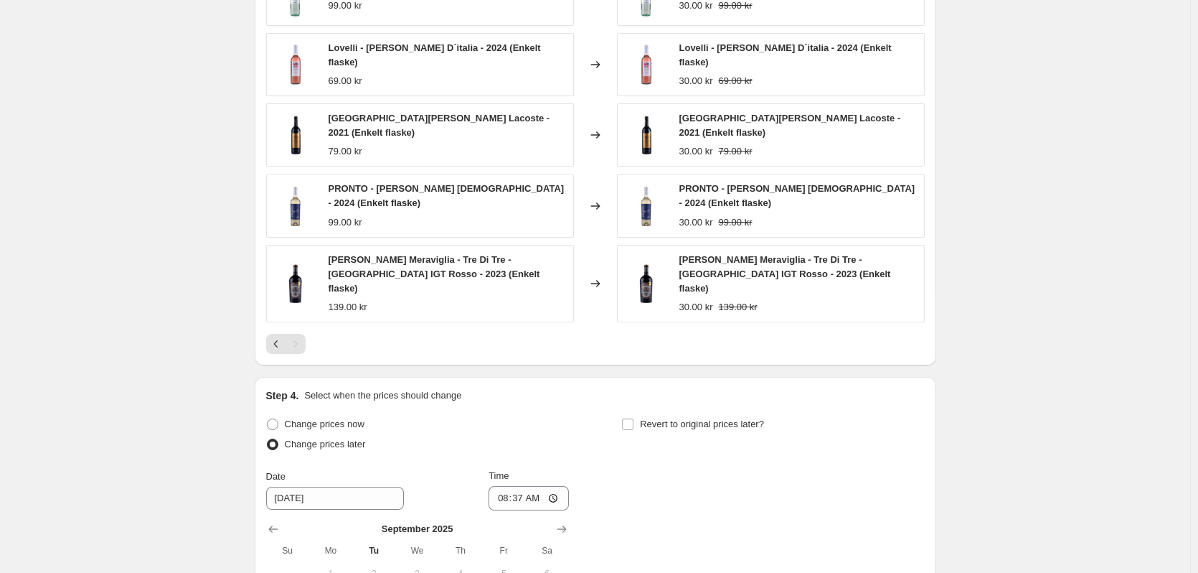
click at [272, 326] on div "PRICE CHANGE PREVIEW 20 product variants would be affected by this price change…" at bounding box center [596, 141] width 682 height 448
click at [290, 334] on div "Pagination" at bounding box center [296, 344] width 20 height 20
click at [283, 337] on icon "Previous" at bounding box center [276, 344] width 14 height 14
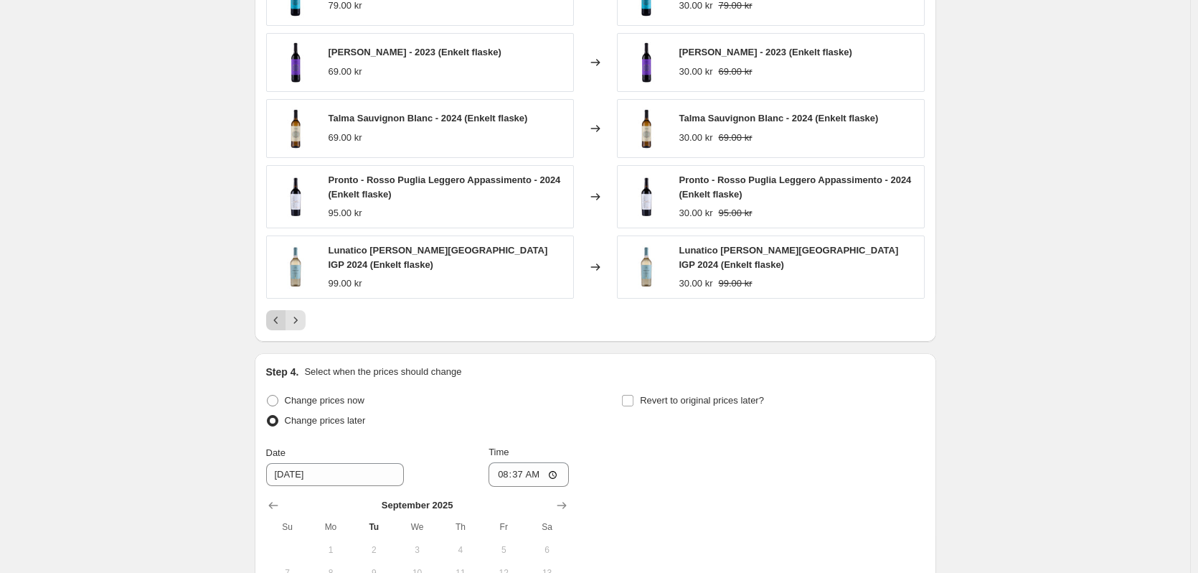
click at [283, 320] on icon "Previous" at bounding box center [276, 320] width 14 height 14
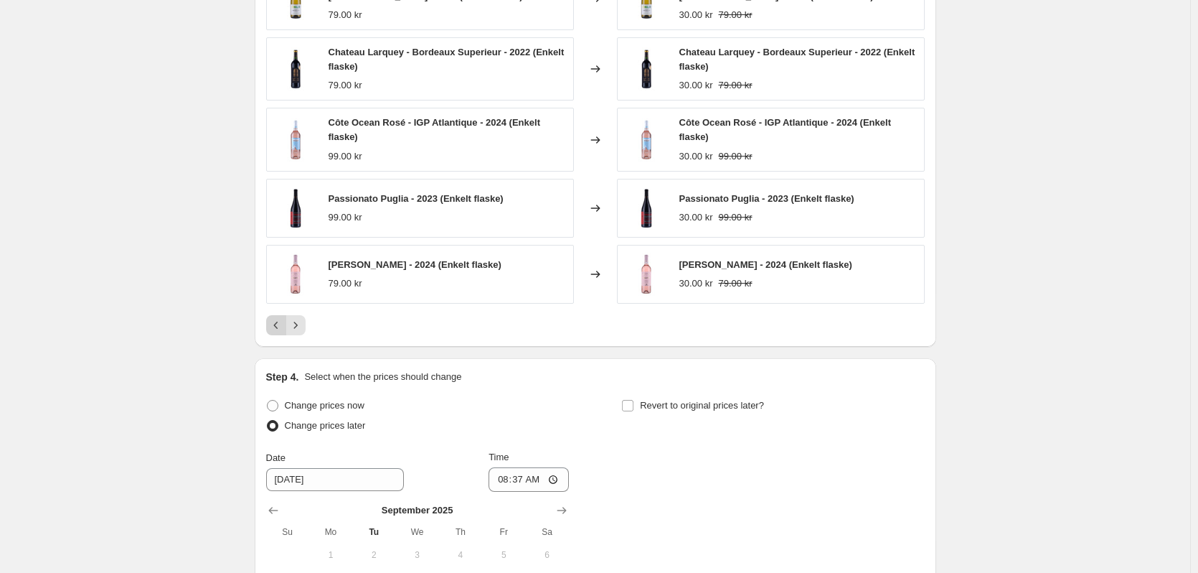
click at [283, 320] on icon "Previous" at bounding box center [276, 325] width 14 height 14
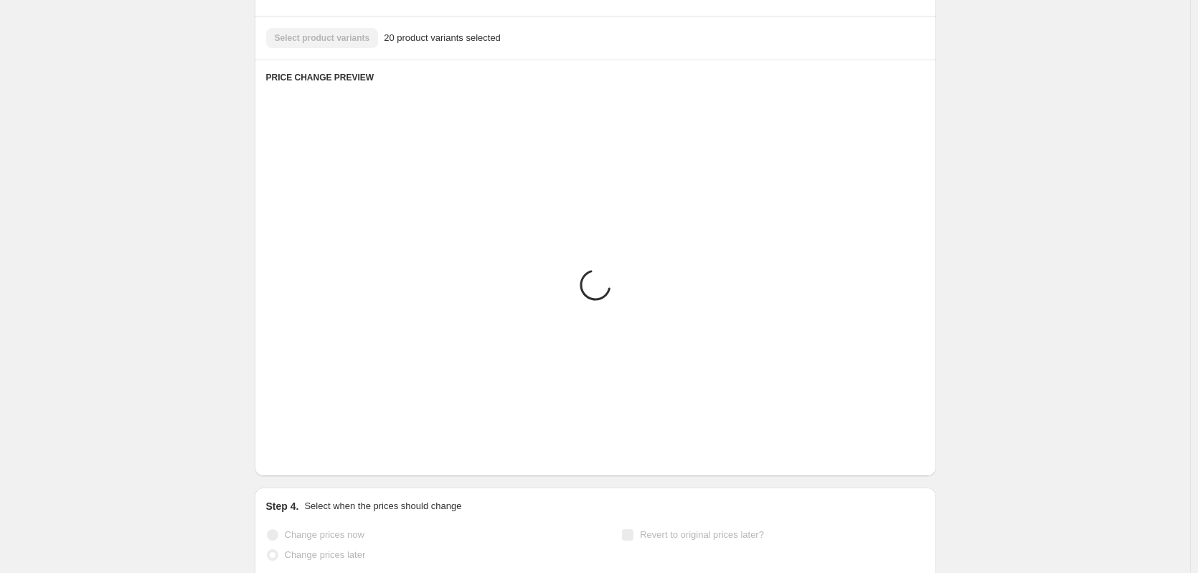
scroll to position [646, 0]
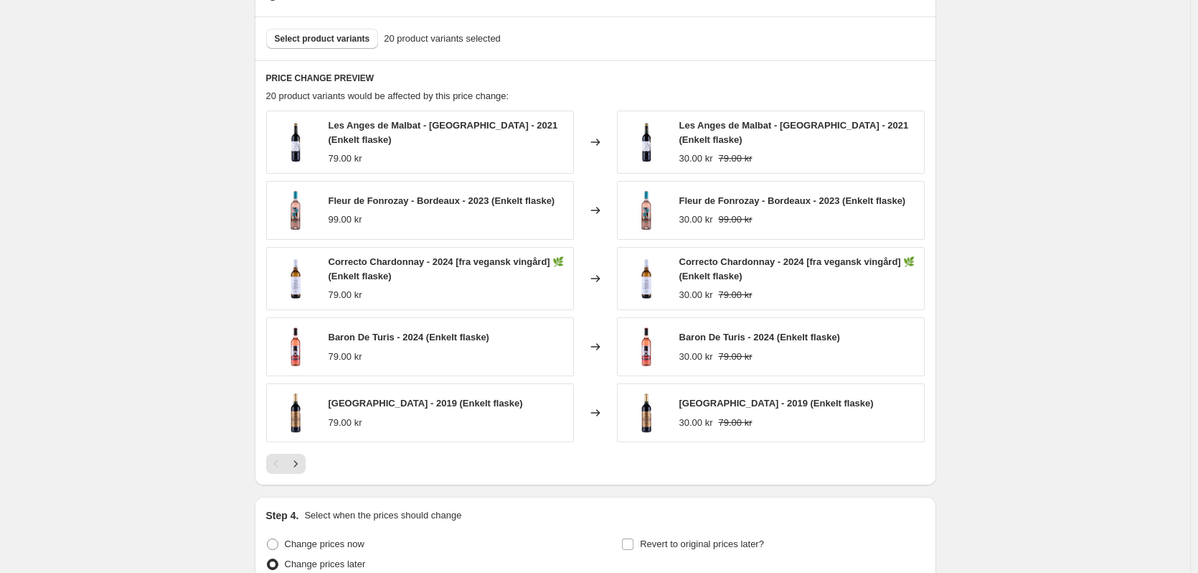
click at [387, 263] on span "Correcto Chardonnay - 2024 [fra vegansk vingård] 🌿 (Enkelt flaske)" at bounding box center [447, 268] width 236 height 25
click at [353, 260] on span "Correcto Chardonnay - 2024 [fra vegansk vingård] 🌿 (Enkelt flaske)" at bounding box center [447, 268] width 236 height 25
click at [337, 261] on span "Correcto Chardonnay - 2024 [fra vegansk vingård] 🌿 (Enkelt flaske)" at bounding box center [447, 268] width 236 height 25
click at [340, 44] on span "Select product variants" at bounding box center [322, 38] width 95 height 11
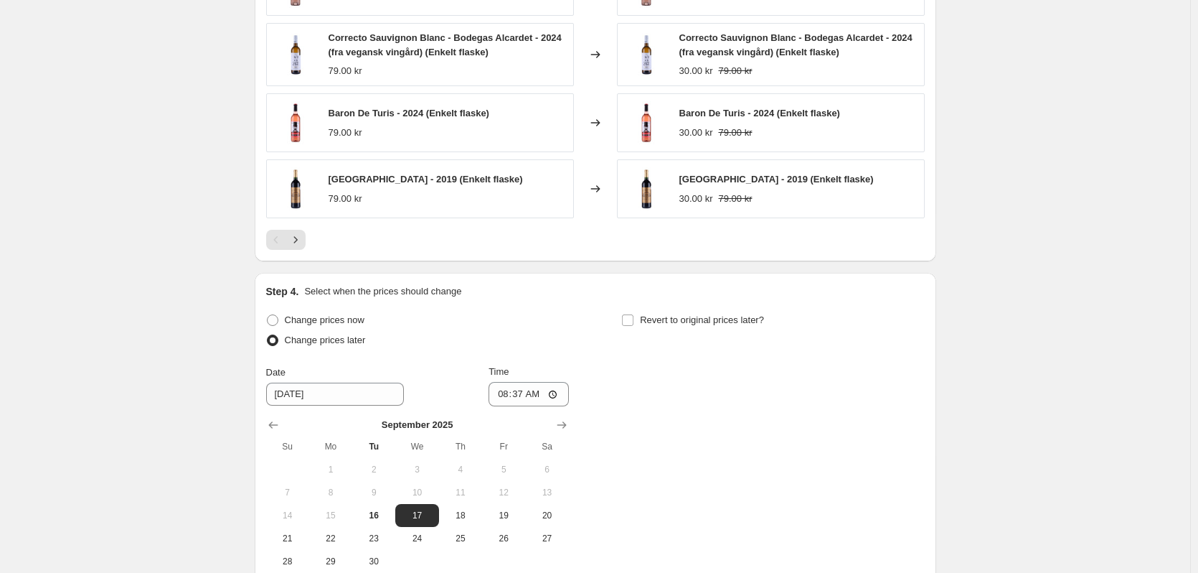
scroll to position [1022, 0]
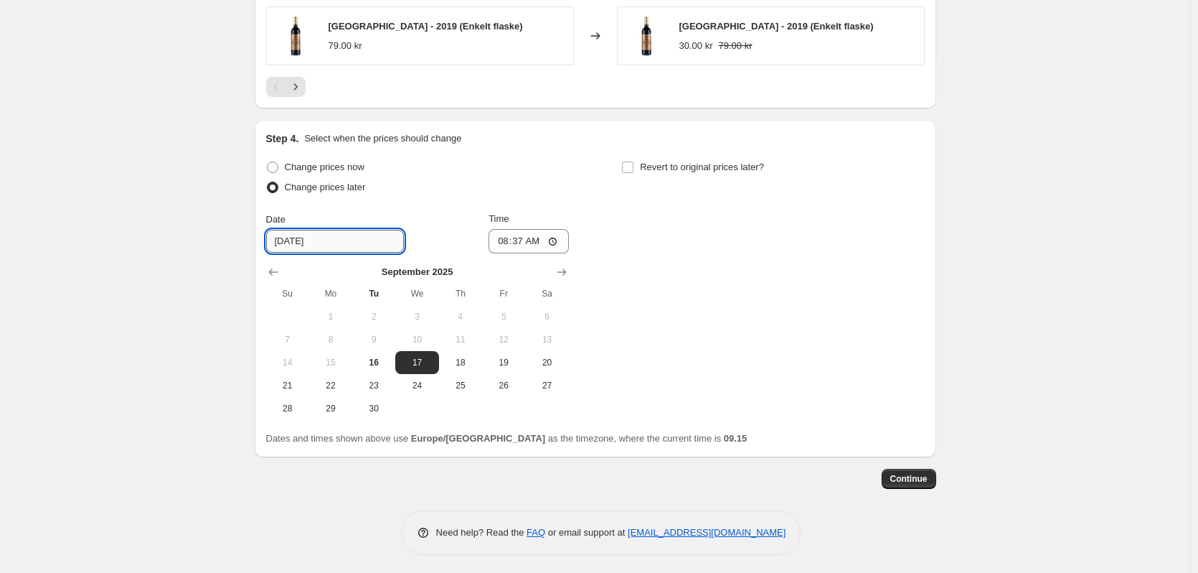
click at [341, 232] on input "9/17/2025" at bounding box center [335, 241] width 138 height 23
type input "9/17/2026"
click at [867, 414] on div "Change prices now Change prices later Date 9/17/2026 Time 08:37 September 2025 …" at bounding box center [595, 288] width 659 height 263
click at [917, 478] on span "Continue" at bounding box center [908, 478] width 37 height 11
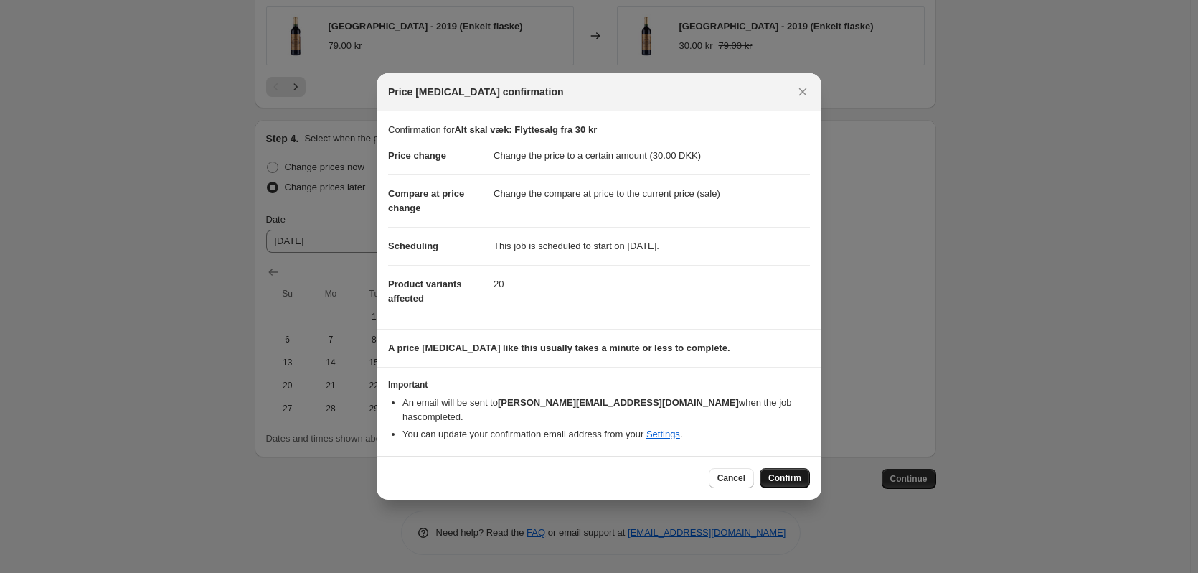
click at [788, 472] on span "Confirm" at bounding box center [784, 477] width 33 height 11
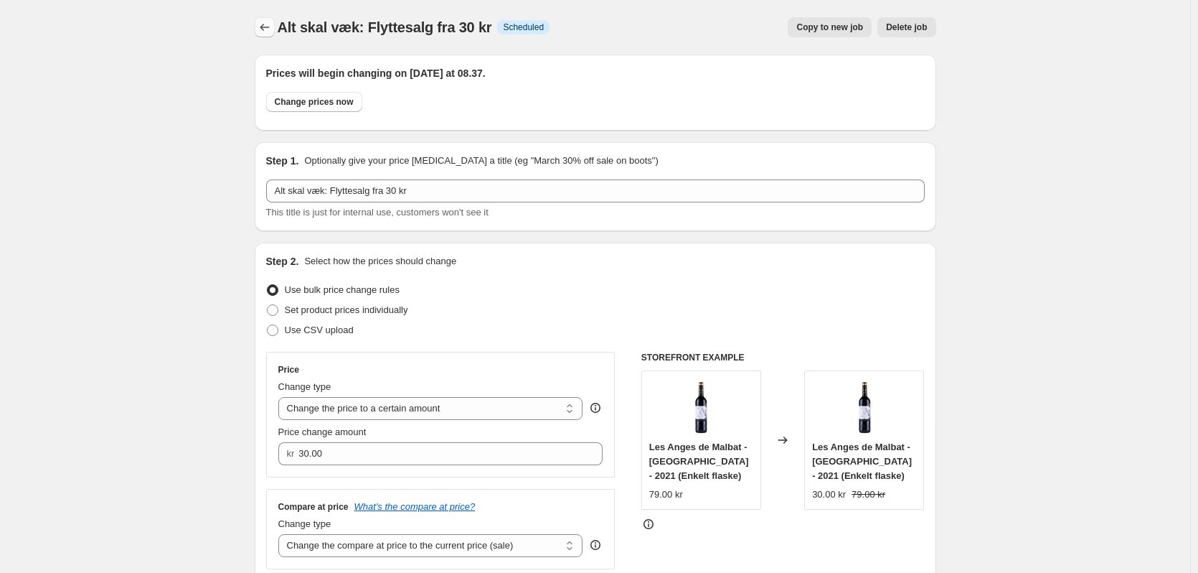
click at [268, 26] on icon "Price change jobs" at bounding box center [265, 27] width 14 height 14
